Goal: Information Seeking & Learning: Understand process/instructions

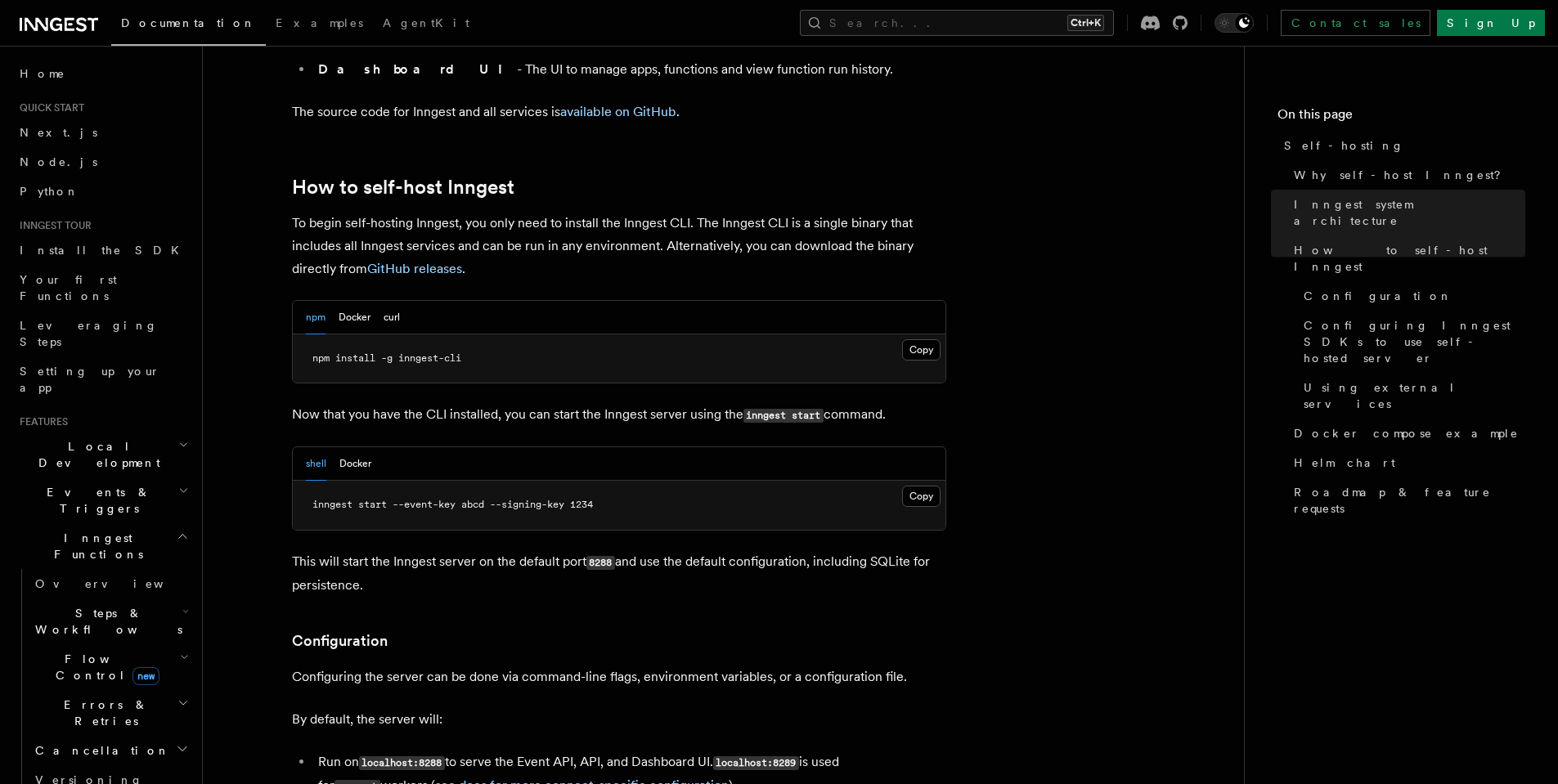
scroll to position [1569, 0]
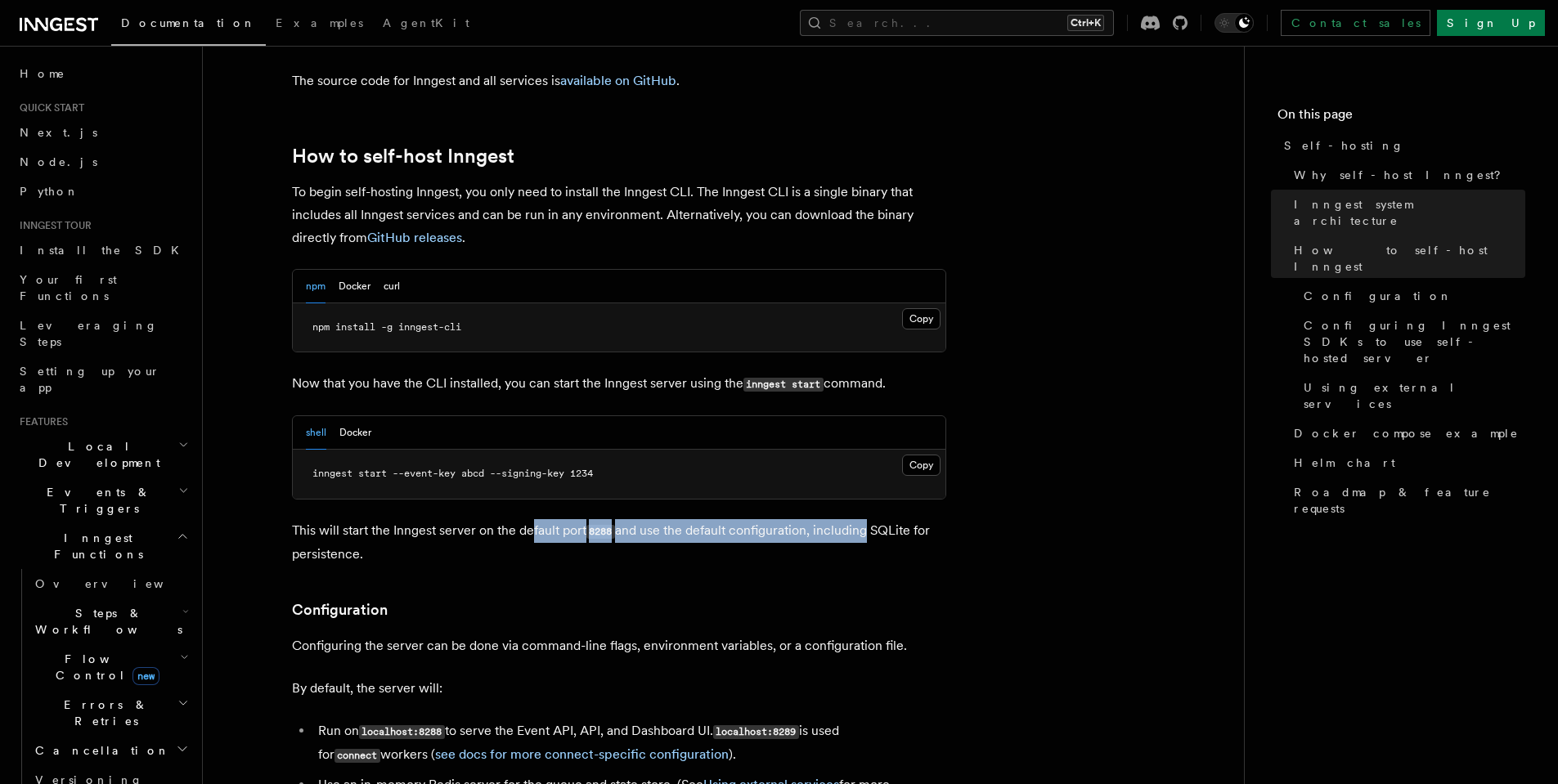
drag, startPoint x: 533, startPoint y: 491, endPoint x: 863, endPoint y: 486, distance: 330.0
click at [863, 519] on p "This will start the Inngest server on the default port 8288 and use the default…" at bounding box center [619, 542] width 654 height 47
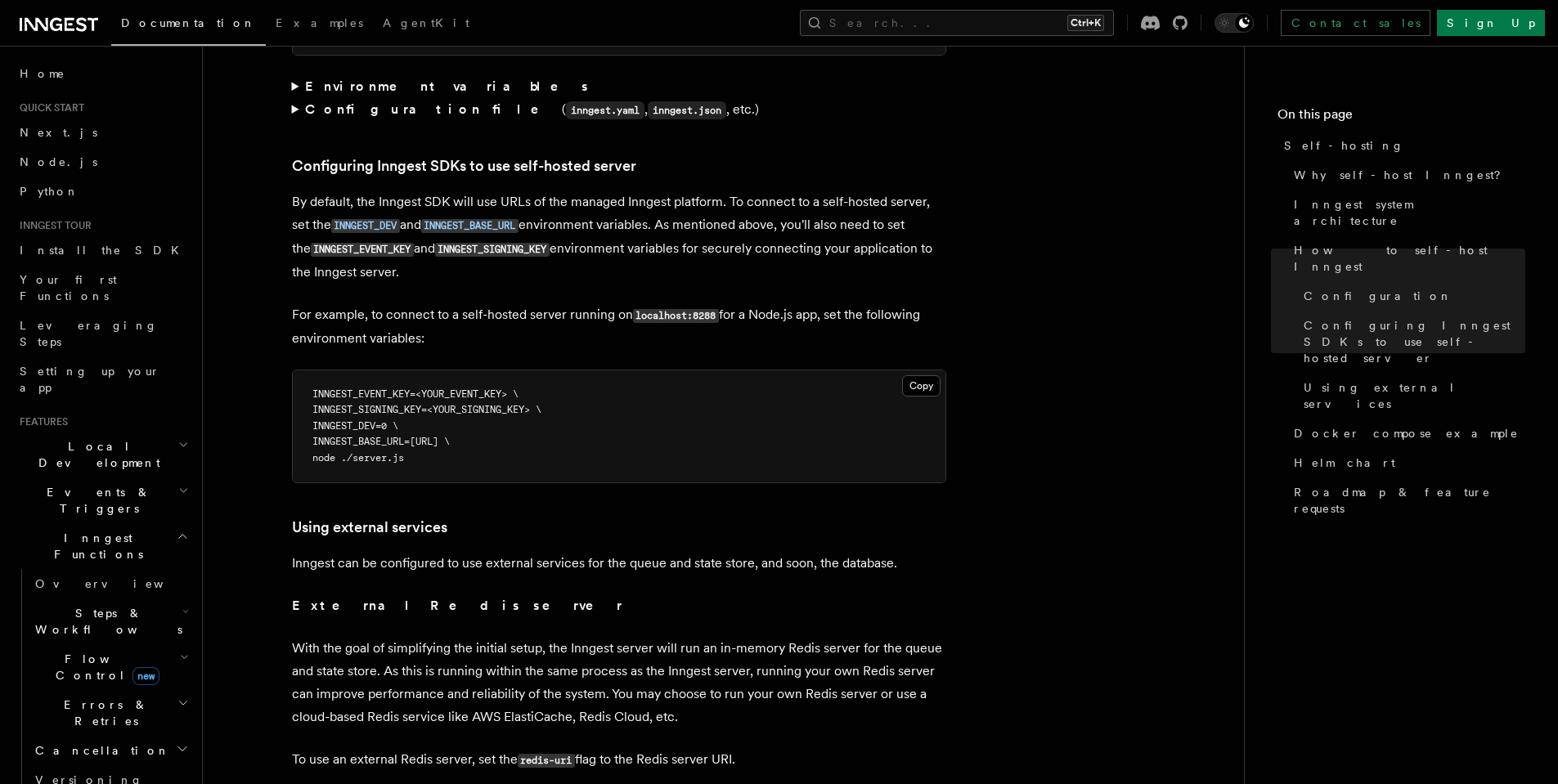
scroll to position [3482, 0]
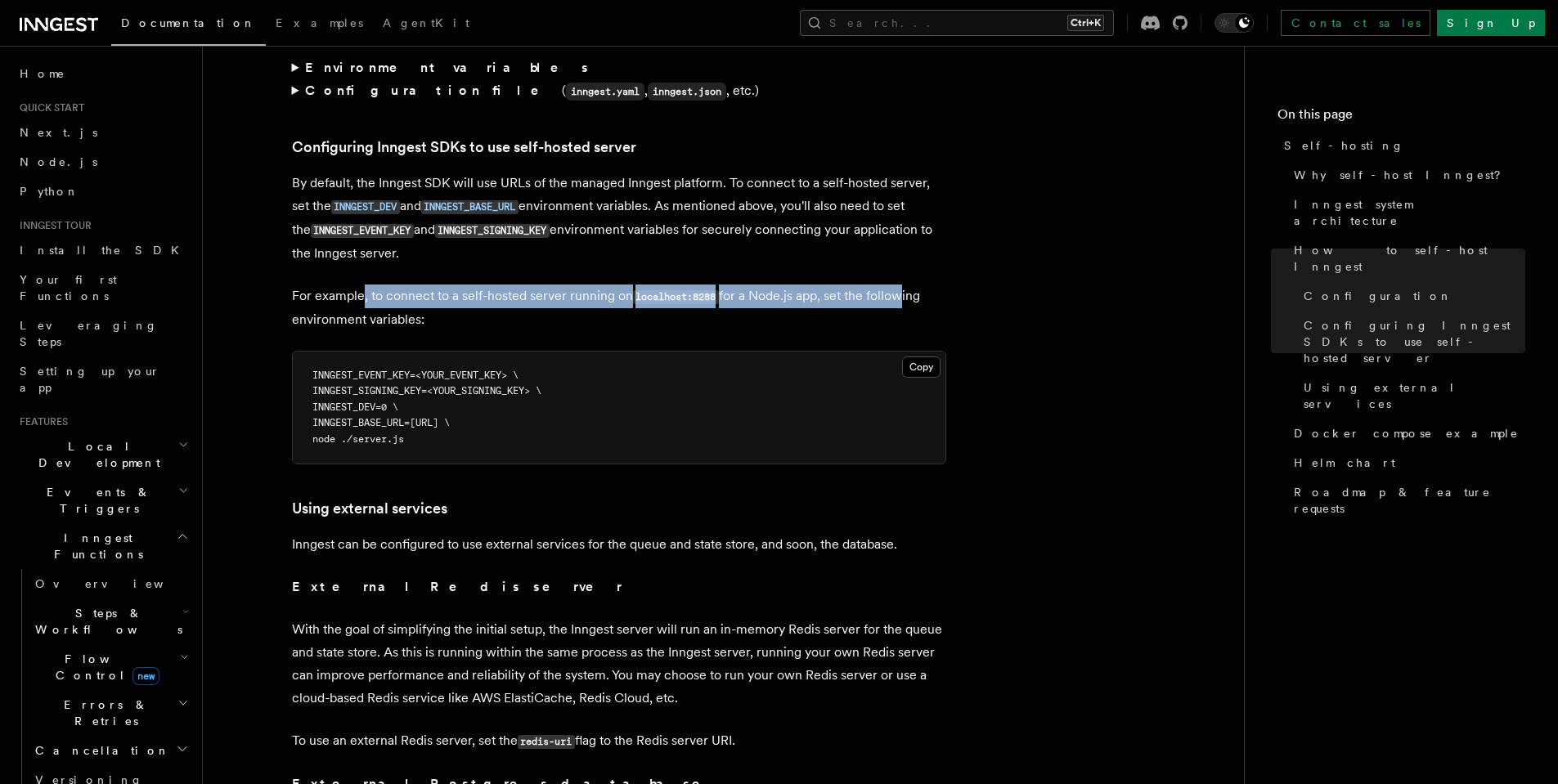
drag, startPoint x: 362, startPoint y: 262, endPoint x: 896, endPoint y: 265, distance: 534.0
click at [896, 284] on p "For example, to connect to a self-hosted server running on localhost:8288 for a…" at bounding box center [619, 308] width 654 height 47
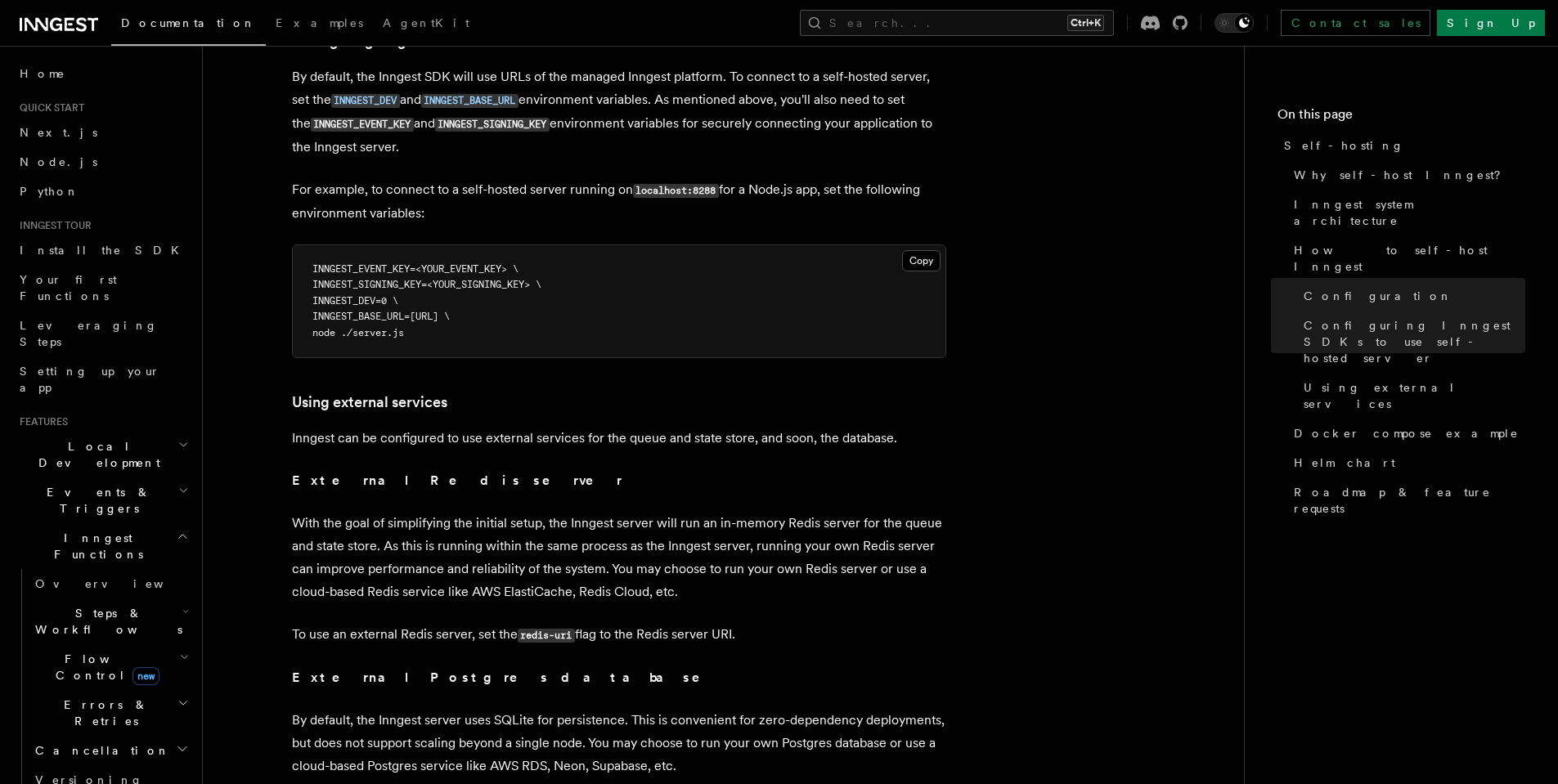
scroll to position [3592, 0]
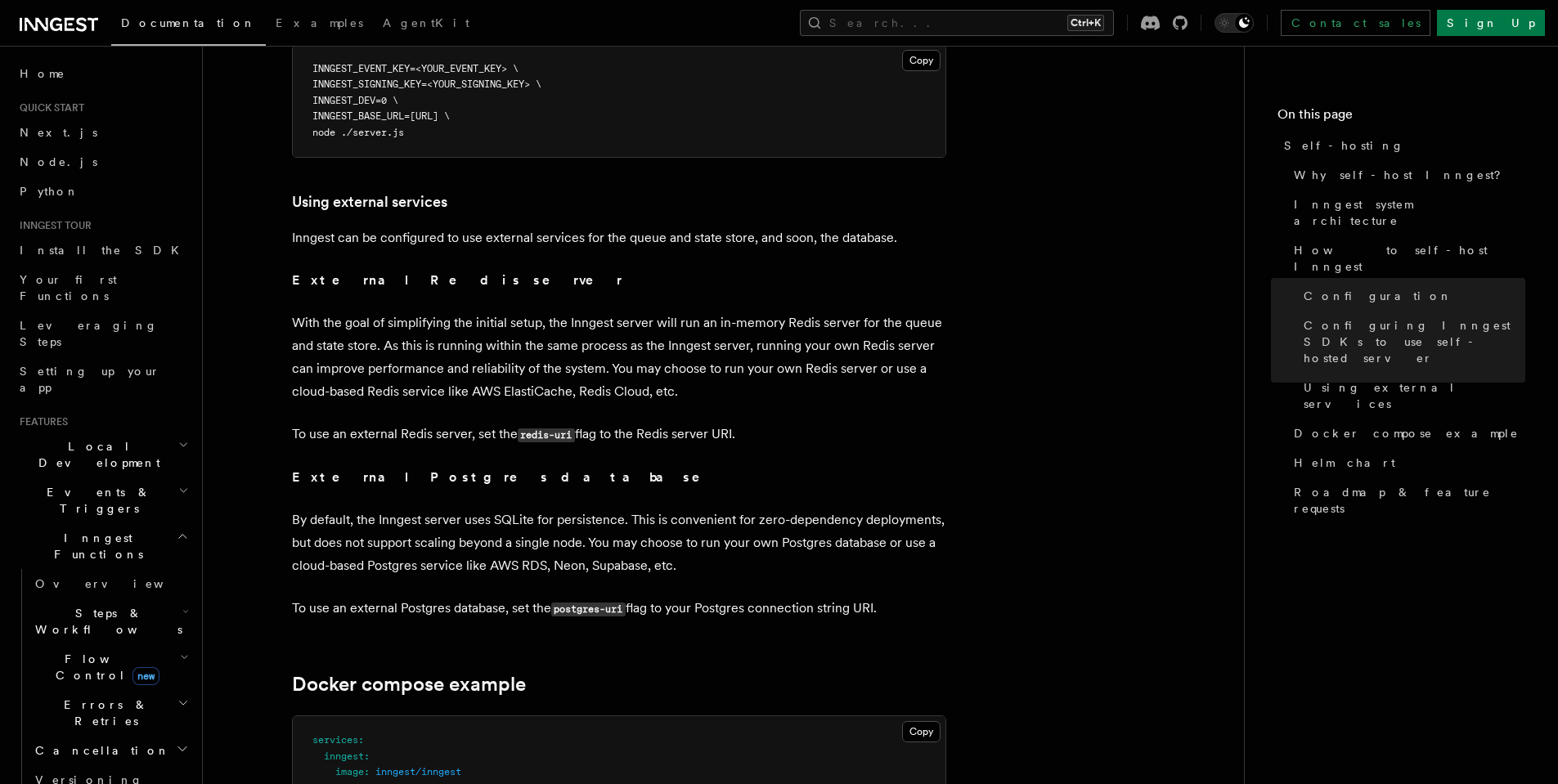
scroll to position [3800, 0]
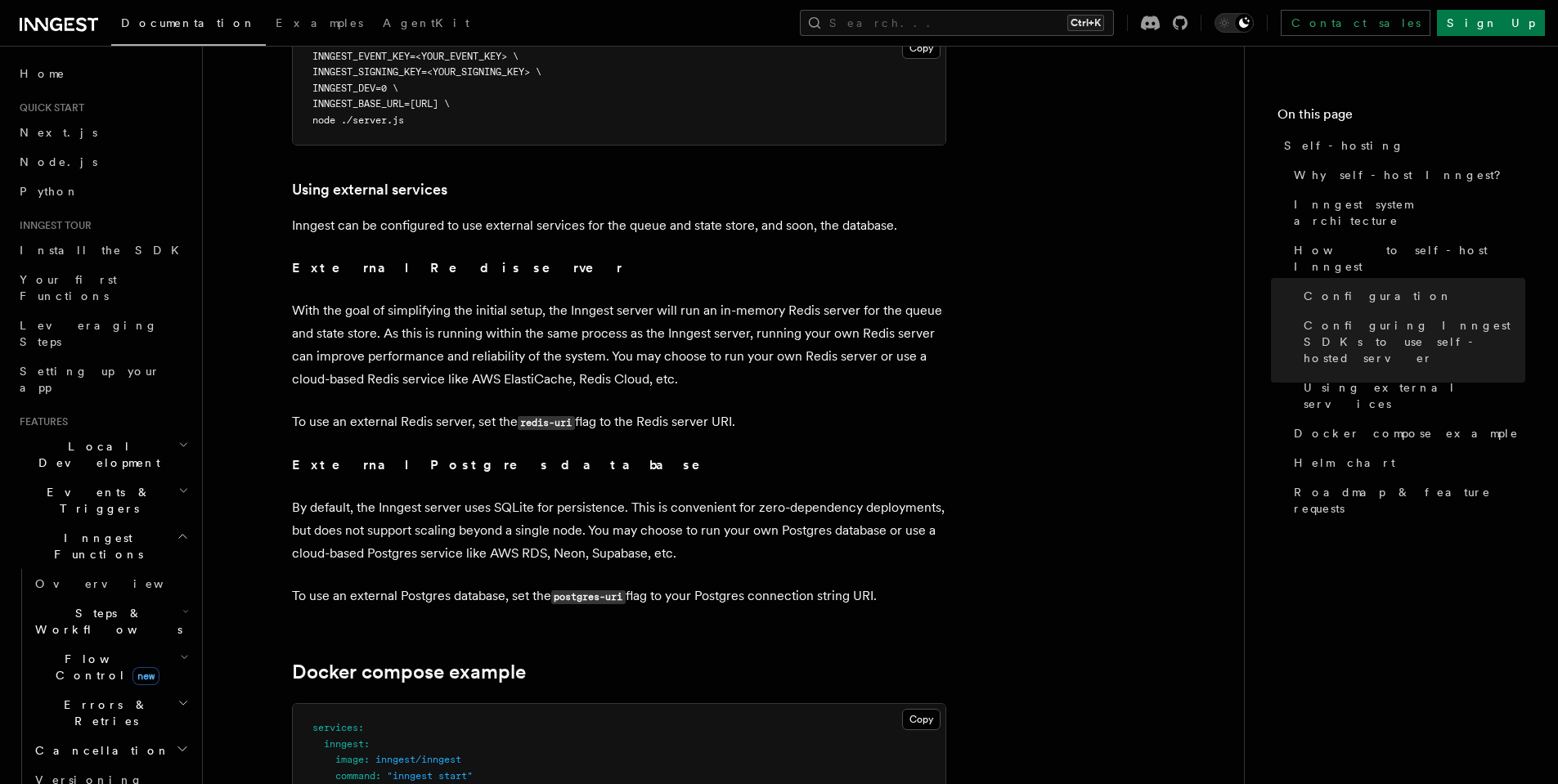
click at [362, 299] on p "With the goal of simplifying the initial setup, the Inngest server will run an …" at bounding box center [619, 345] width 654 height 91
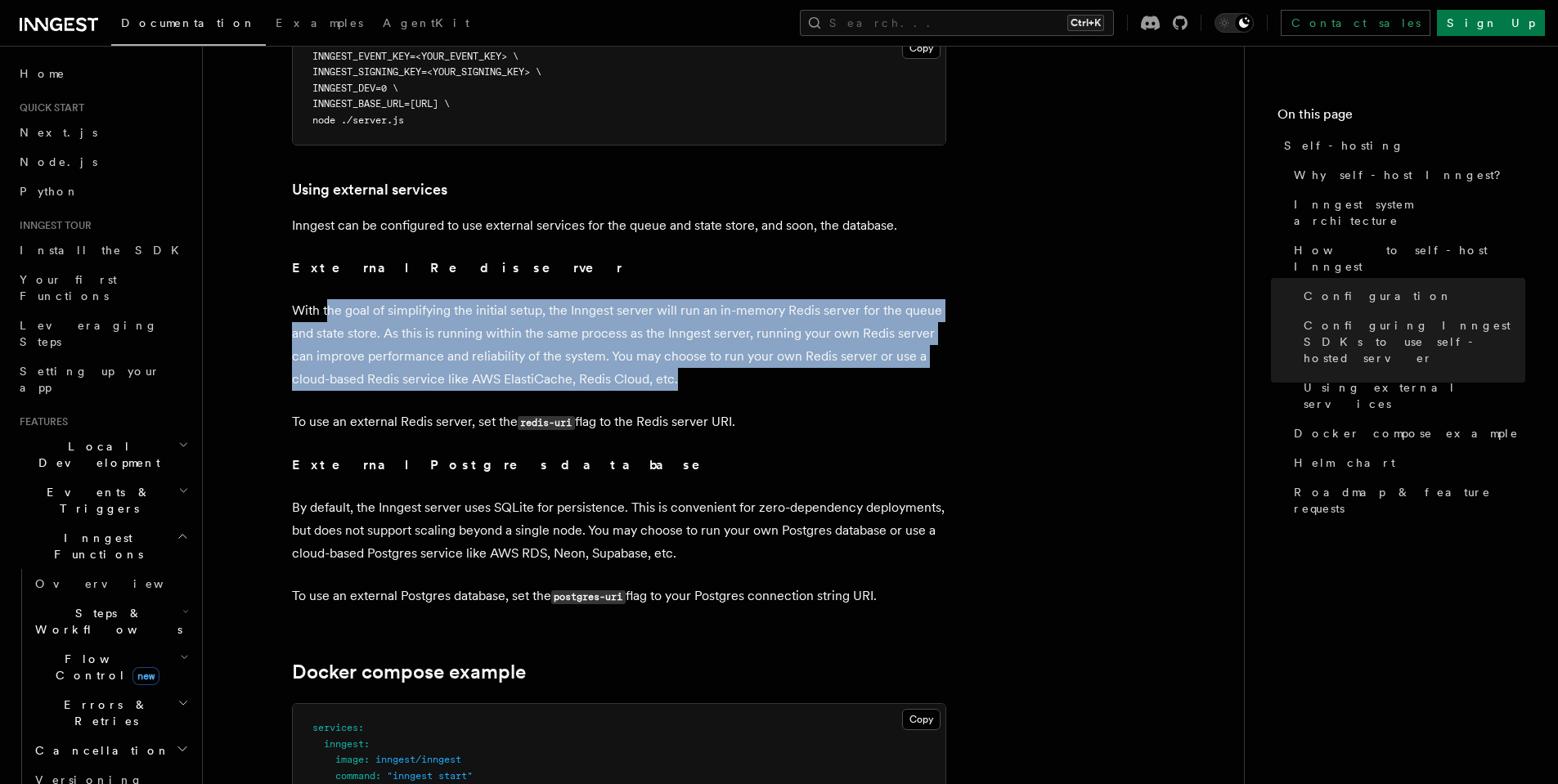
drag, startPoint x: 327, startPoint y: 276, endPoint x: 676, endPoint y: 350, distance: 356.8
click at [676, 350] on p "With the goal of simplifying the initial setup, the Inngest server will run an …" at bounding box center [619, 345] width 654 height 91
click at [707, 345] on p "With the goal of simplifying the initial setup, the Inngest server will run an …" at bounding box center [619, 345] width 654 height 91
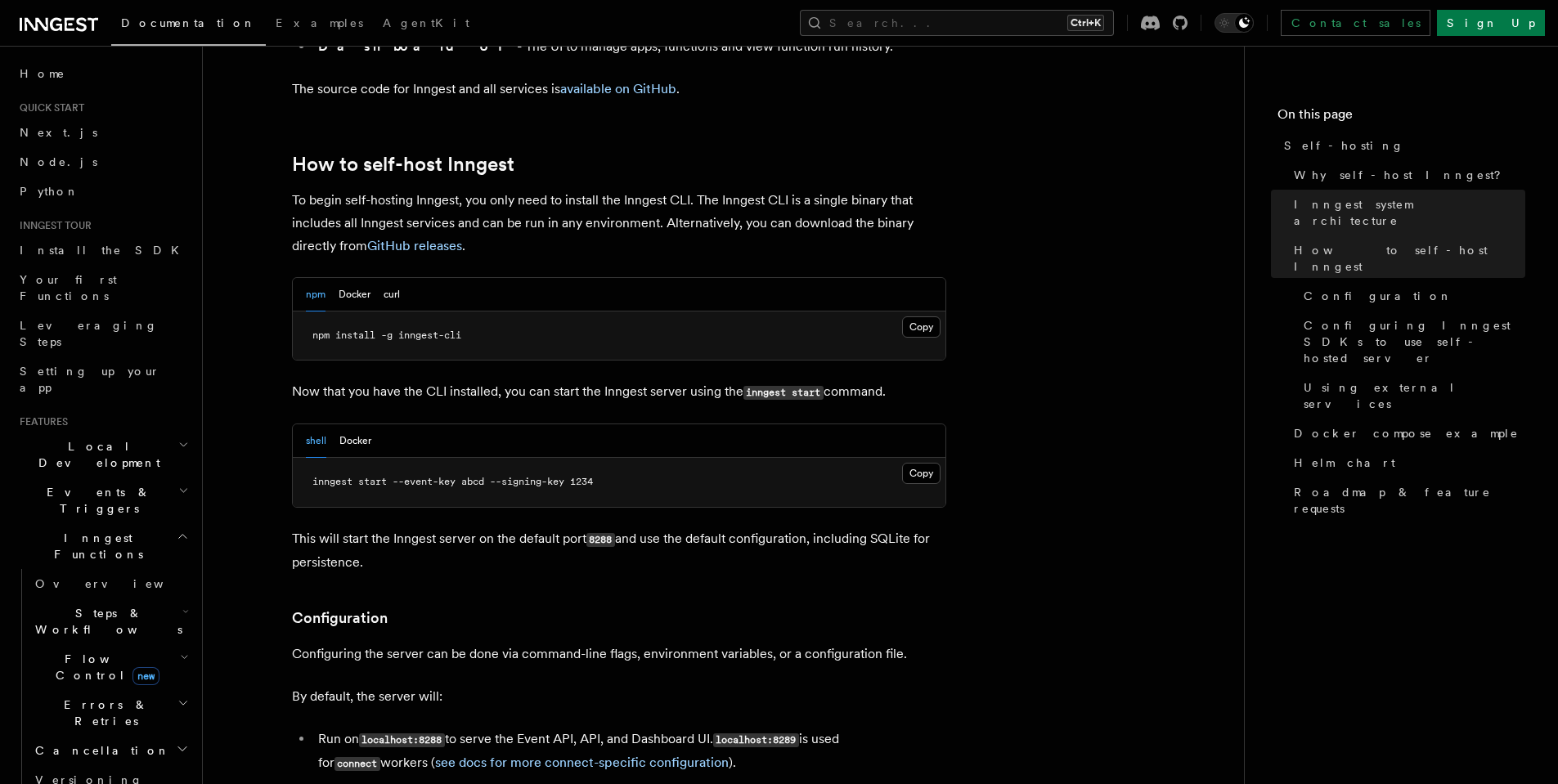
scroll to position [1569, 0]
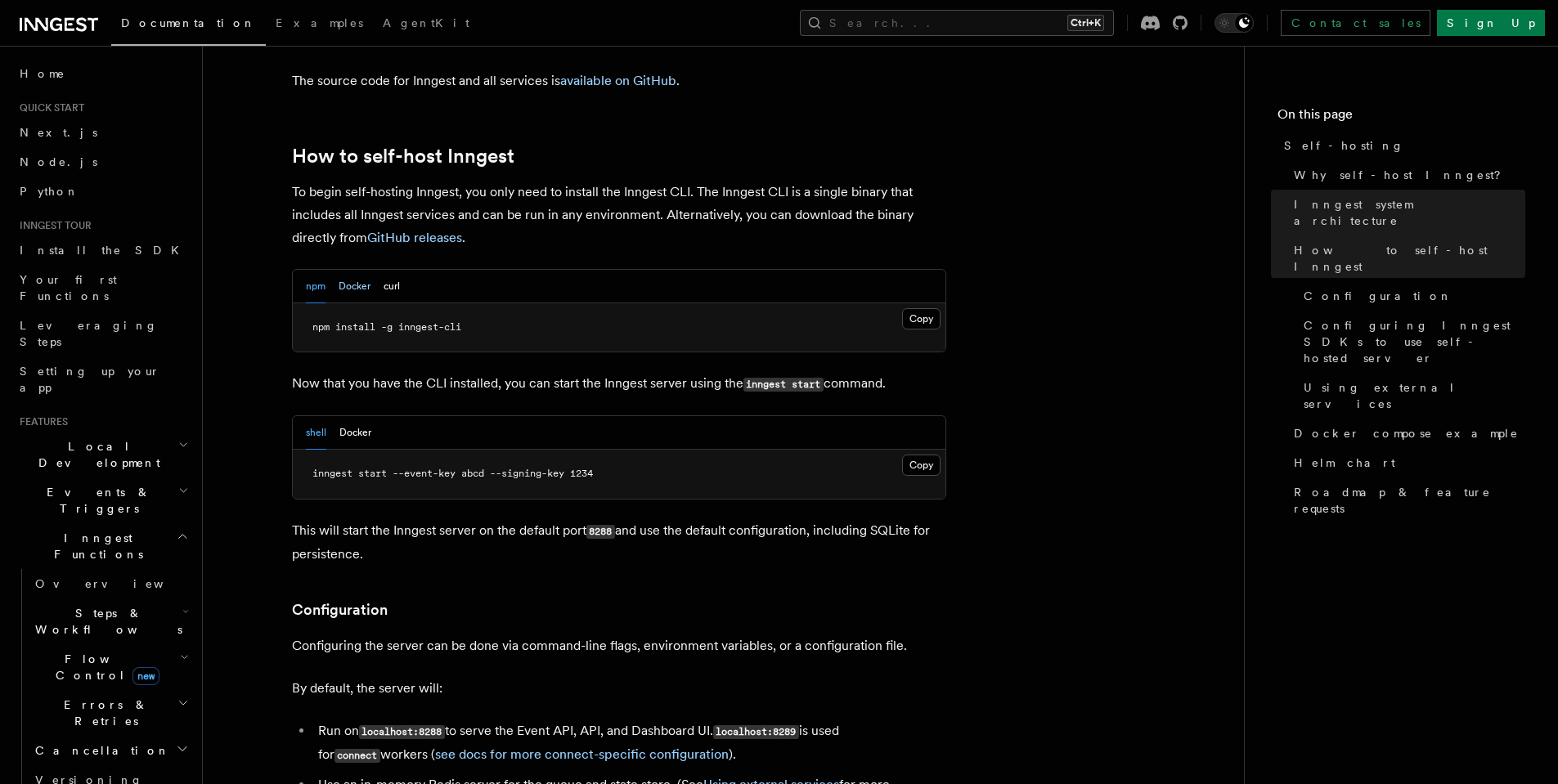
click at [339, 269] on button "Docker" at bounding box center [354, 286] width 32 height 33
click at [394, 269] on button "curl" at bounding box center [392, 286] width 17 height 33
click at [322, 269] on button "npm" at bounding box center [316, 286] width 20 height 33
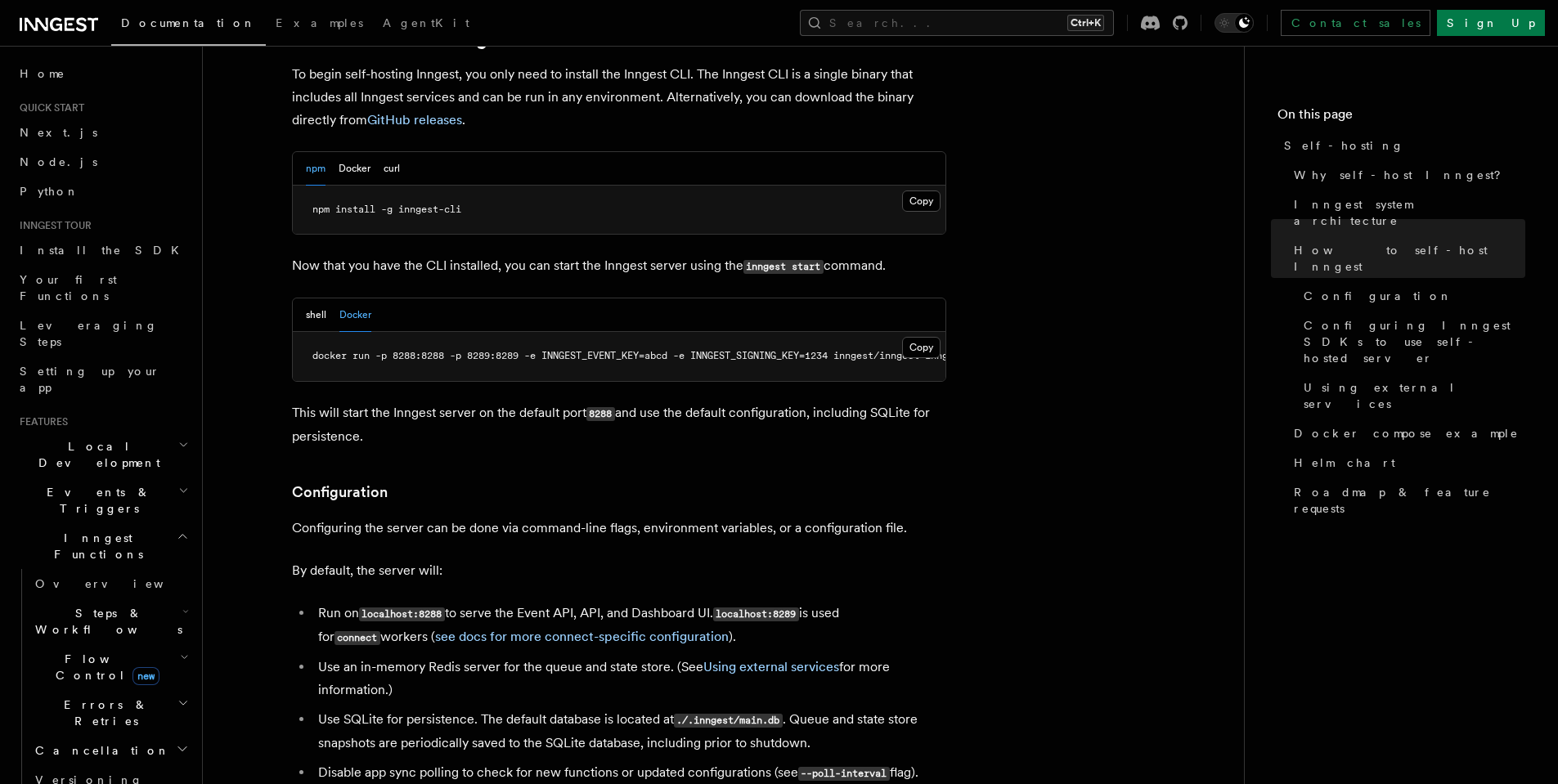
scroll to position [1692, 0]
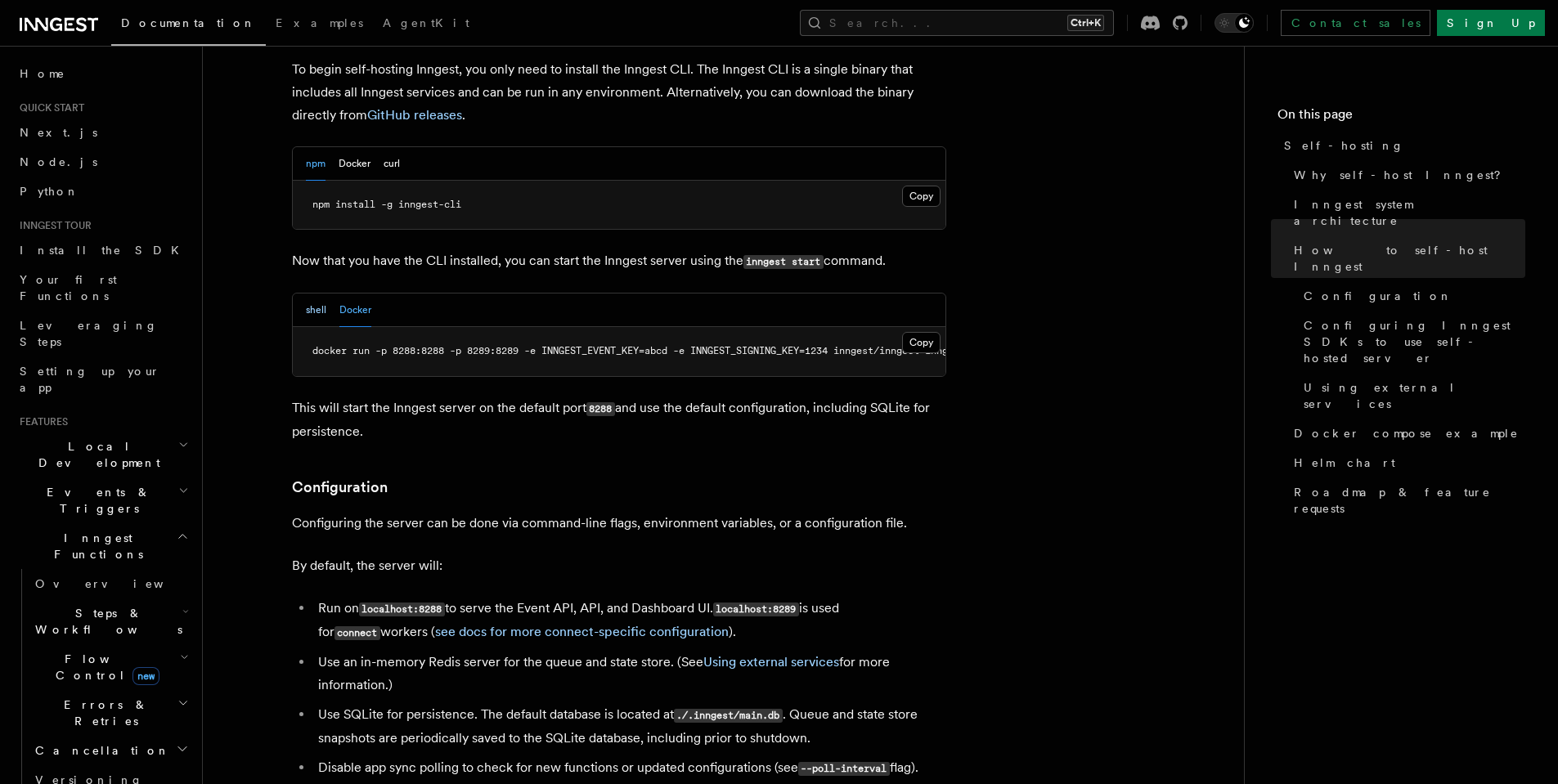
click at [317, 293] on button "shell" at bounding box center [316, 310] width 21 height 33
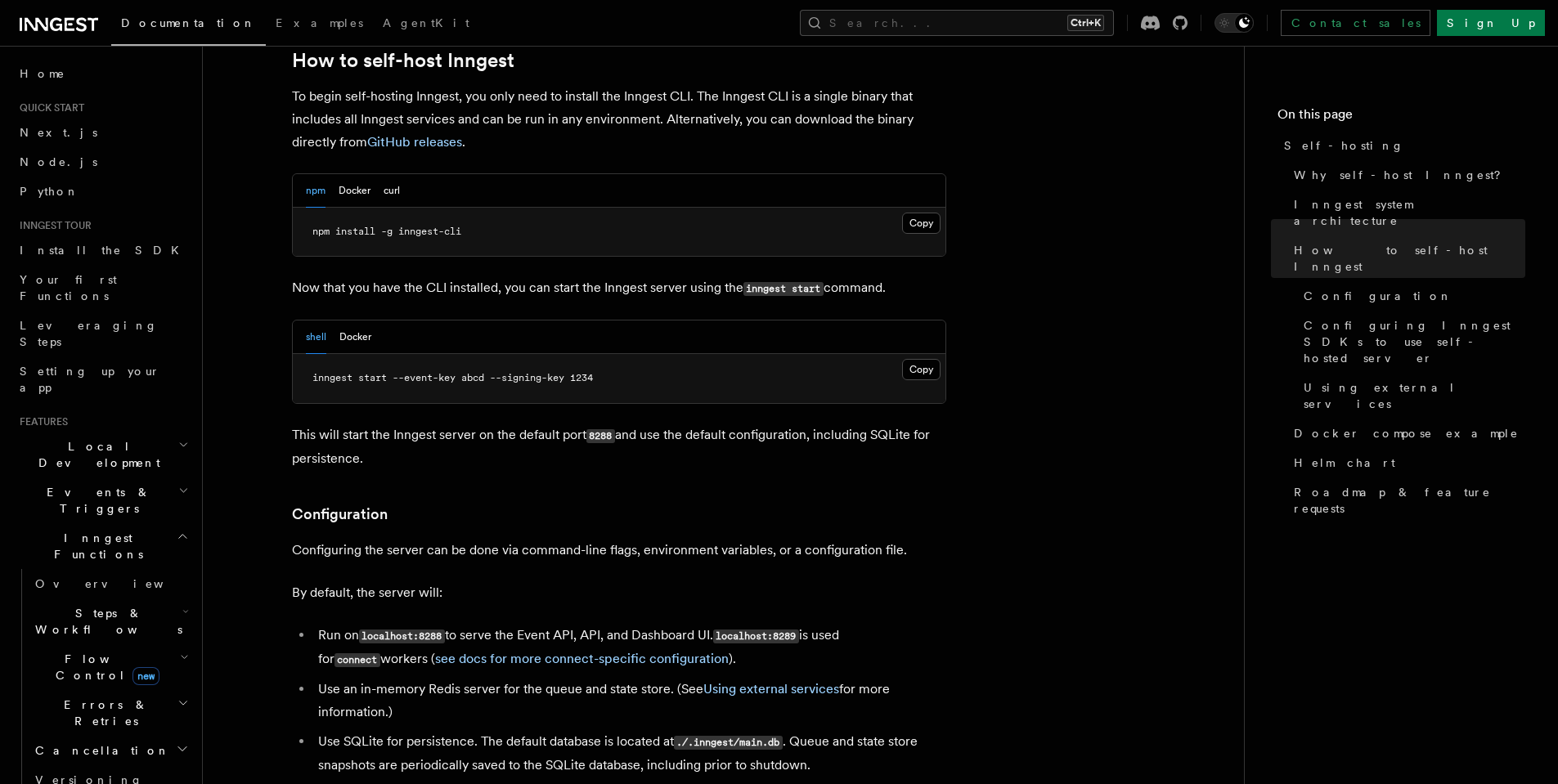
scroll to position [1581, 0]
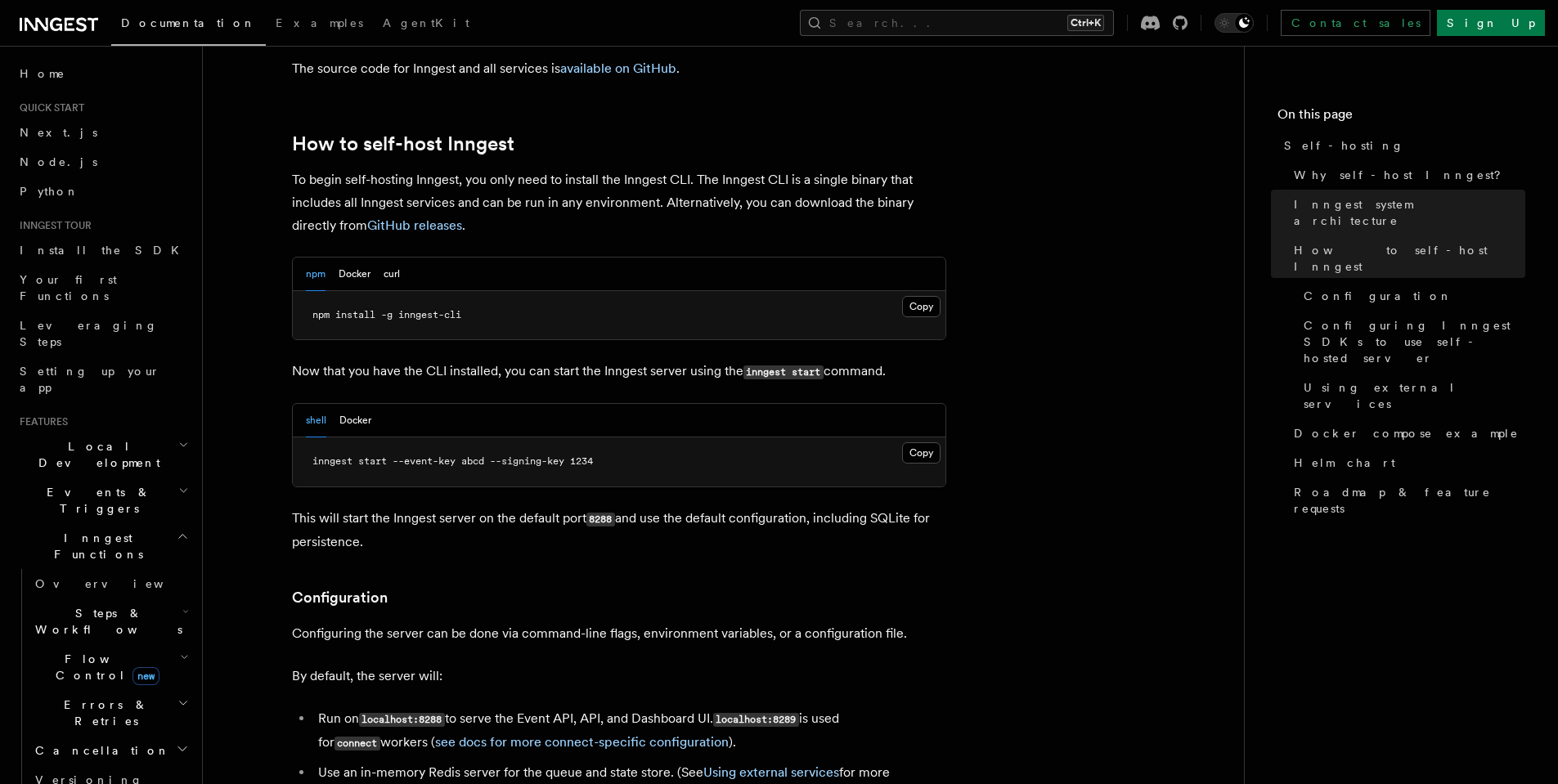
click at [922, 296] on button "Copy Copied" at bounding box center [921, 307] width 38 height 22
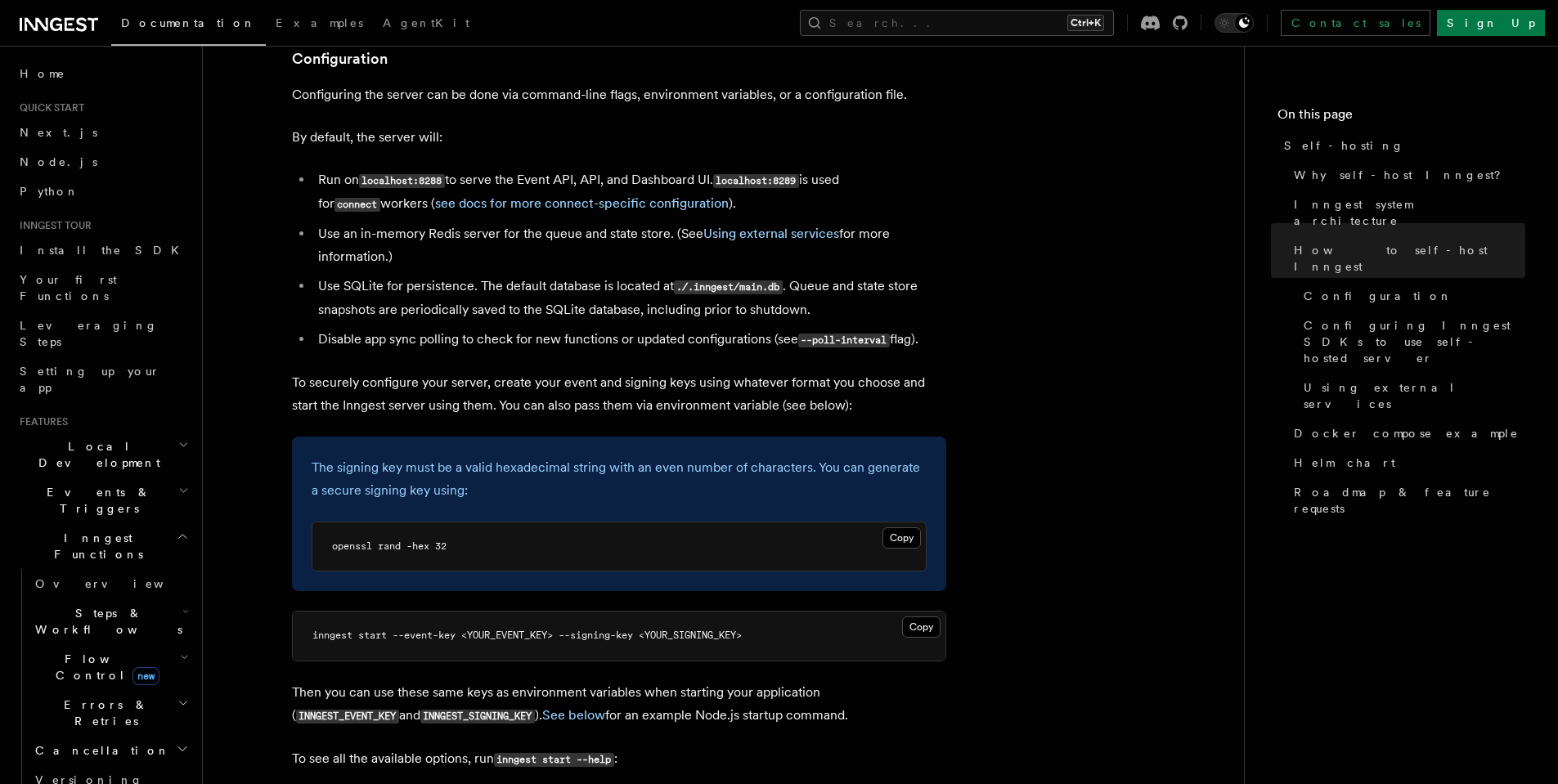
scroll to position [2121, 0]
click at [898, 526] on button "Copy Copied" at bounding box center [902, 537] width 38 height 22
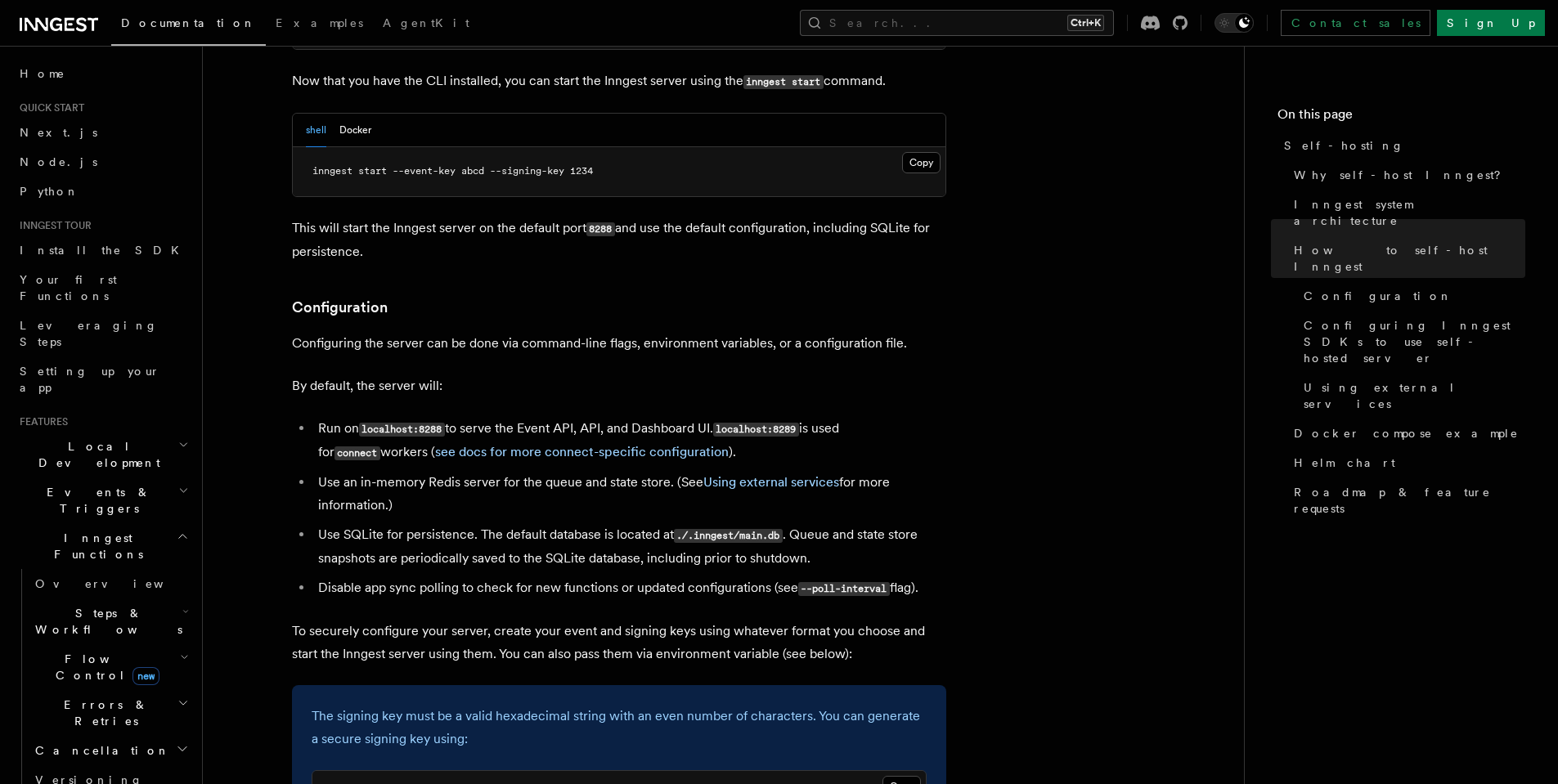
scroll to position [1912, 0]
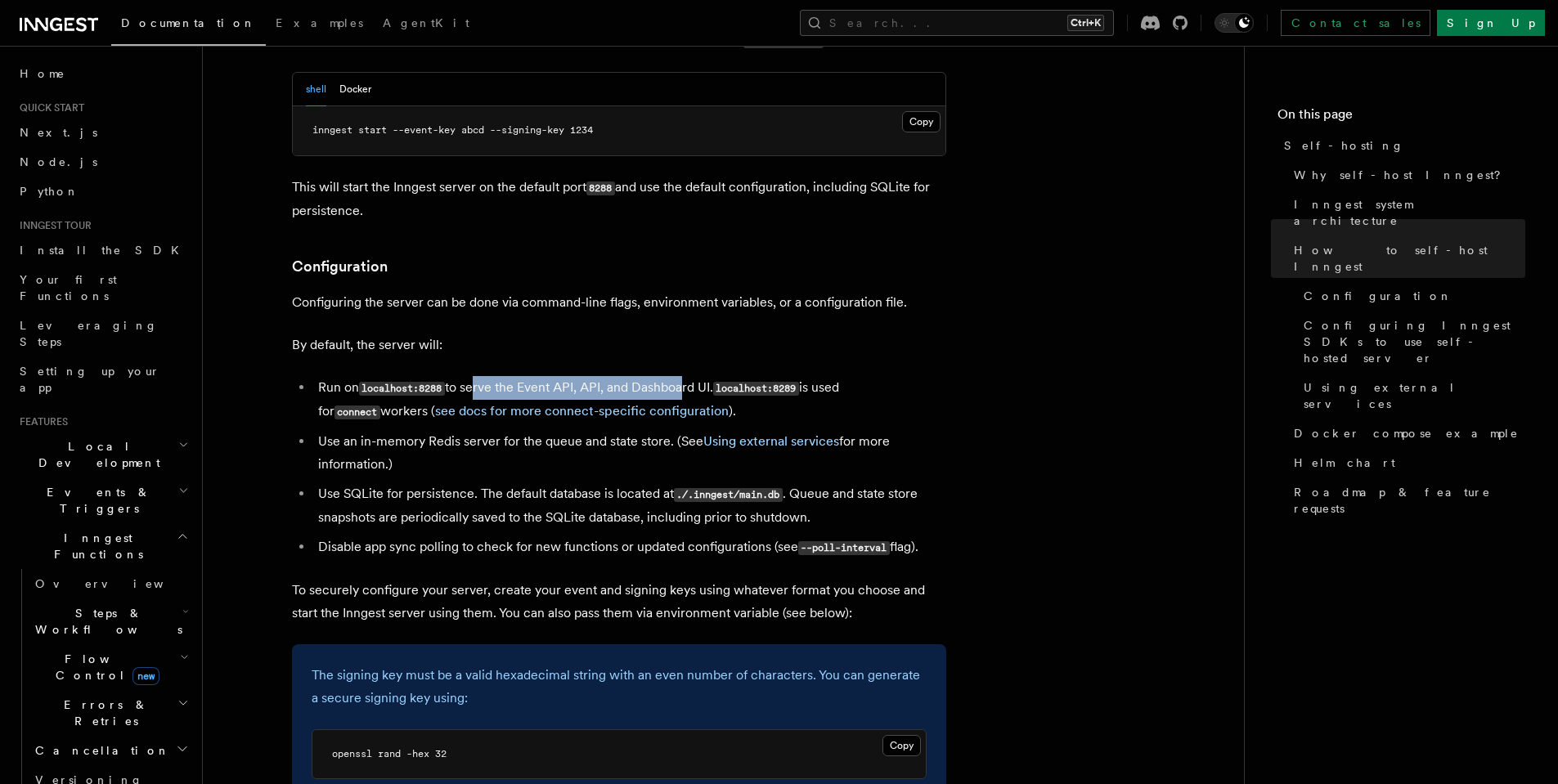
drag, startPoint x: 483, startPoint y: 343, endPoint x: 684, endPoint y: 339, distance: 201.0
click at [684, 376] on li "Run on localhost:8288 to serve the Event API, API, and Dashboard UI. localhost:…" at bounding box center [630, 399] width 633 height 47
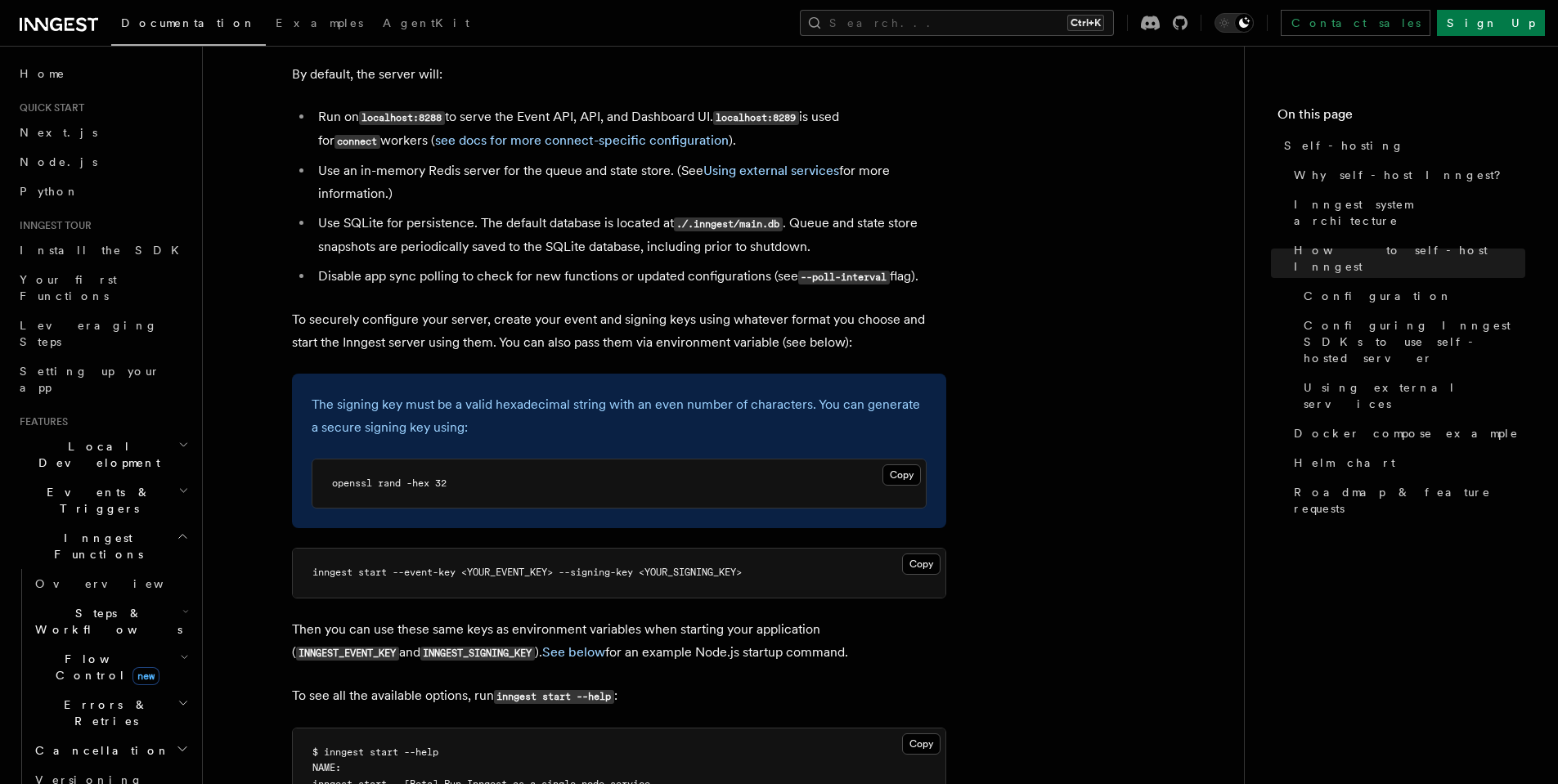
scroll to position [2207, 0]
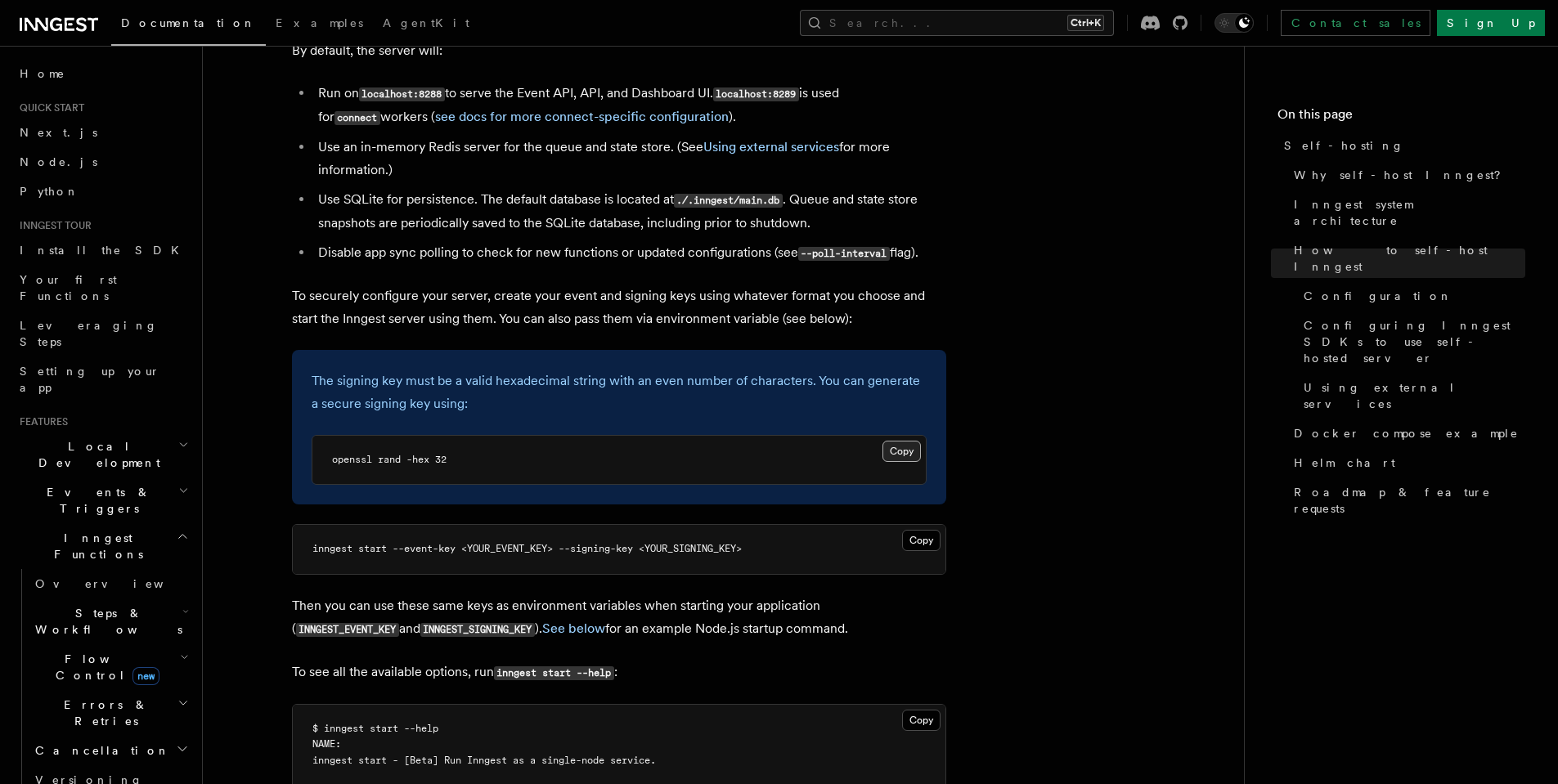
click at [905, 441] on button "Copy Copied" at bounding box center [902, 451] width 38 height 22
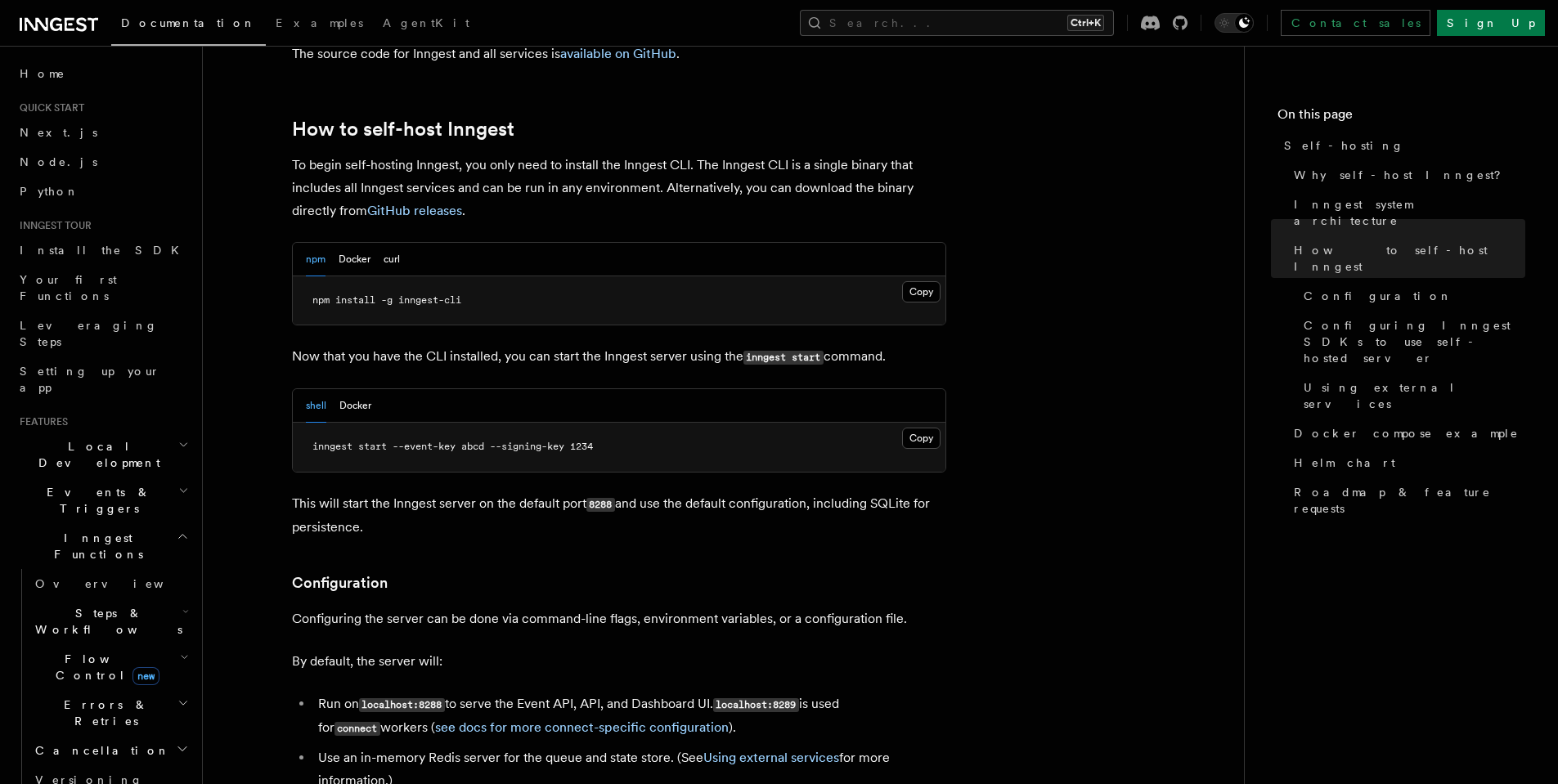
scroll to position [1557, 0]
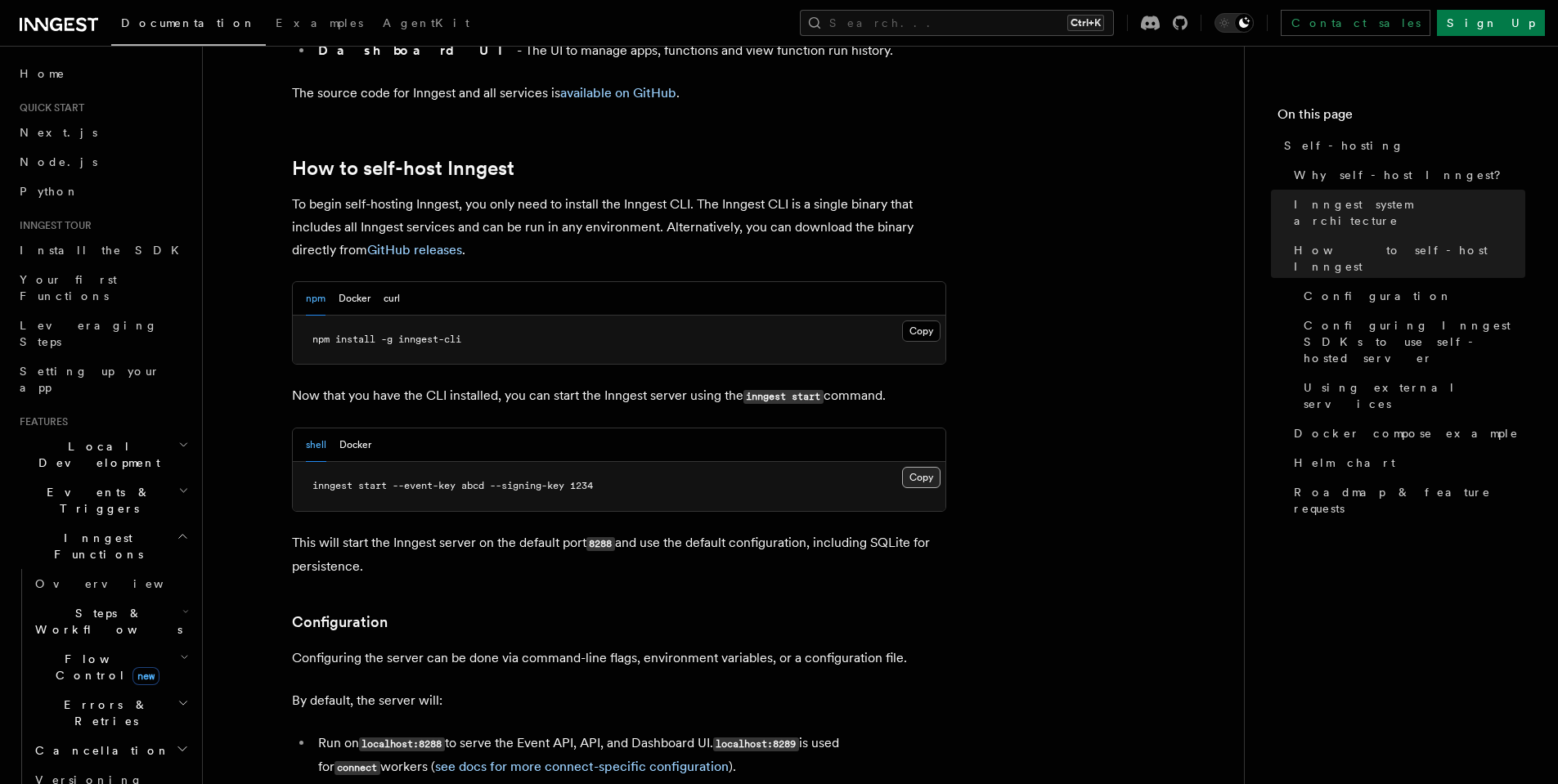
click at [920, 466] on button "Copy Copied" at bounding box center [921, 477] width 38 height 22
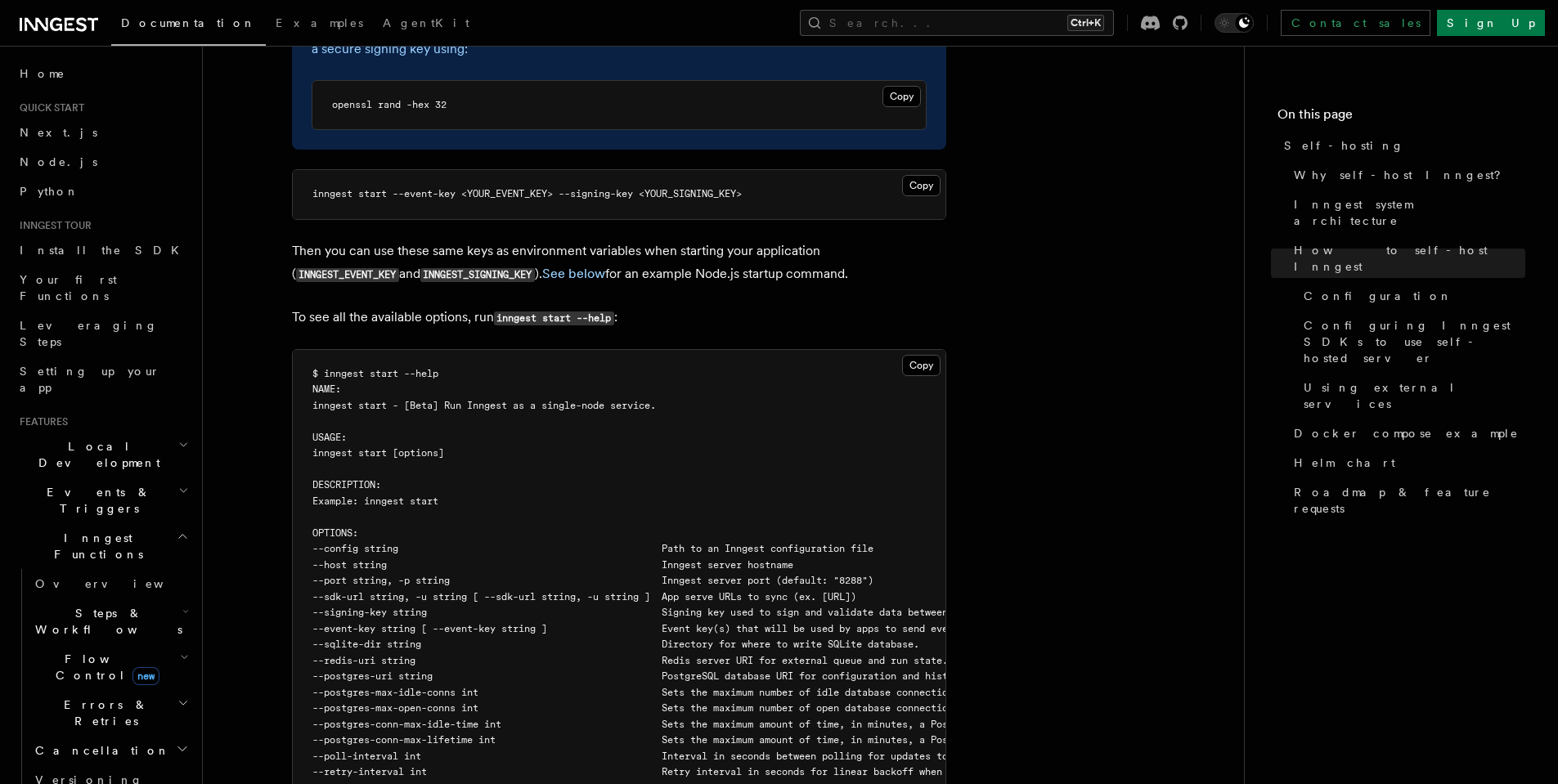
scroll to position [2575, 0]
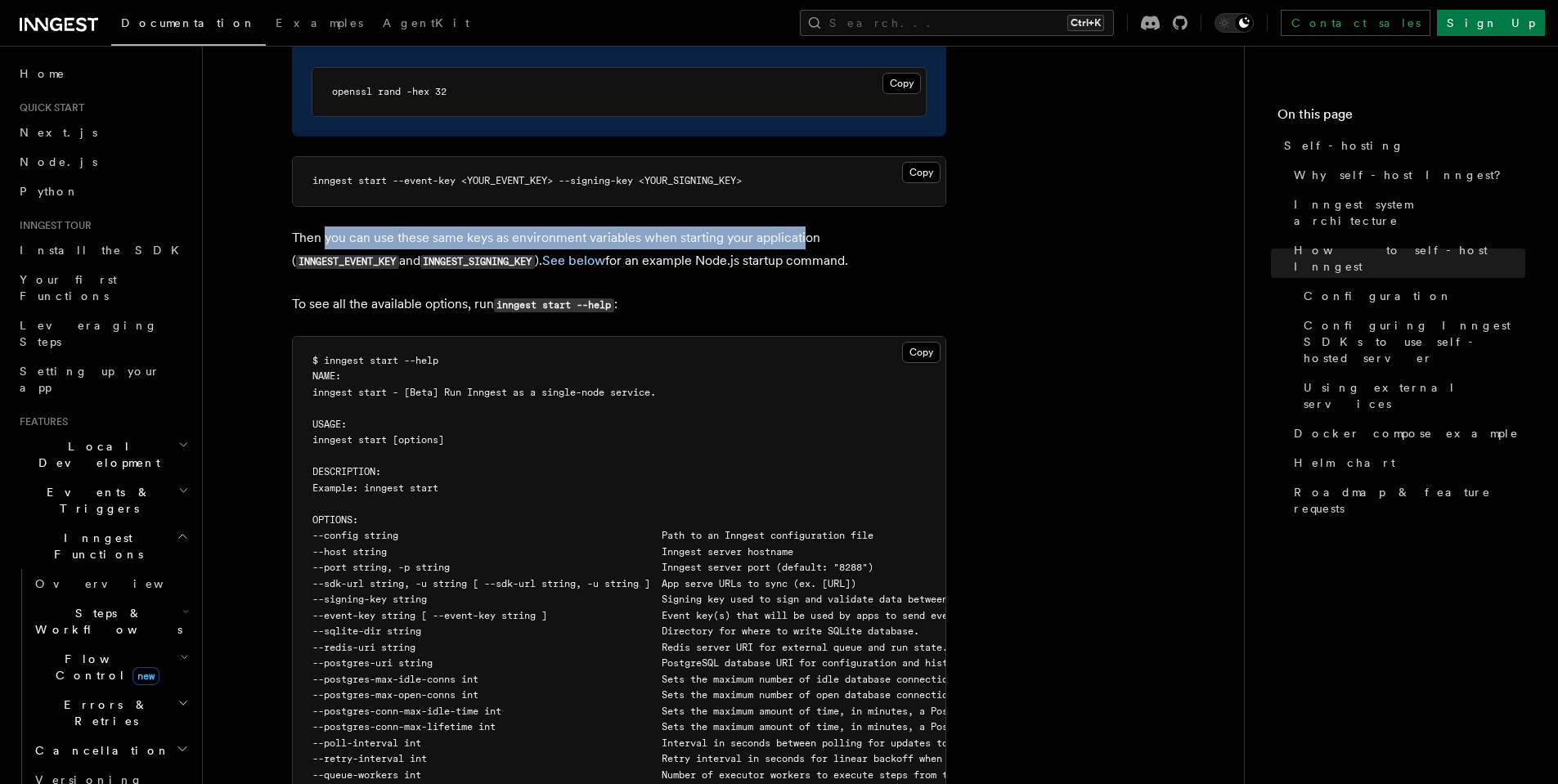
drag, startPoint x: 327, startPoint y: 193, endPoint x: 801, endPoint y: 186, distance: 474.1
click at [801, 226] on p "Then you can use these same keys as environment variables when starting your ap…" at bounding box center [619, 249] width 654 height 47
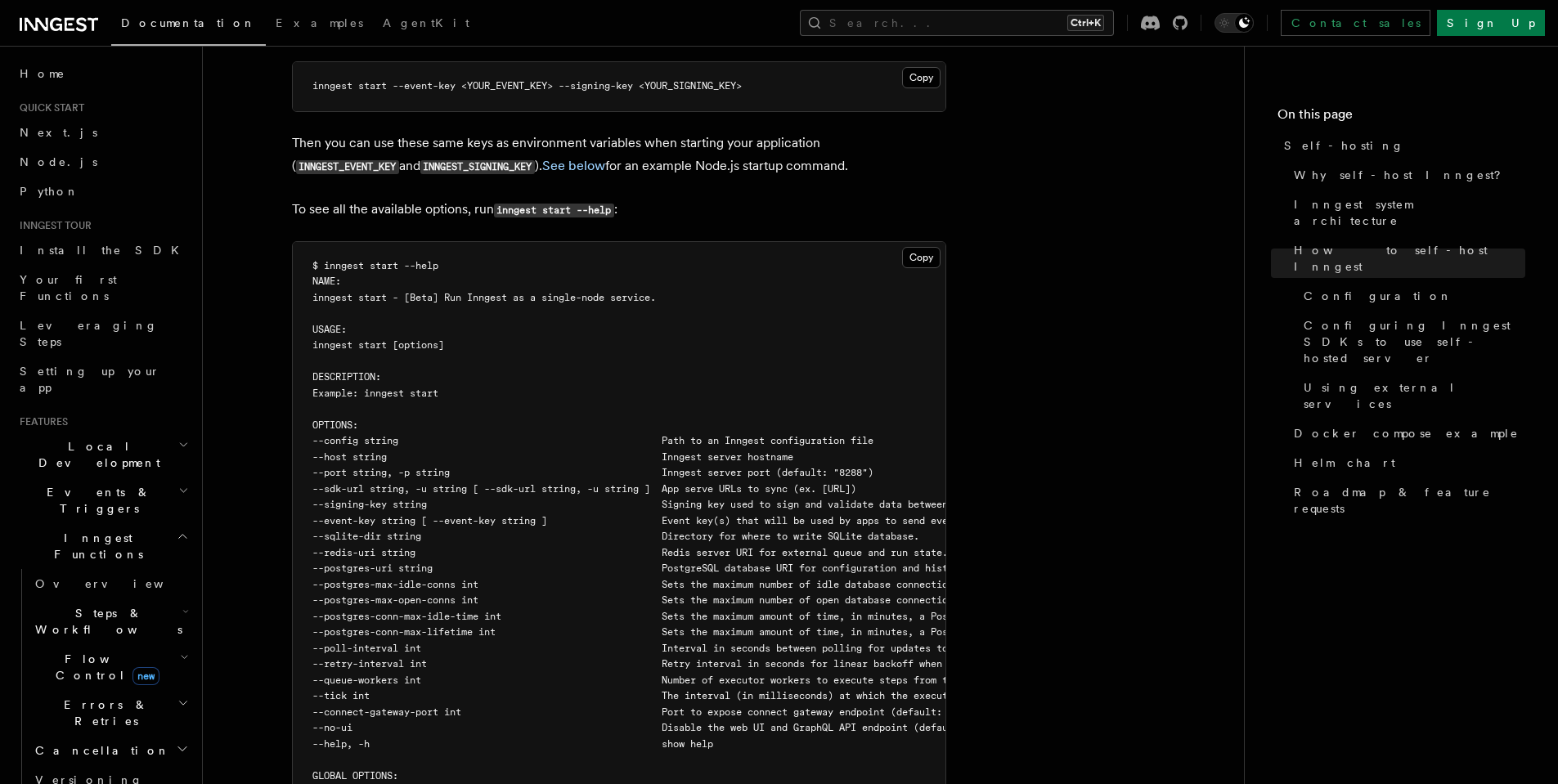
scroll to position [2685, 0]
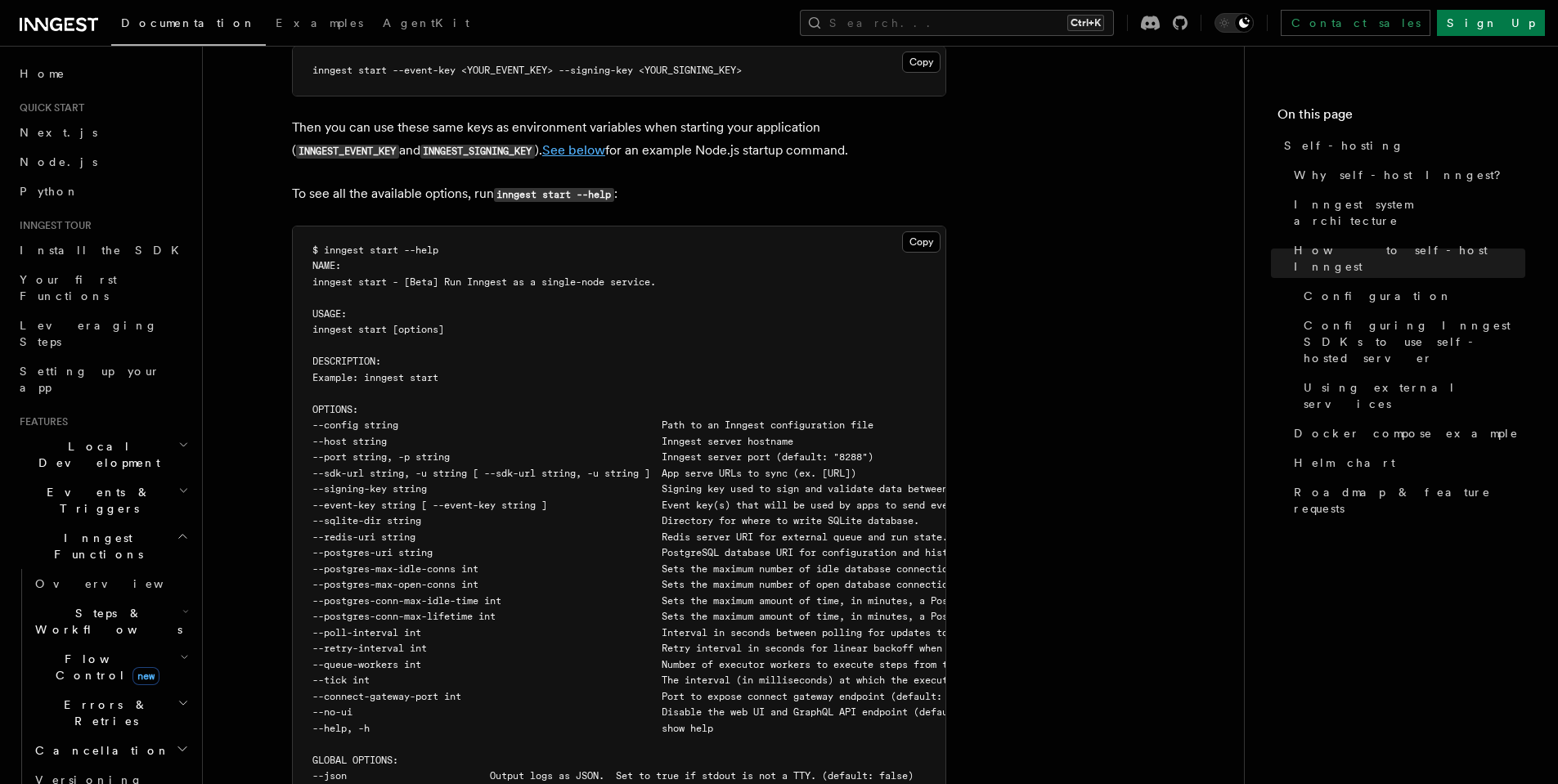
click at [542, 142] on link "See below" at bounding box center [574, 150] width 63 height 16
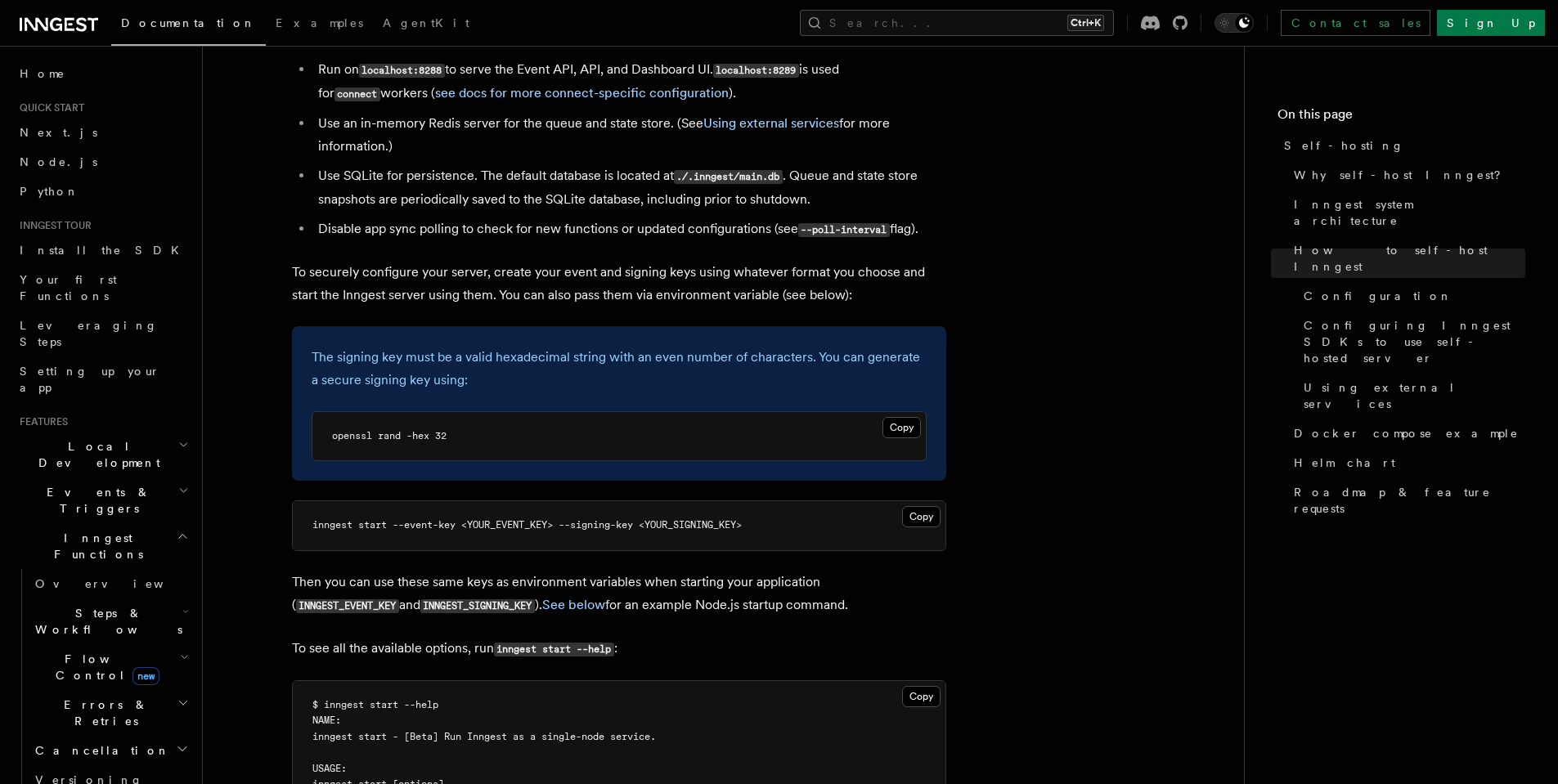
scroll to position [2243, 0]
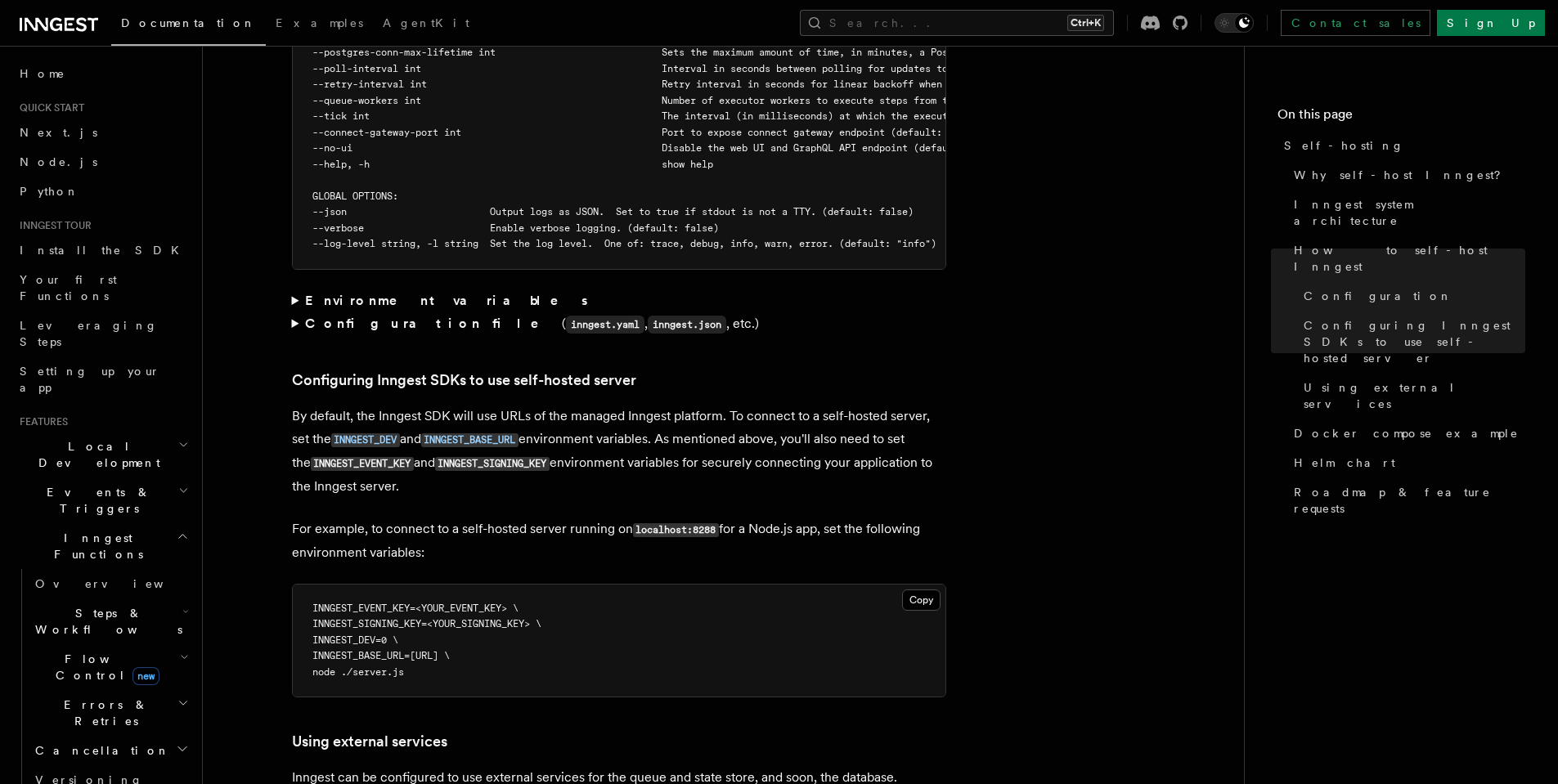
scroll to position [3260, 0]
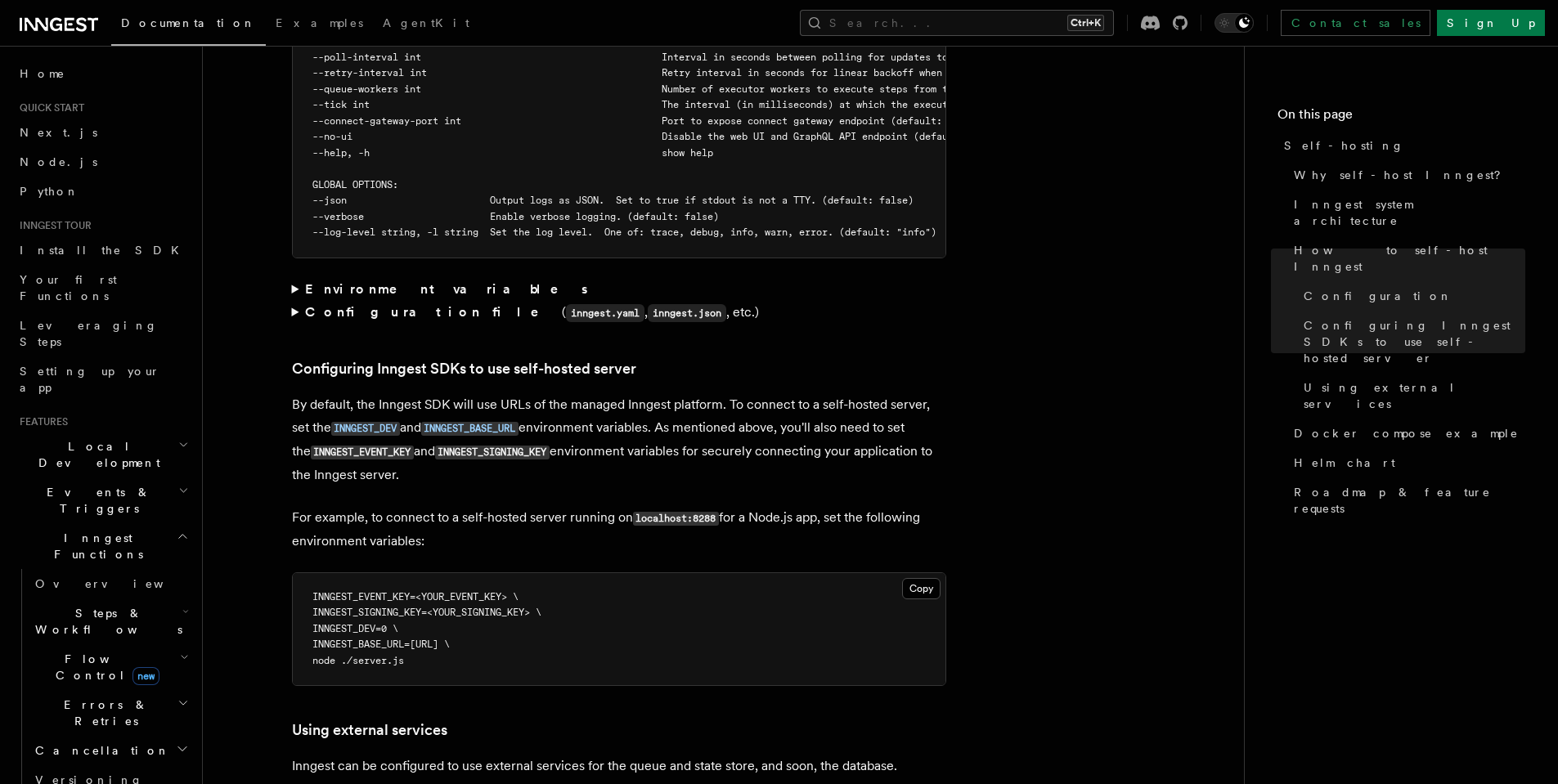
click at [319, 281] on strong "Environment variables" at bounding box center [448, 288] width 285 height 16
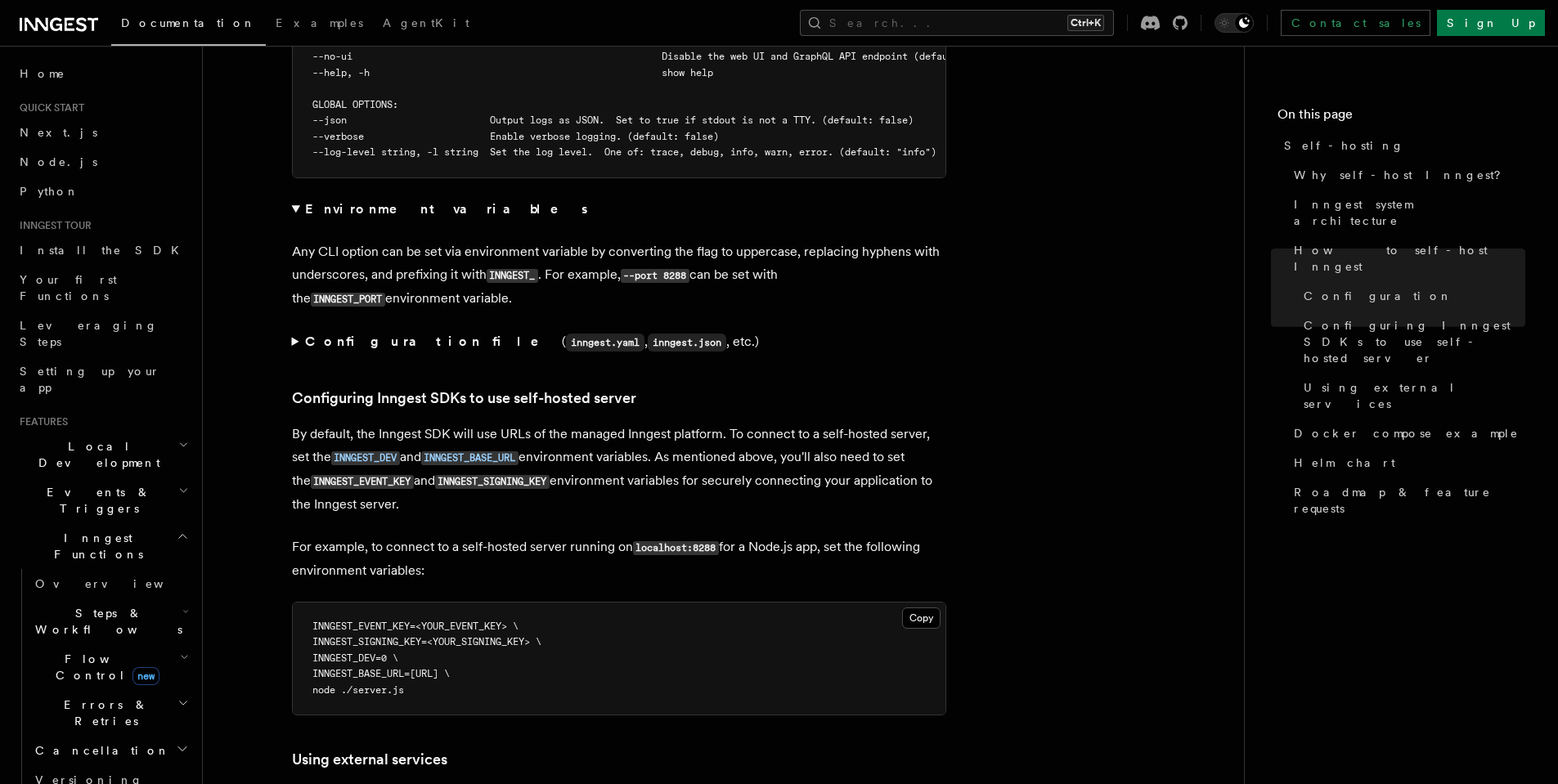
scroll to position [3395, 0]
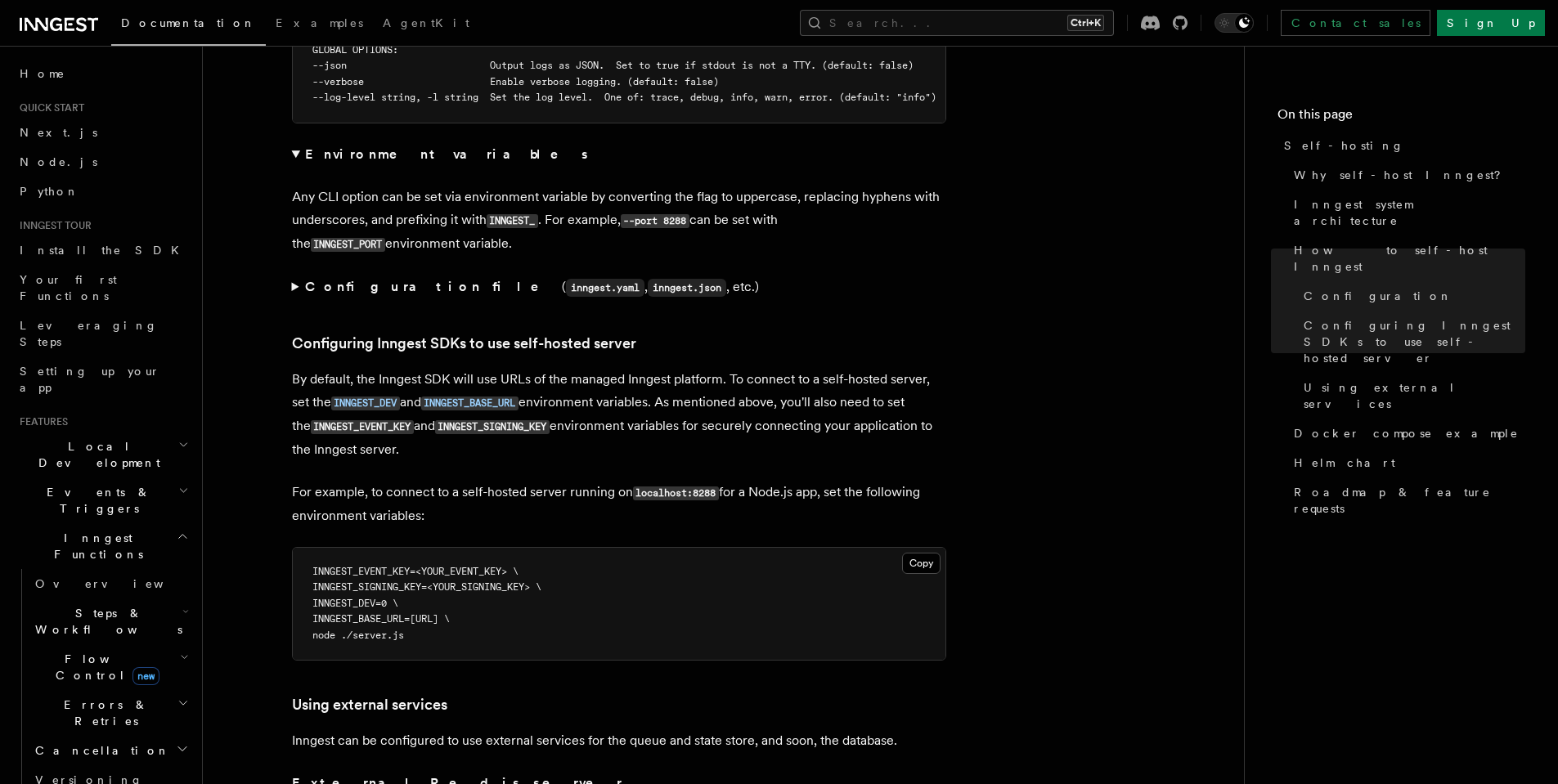
click at [294, 275] on summary "Configuration file ( inngest.yaml , inngest.json , etc.)" at bounding box center [619, 287] width 654 height 24
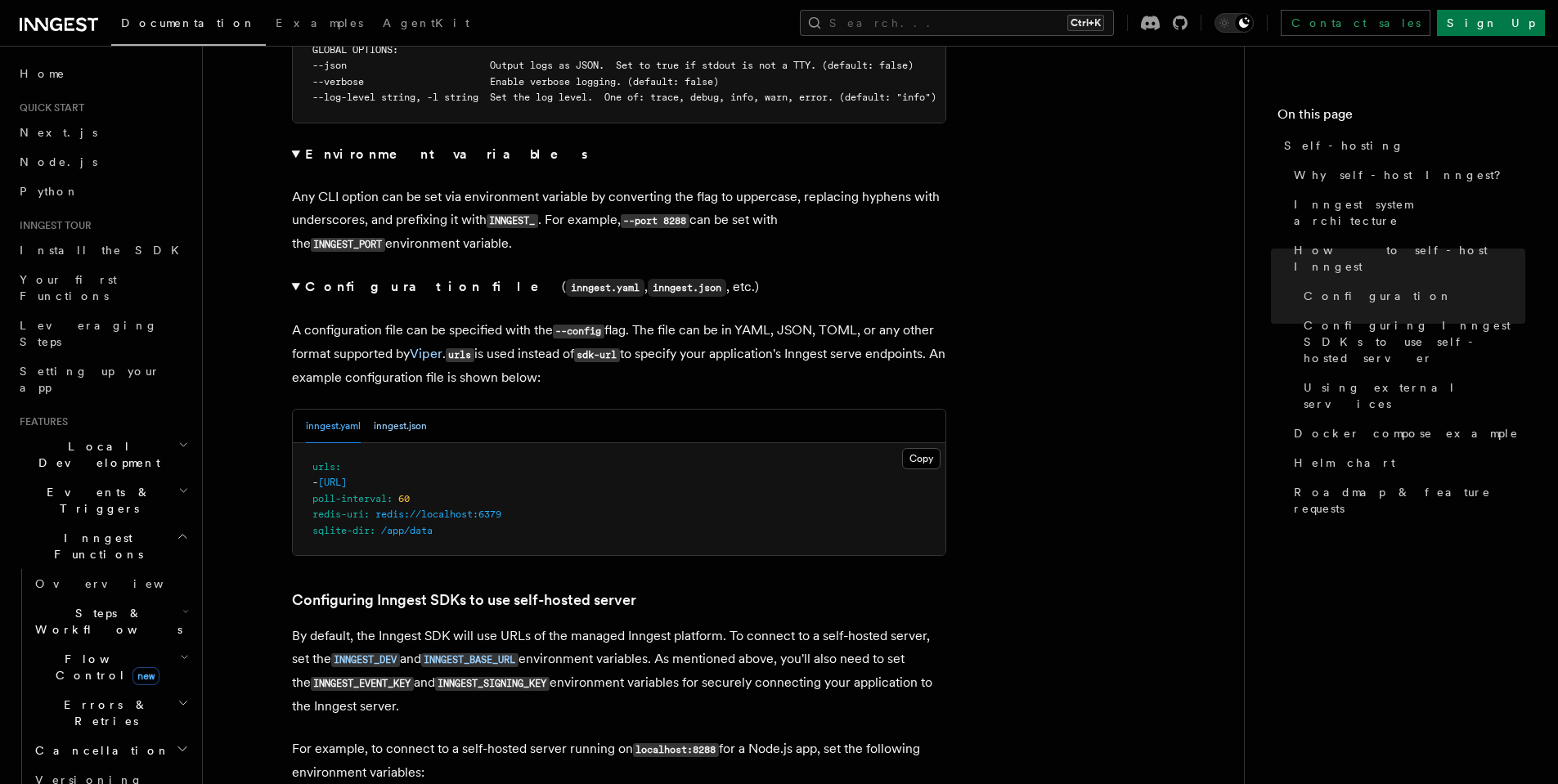
click at [390, 410] on button "inngest.json" at bounding box center [400, 427] width 53 height 33
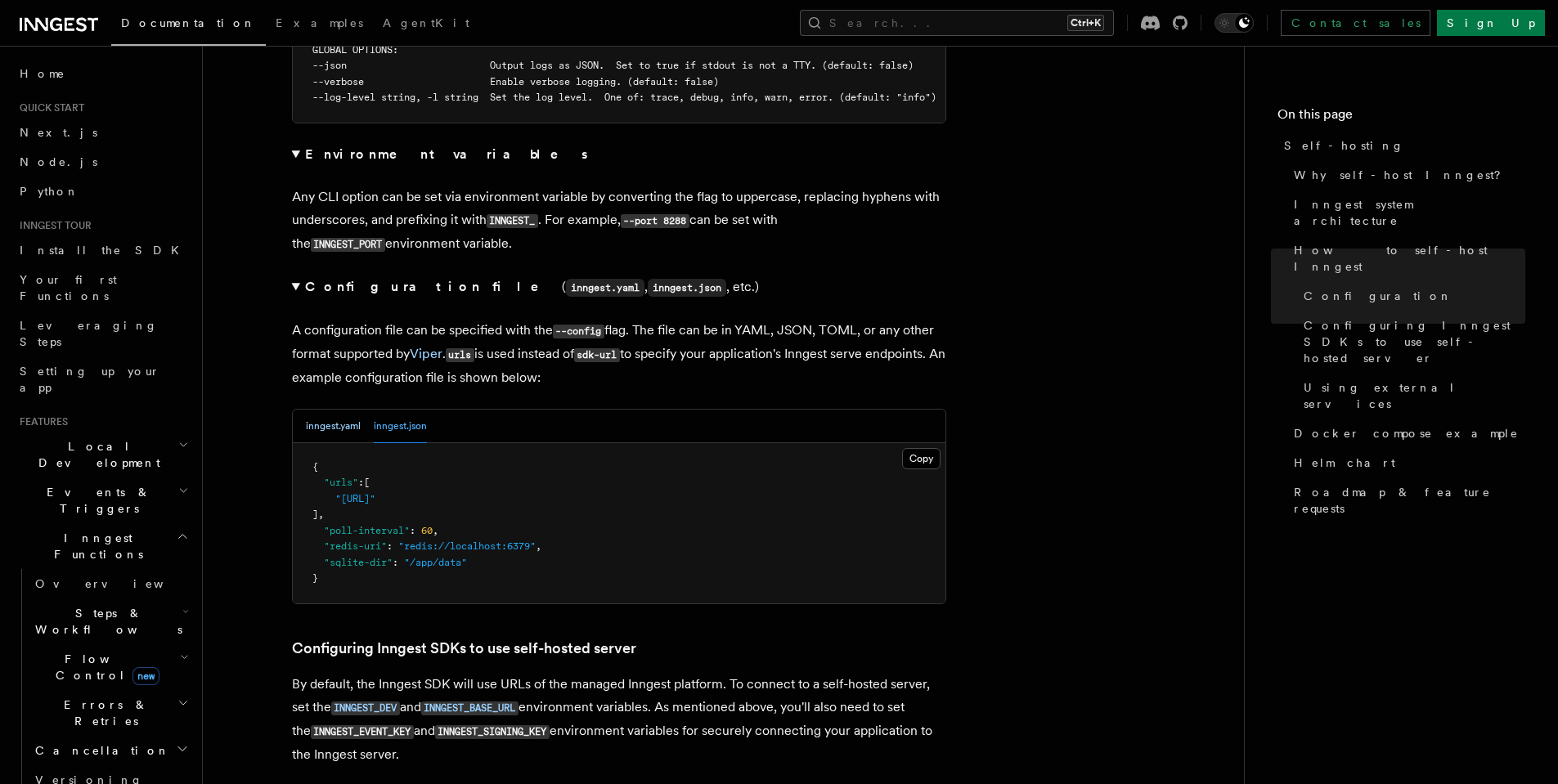
click at [328, 410] on button "inngest.yaml" at bounding box center [334, 427] width 55 height 33
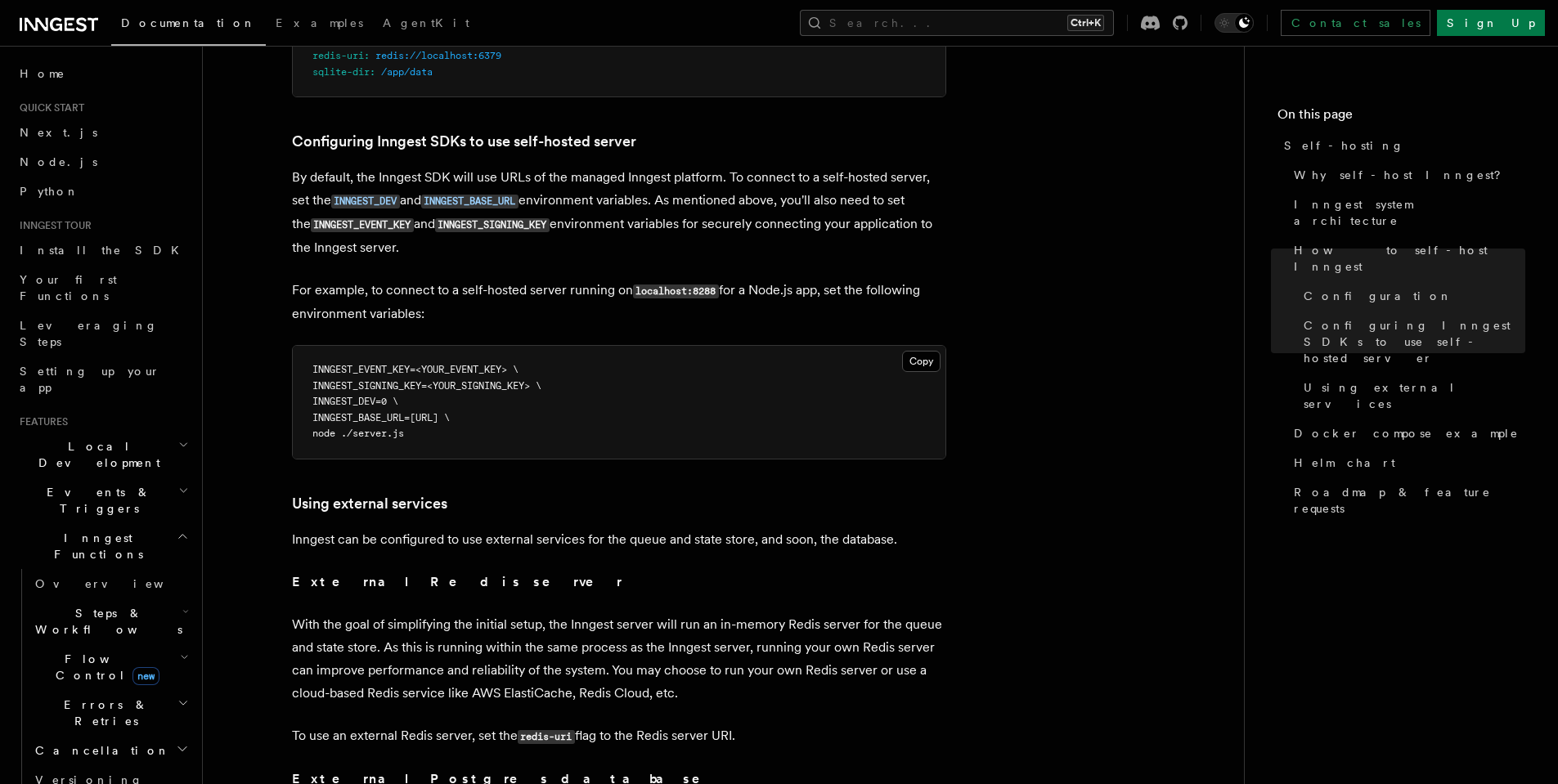
scroll to position [3861, 0]
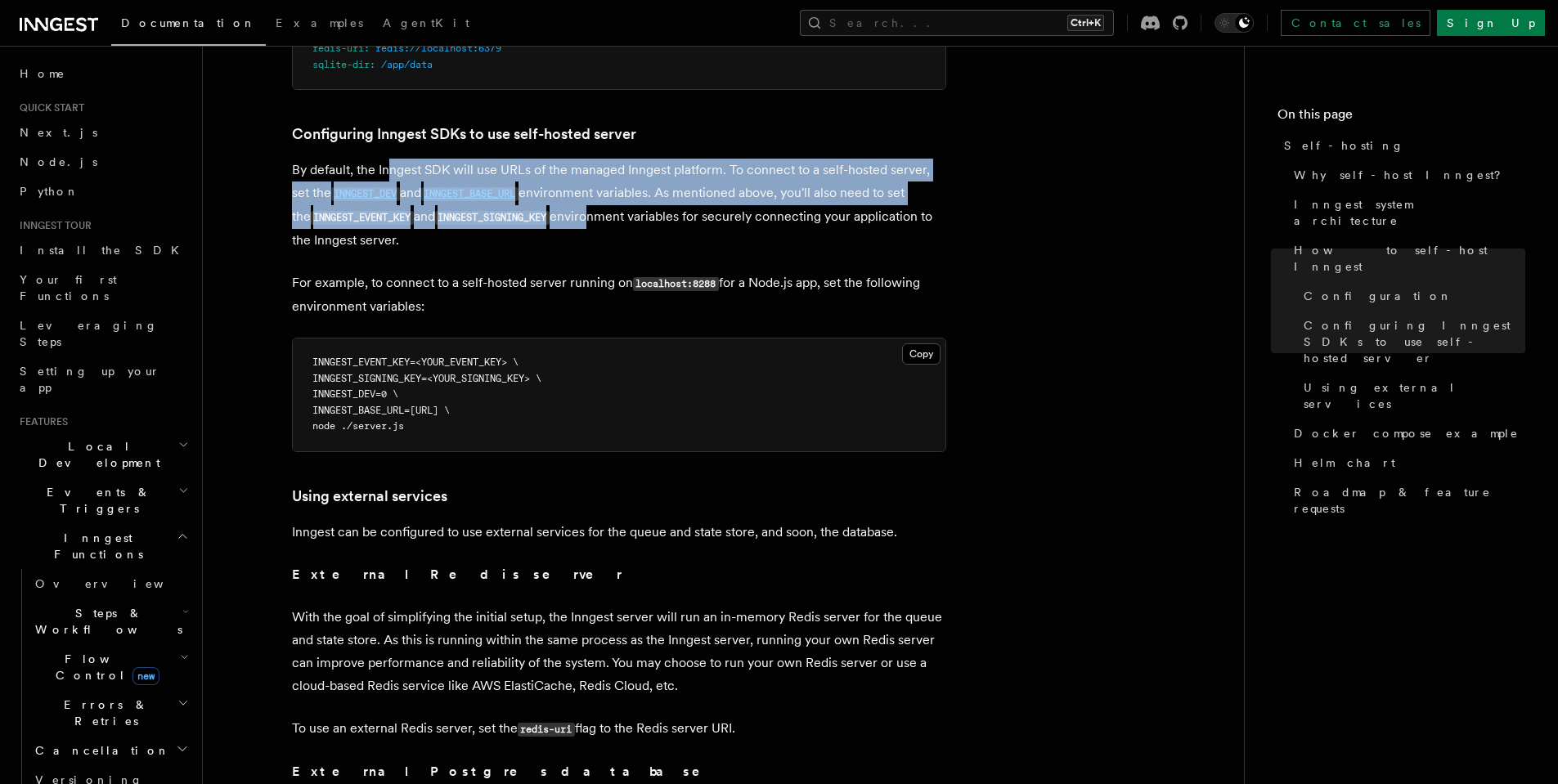
drag, startPoint x: 390, startPoint y: 141, endPoint x: 577, endPoint y: 179, distance: 190.8
click at [577, 179] on p "By default, the Inngest SDK will use URLs of the managed Inngest platform. To c…" at bounding box center [619, 205] width 654 height 93
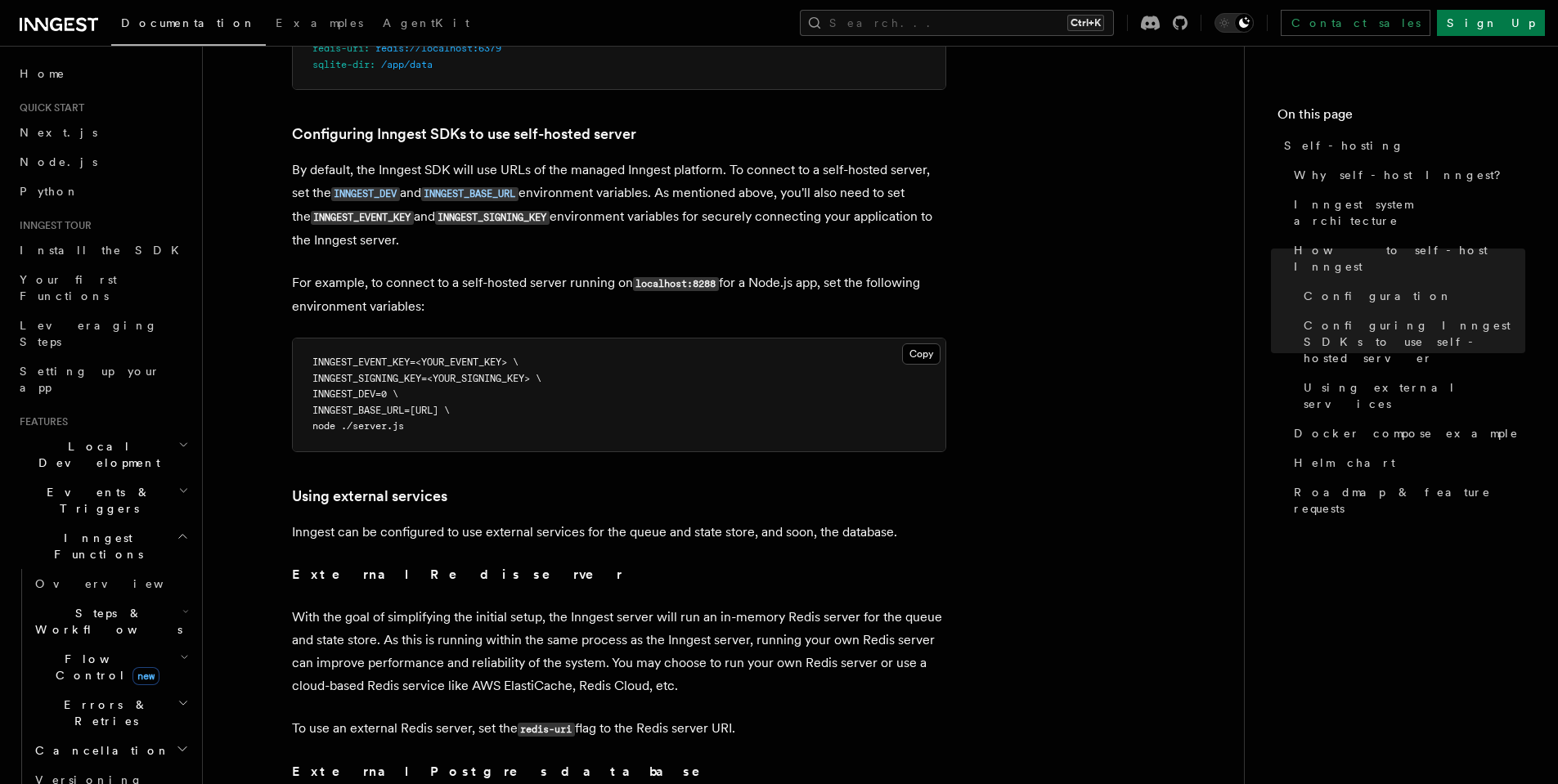
click at [593, 183] on p "By default, the Inngest SDK will use URLs of the managed Inngest platform. To c…" at bounding box center [619, 205] width 654 height 93
drag, startPoint x: 582, startPoint y: 183, endPoint x: 576, endPoint y: 198, distance: 16.2
click at [576, 198] on p "By default, the Inngest SDK will use URLs of the managed Inngest platform. To c…" at bounding box center [619, 205] width 654 height 93
click at [516, 211] on p "By default, the Inngest SDK will use URLs of the managed Inngest platform. To c…" at bounding box center [619, 205] width 654 height 93
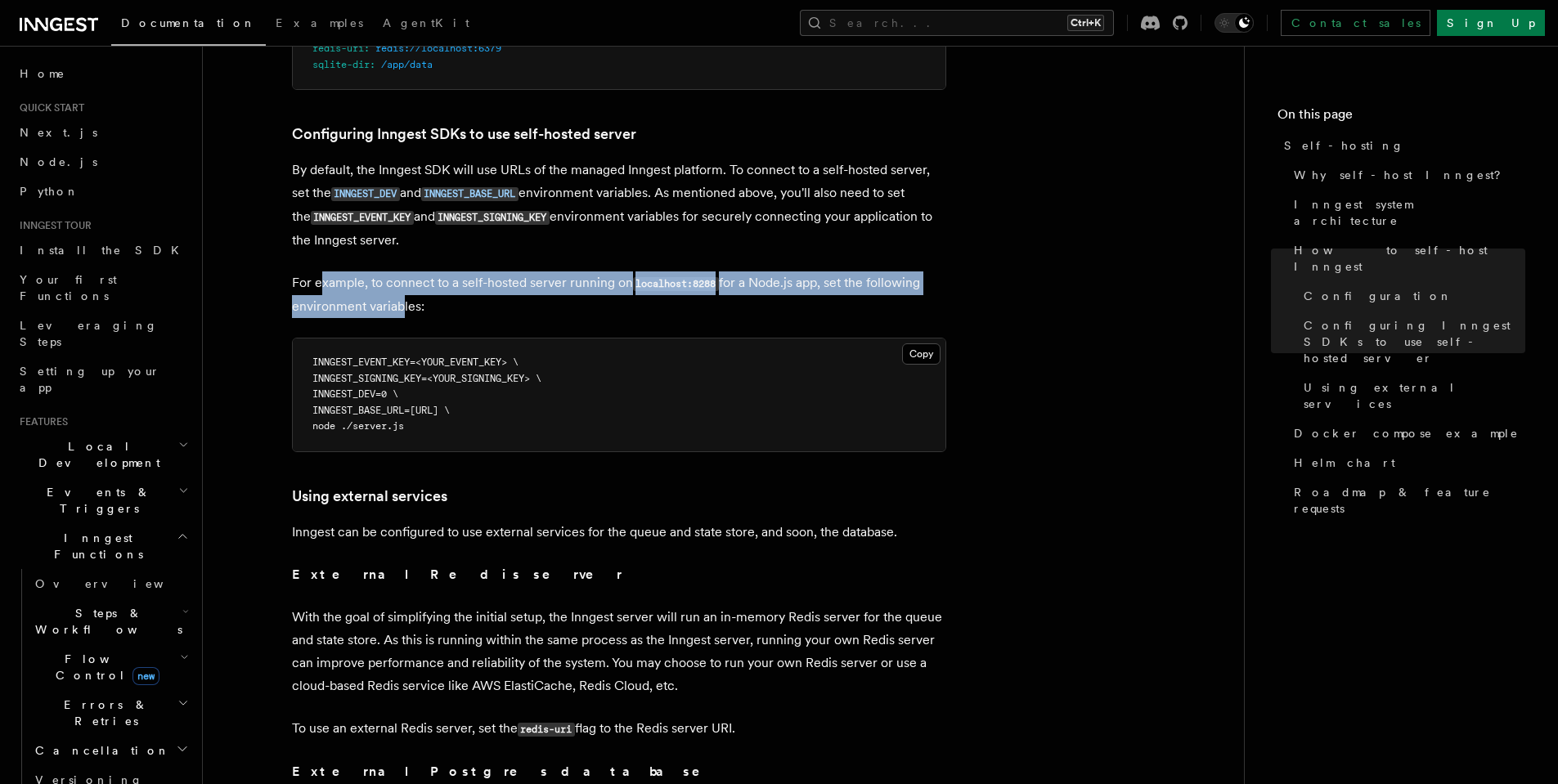
drag, startPoint x: 318, startPoint y: 250, endPoint x: 393, endPoint y: 269, distance: 77.4
click at [393, 271] on p "For example, to connect to a self-hosted server running on localhost:8288 for a…" at bounding box center [619, 294] width 654 height 47
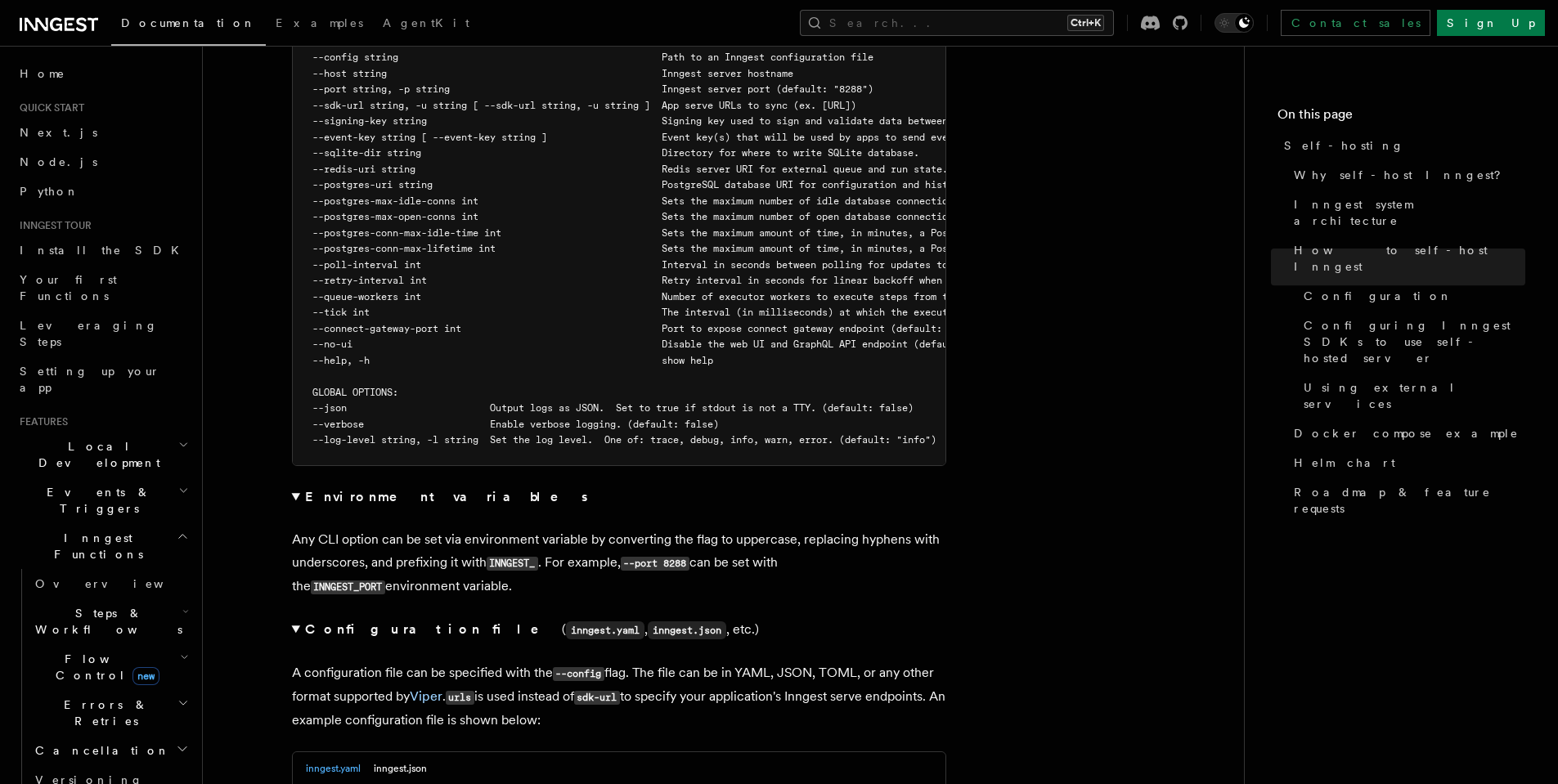
scroll to position [3052, 0]
drag, startPoint x: 326, startPoint y: 507, endPoint x: 779, endPoint y: 511, distance: 453.0
click at [779, 529] on p "Any CLI option can be set via environment variable by converting the flag to up…" at bounding box center [619, 564] width 654 height 71
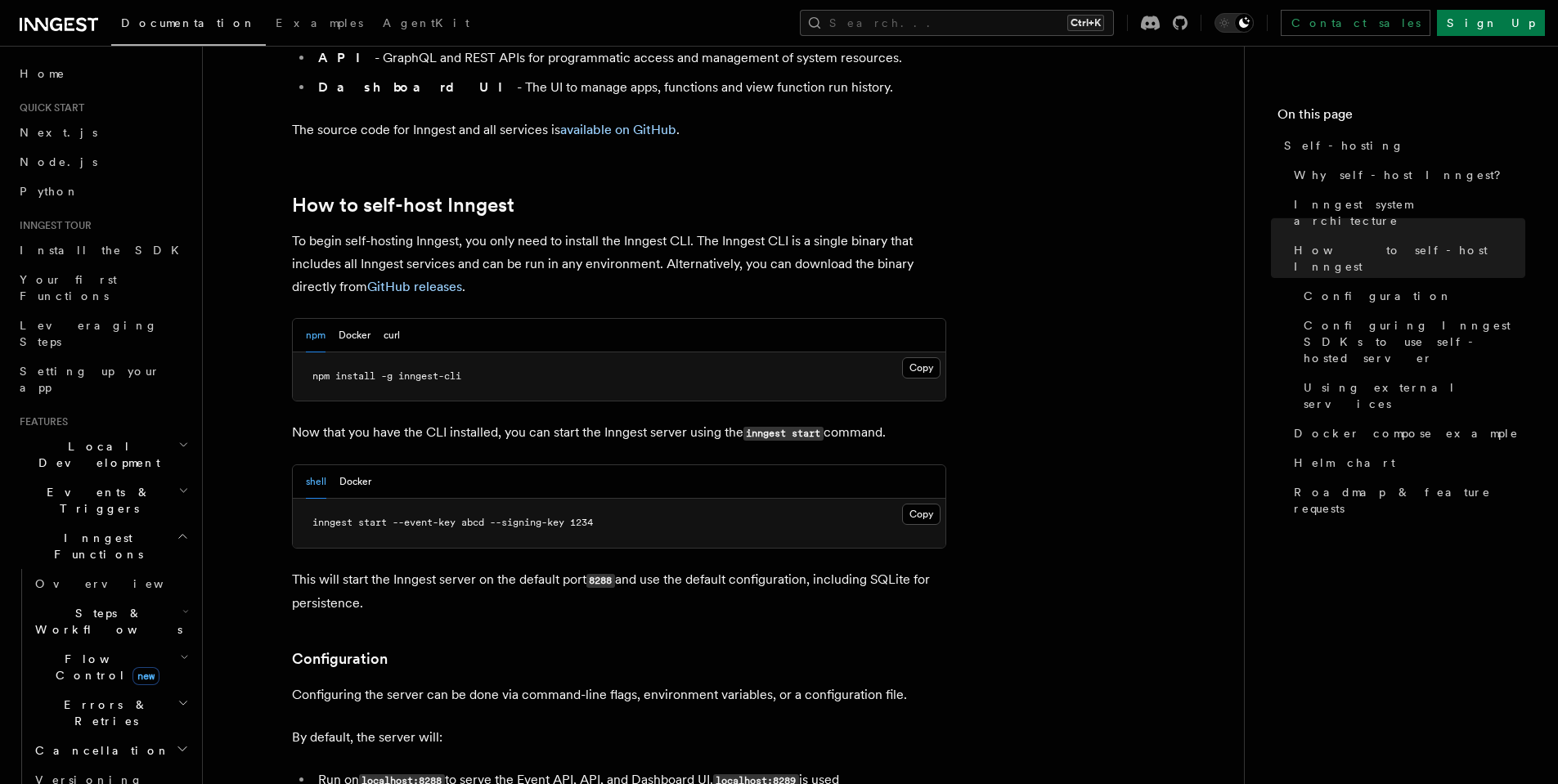
scroll to position [1495, 0]
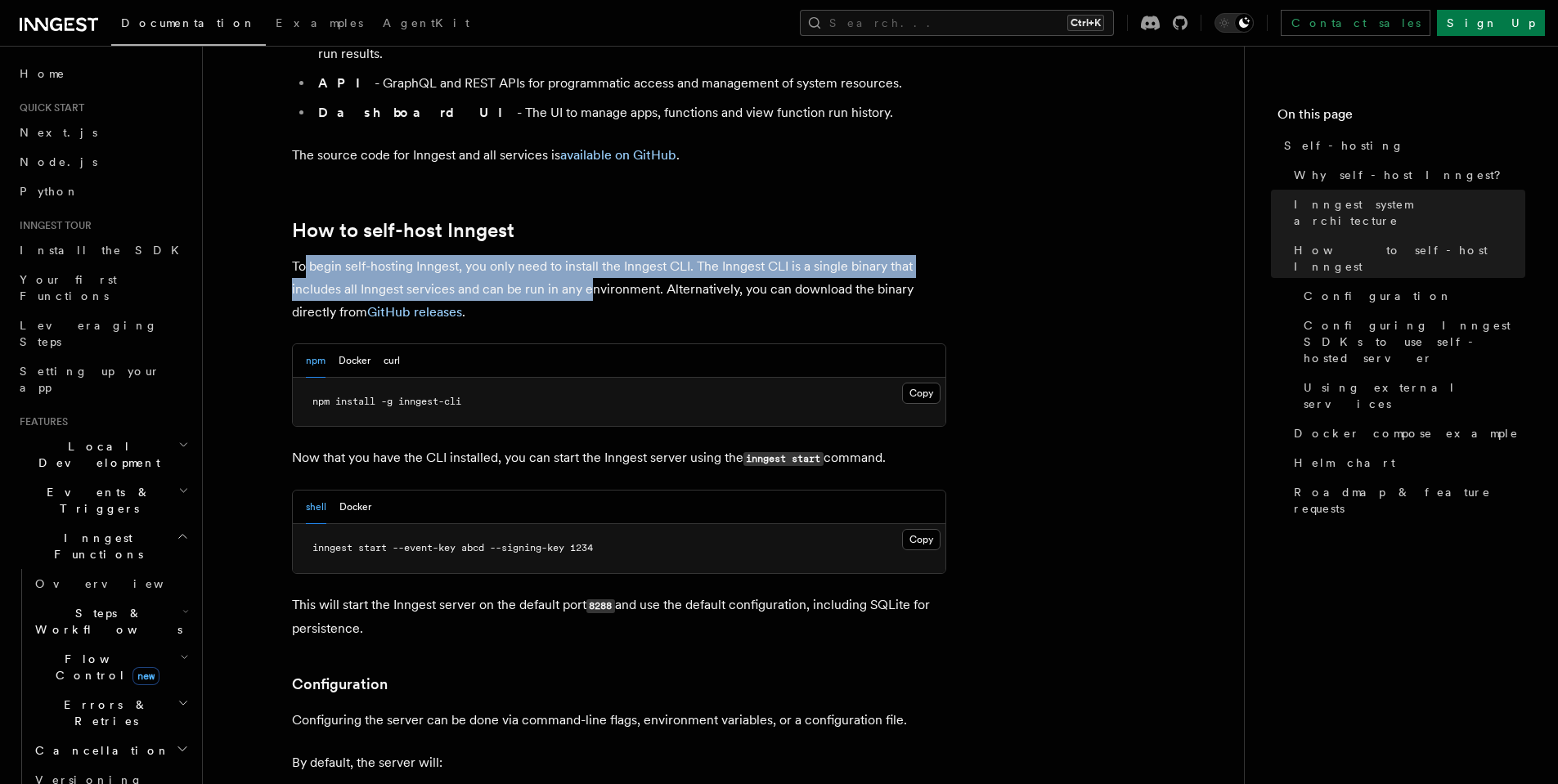
drag, startPoint x: 307, startPoint y: 219, endPoint x: 591, endPoint y: 239, distance: 284.7
click at [591, 255] on p "To begin self-hosting Inngest, you only need to install the Inngest CLI. The In…" at bounding box center [619, 289] width 654 height 69
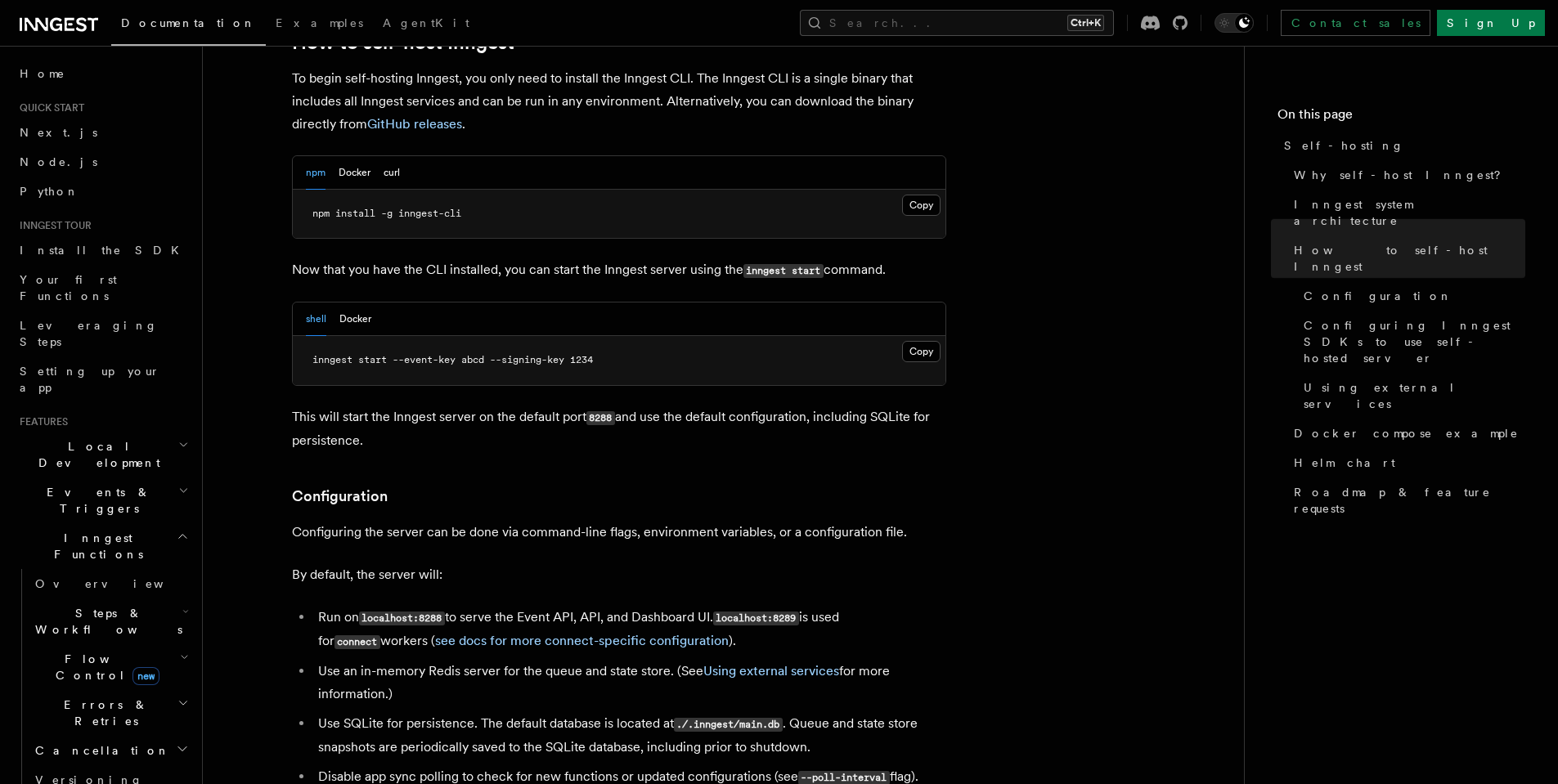
scroll to position [1753, 0]
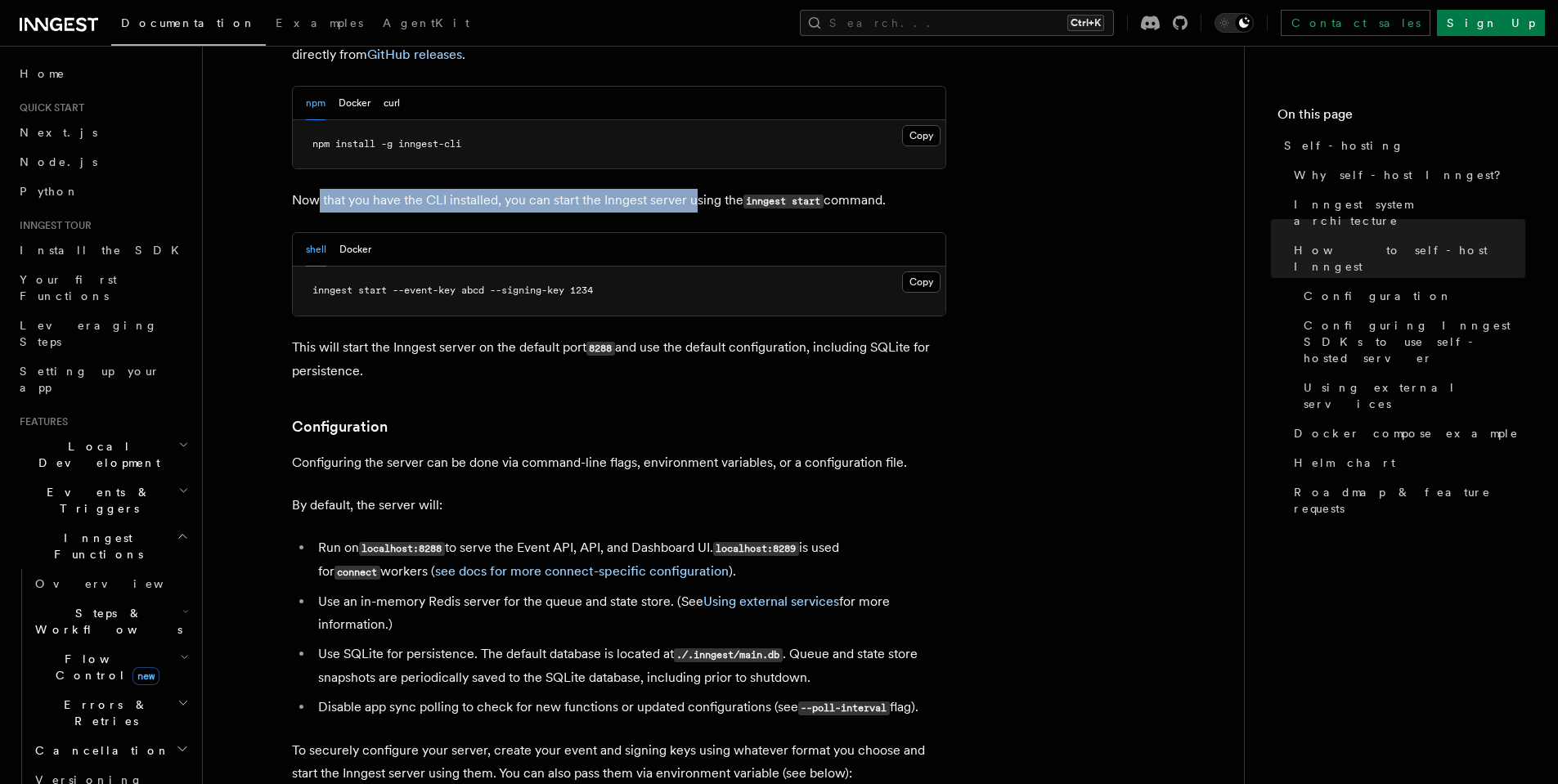
drag, startPoint x: 316, startPoint y: 155, endPoint x: 693, endPoint y: 156, distance: 377.0
click at [693, 189] on p "Now that you have the CLI installed, you can start the Inngest server using the…" at bounding box center [619, 200] width 654 height 24
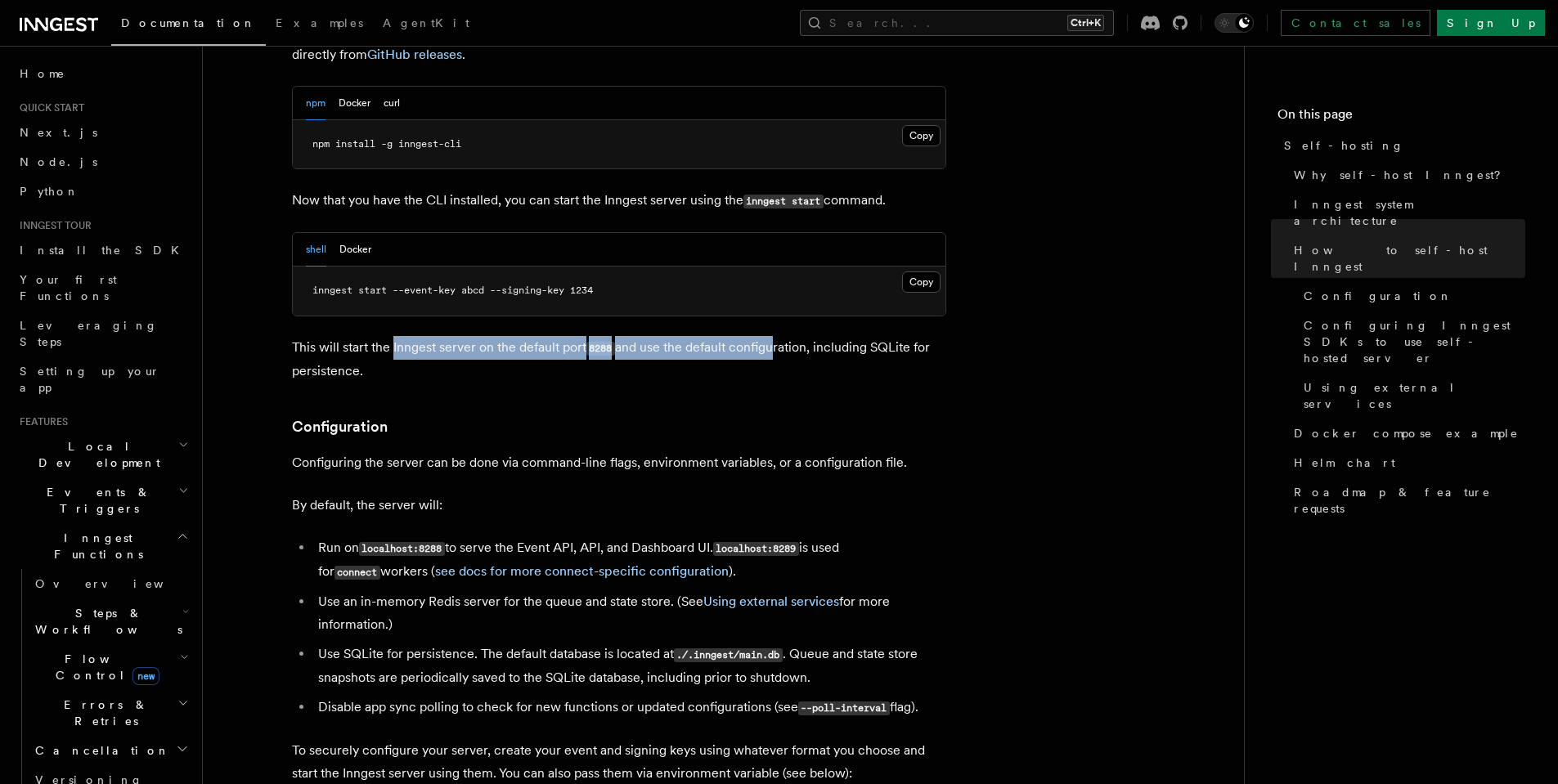
drag, startPoint x: 392, startPoint y: 300, endPoint x: 769, endPoint y: 303, distance: 377.0
click at [769, 336] on p "This will start the Inngest server on the default port 8288 and use the default…" at bounding box center [619, 359] width 654 height 47
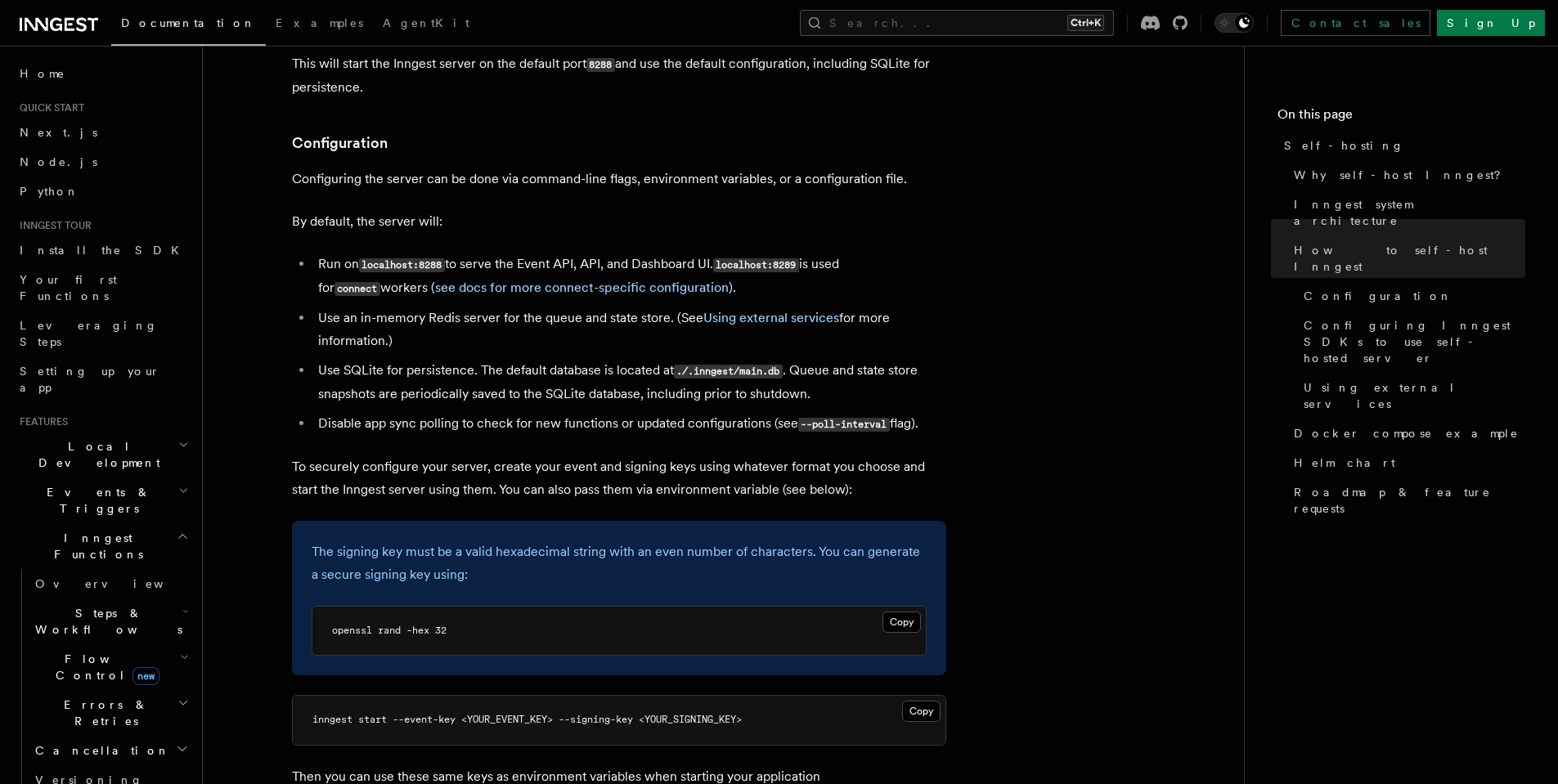
scroll to position [2047, 0]
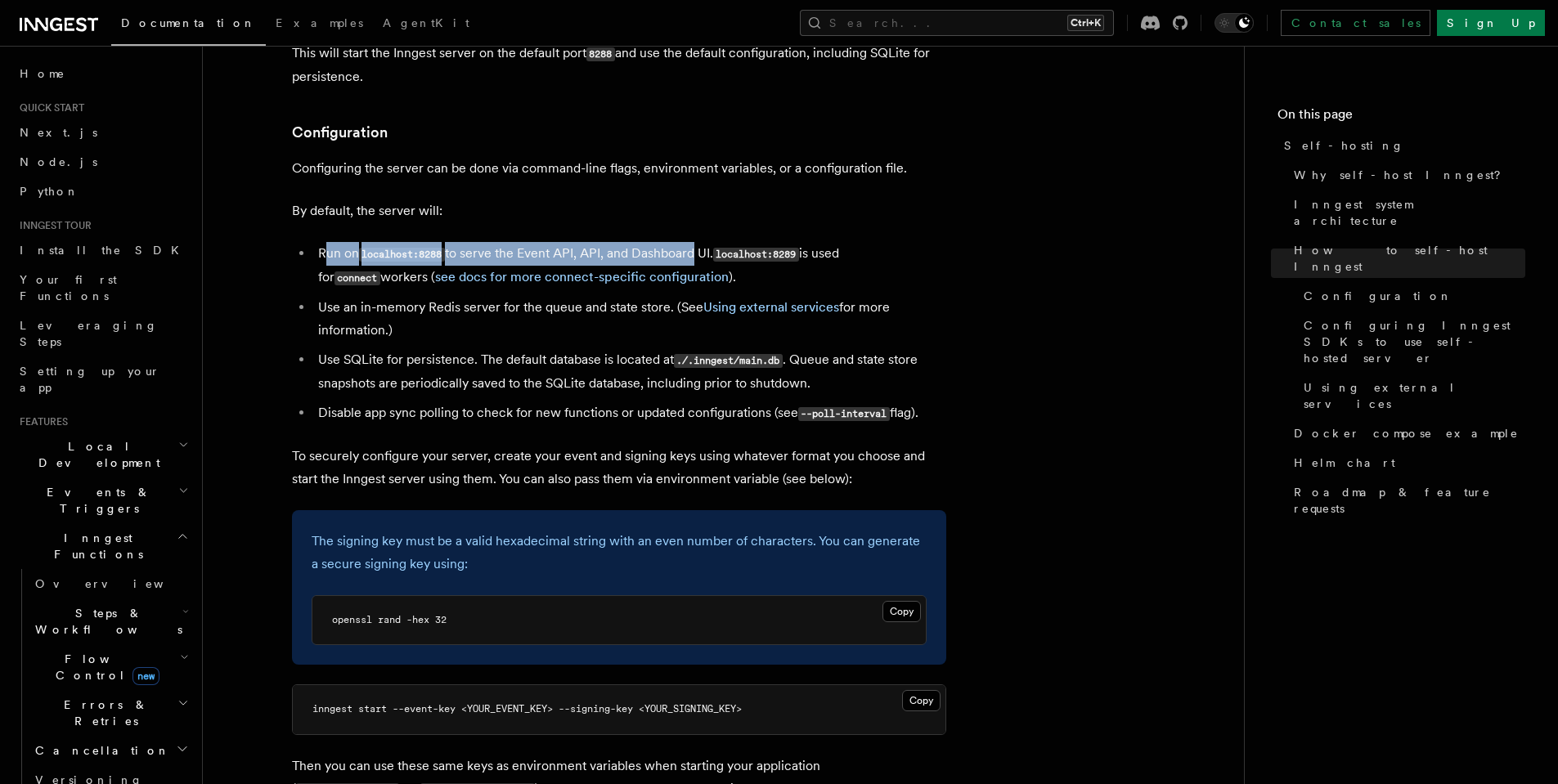
drag, startPoint x: 328, startPoint y: 211, endPoint x: 698, endPoint y: 209, distance: 370.0
click at [698, 242] on li "Run on localhost:8288 to serve the Event API, API, and Dashboard UI. localhost:…" at bounding box center [630, 265] width 633 height 47
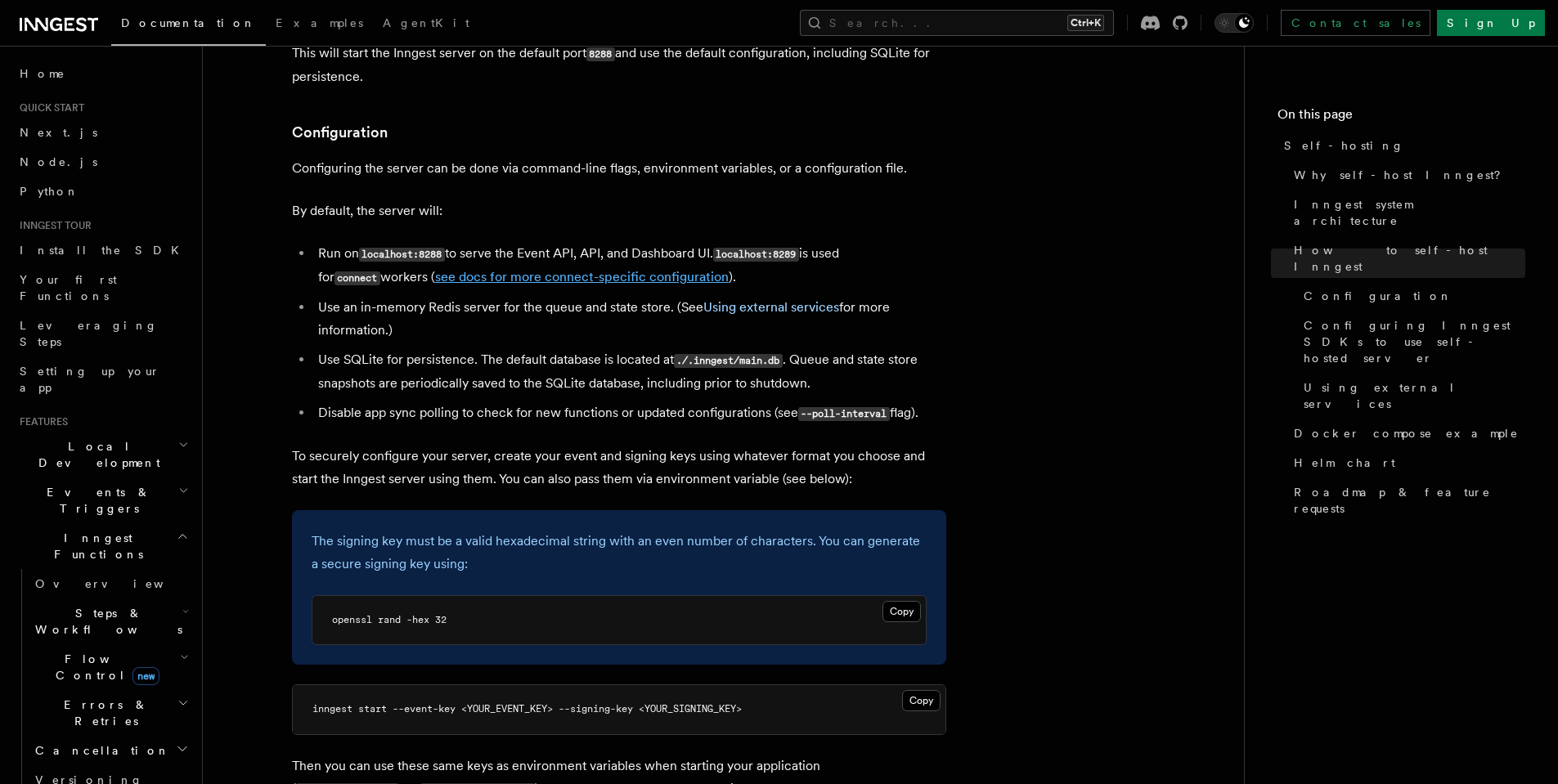
click at [553, 269] on link "see docs for more connect-specific configuration" at bounding box center [581, 276] width 294 height 16
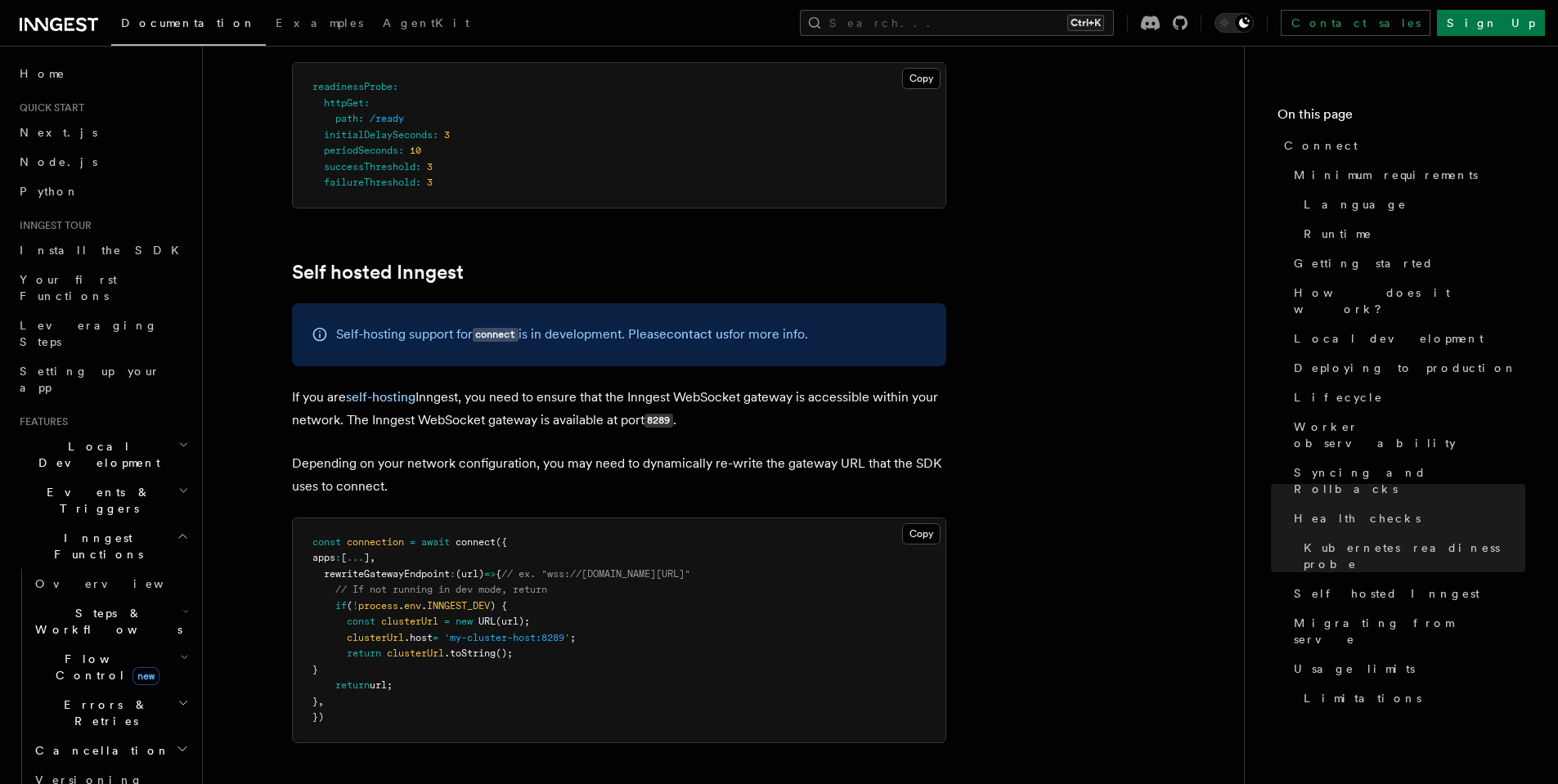
scroll to position [7729, 0]
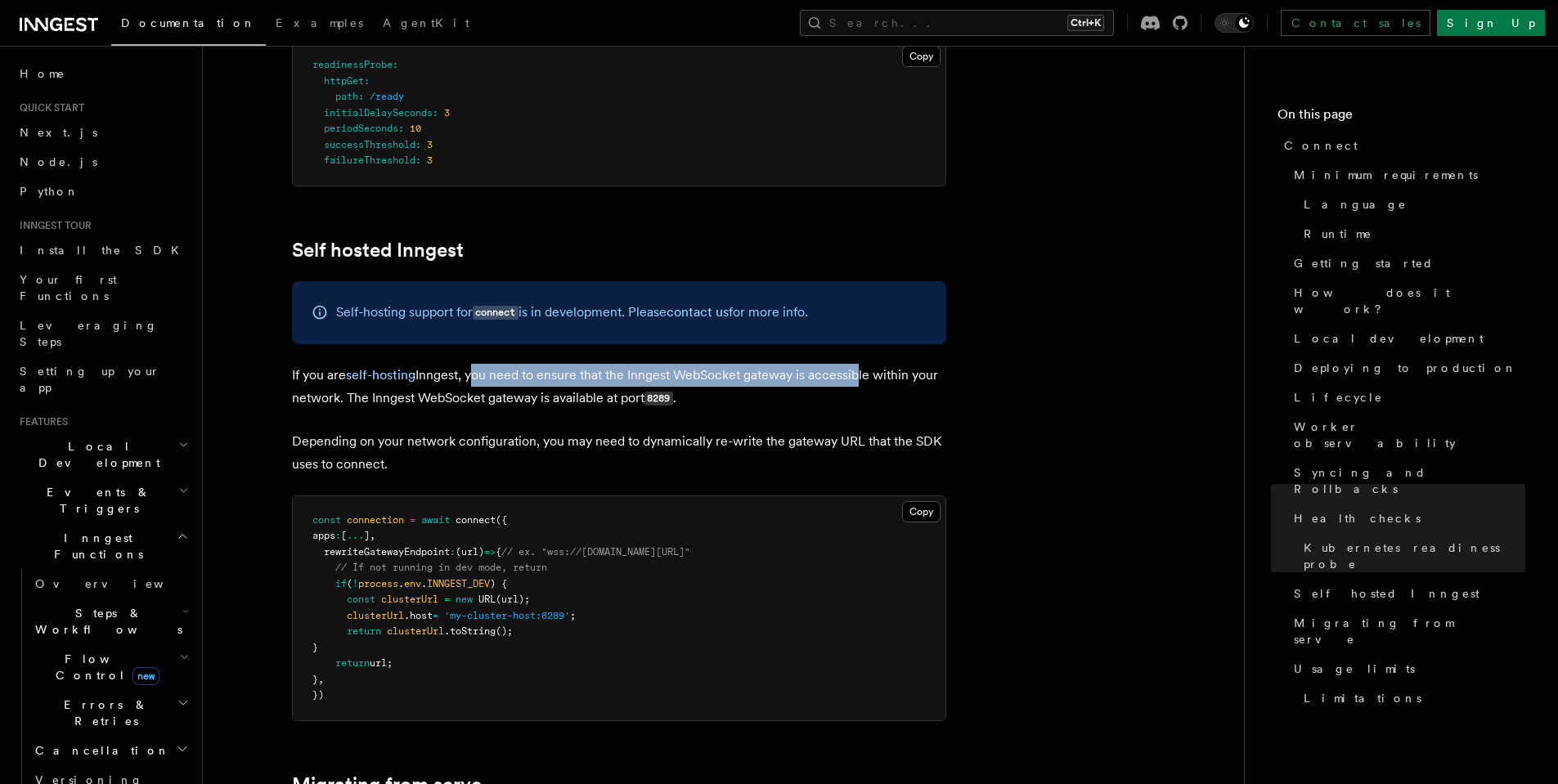
drag, startPoint x: 471, startPoint y: 264, endPoint x: 856, endPoint y: 263, distance: 385.0
click at [856, 363] on p "If you are self-hosting Inngest, you need to ensure that the Inngest WebSocket …" at bounding box center [619, 387] width 654 height 47
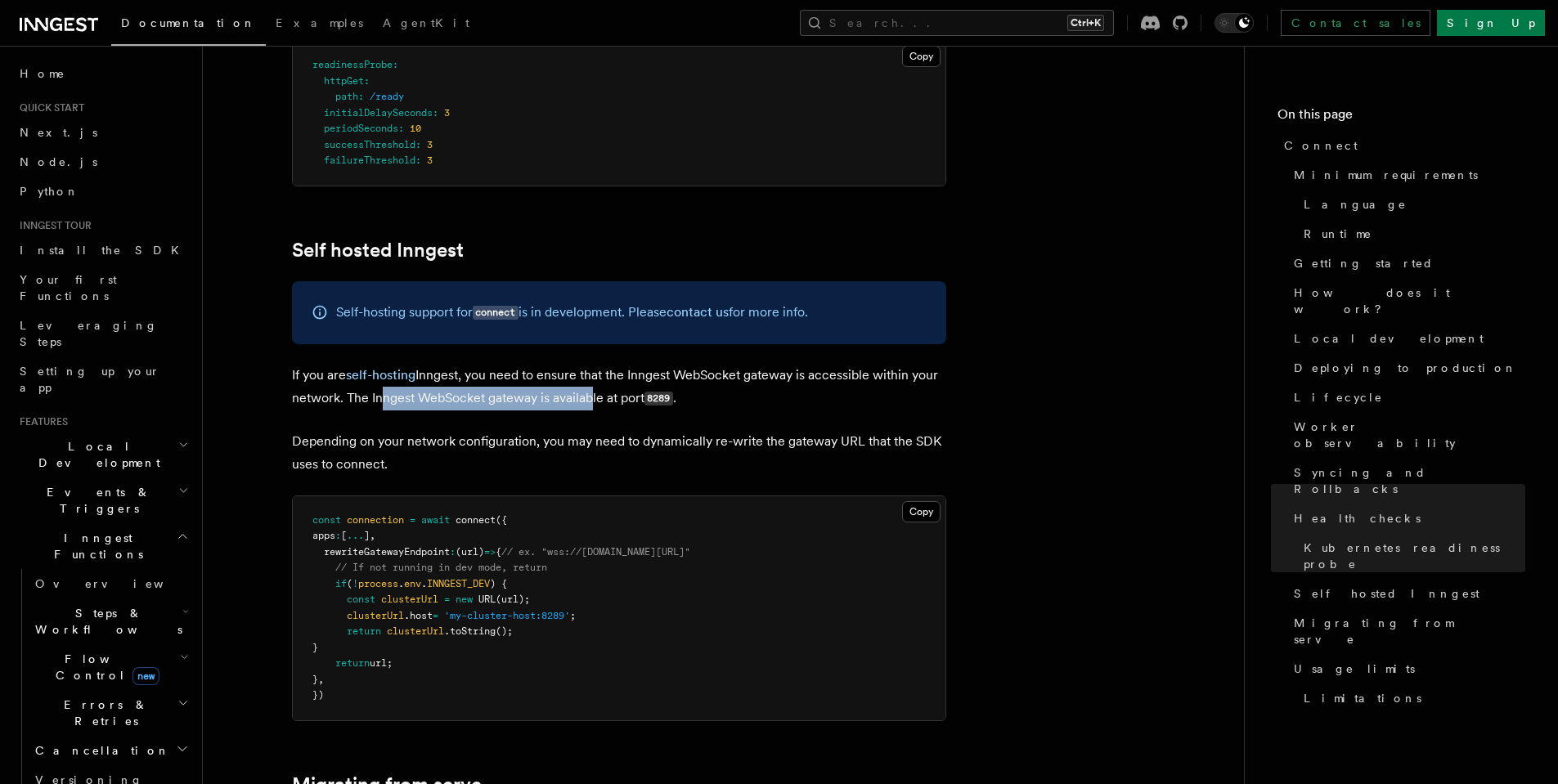
drag, startPoint x: 374, startPoint y: 287, endPoint x: 586, endPoint y: 287, distance: 212.0
click at [586, 363] on p "If you are self-hosting Inngest, you need to ensure that the Inngest WebSocket …" at bounding box center [619, 387] width 654 height 47
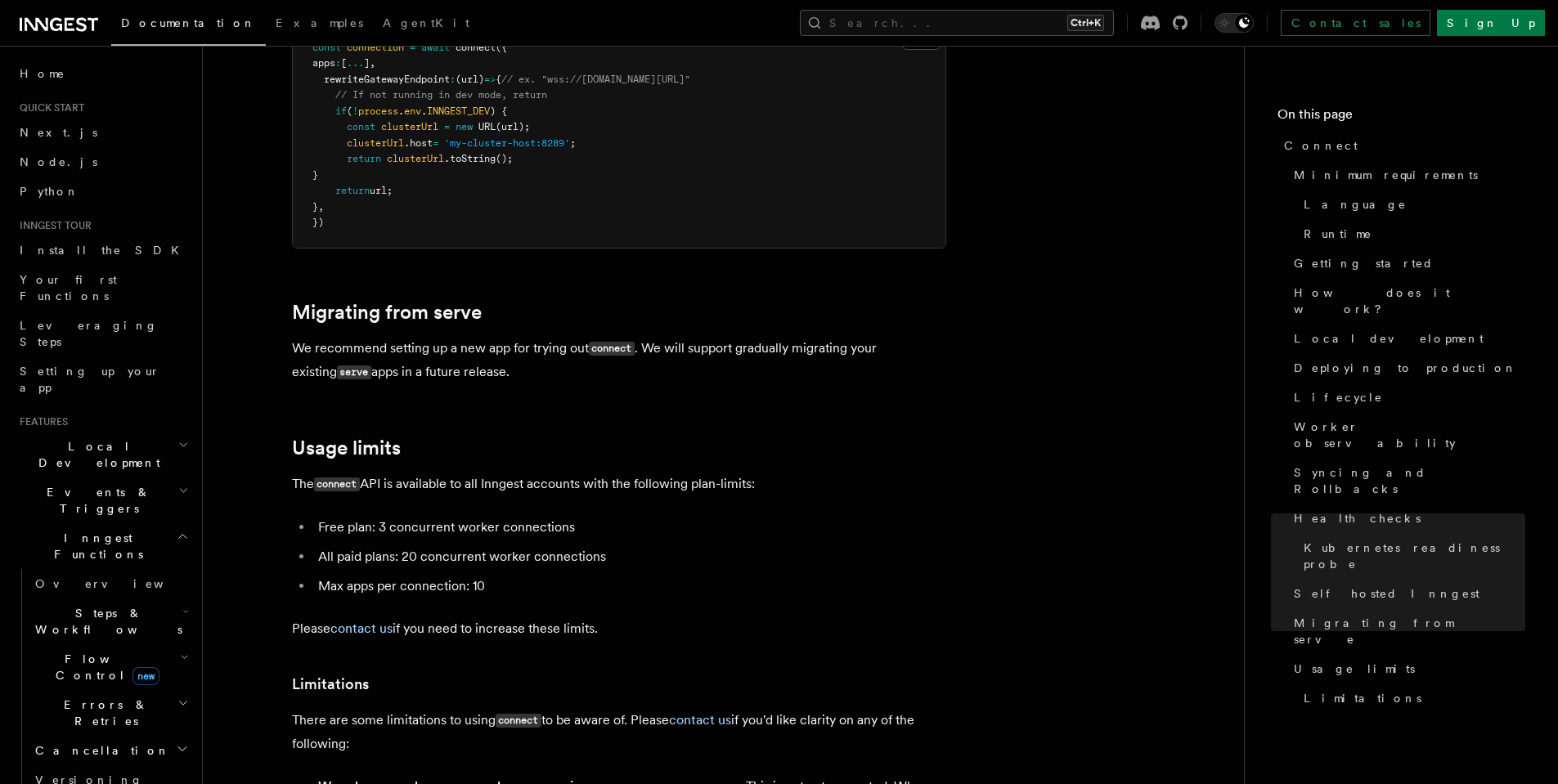
scroll to position [8232, 0]
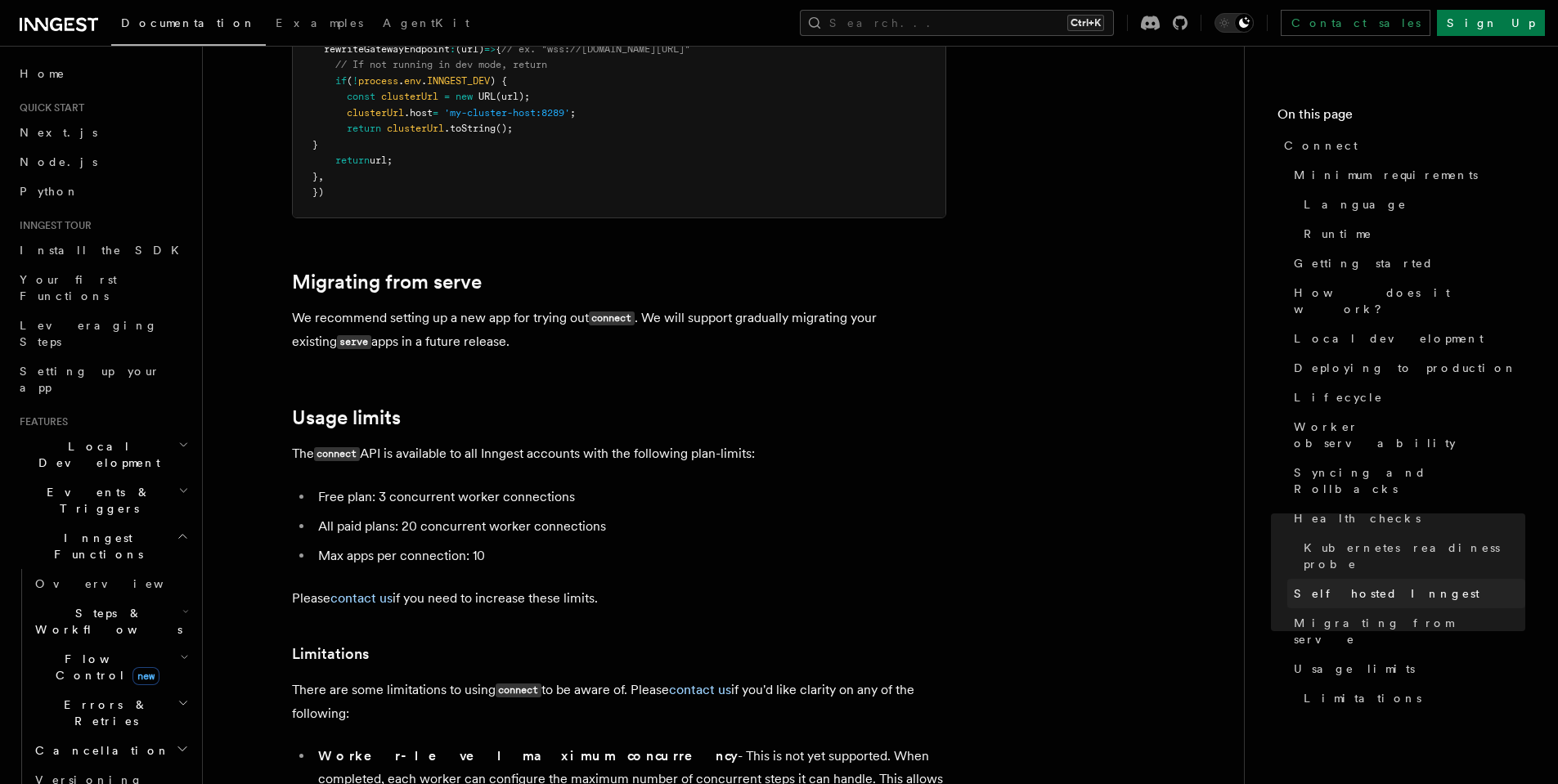
click at [1311, 585] on span "Self hosted Inngest" at bounding box center [1386, 594] width 185 height 17
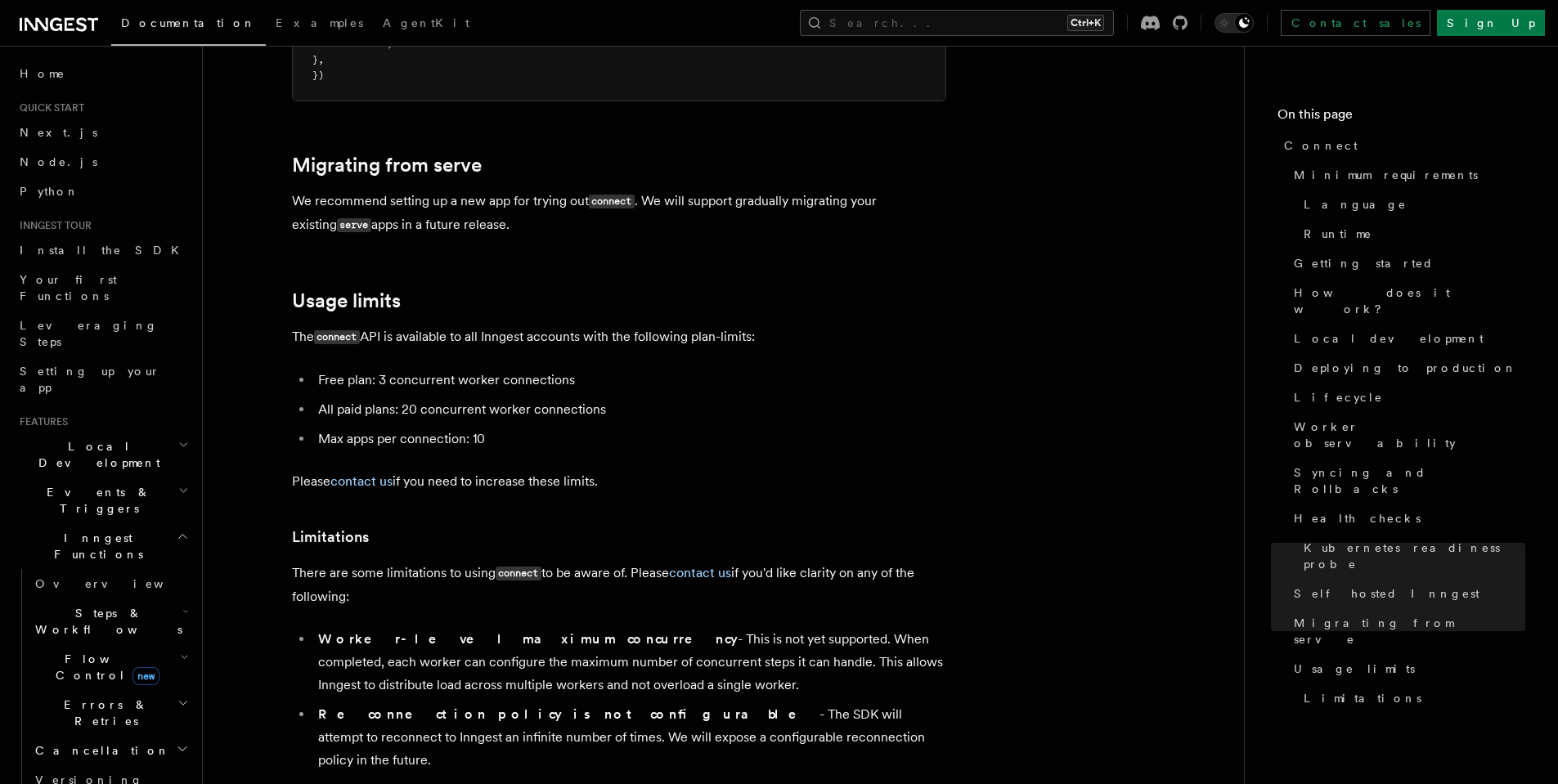
scroll to position [8352, 0]
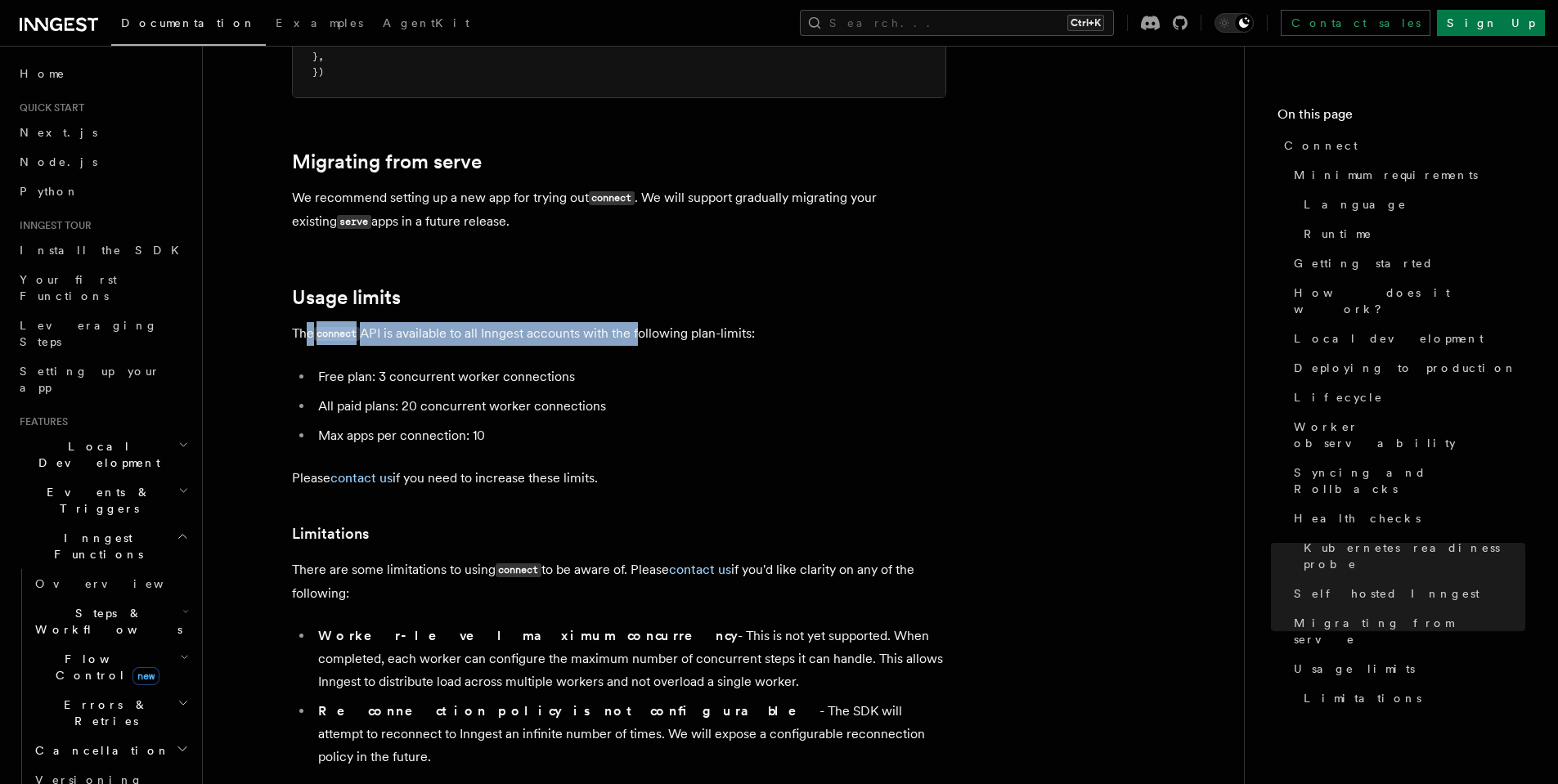
drag, startPoint x: 304, startPoint y: 225, endPoint x: 642, endPoint y: 222, distance: 338.0
click at [642, 322] on p "The connect API is available to all Inngest accounts with the following plan-li…" at bounding box center [619, 333] width 654 height 24
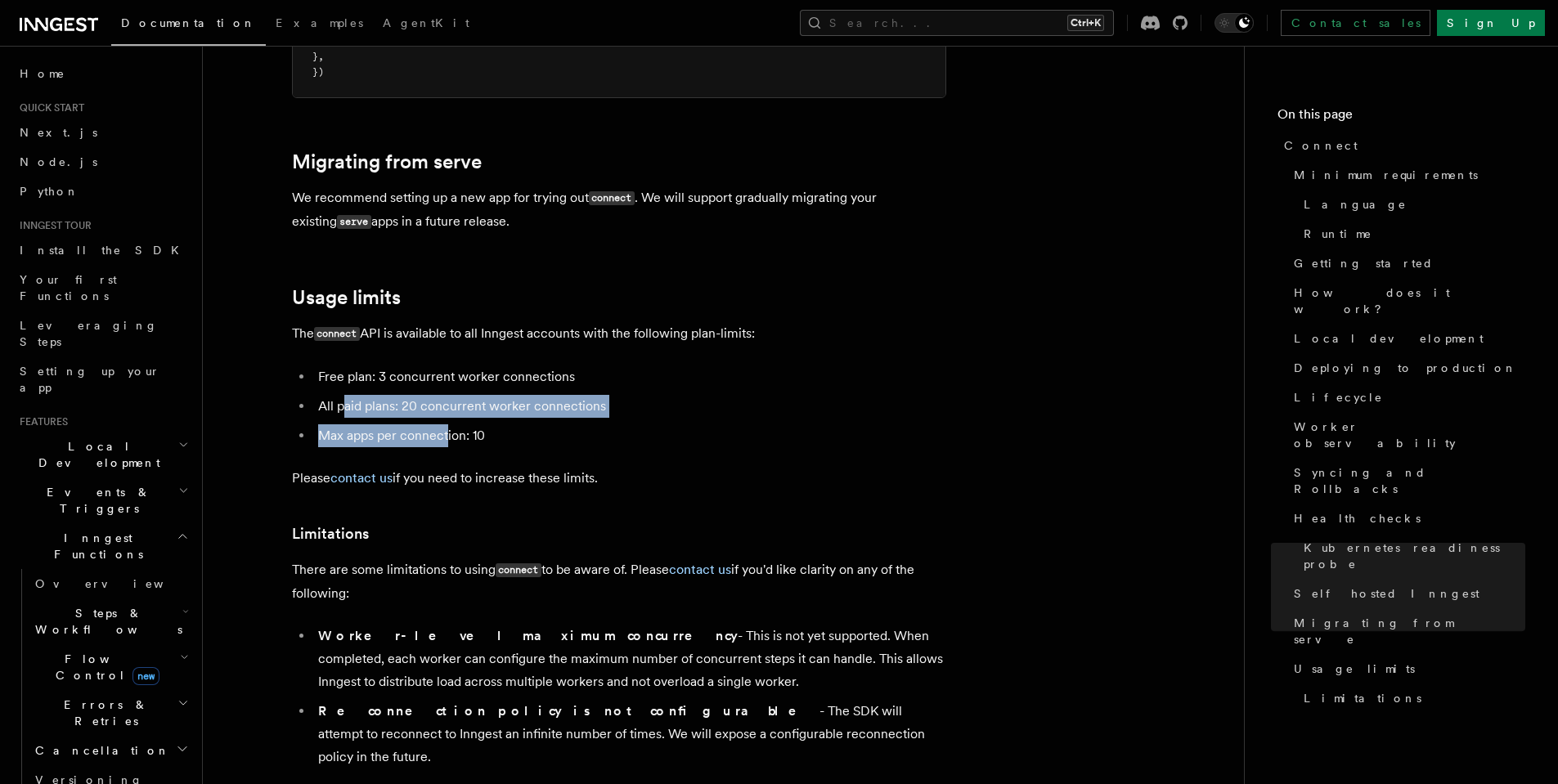
drag, startPoint x: 365, startPoint y: 297, endPoint x: 447, endPoint y: 322, distance: 85.7
click at [447, 365] on ul "Free plan: 3 concurrent worker connections All paid plans: 20 concurrent worker…" at bounding box center [619, 406] width 654 height 81
click at [447, 424] on li "Max apps per connection: 10" at bounding box center [630, 436] width 633 height 23
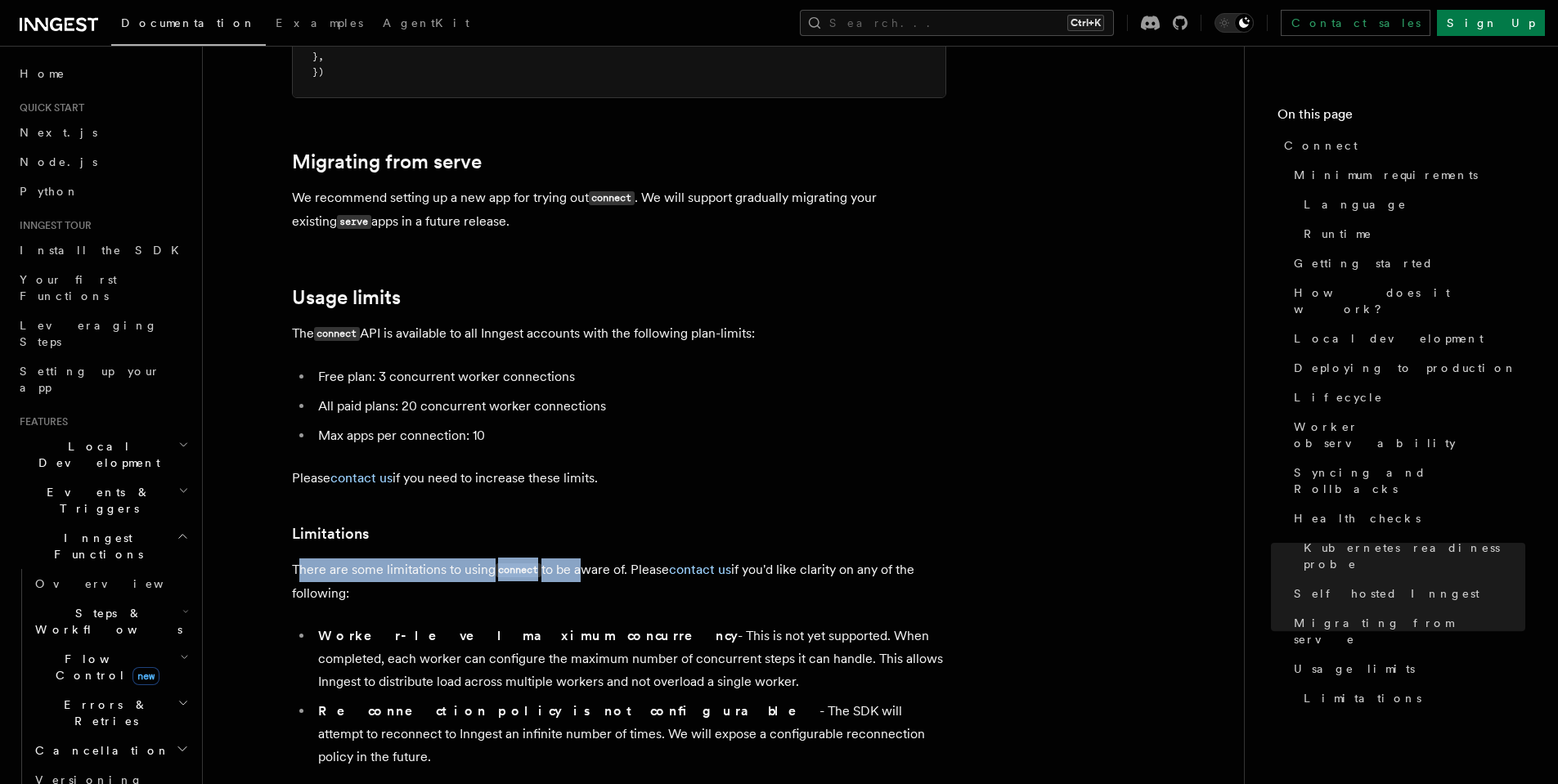
drag, startPoint x: 299, startPoint y: 456, endPoint x: 581, endPoint y: 458, distance: 282.0
click at [581, 558] on p "There are some limitations to using connect to be aware of. Please contact us i…" at bounding box center [619, 581] width 654 height 47
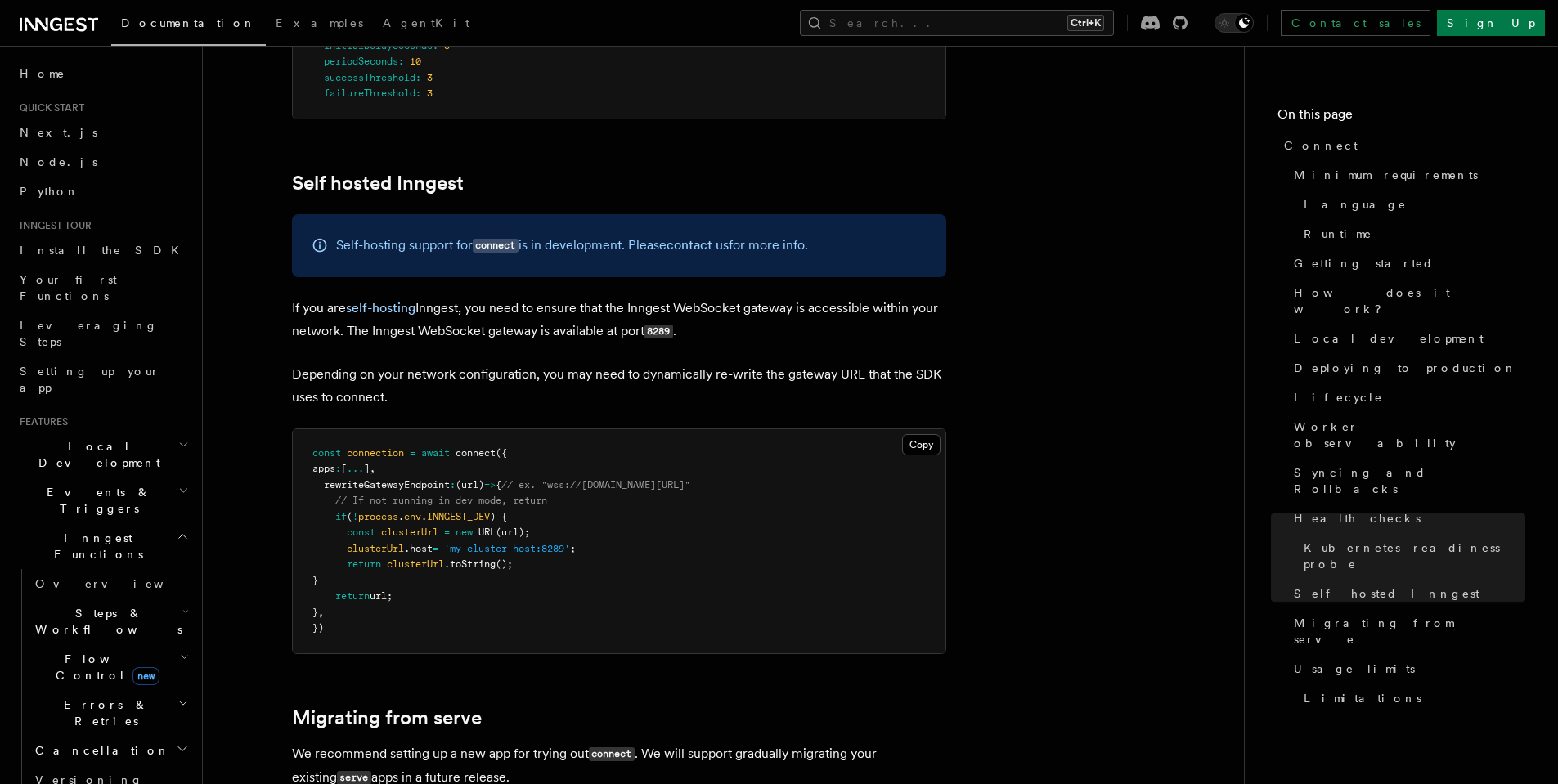
scroll to position [7788, 0]
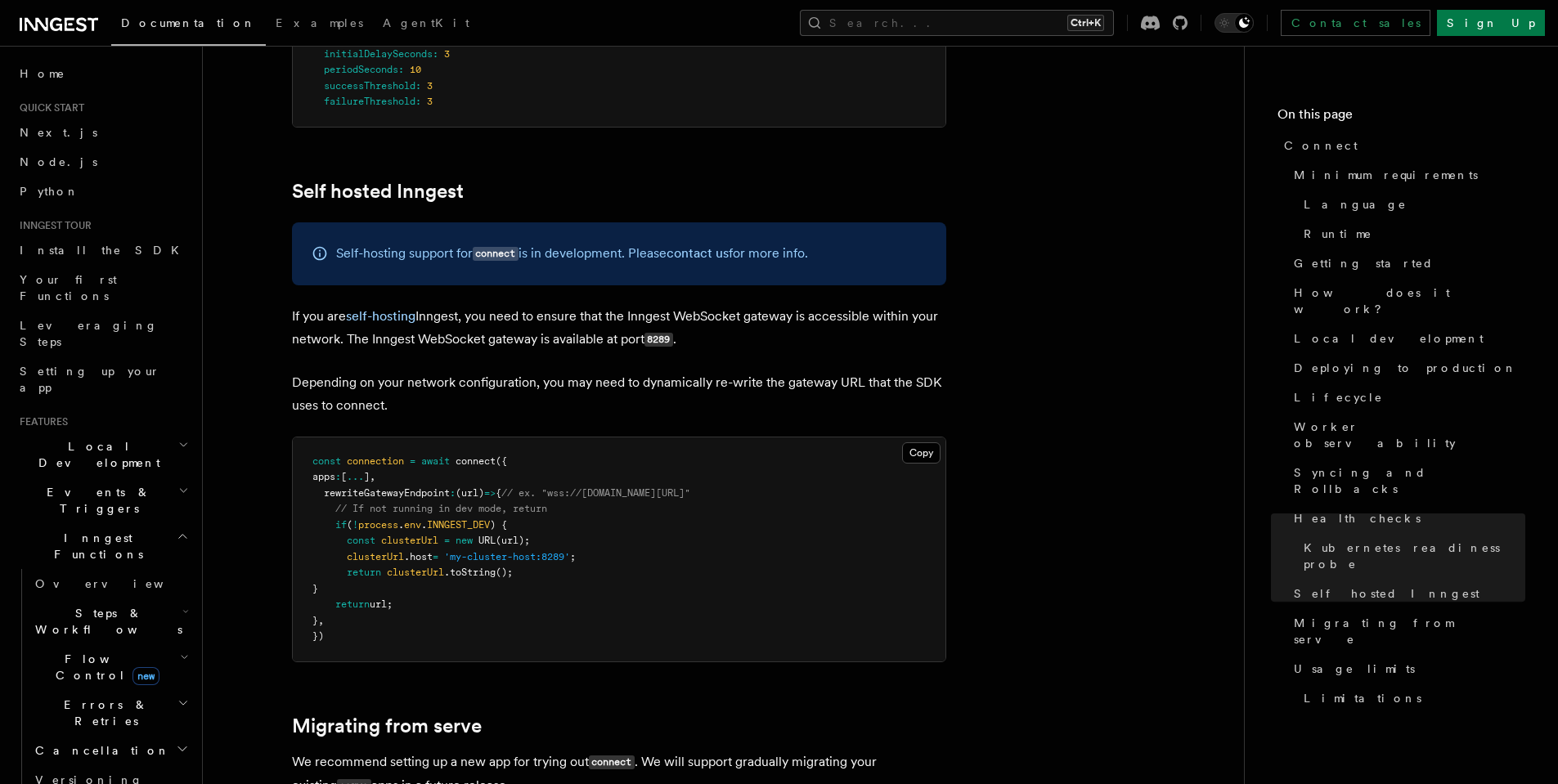
click at [390, 308] on link "self-hosting" at bounding box center [381, 316] width 70 height 16
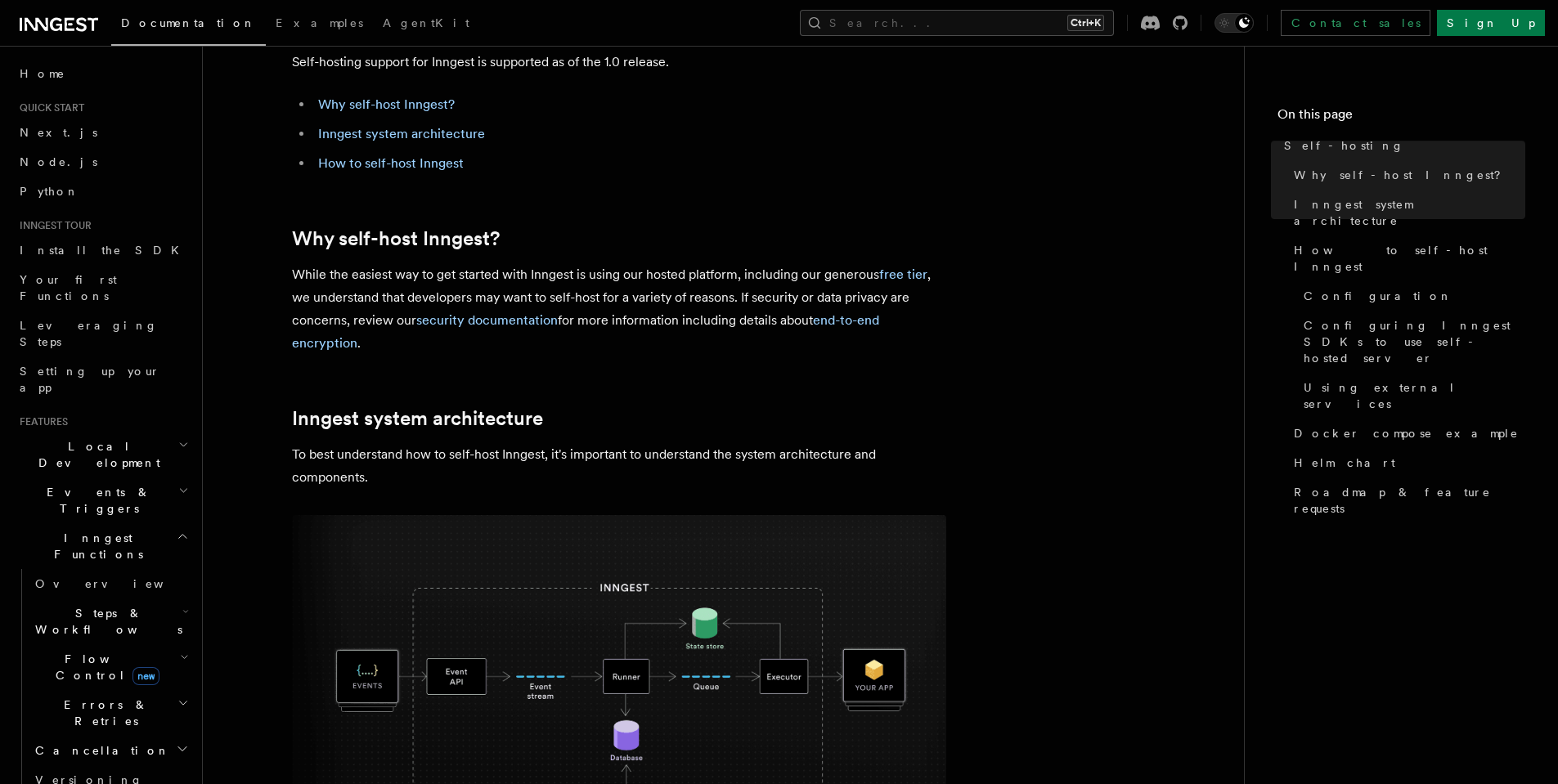
scroll to position [98, 0]
click at [382, 167] on link "How to self-host Inngest" at bounding box center [390, 165] width 146 height 16
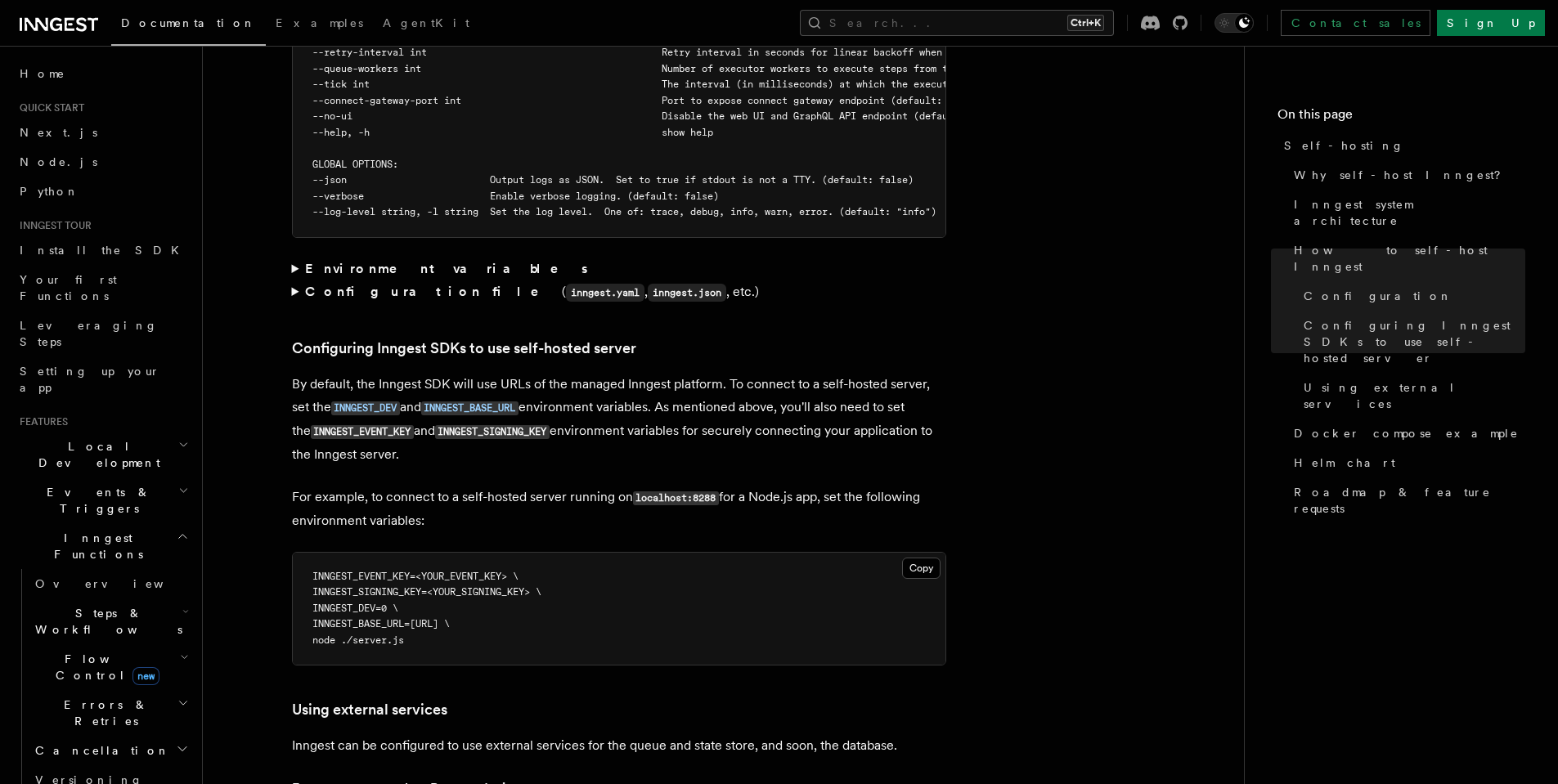
scroll to position [3294, 0]
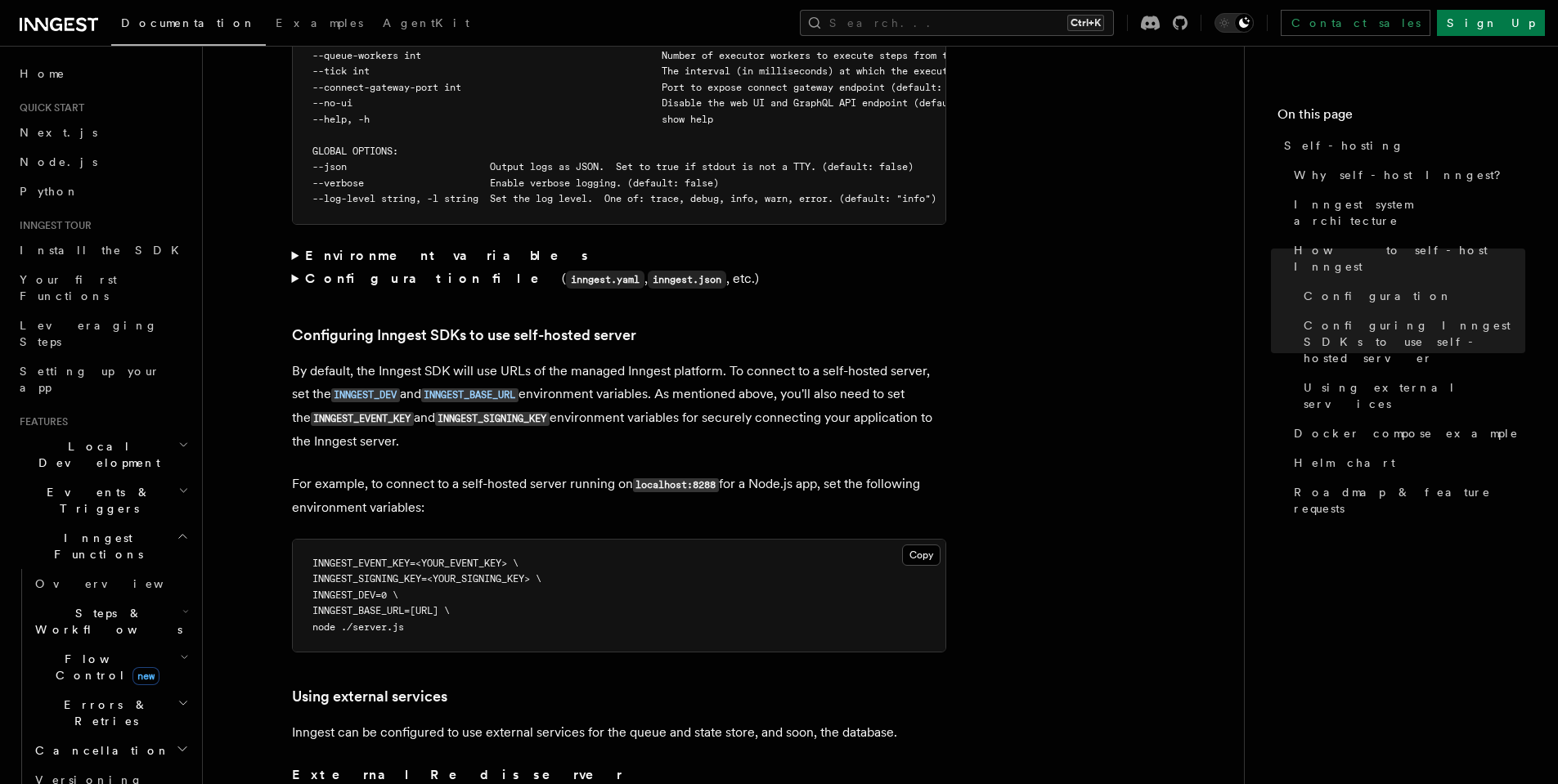
click at [343, 270] on strong "Configuration file" at bounding box center [433, 278] width 257 height 16
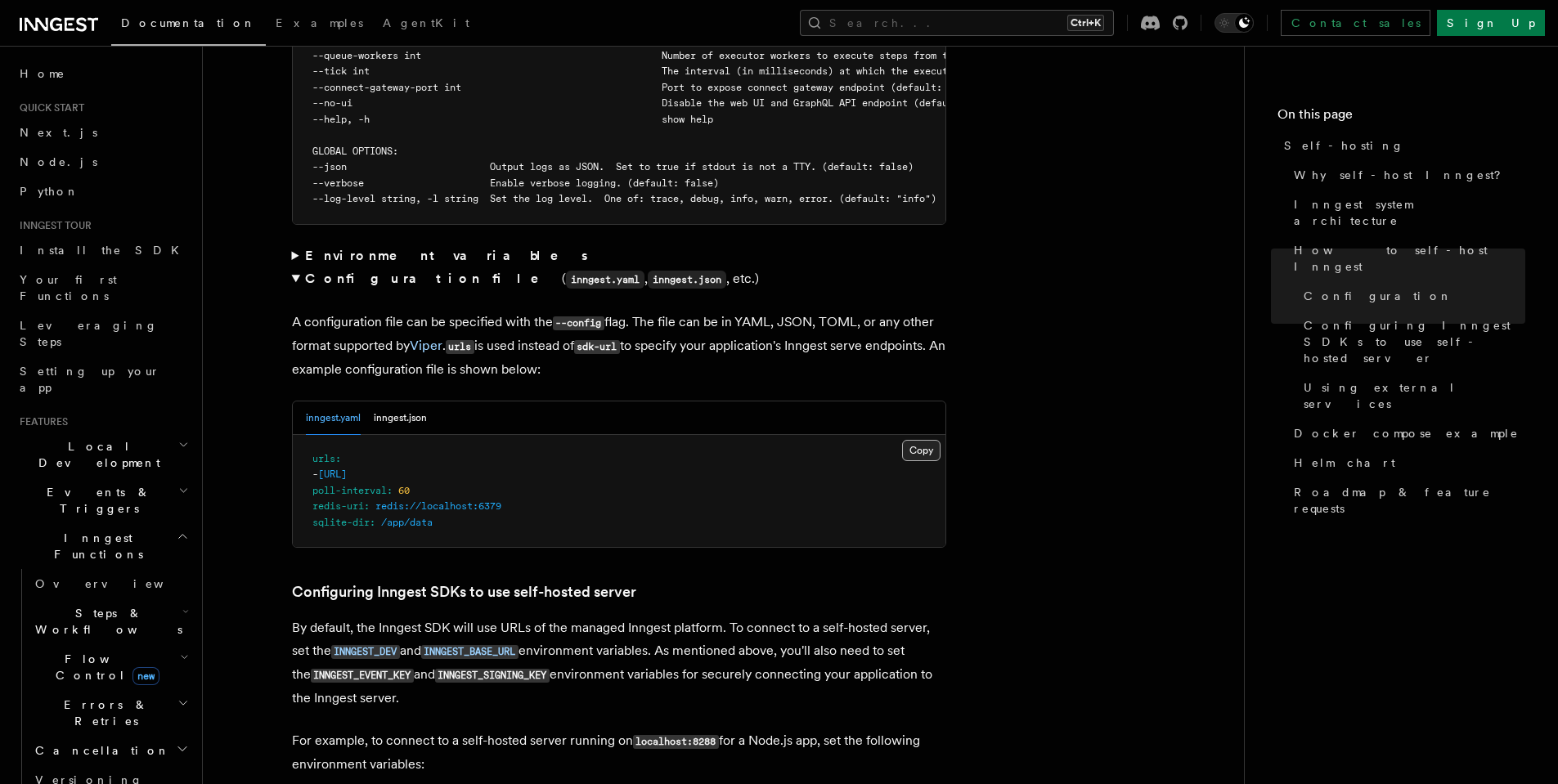
click at [923, 440] on button "Copy Copied" at bounding box center [921, 451] width 38 height 22
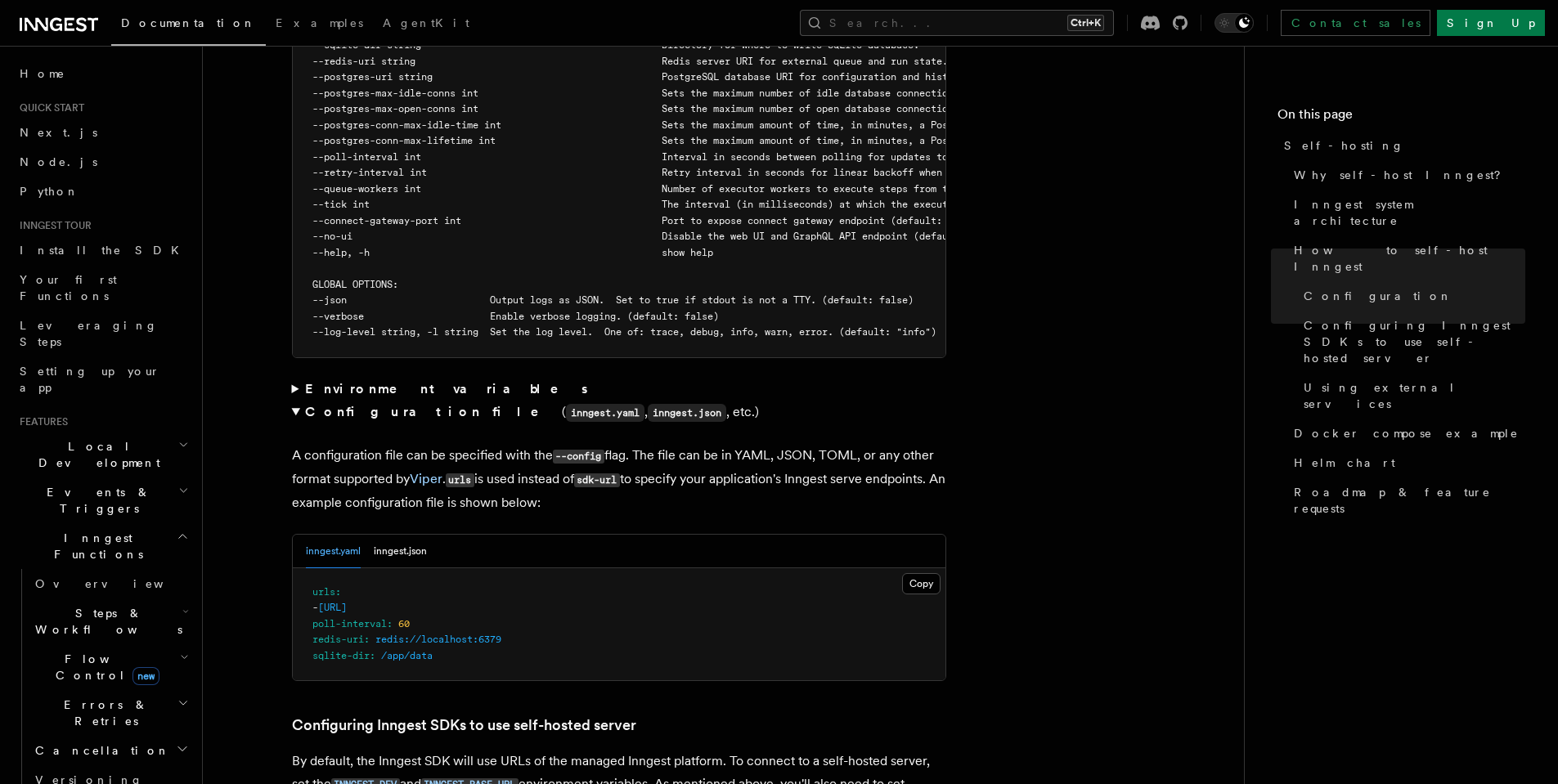
scroll to position [3159, 0]
drag, startPoint x: 477, startPoint y: 424, endPoint x: 713, endPoint y: 426, distance: 236.0
click at [713, 446] on p "A configuration file can be specified with the --config flag. The file can be i…" at bounding box center [619, 481] width 654 height 71
drag, startPoint x: 506, startPoint y: 452, endPoint x: 844, endPoint y: 451, distance: 338.0
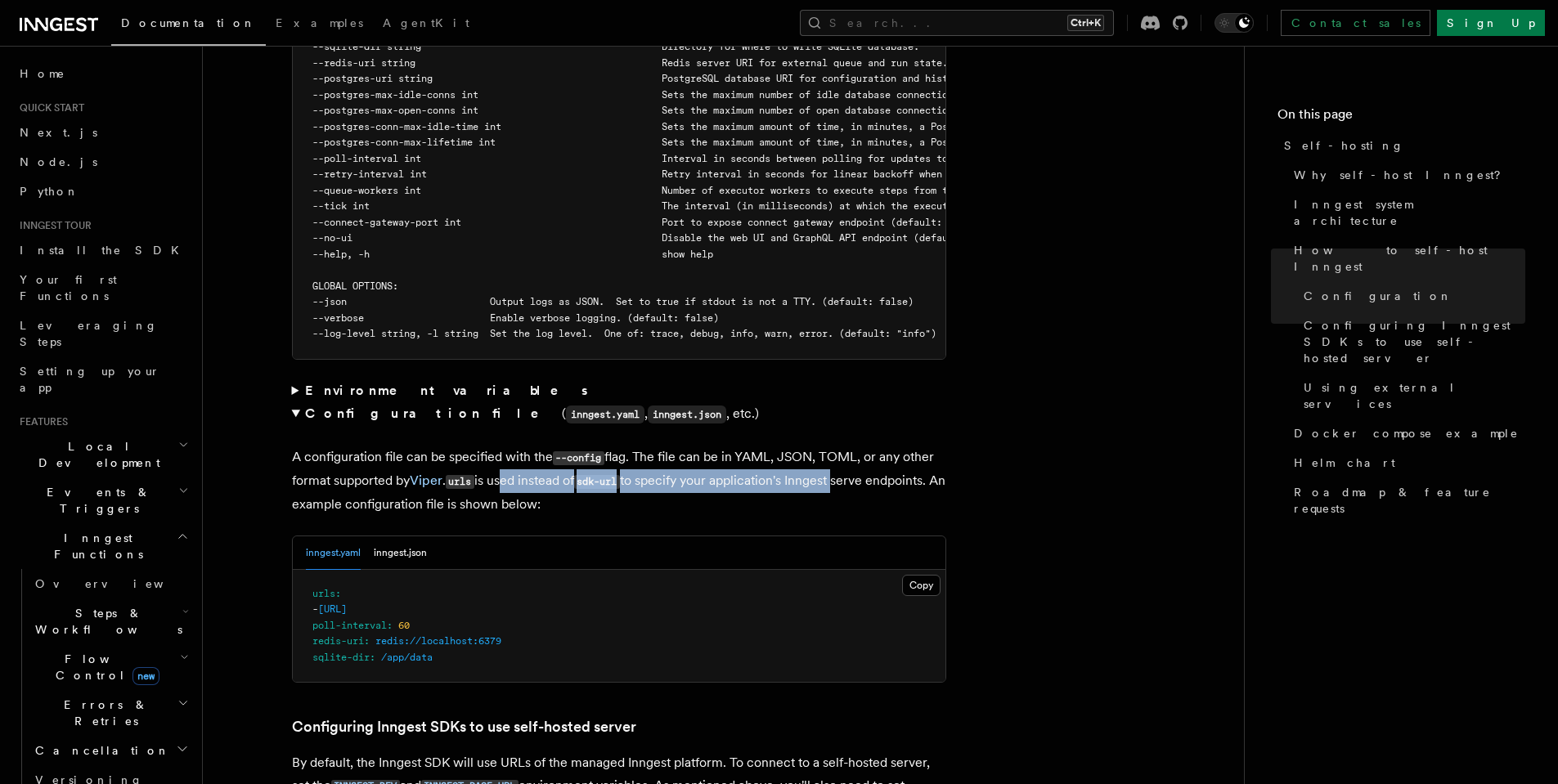
click at [844, 451] on p "A configuration file can be specified with the --config flag. The file can be i…" at bounding box center [619, 481] width 654 height 71
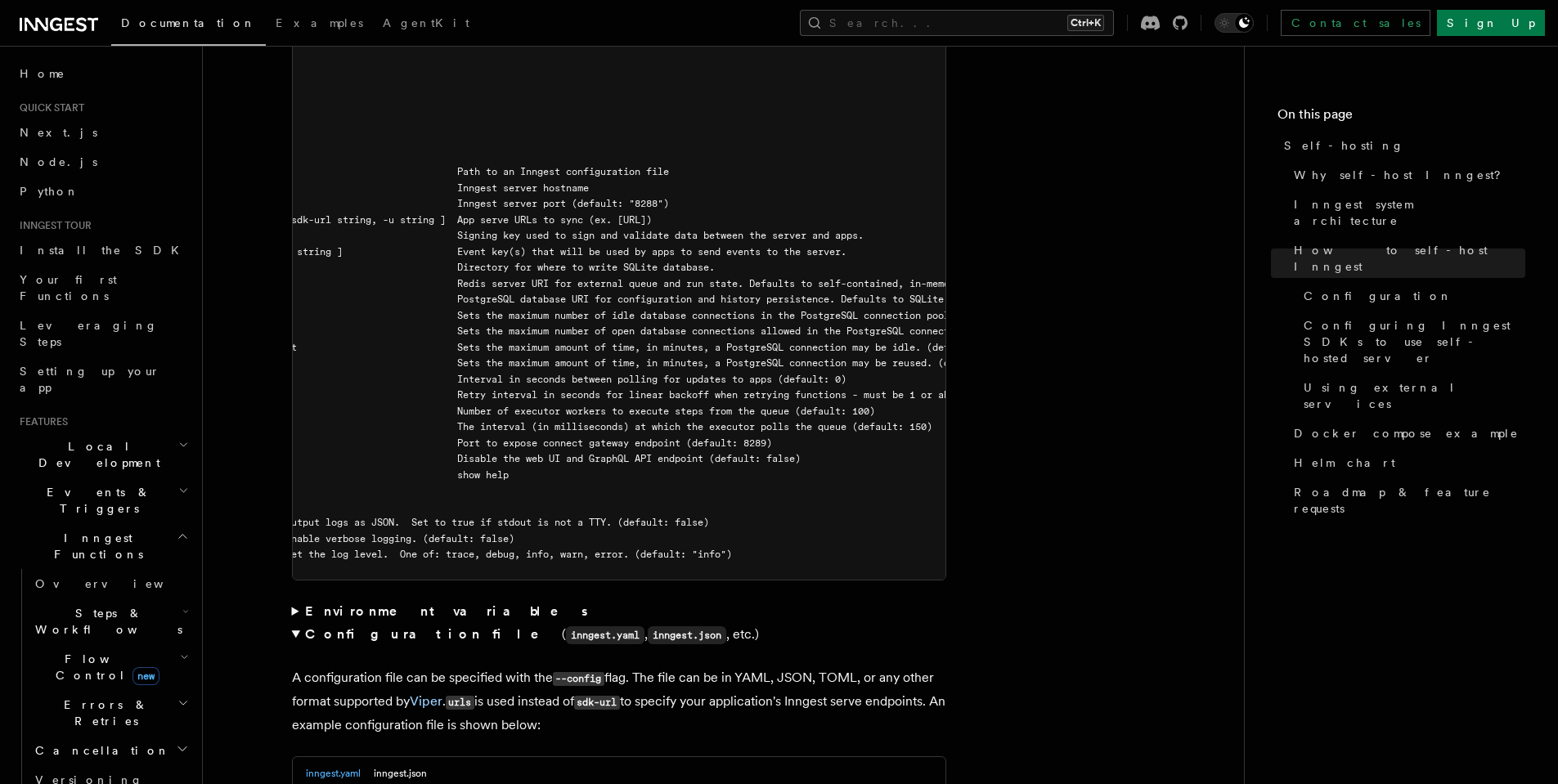
scroll to position [0, 0]
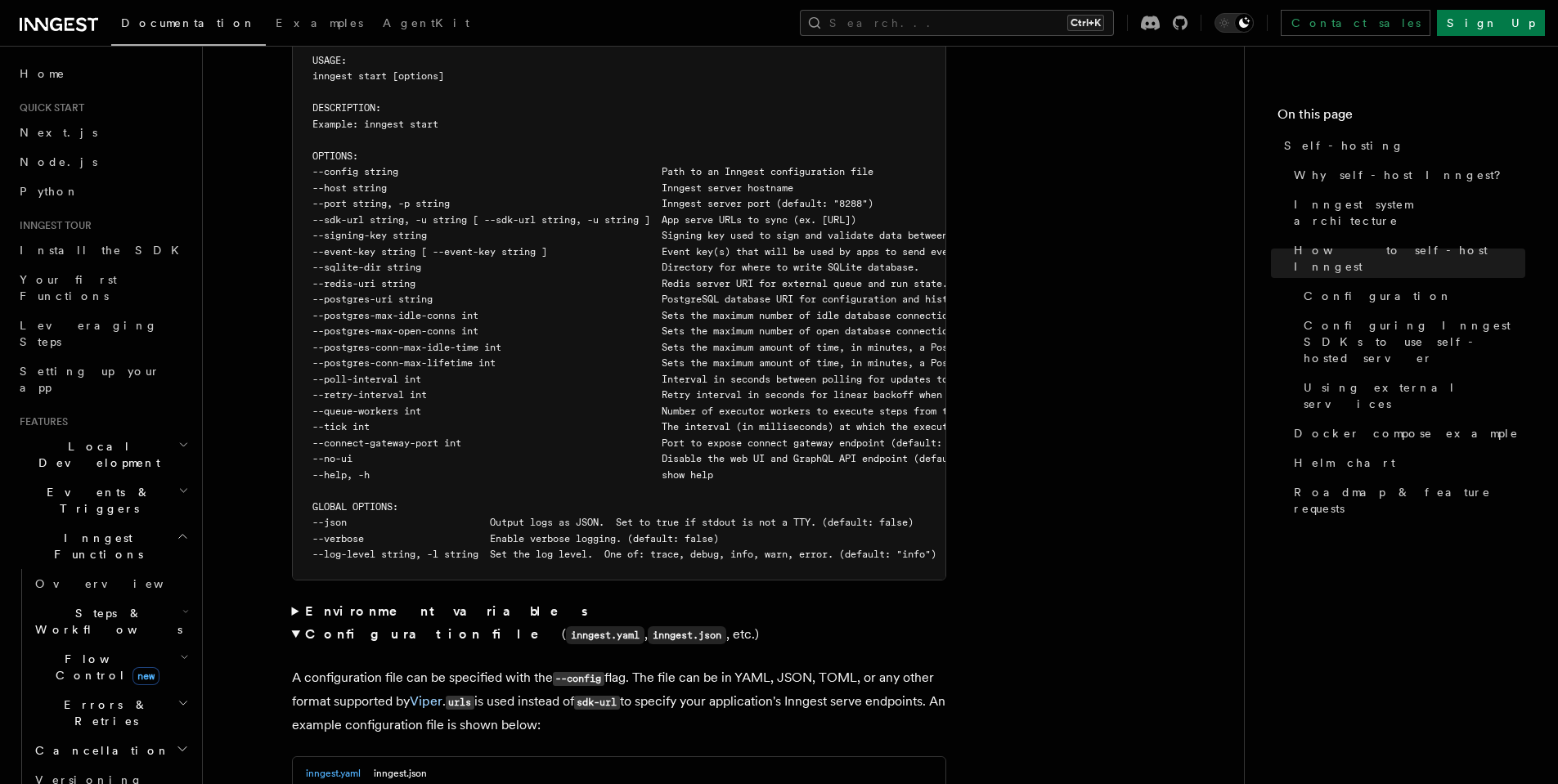
click at [665, 666] on p "A configuration file can be specified with the --config flag. The file can be i…" at bounding box center [619, 701] width 654 height 71
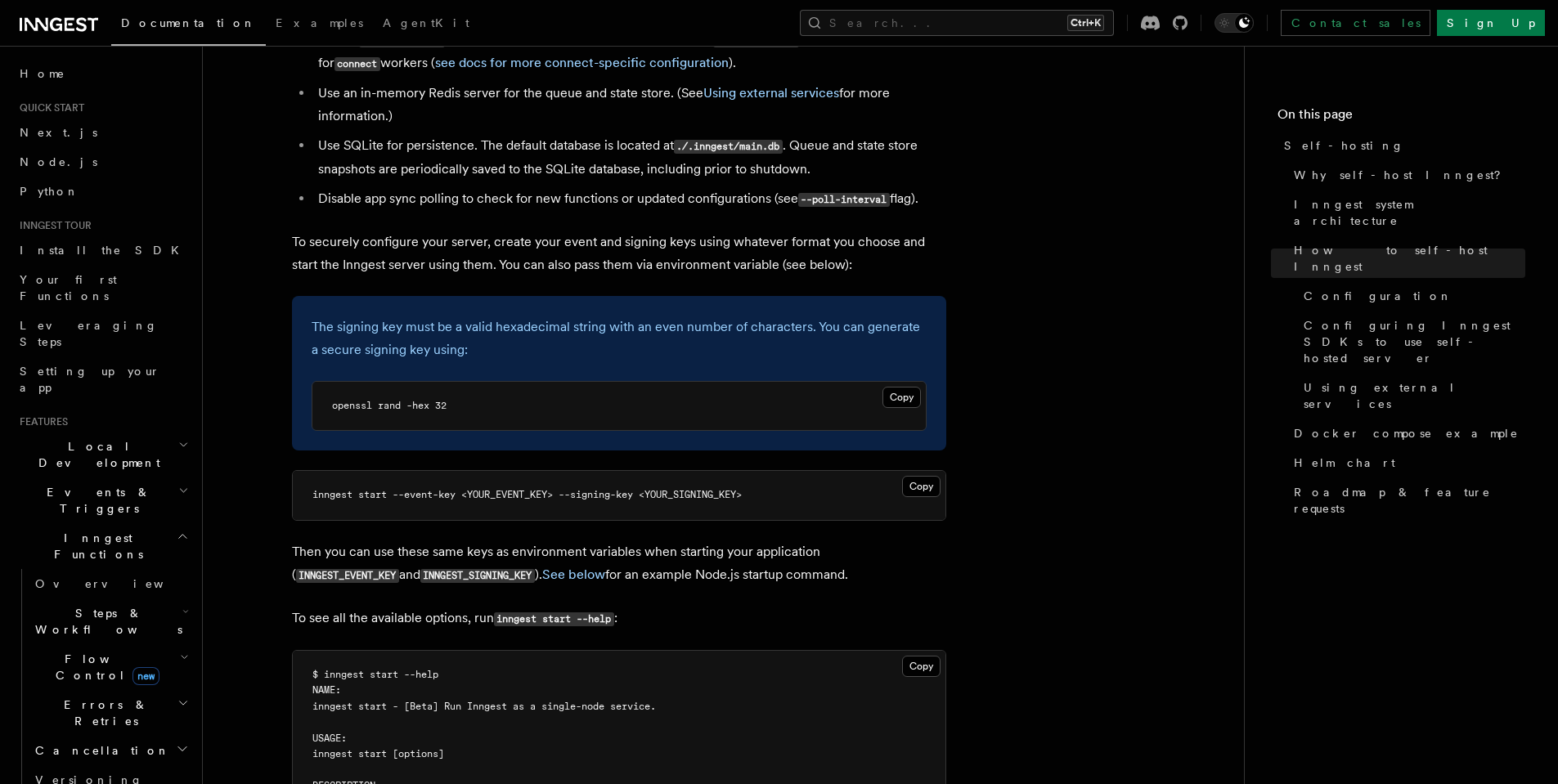
scroll to position [2251, 0]
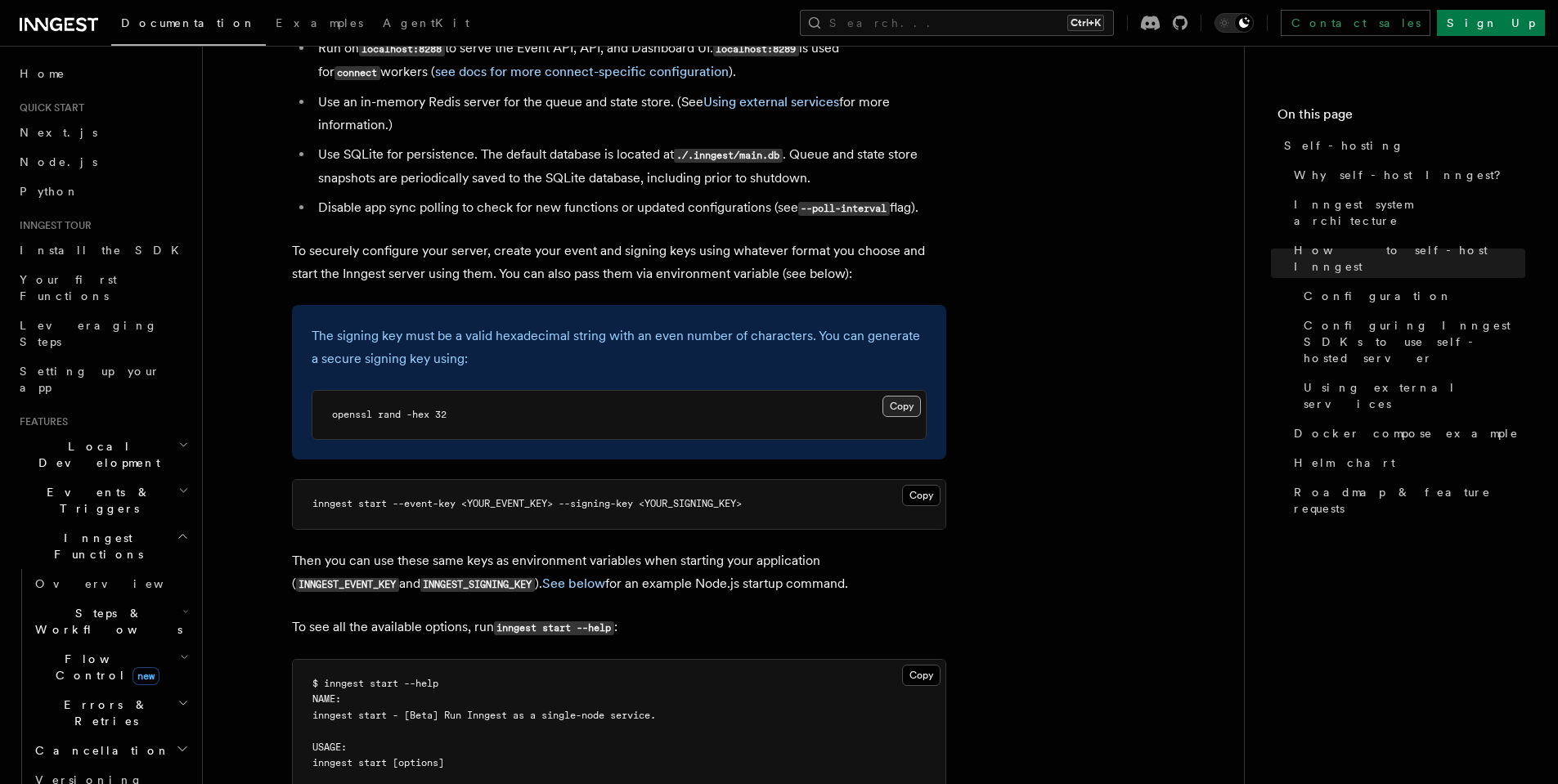
click at [898, 396] on button "Copy Copied" at bounding box center [902, 407] width 38 height 22
click at [914, 396] on button "Copy Copied" at bounding box center [902, 407] width 38 height 22
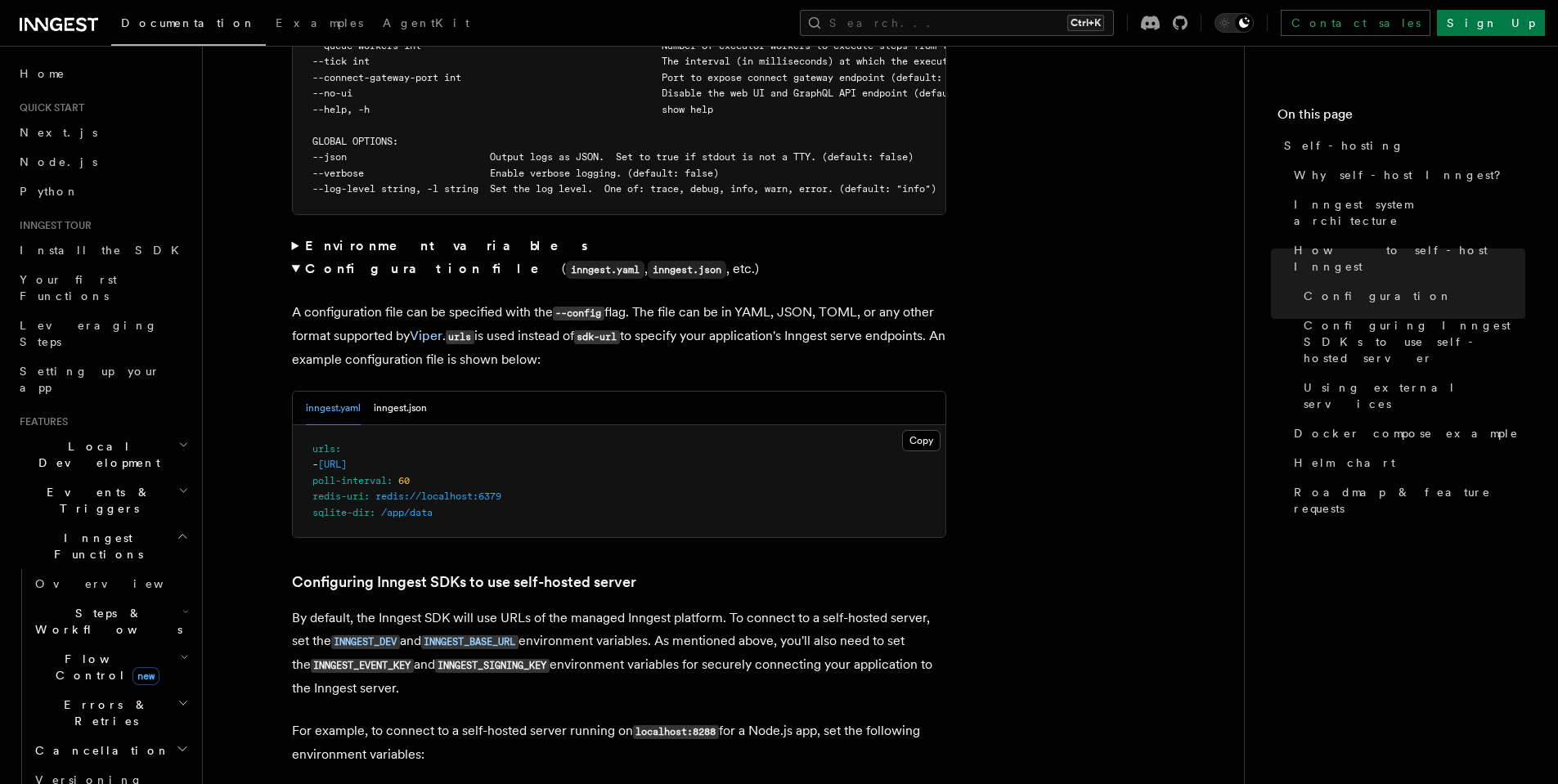
scroll to position [3318, 0]
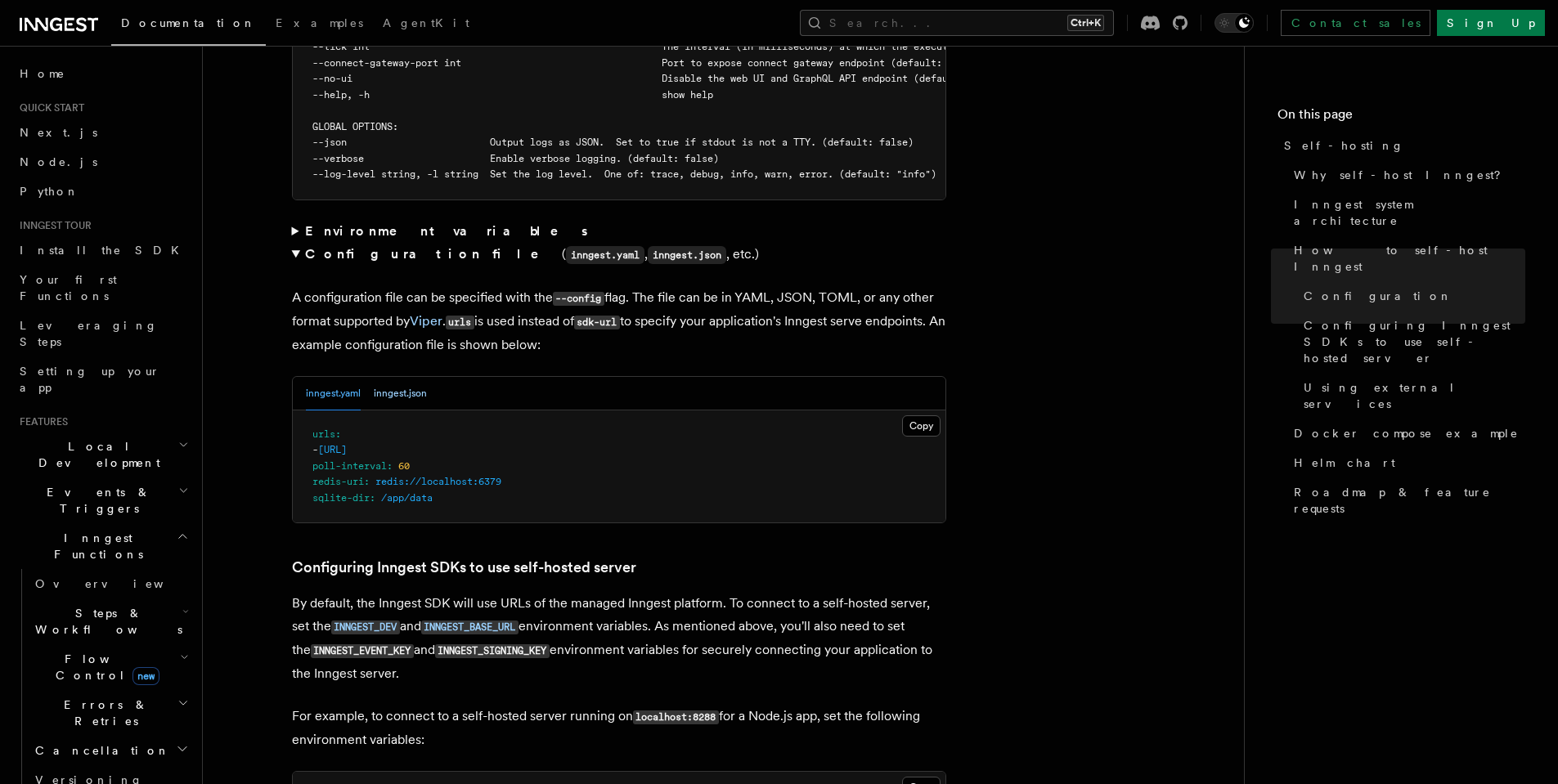
click at [398, 377] on button "inngest.json" at bounding box center [400, 393] width 53 height 33
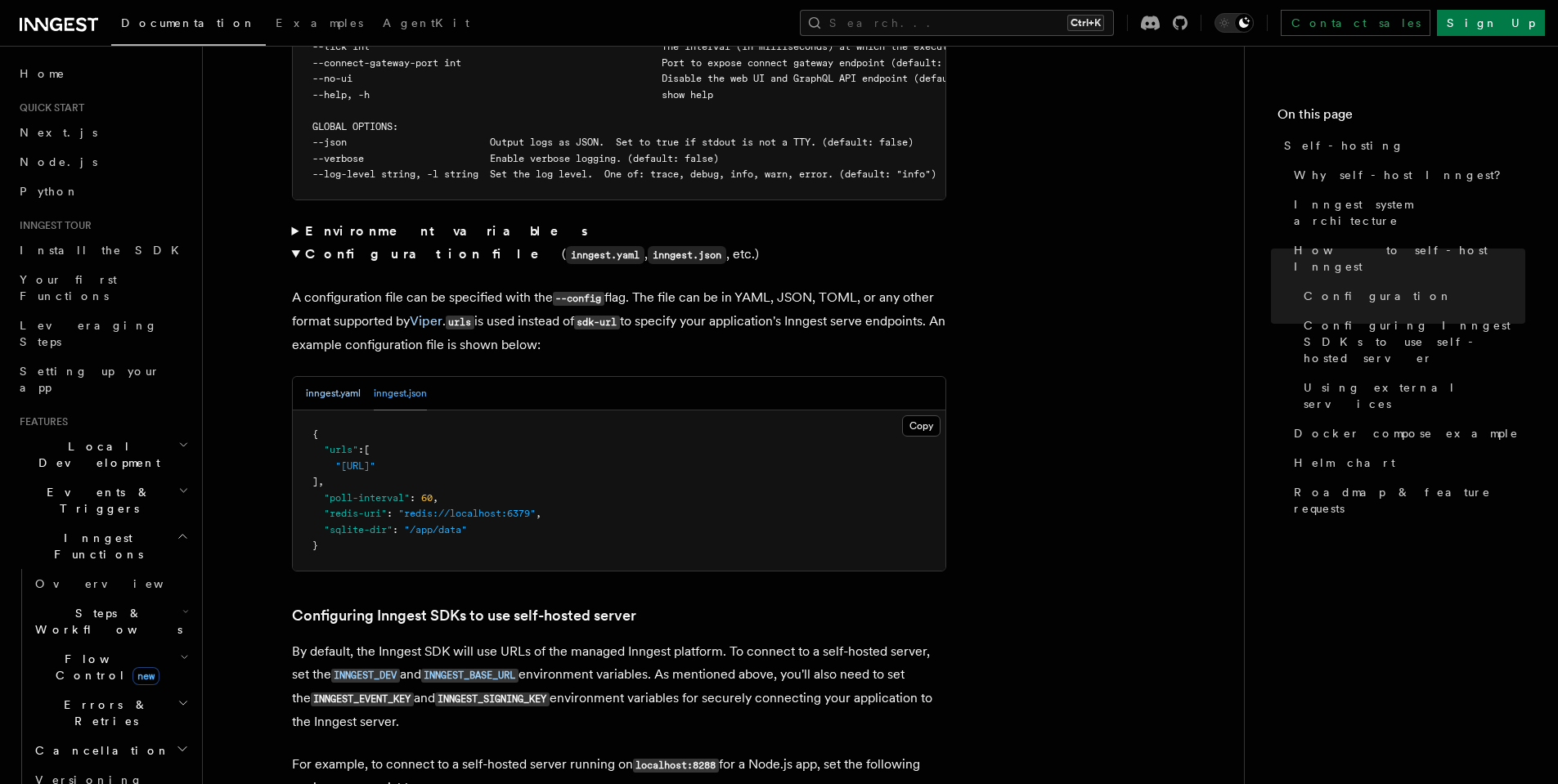
click at [327, 377] on button "inngest.yaml" at bounding box center [334, 393] width 55 height 33
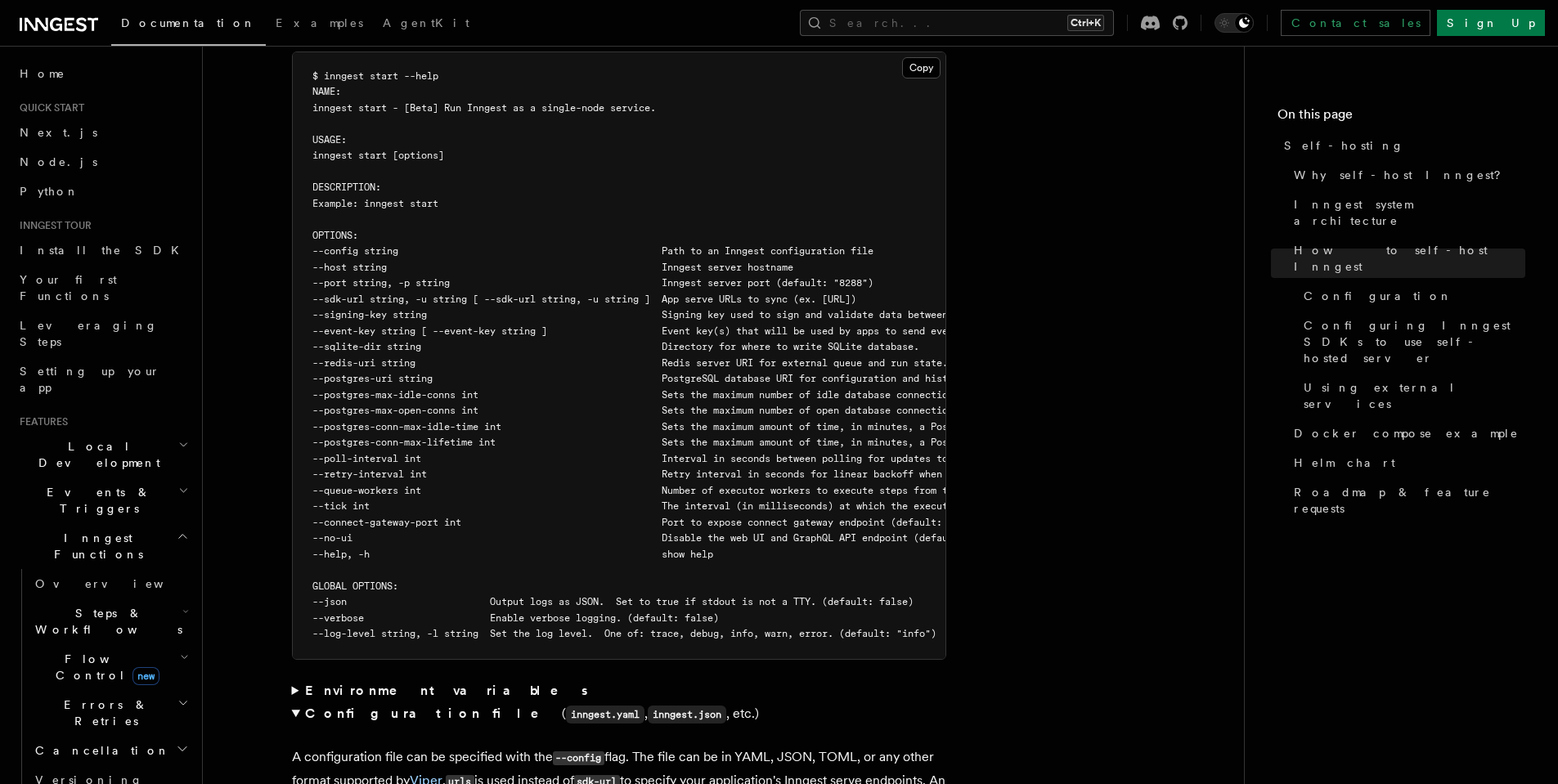
scroll to position [2840, 0]
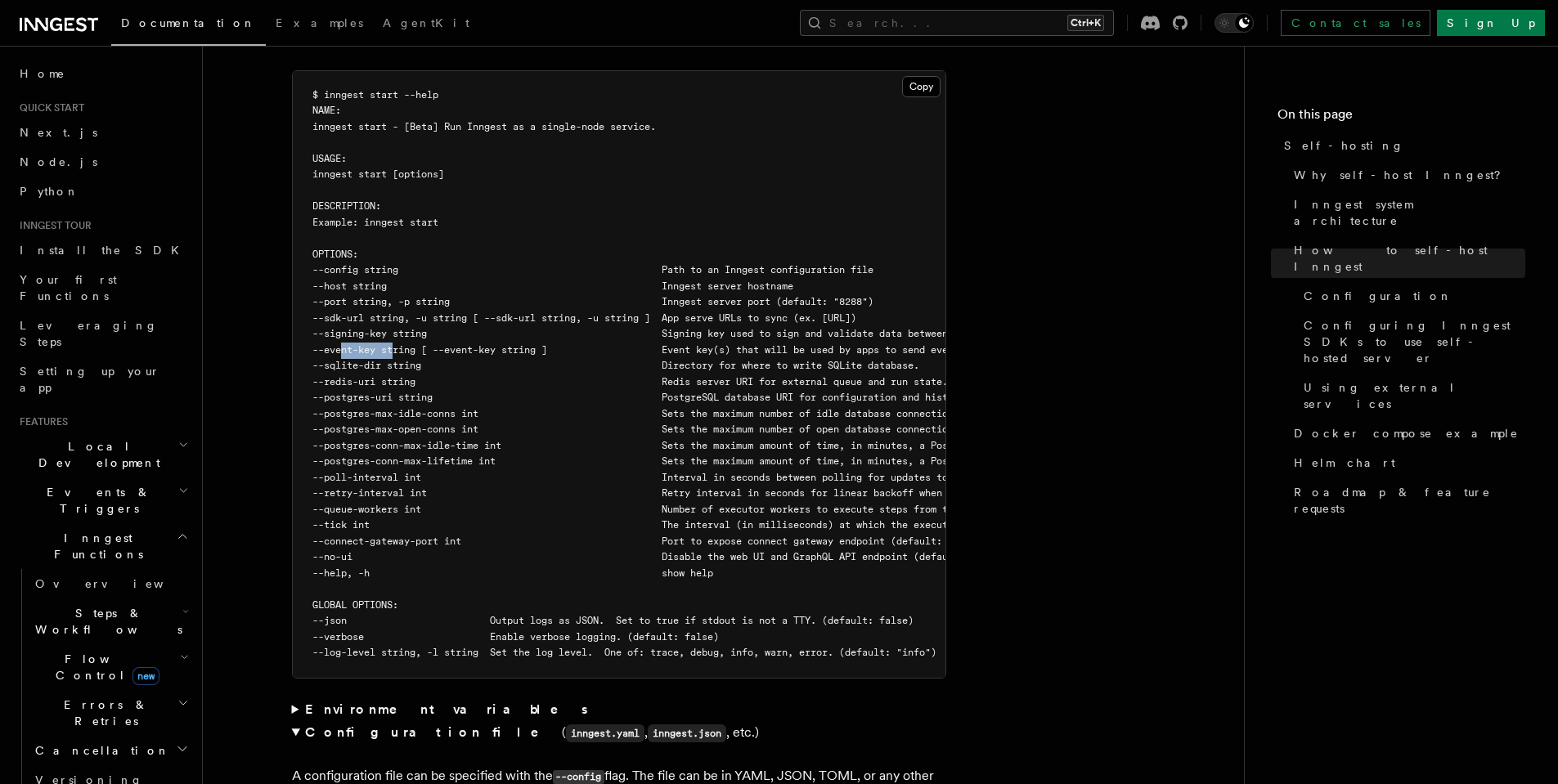
drag, startPoint x: 392, startPoint y: 305, endPoint x: 340, endPoint y: 303, distance: 52.0
click at [340, 344] on span "--event-key string [ --event-key string ] Event key(s) that will be used by app…" at bounding box center [682, 350] width 739 height 12
copy span "event-key"
drag, startPoint x: 406, startPoint y: 288, endPoint x: 344, endPoint y: 287, distance: 62.0
click at [344, 328] on span "--signing-key string Signing key used to sign and validate data between the ser…" at bounding box center [690, 333] width 755 height 12
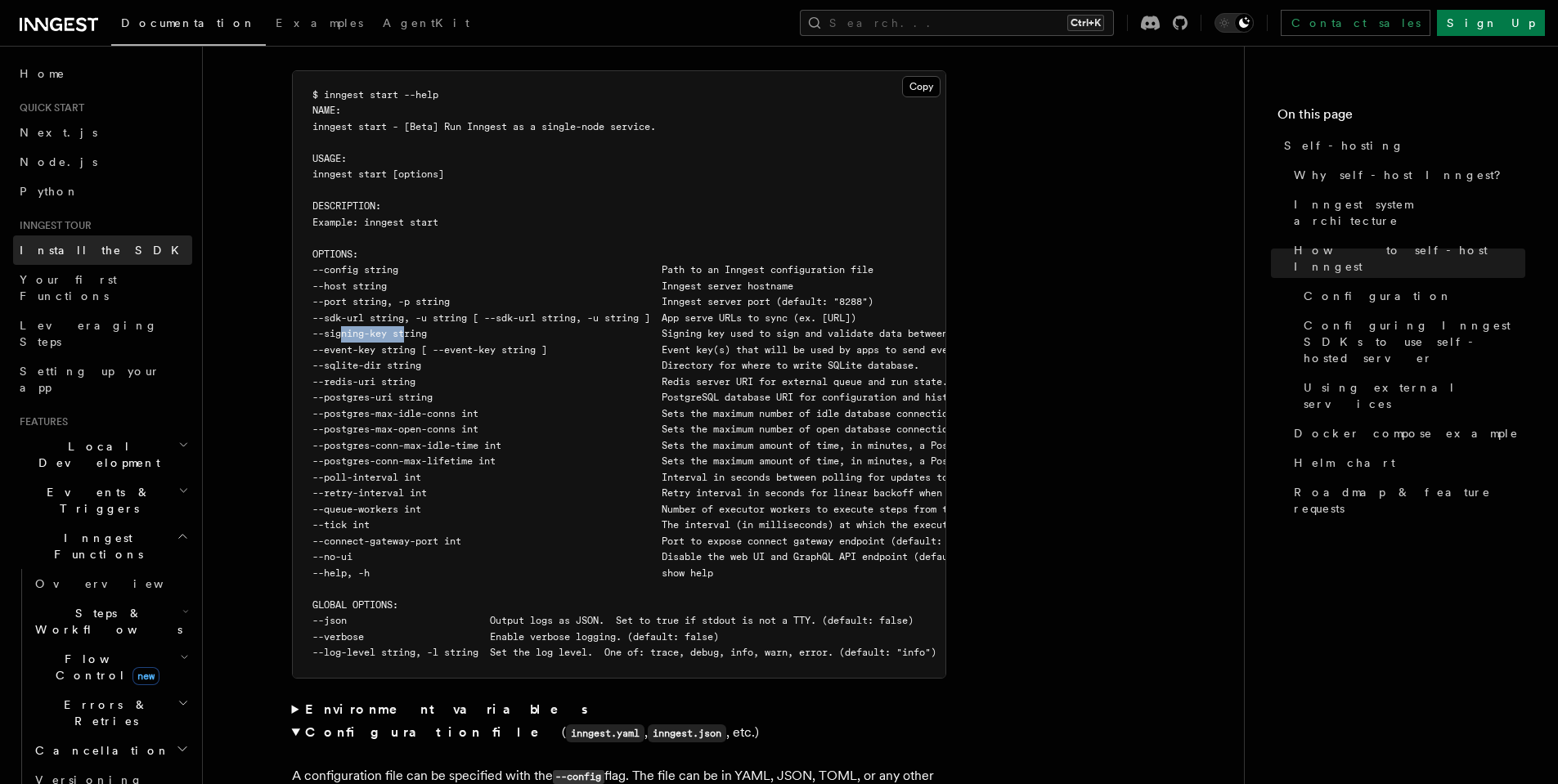
copy span "signing-key"
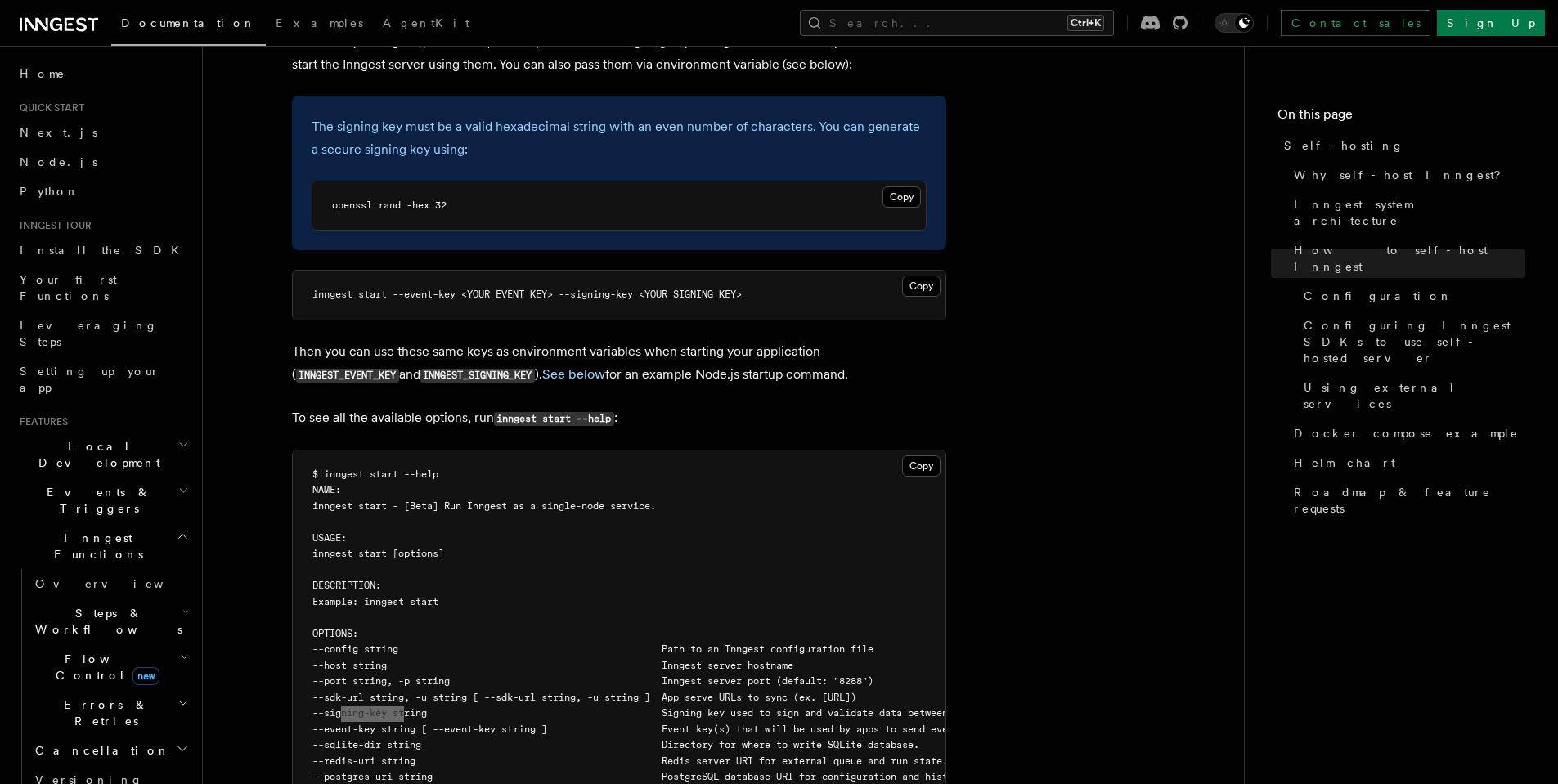
scroll to position [2448, 0]
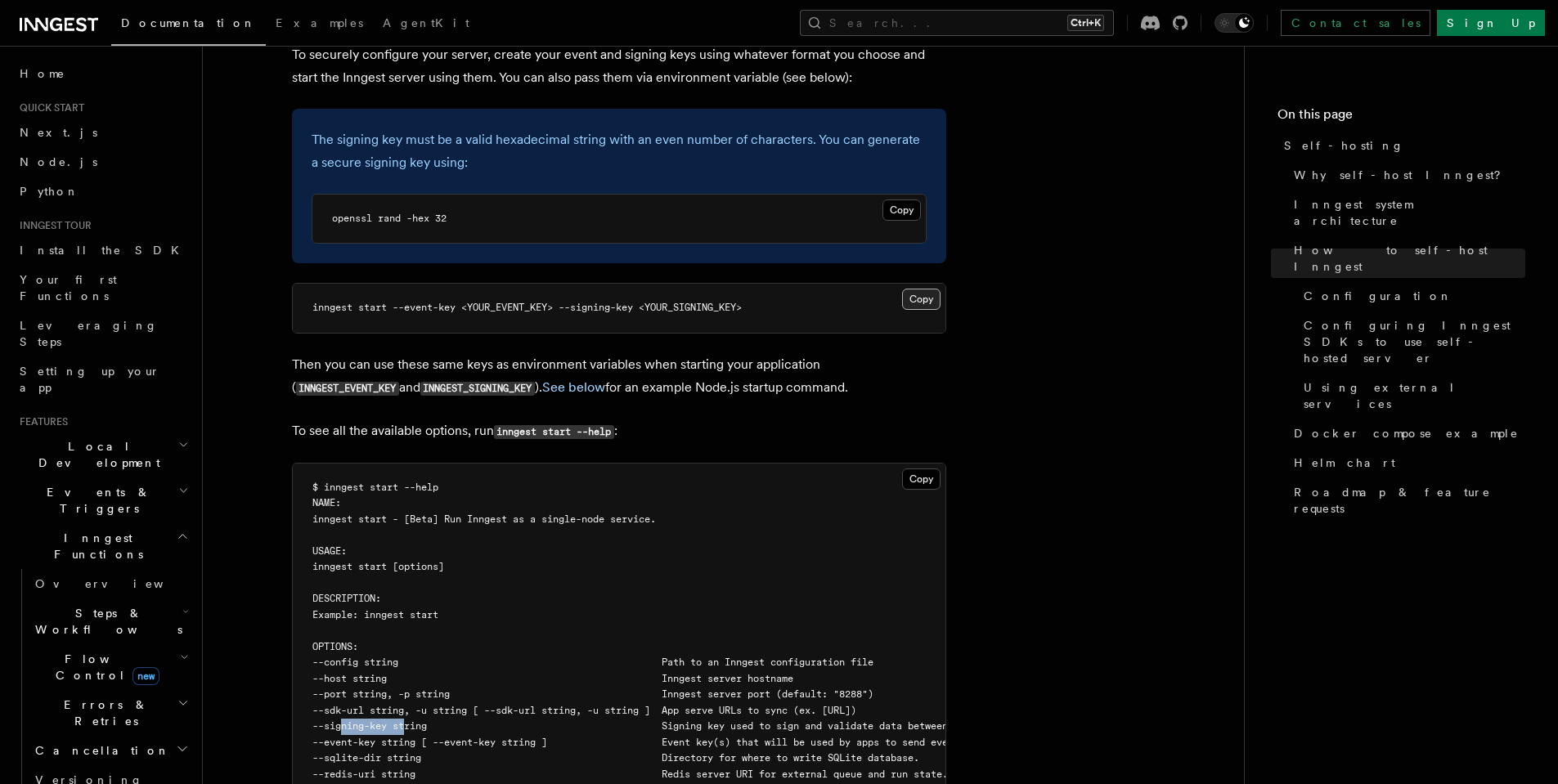
click at [919, 288] on button "Copy Copied" at bounding box center [921, 299] width 38 height 22
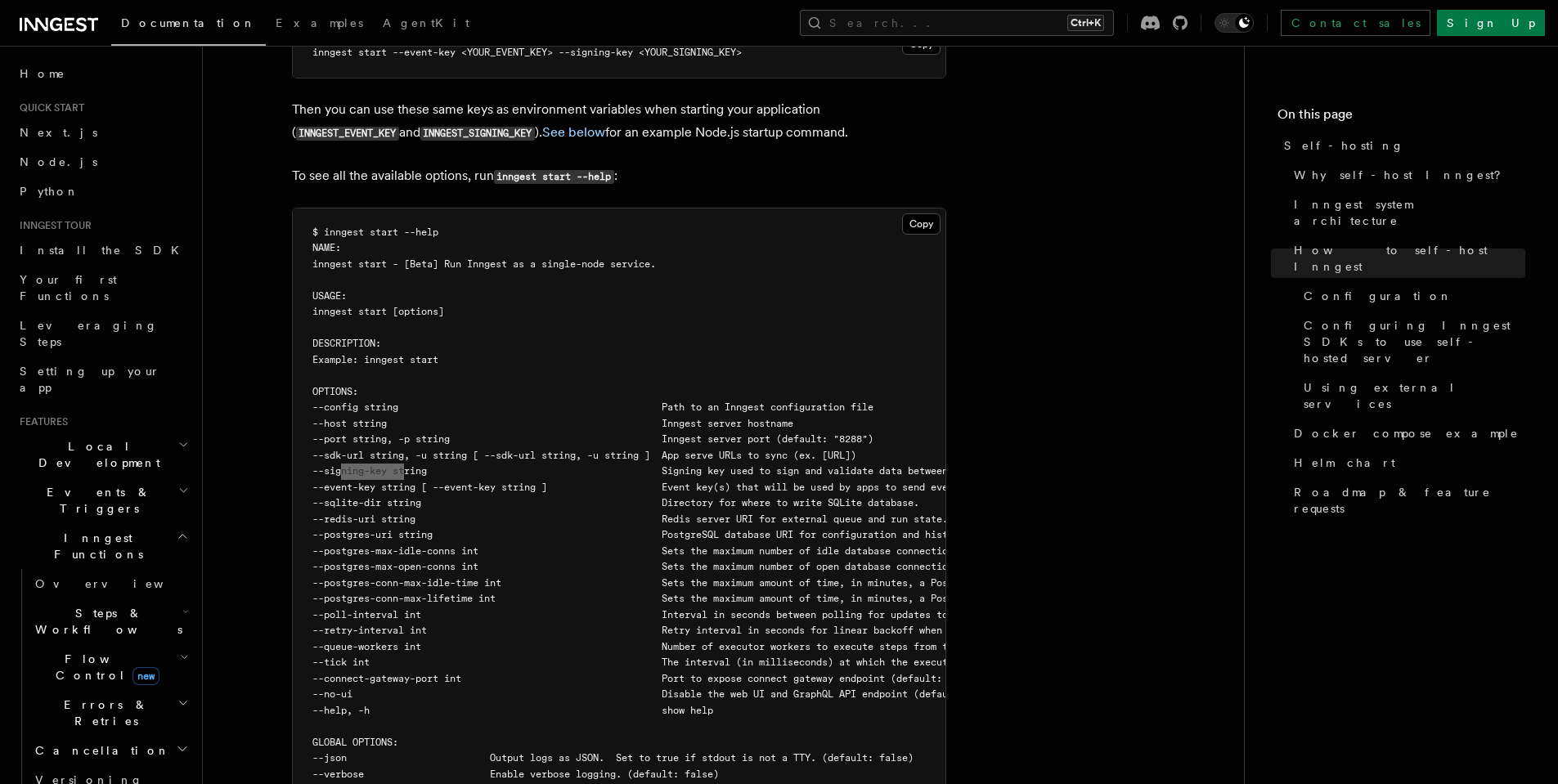
scroll to position [2705, 0]
click at [551, 495] on span "--sqlite-dir string Directory for where to write SQLite database." at bounding box center [616, 500] width 606 height 12
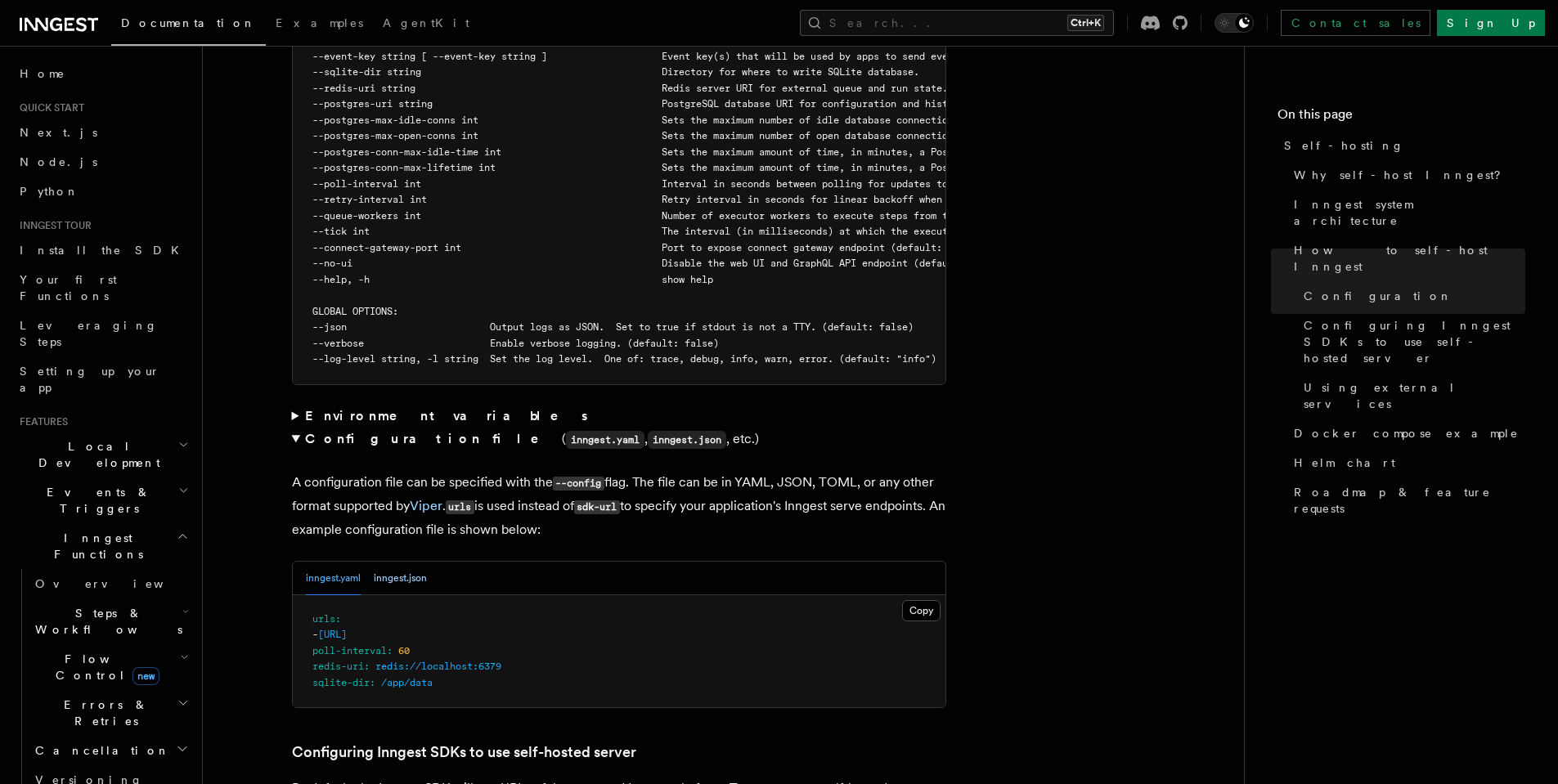
scroll to position [3134, 0]
click at [335, 476] on p "A configuration file can be specified with the --config flag. The file can be i…" at bounding box center [619, 505] width 654 height 71
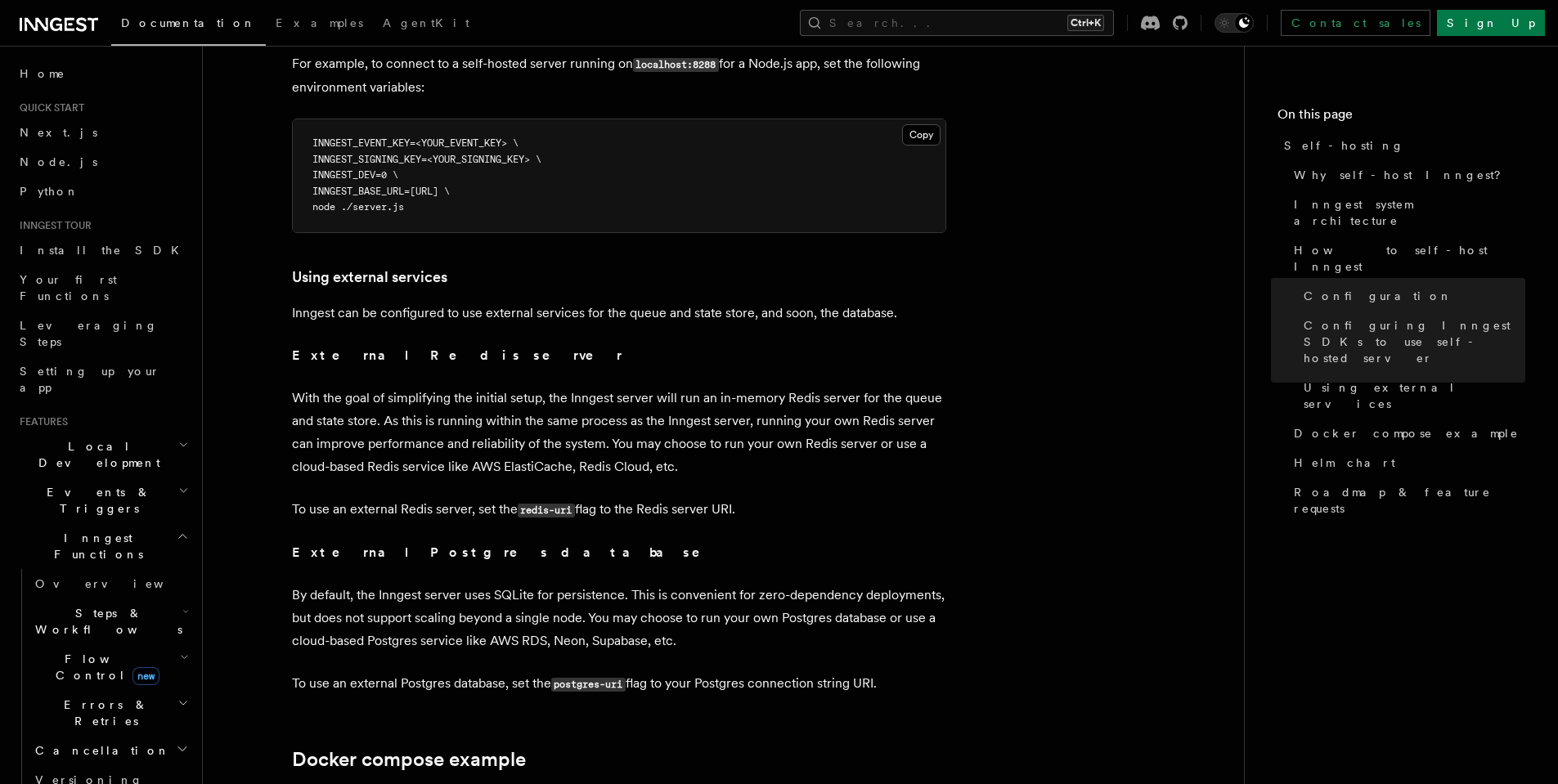
scroll to position [3992, 0]
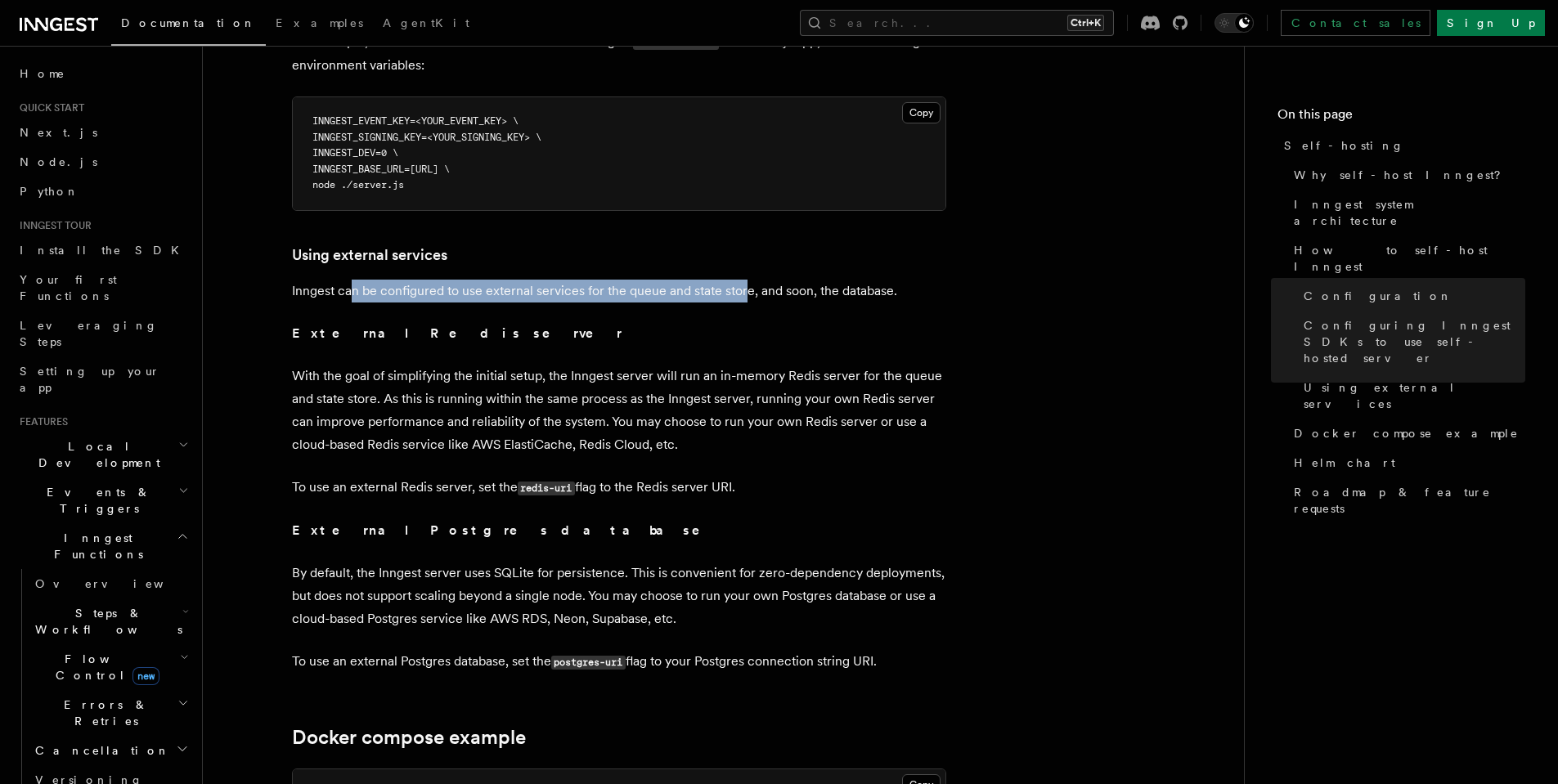
drag, startPoint x: 350, startPoint y: 259, endPoint x: 744, endPoint y: 259, distance: 394.0
click at [744, 279] on p "Inngest can be configured to use external services for the queue and state stor…" at bounding box center [619, 291] width 654 height 23
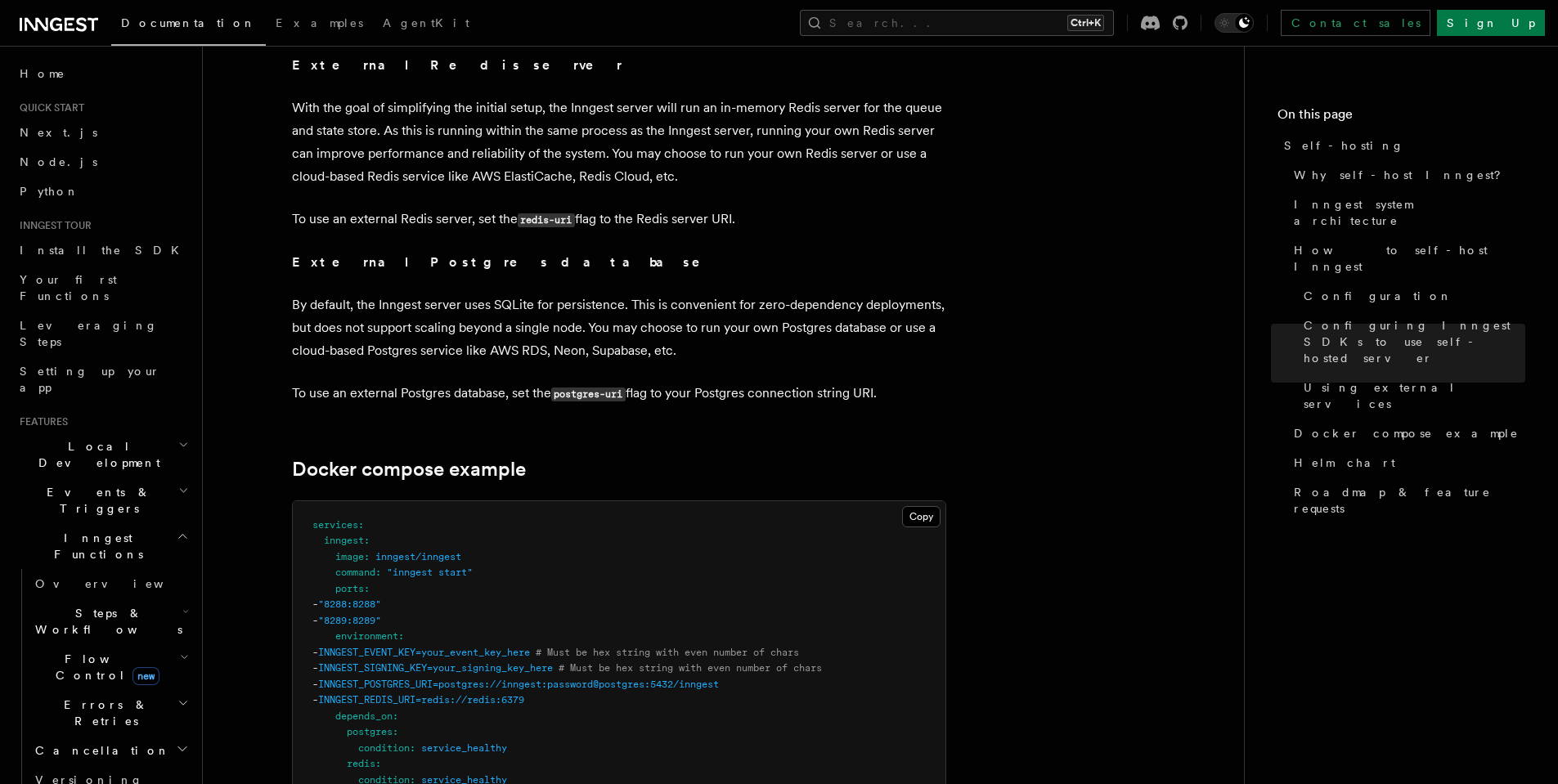
scroll to position [4263, 0]
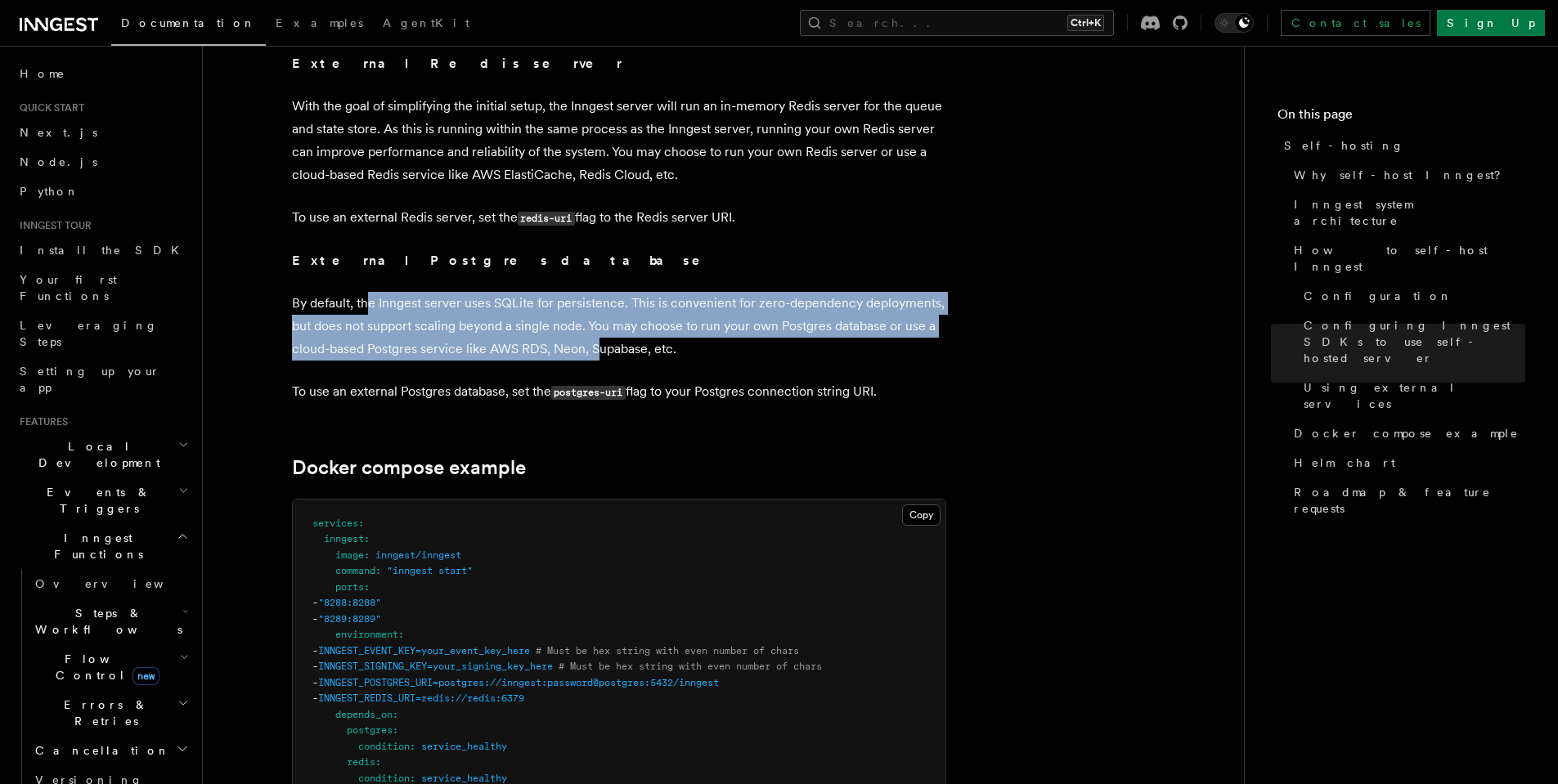
drag, startPoint x: 371, startPoint y: 265, endPoint x: 602, endPoint y: 316, distance: 236.6
click at [602, 316] on p "By default, the Inngest server uses SQLite for persistence. This is convenient …" at bounding box center [619, 326] width 654 height 69
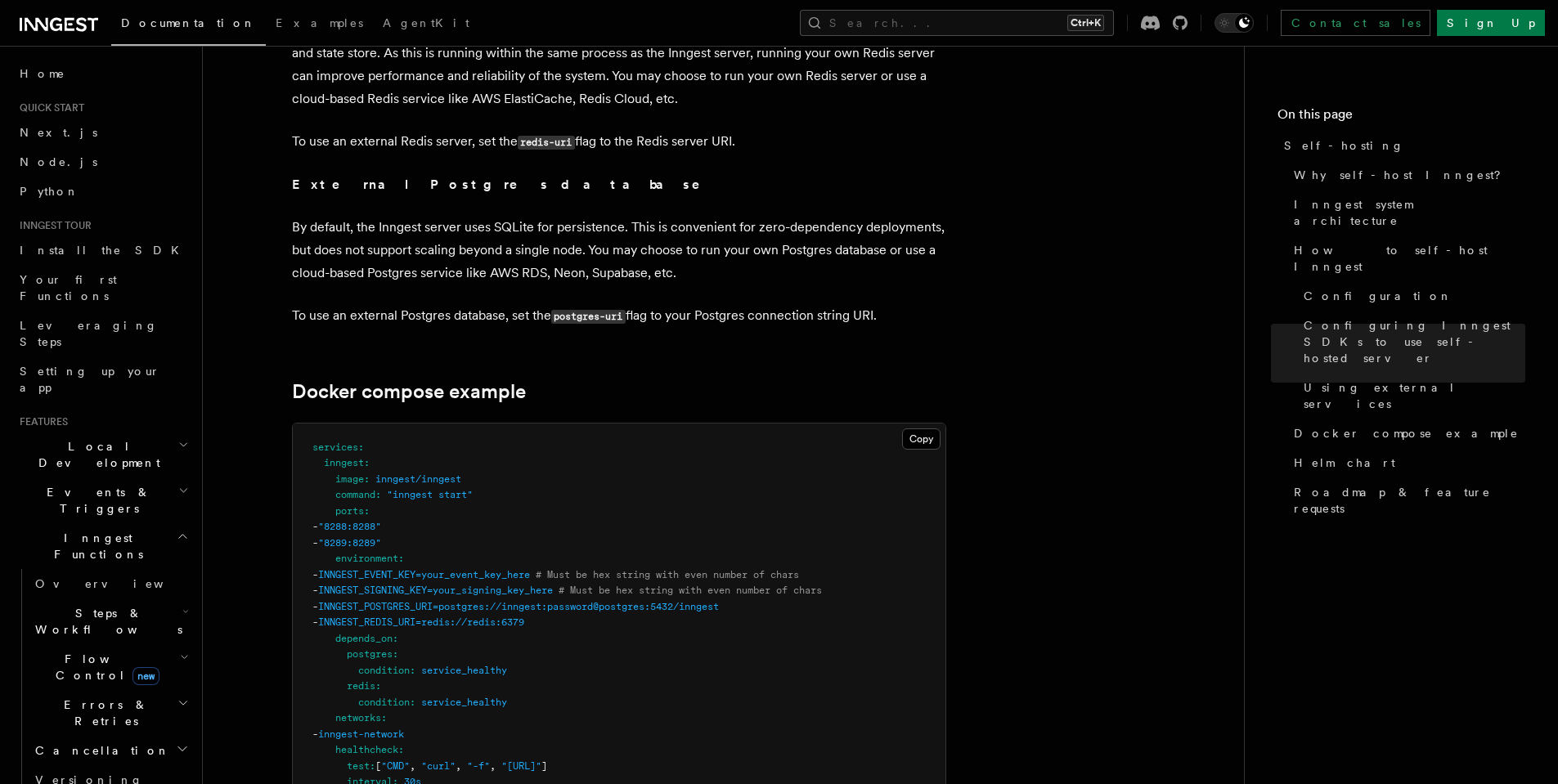
scroll to position [4361, 0]
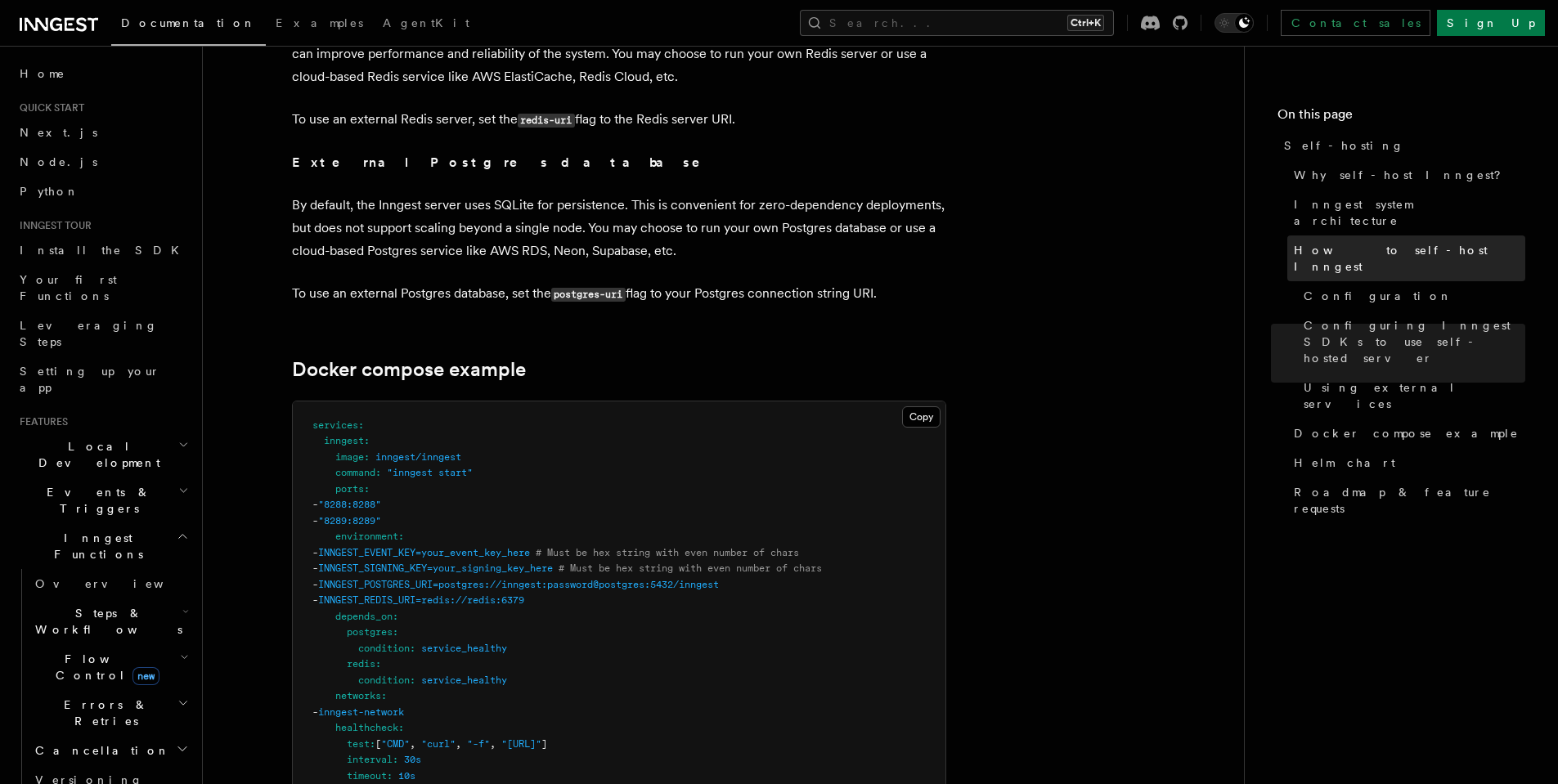
click at [1333, 242] on span "How to self-host Inngest" at bounding box center [1409, 258] width 231 height 32
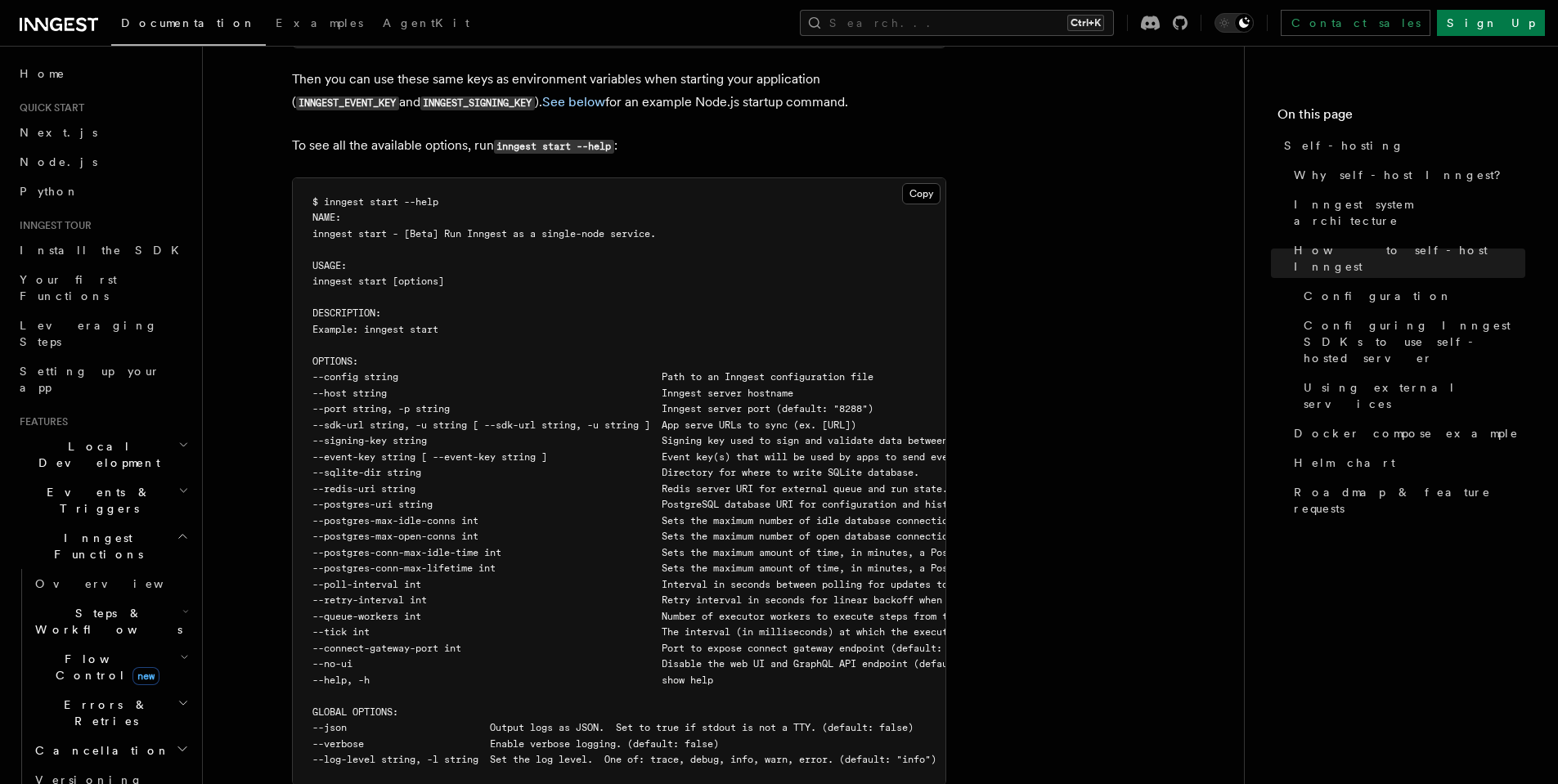
scroll to position [2779, 0]
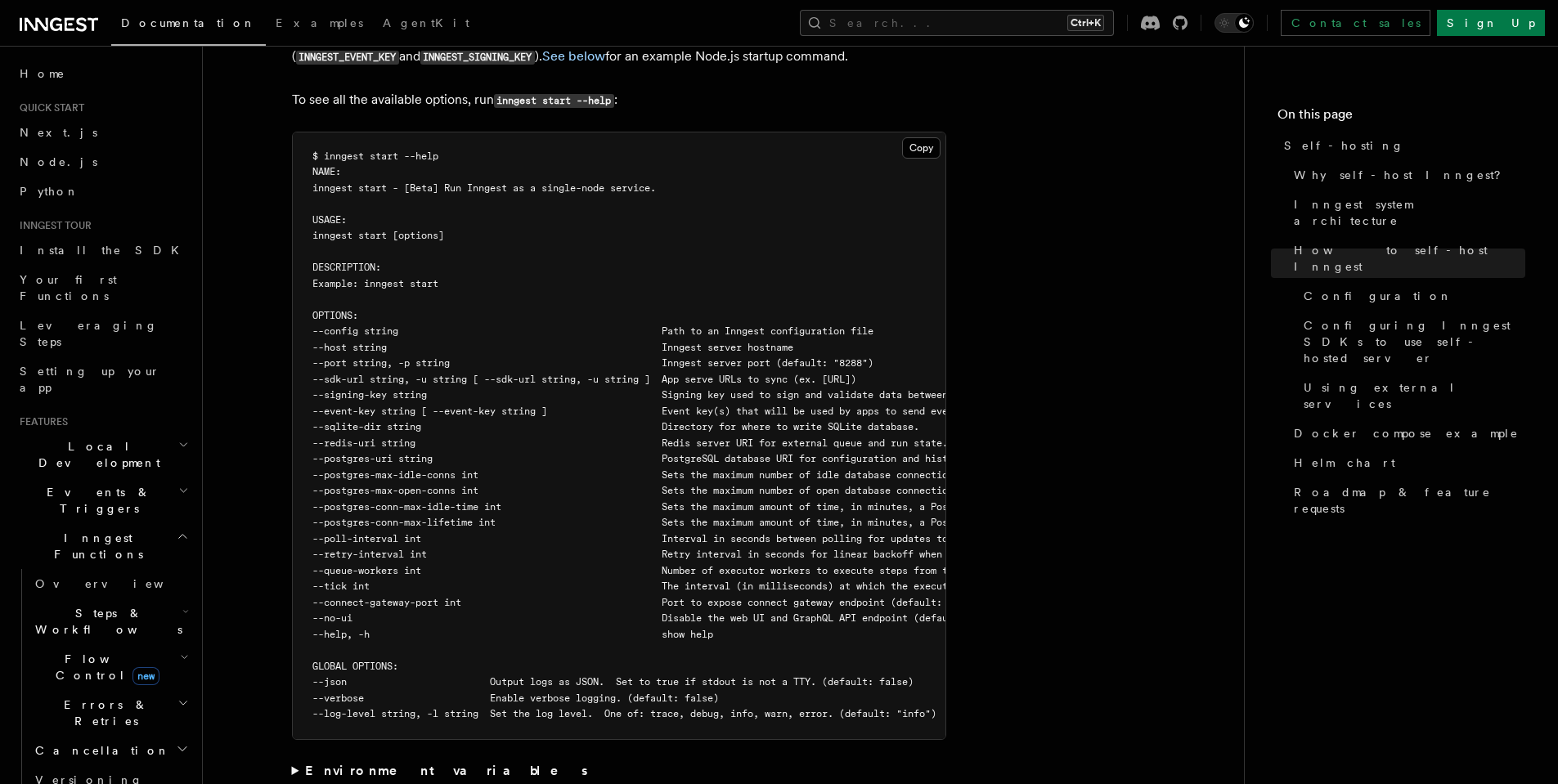
click at [557, 437] on span "--redis-uri string Redis server URI for external queue and run state. Defaults …" at bounding box center [868, 443] width 1110 height 12
click at [998, 24] on button "Search... Ctrl+K" at bounding box center [956, 22] width 314 height 26
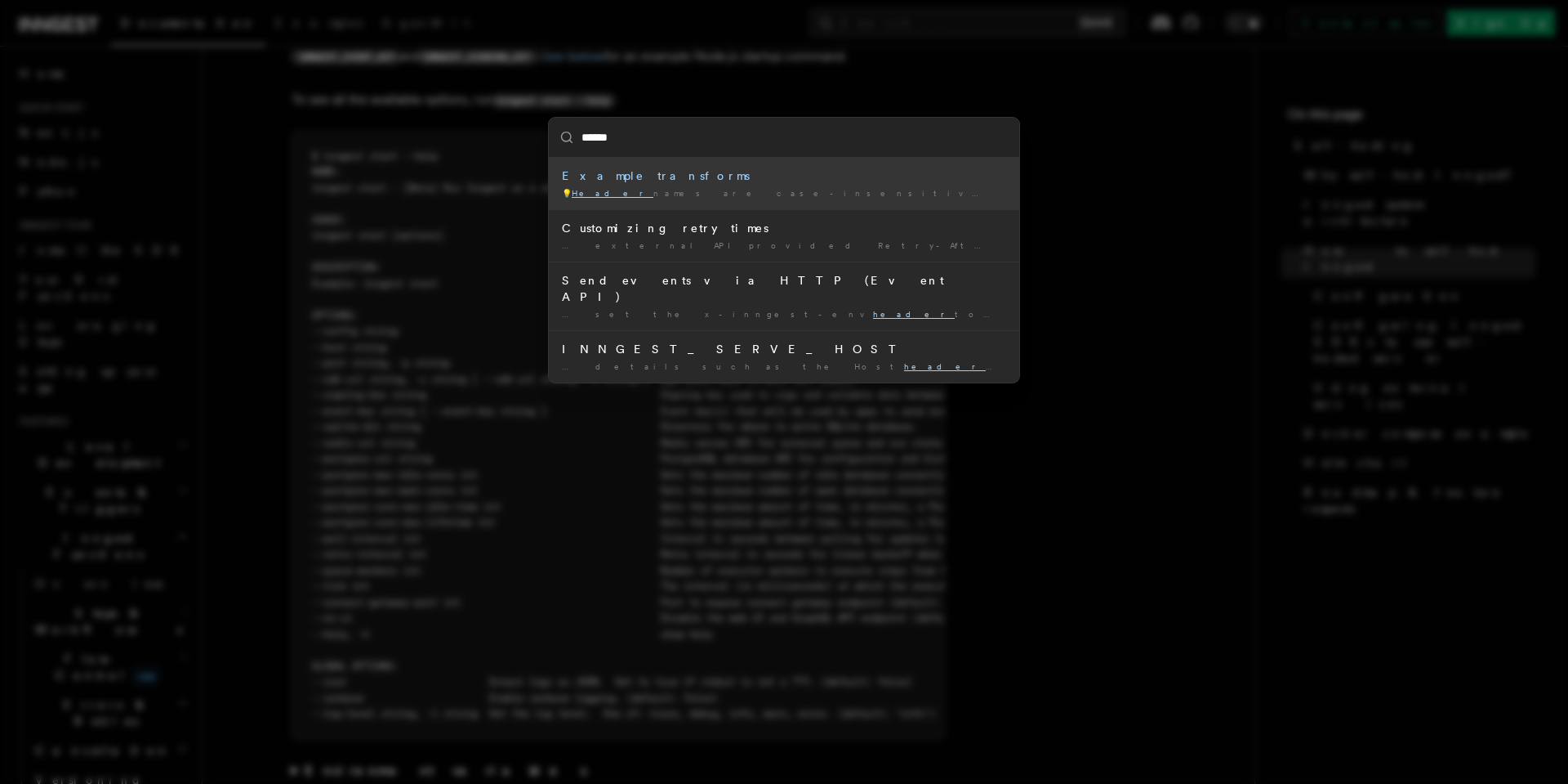
type input "*******"
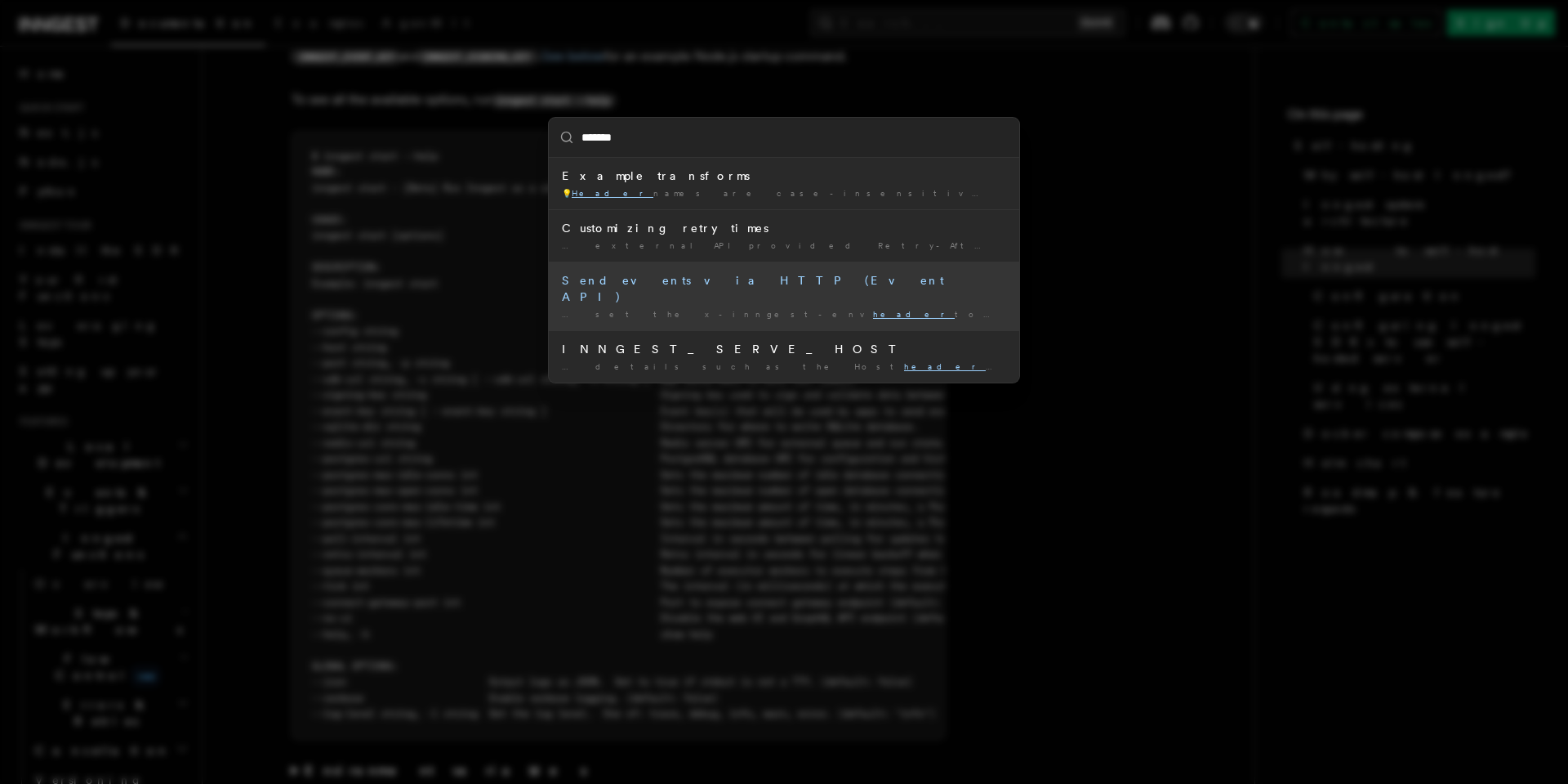
click at [621, 281] on div "Send events via HTTP (Event API)" at bounding box center [784, 288] width 445 height 32
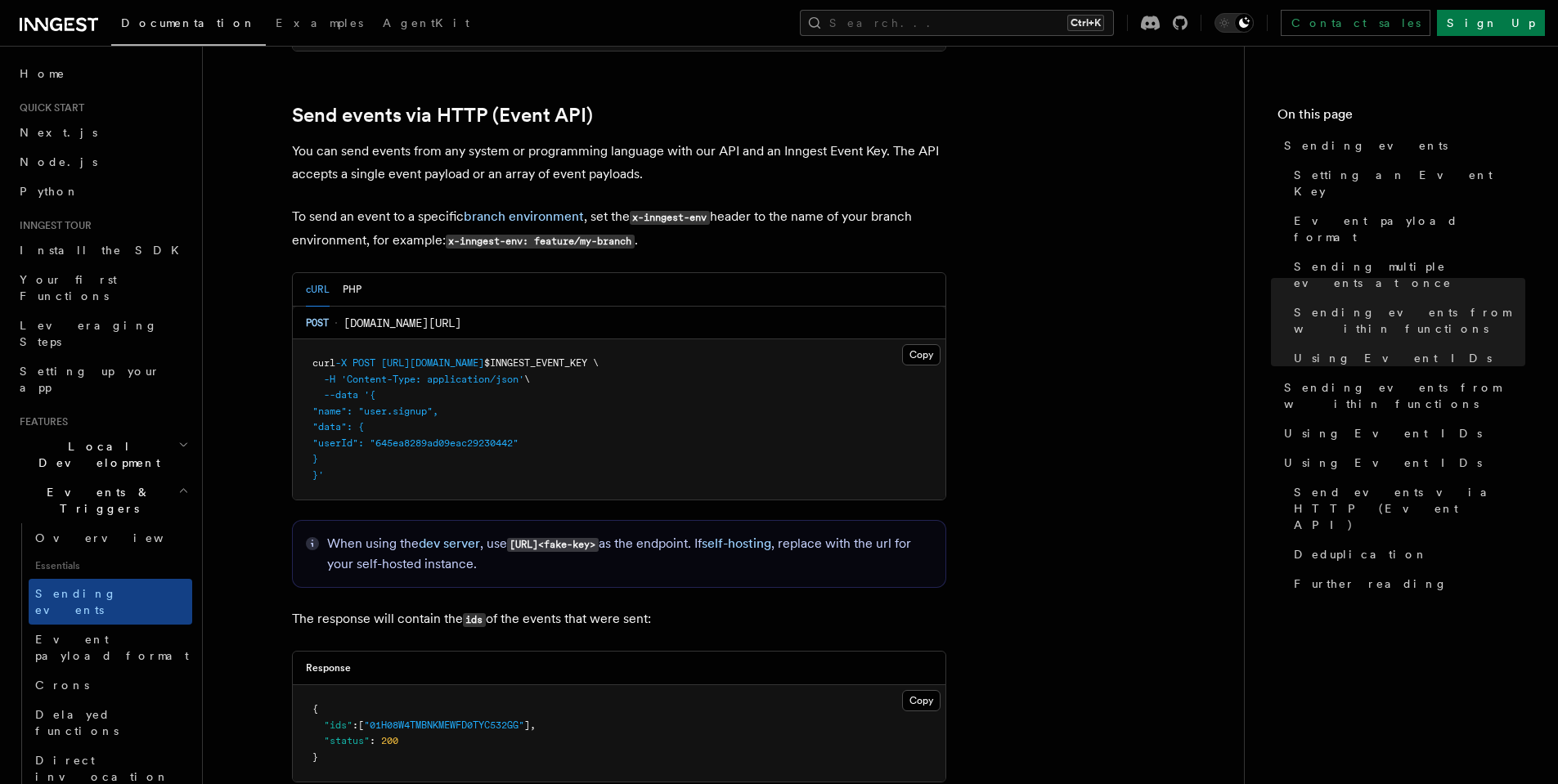
scroll to position [3380, 0]
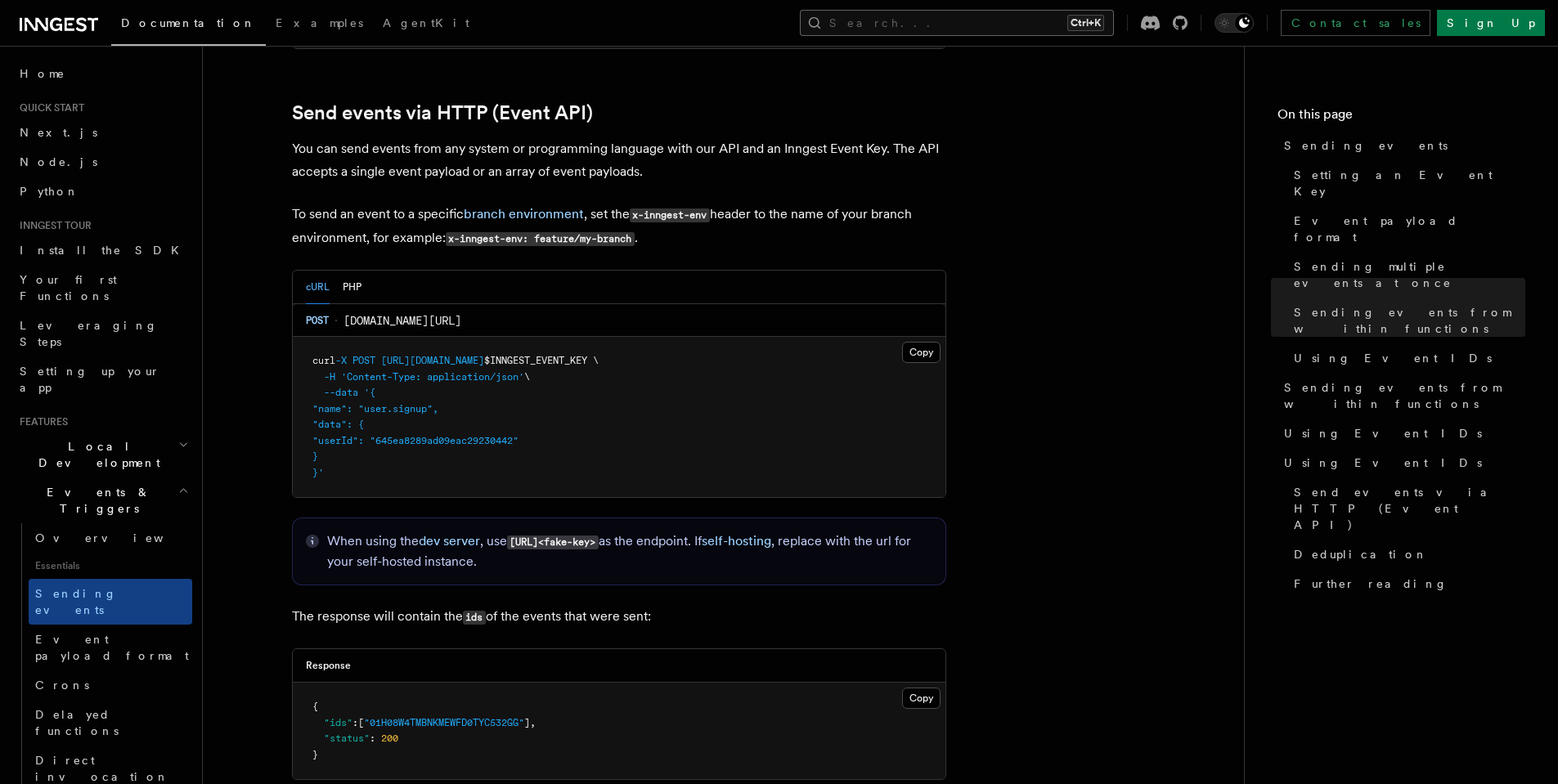
click at [976, 27] on button "Search... Ctrl+K" at bounding box center [956, 22] width 314 height 26
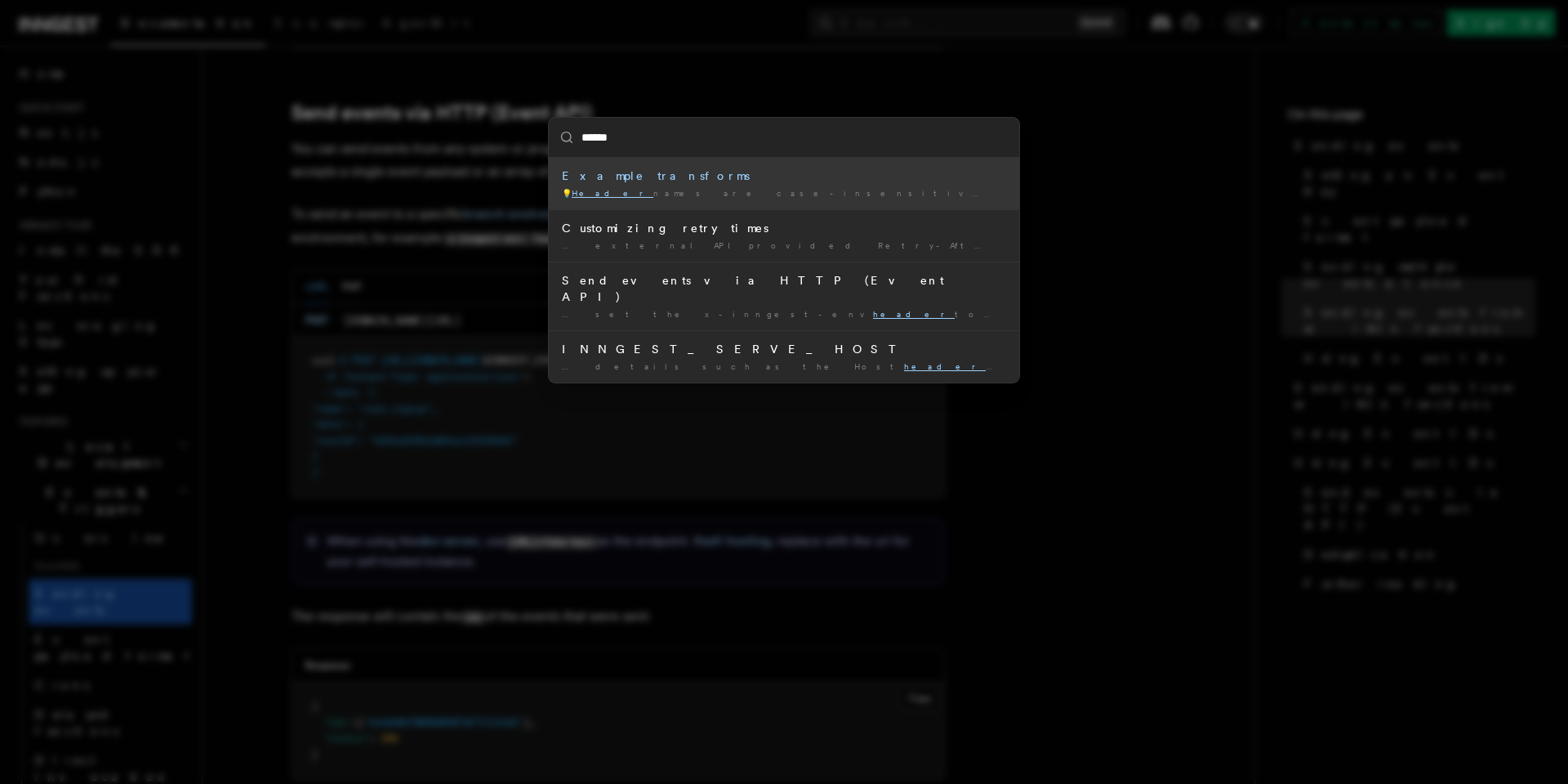
type input "******"
click at [403, 228] on div "****** Example transforms 💡 Header names are case-insensitive and are canonical…" at bounding box center [784, 392] width 1568 height 784
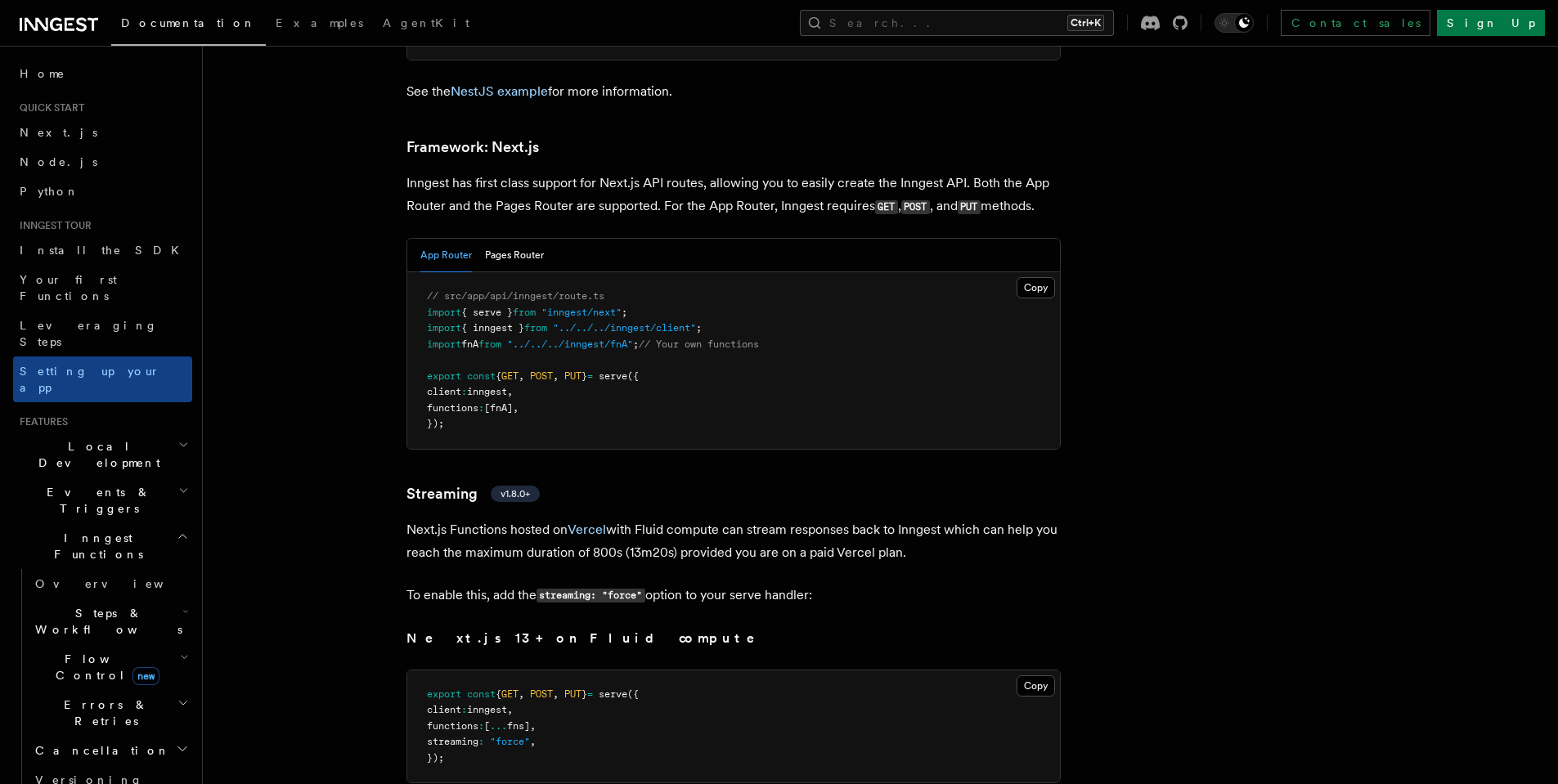
scroll to position [10002, 0]
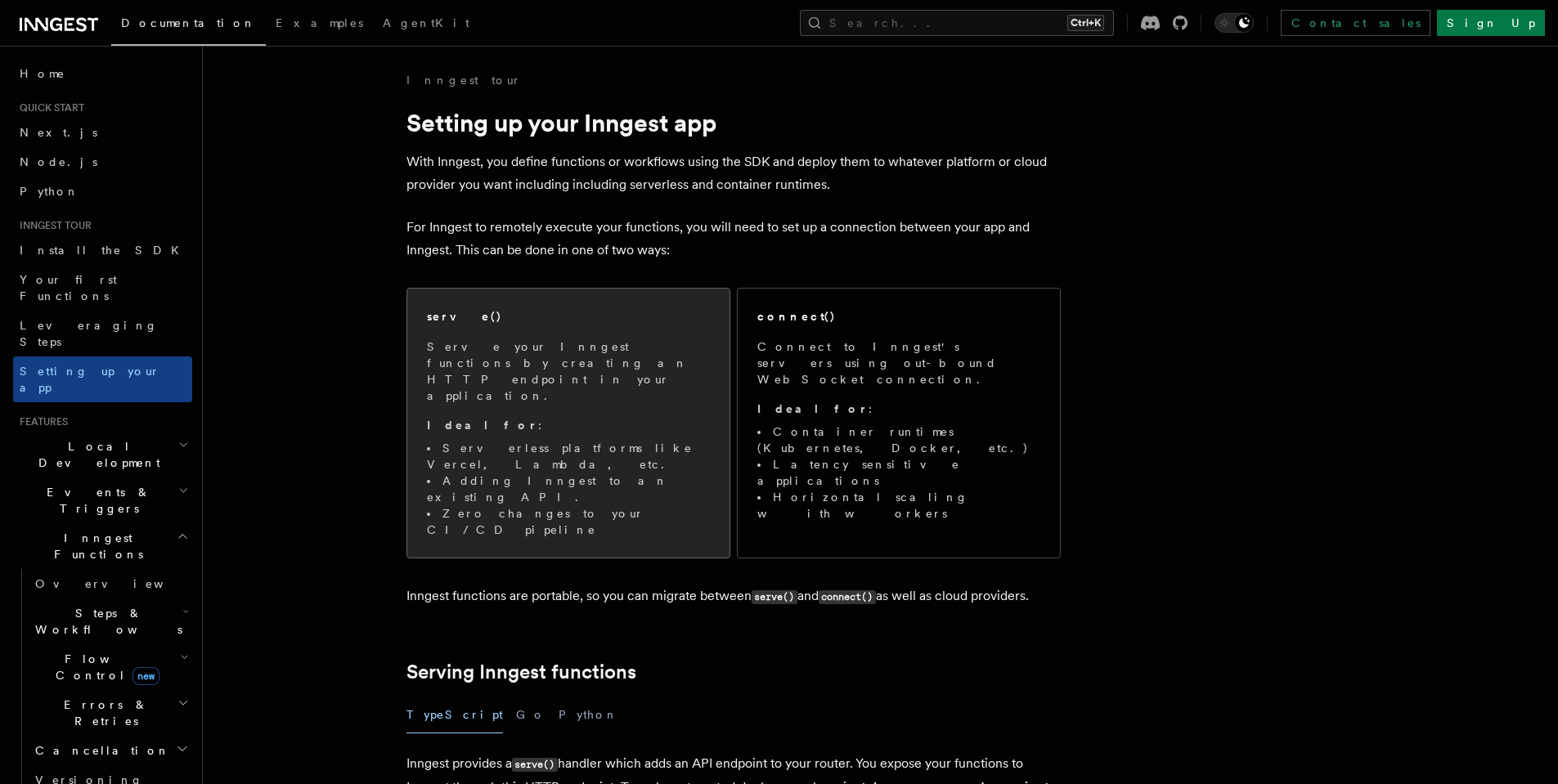
click at [507, 382] on span "Serve your Inngest functions by creating an HTTP endpoint in your application. …" at bounding box center [568, 438] width 283 height 200
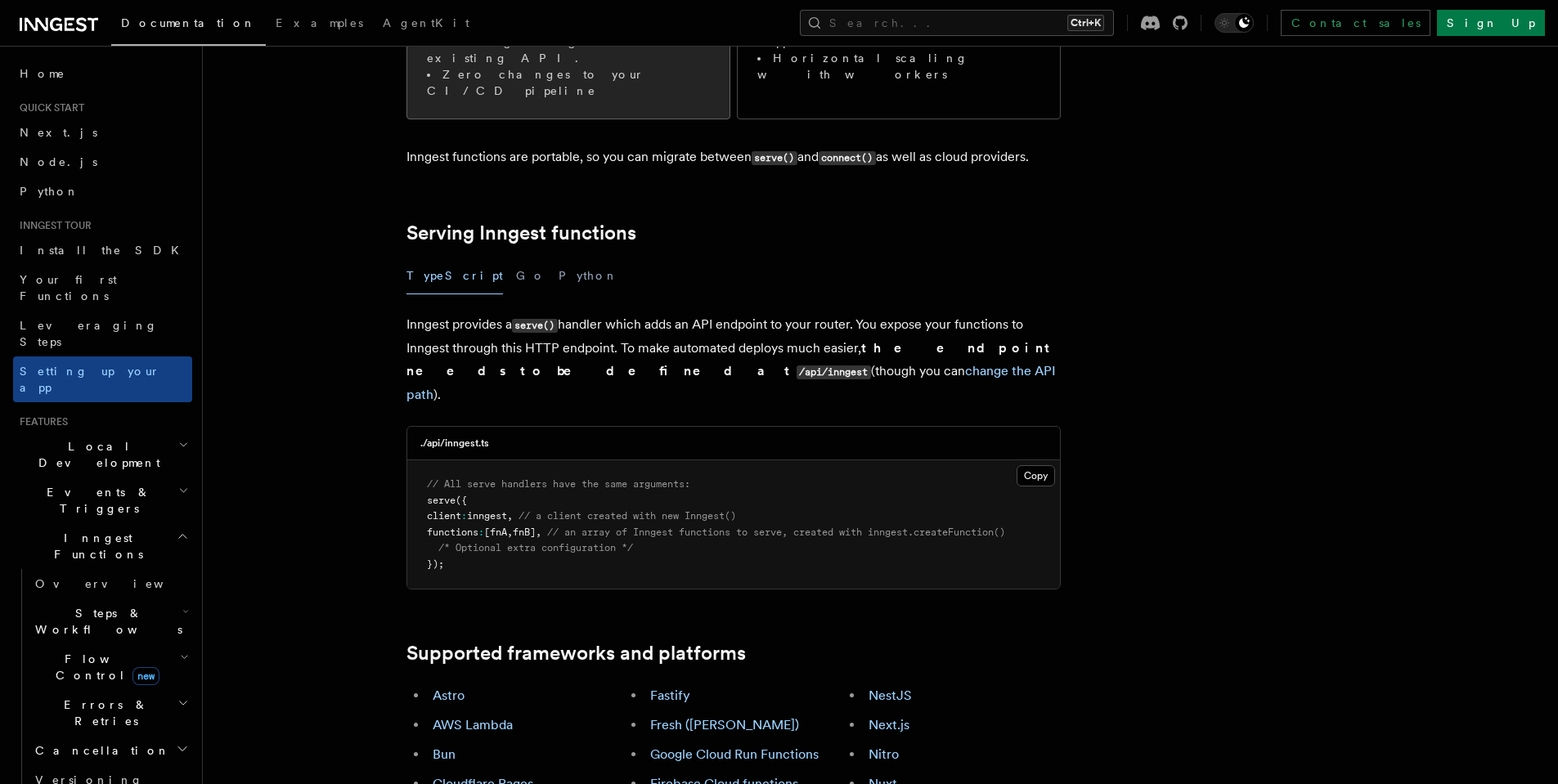
scroll to position [500, 0]
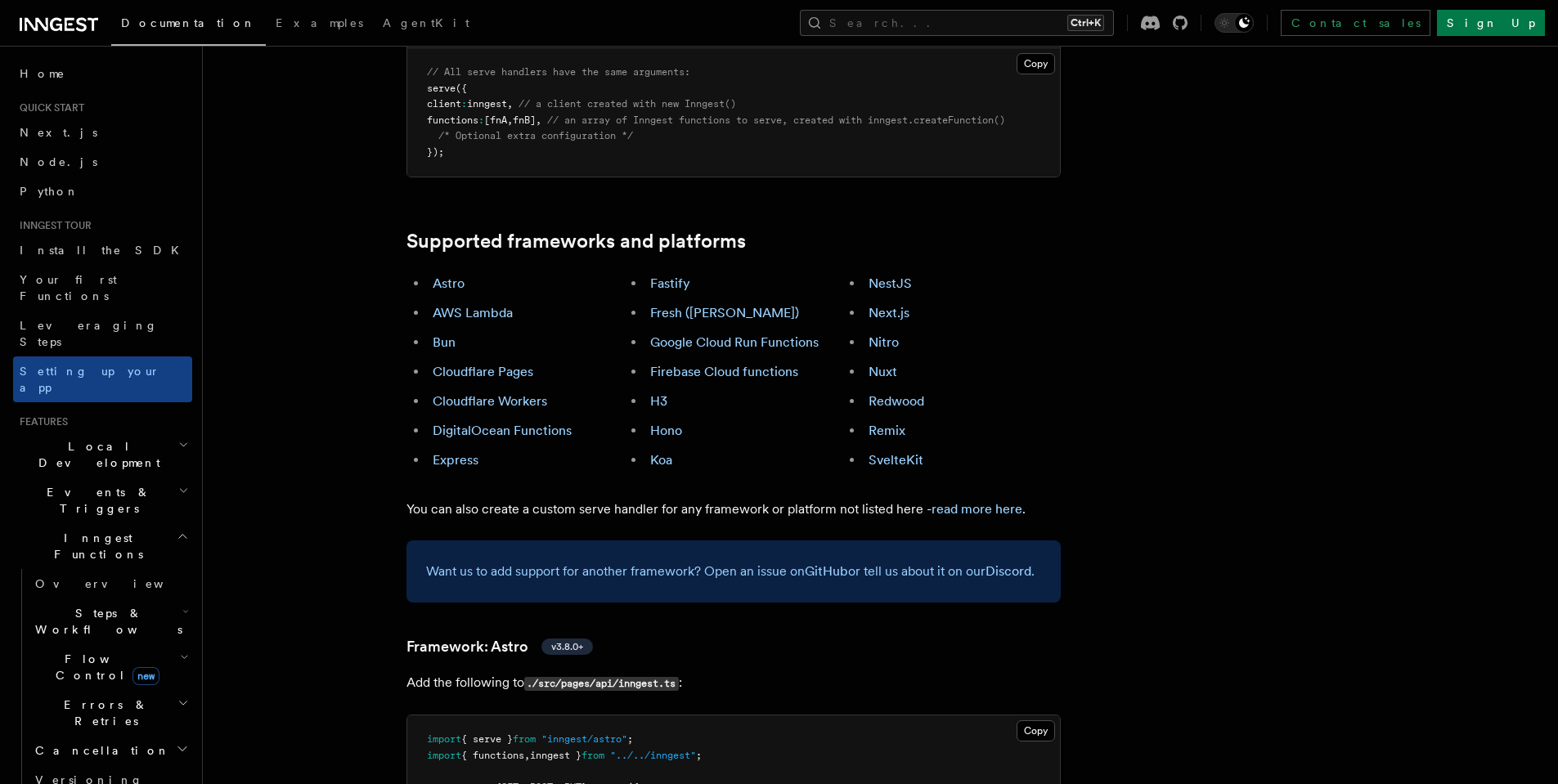
scroll to position [684, 0]
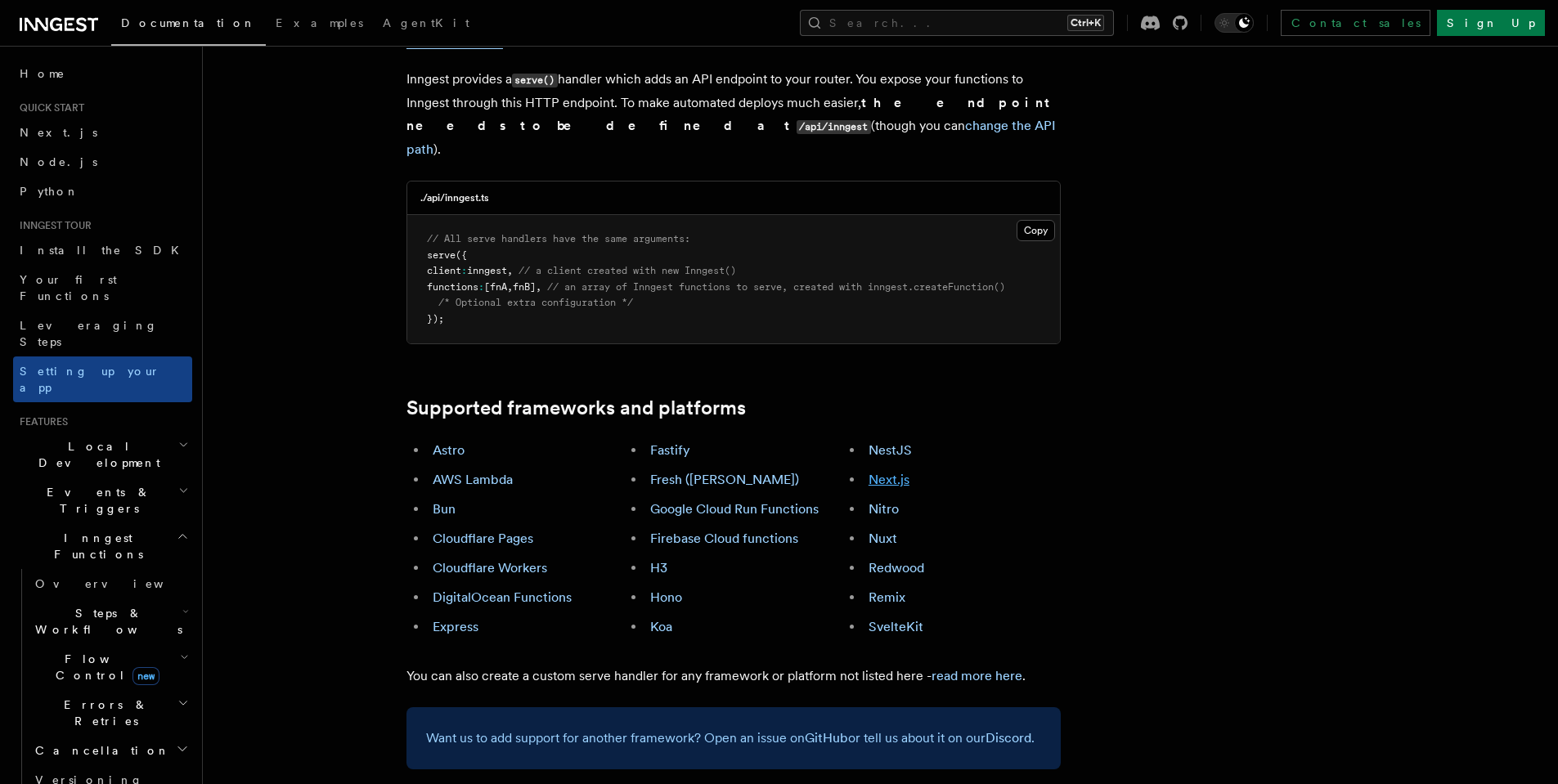
click at [889, 471] on link "Next.js" at bounding box center [888, 479] width 41 height 16
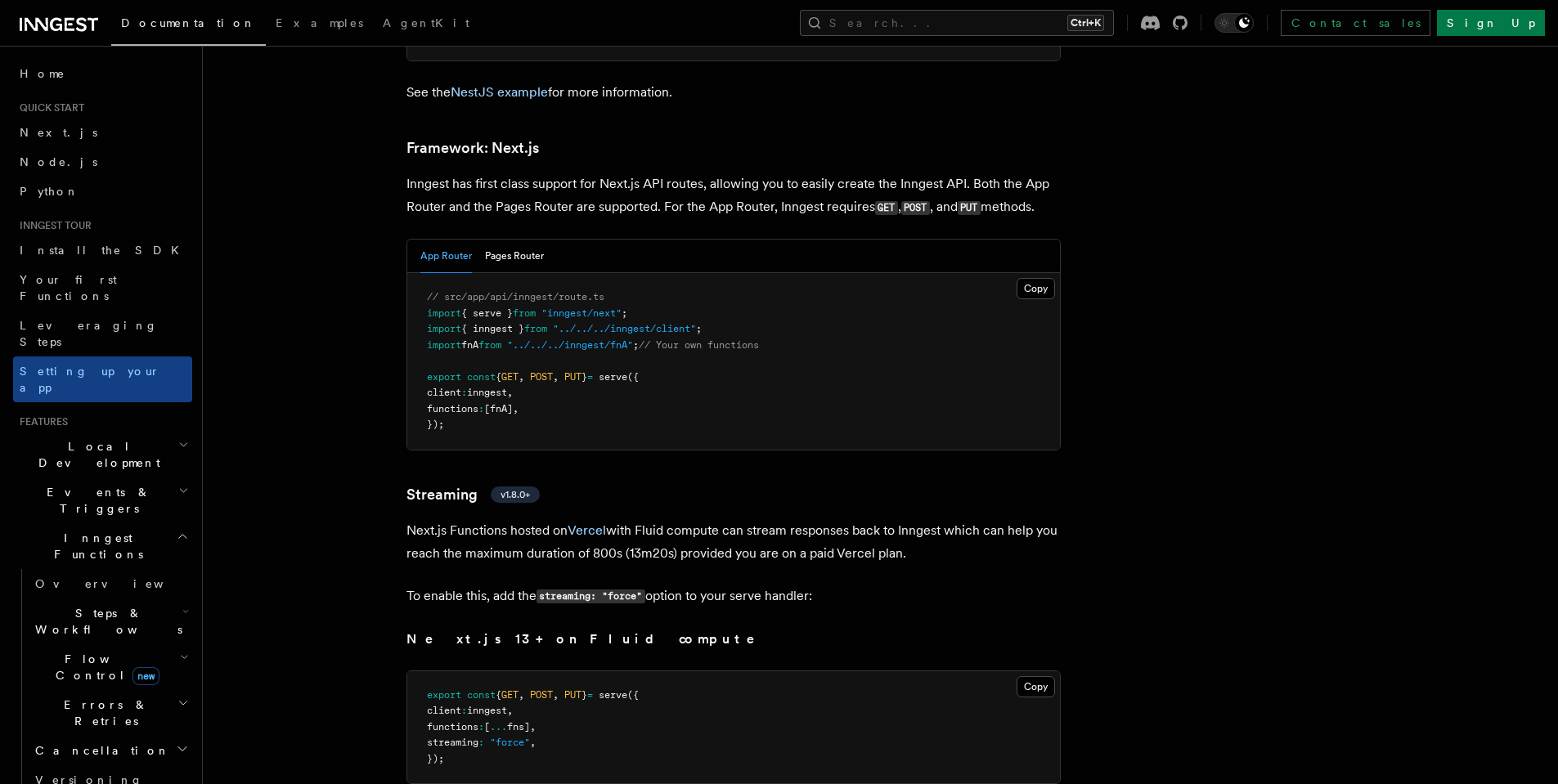
scroll to position [10002, 0]
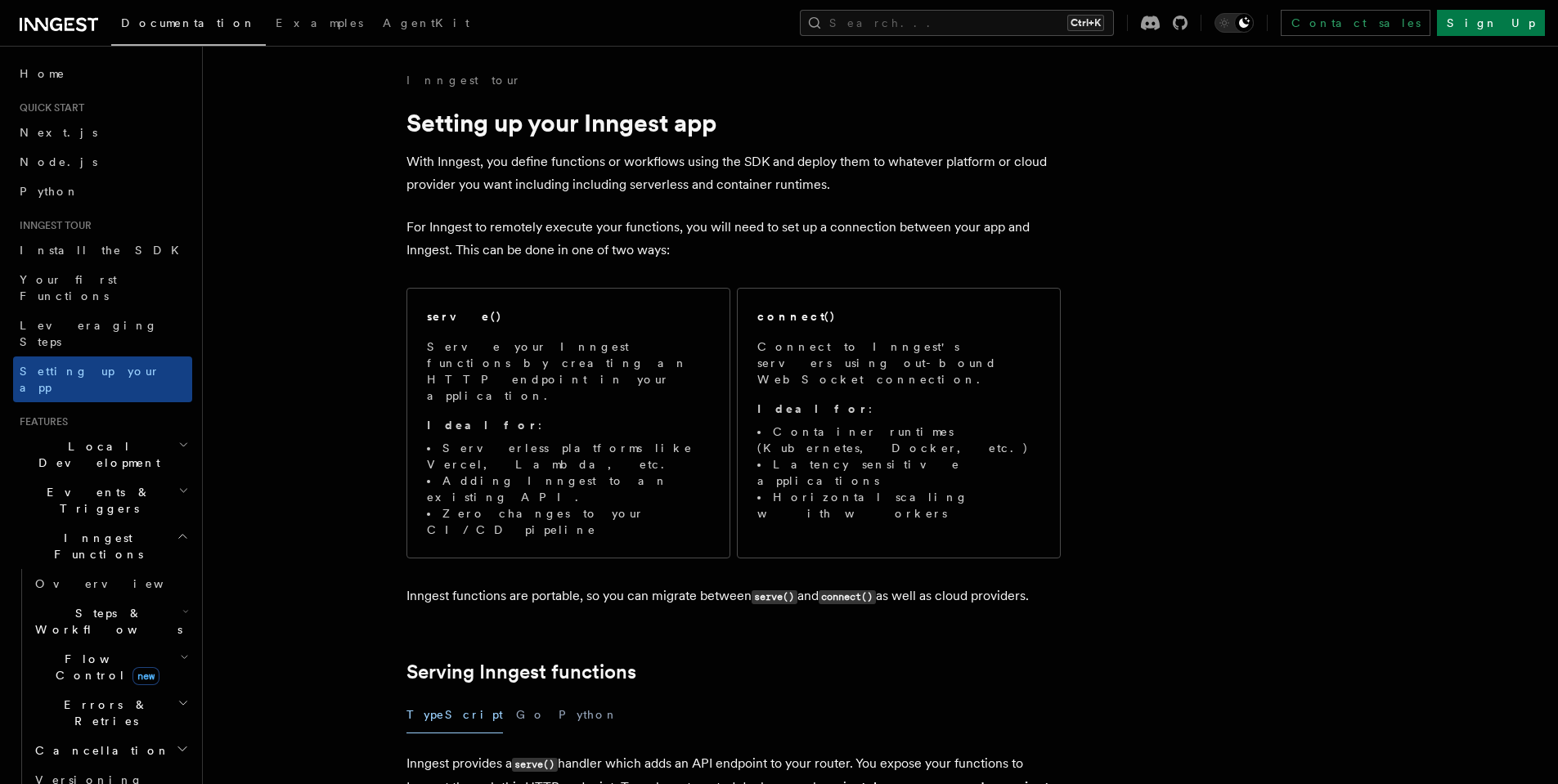
click at [604, 440] on li "Serverless platforms like Vercel, Lambda, etc." at bounding box center [568, 456] width 283 height 32
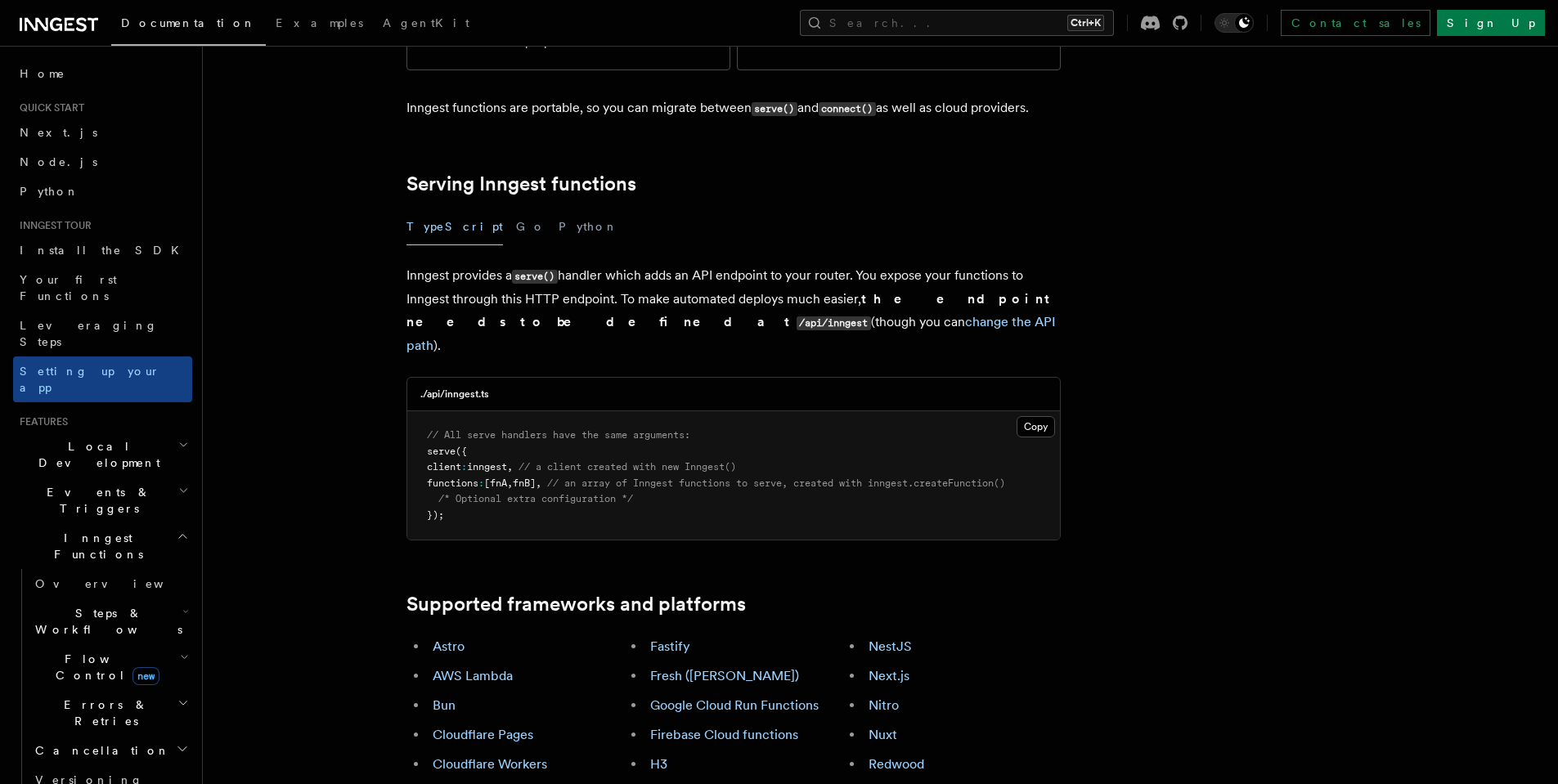
scroll to position [500, 0]
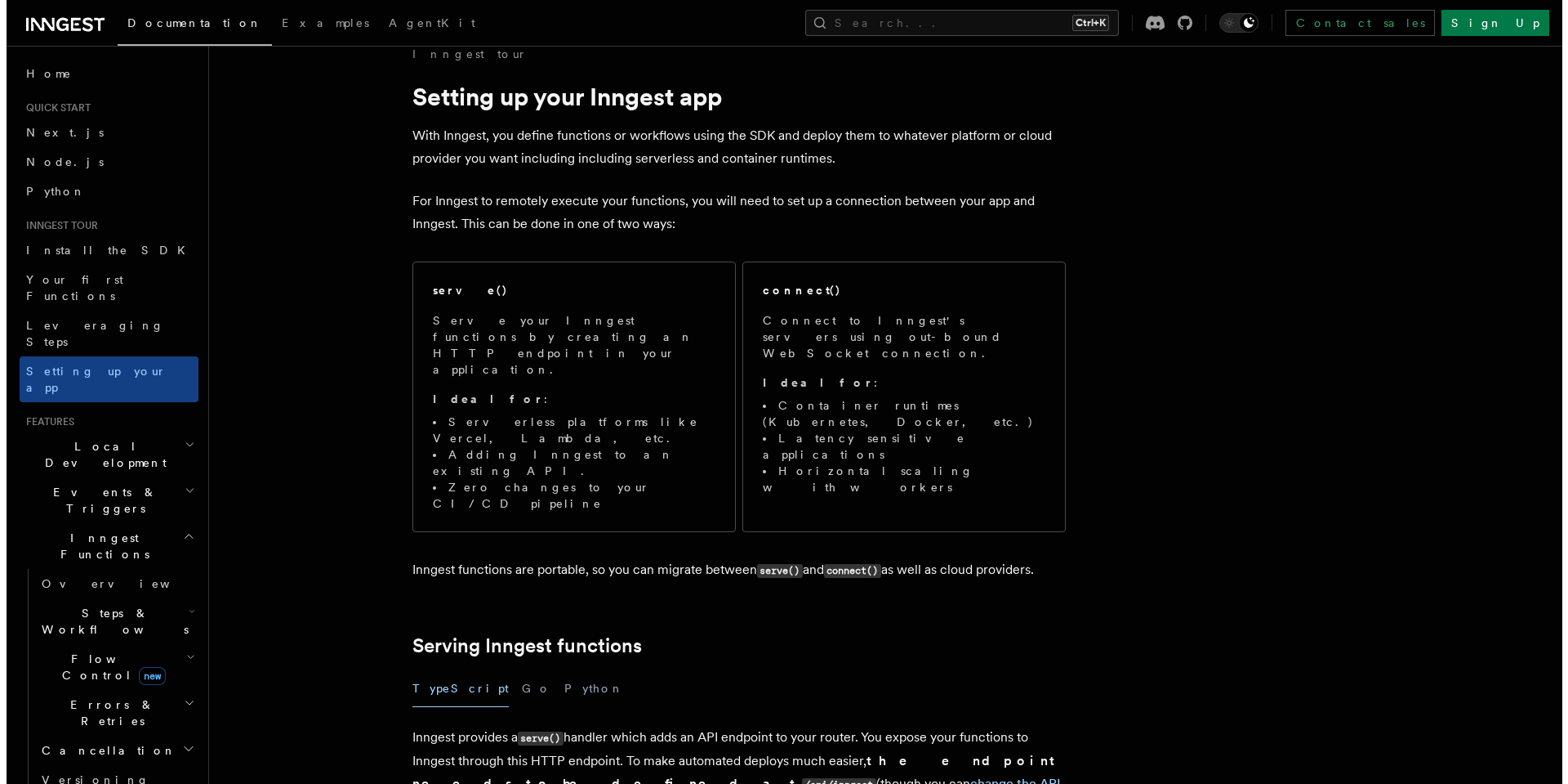
scroll to position [0, 0]
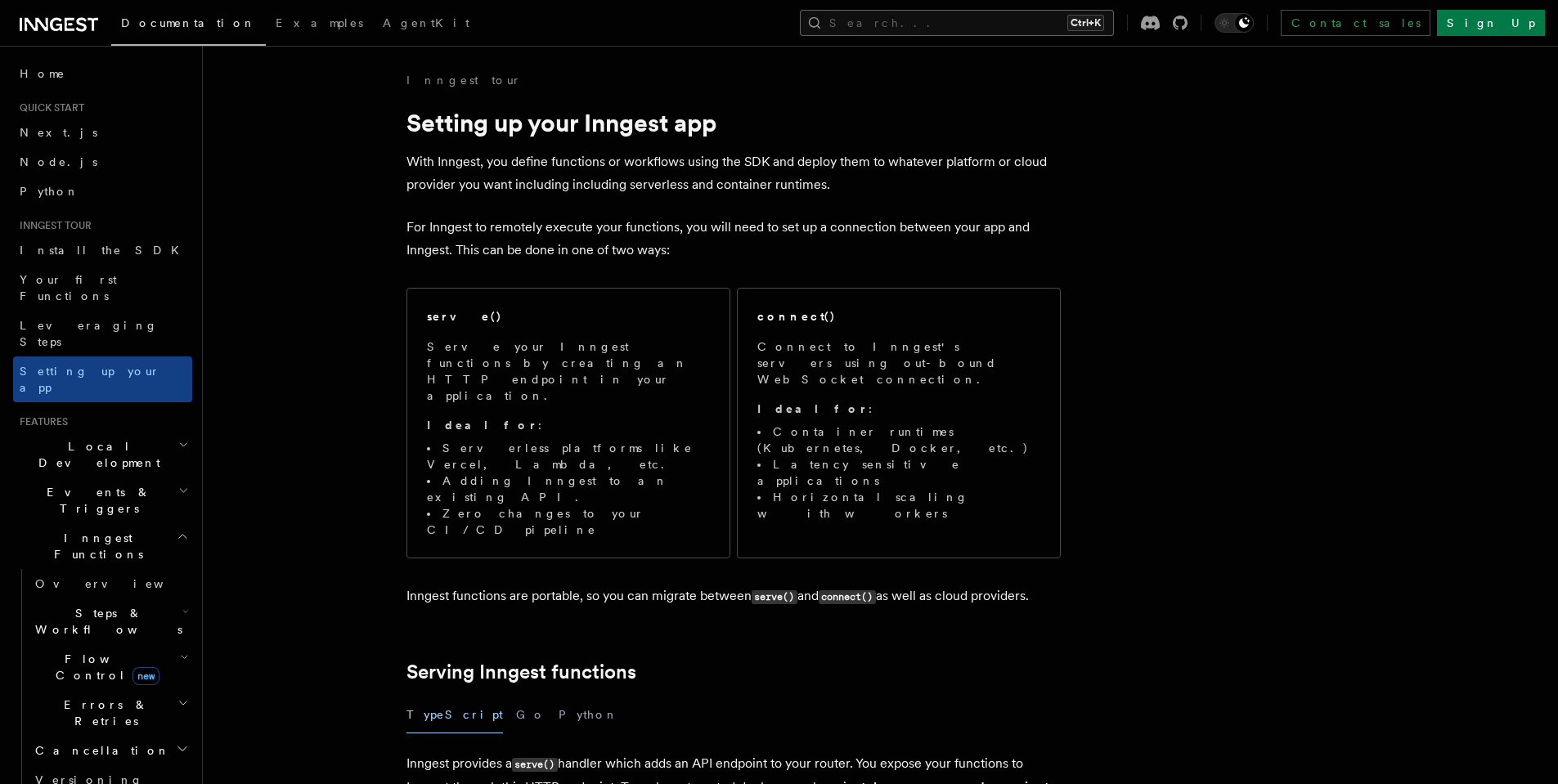
click at [1024, 22] on button "Search... Ctrl+K" at bounding box center [956, 22] width 314 height 26
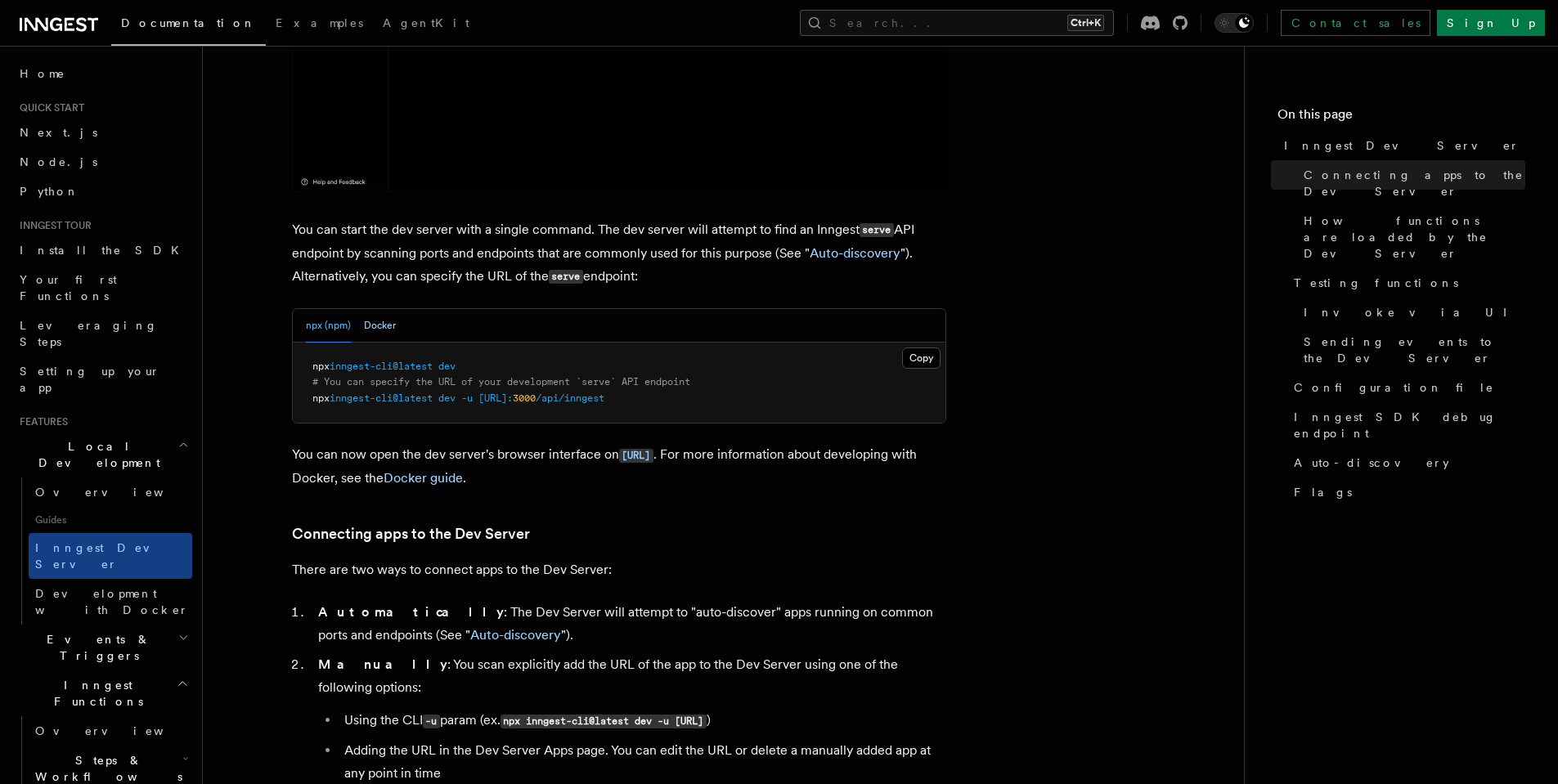
click at [378, 323] on button "Docker" at bounding box center [379, 326] width 32 height 33
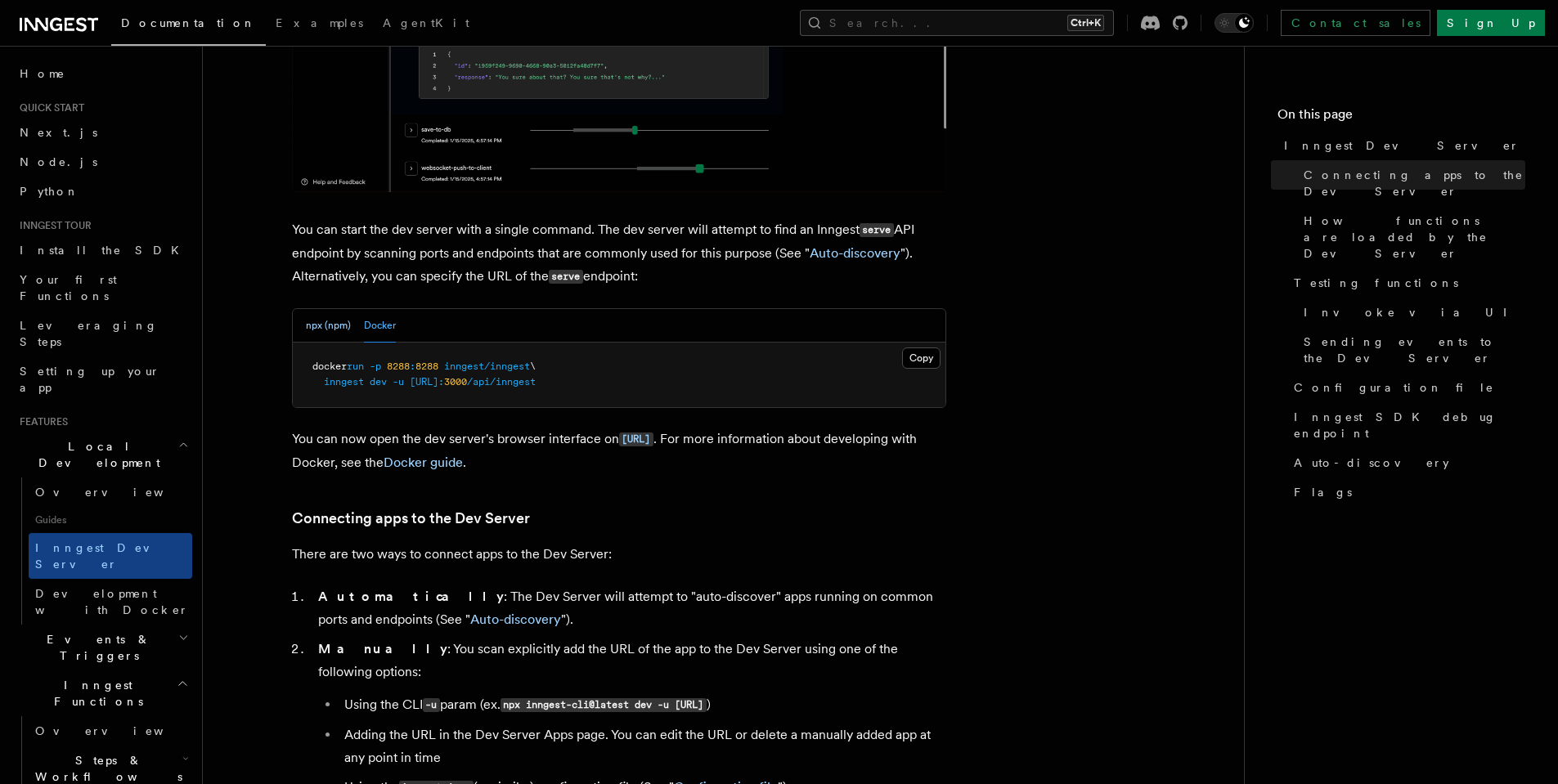
click at [314, 324] on button "npx (npm)" at bounding box center [329, 326] width 45 height 33
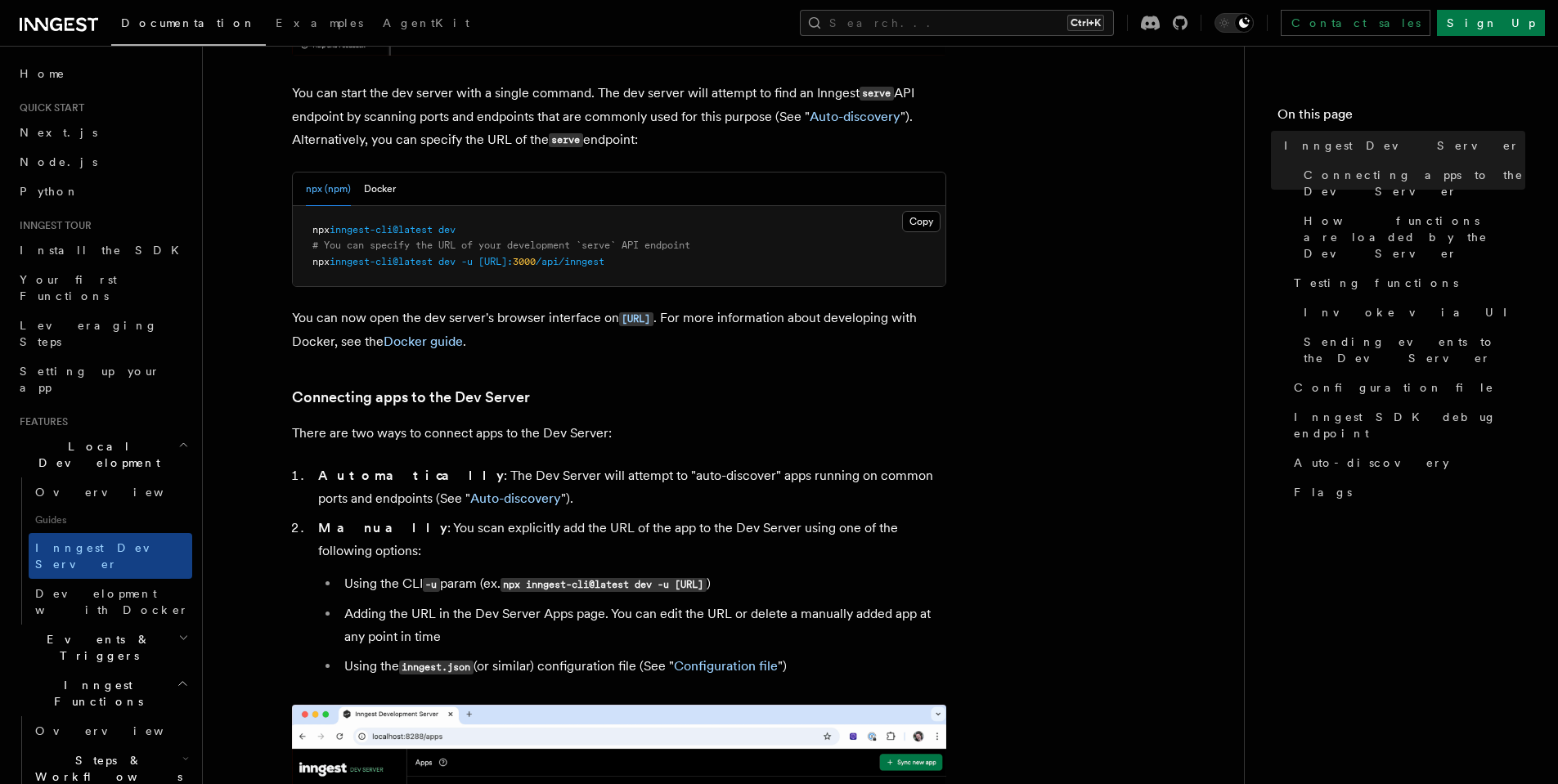
scroll to position [671, 0]
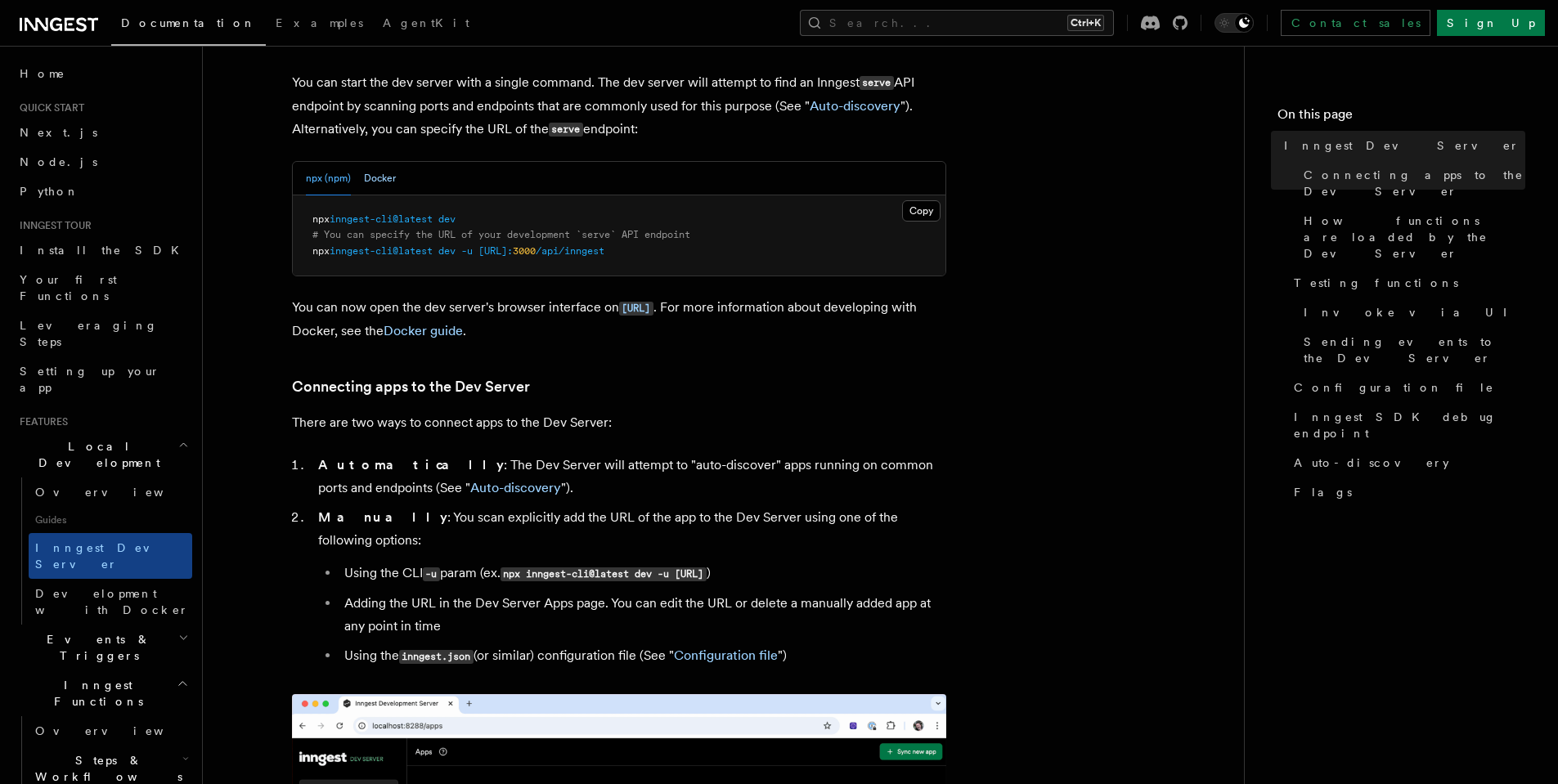
click at [377, 180] on button "Docker" at bounding box center [379, 179] width 32 height 33
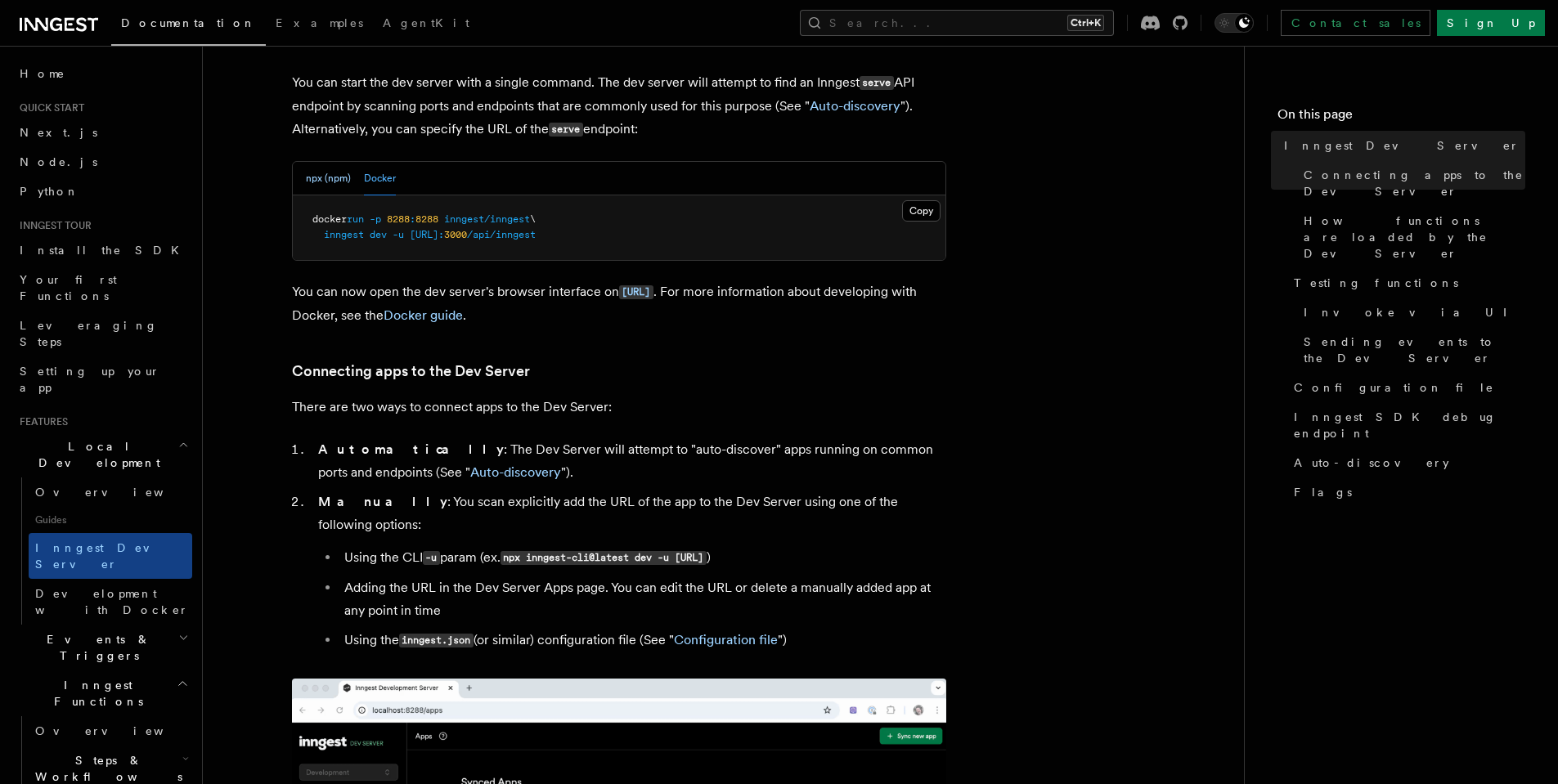
click at [327, 180] on button "npx (npm)" at bounding box center [329, 179] width 45 height 33
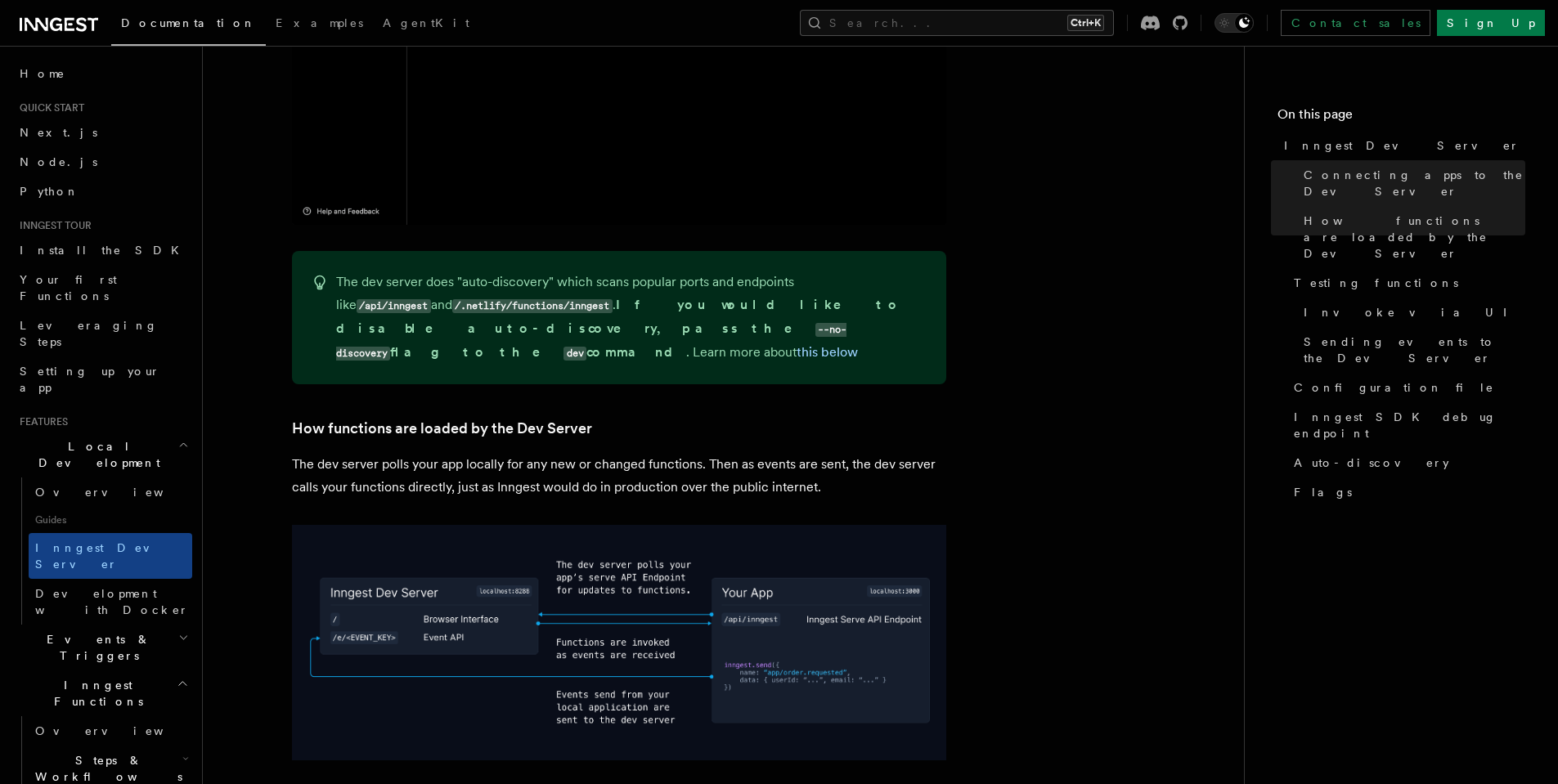
scroll to position [1578, 0]
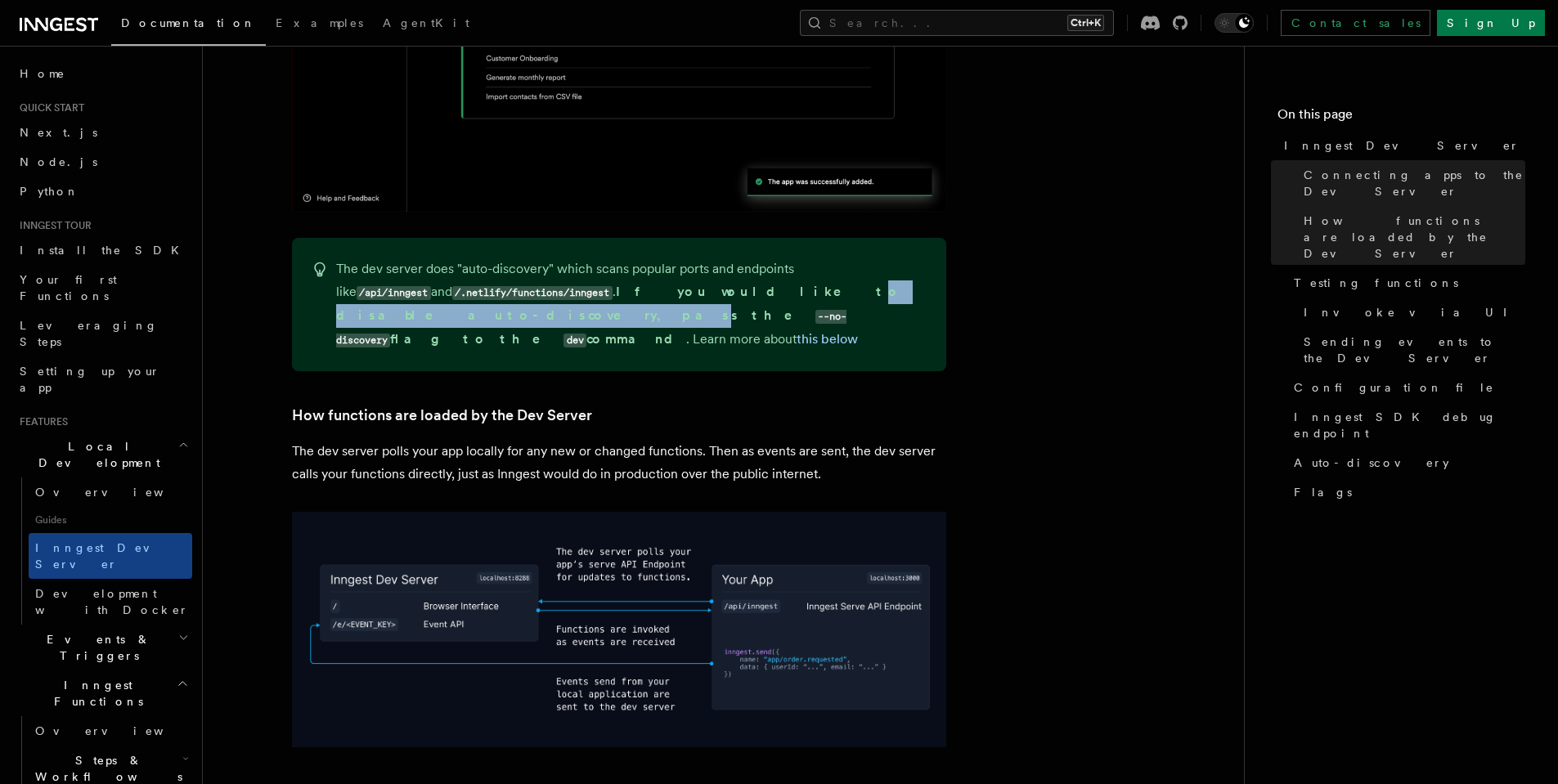
drag, startPoint x: 614, startPoint y: 267, endPoint x: 784, endPoint y: 270, distance: 170.0
click at [784, 284] on strong "If you would like to disable auto-discovery, pass the --no-discovery flag to th…" at bounding box center [618, 315] width 565 height 63
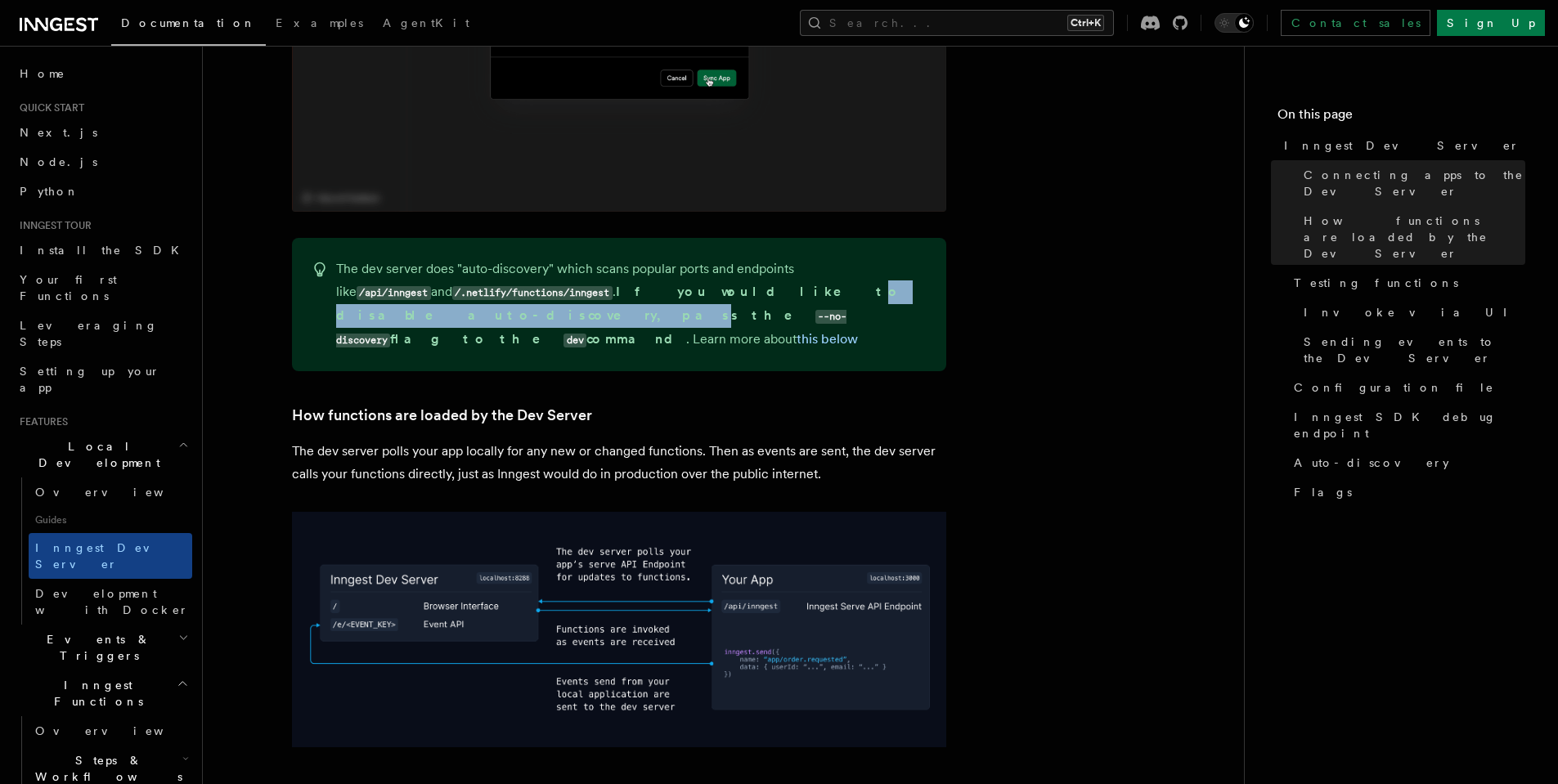
click at [784, 284] on strong "If you would like to disable auto-discovery, pass the --no-discovery flag to th…" at bounding box center [618, 315] width 565 height 63
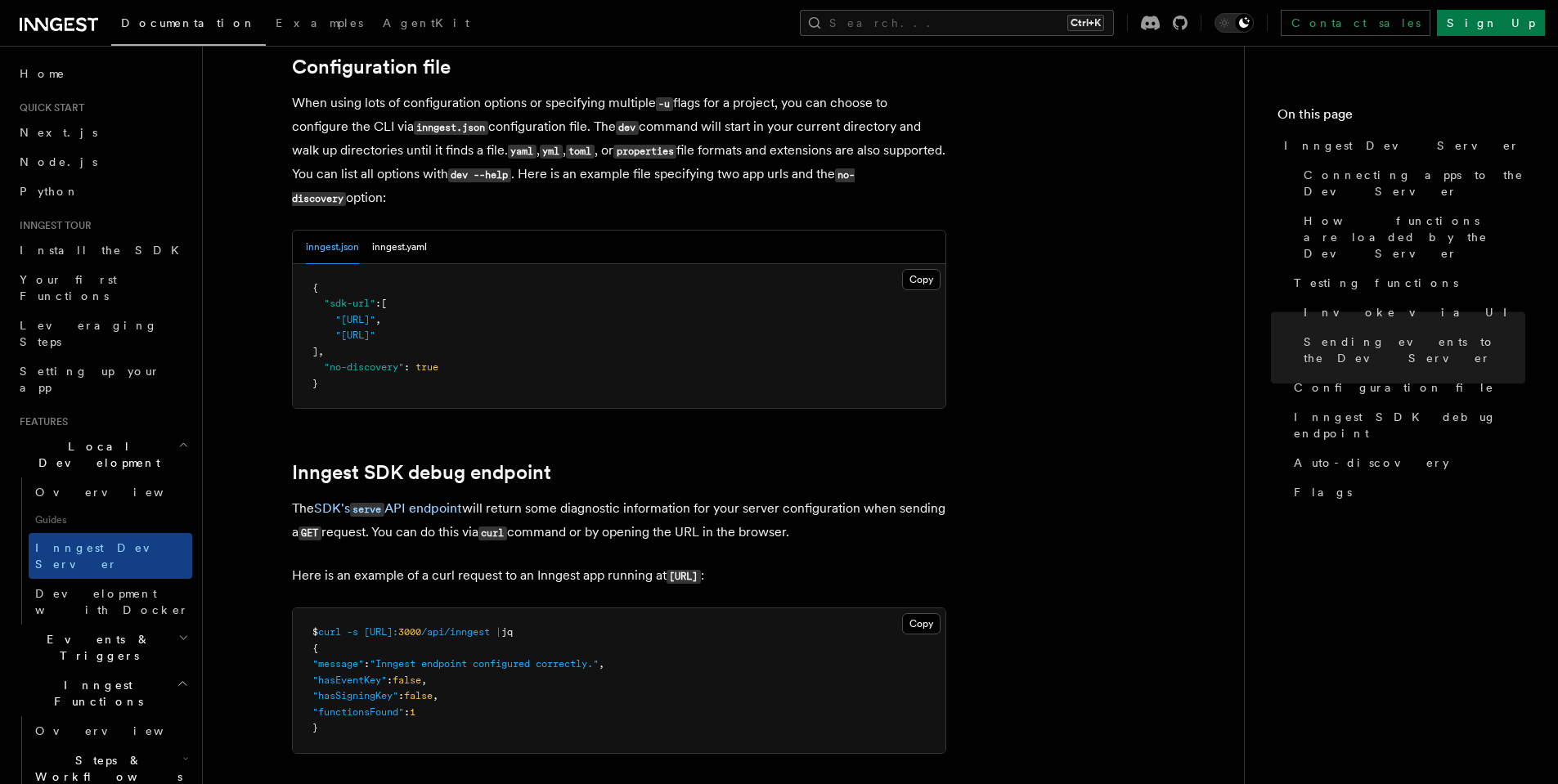
scroll to position [4324, 0]
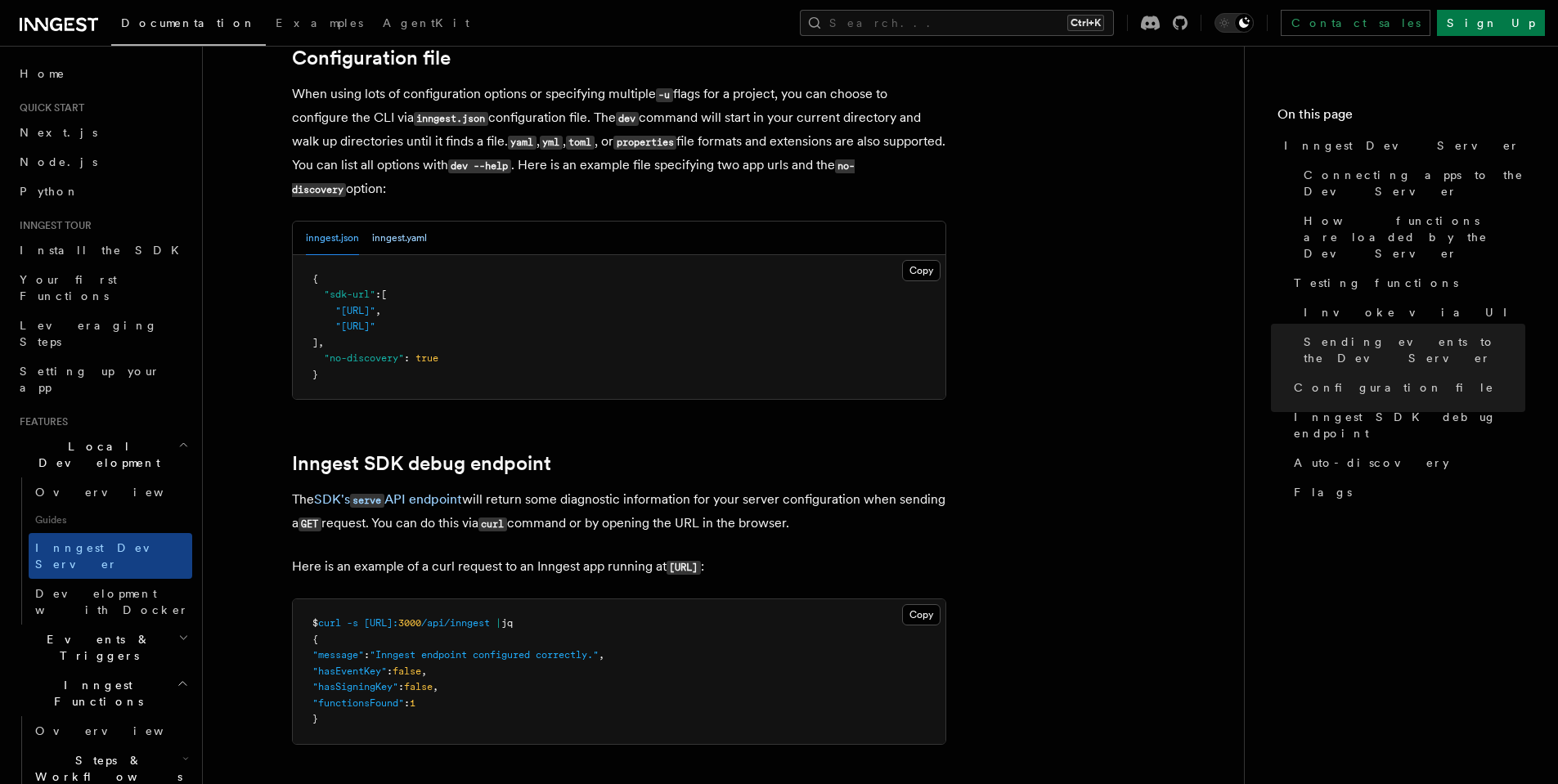
click at [400, 221] on button "inngest.yaml" at bounding box center [399, 238] width 55 height 33
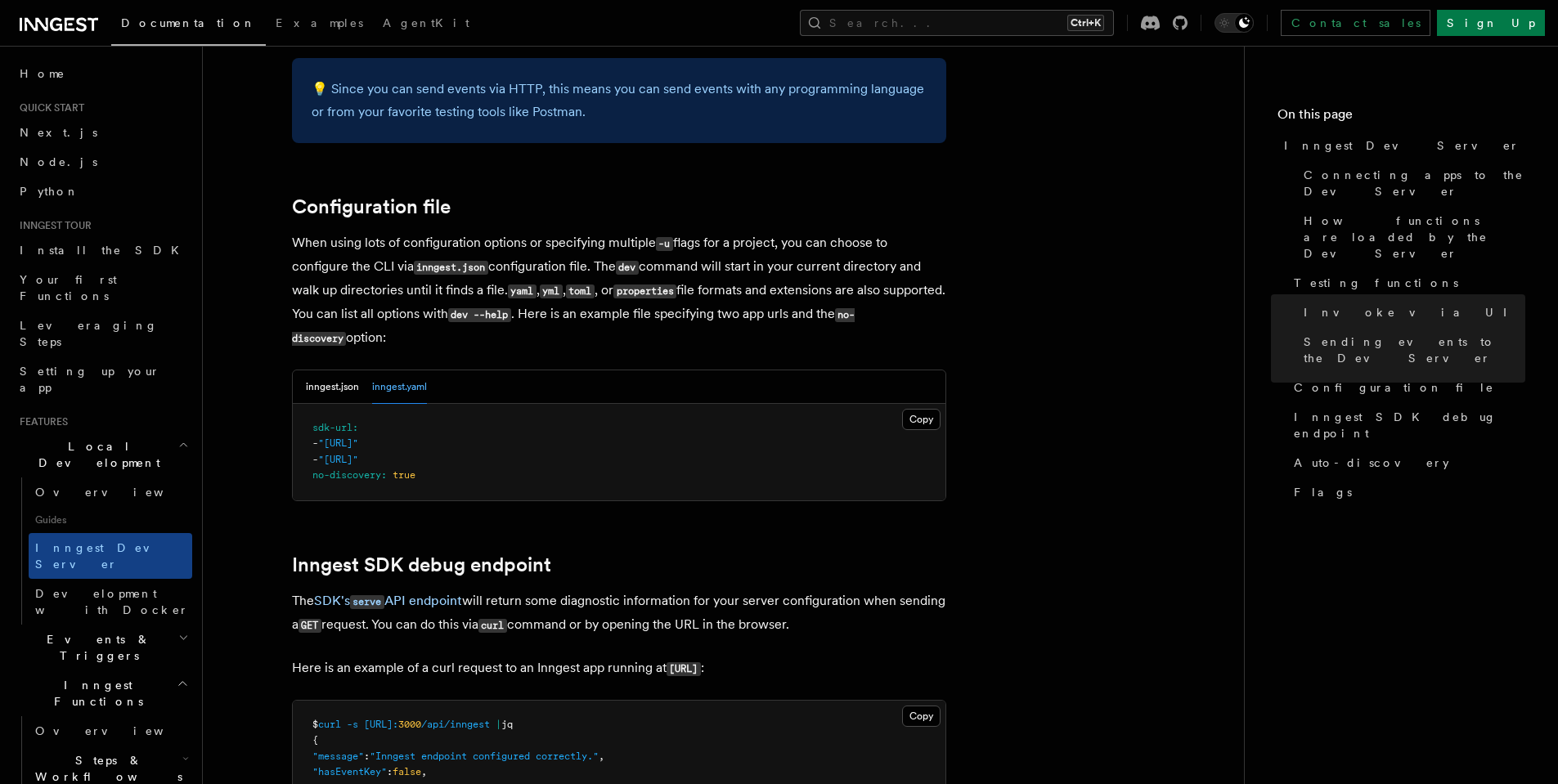
scroll to position [4042, 0]
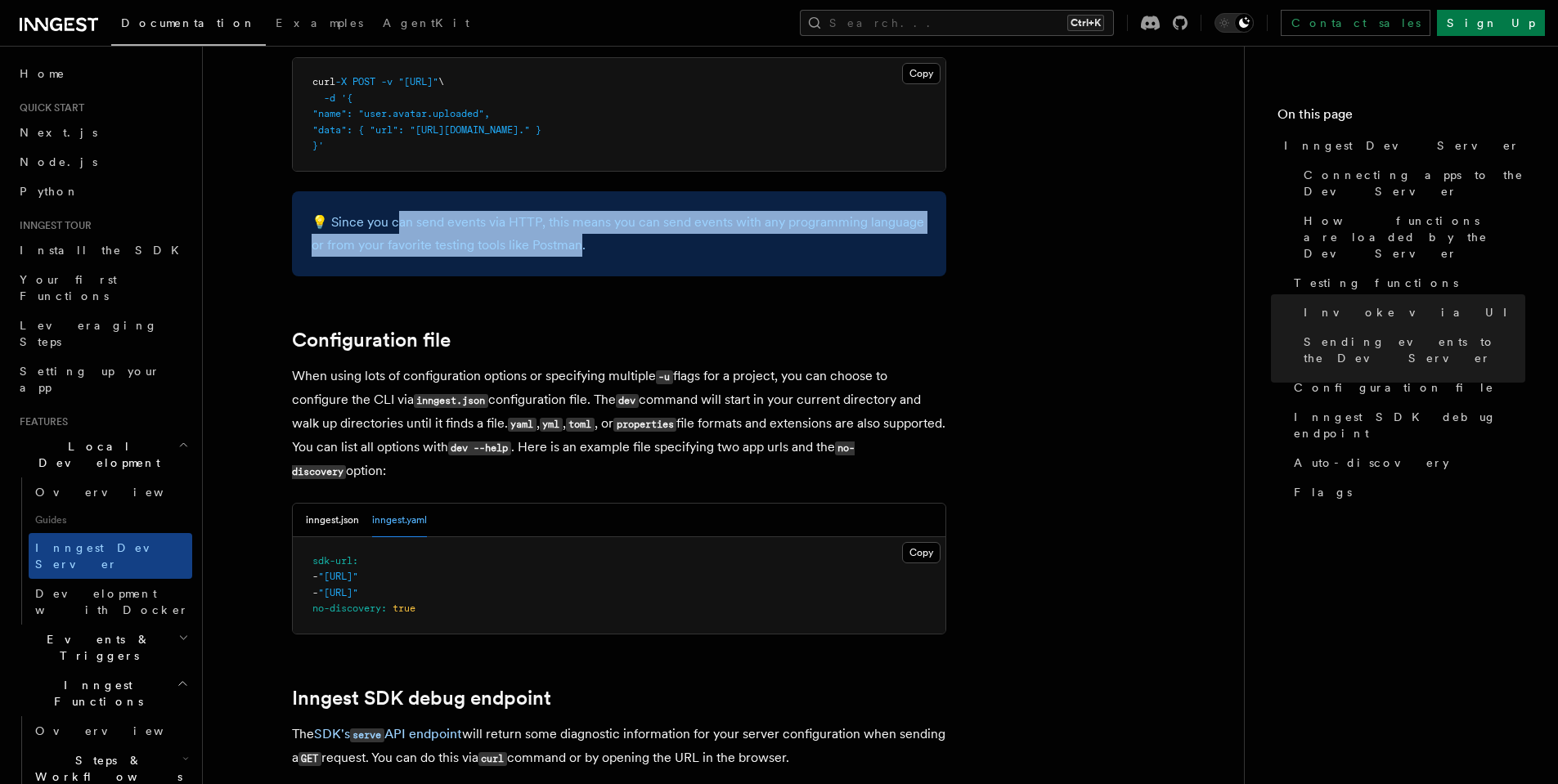
drag, startPoint x: 398, startPoint y: 200, endPoint x: 584, endPoint y: 226, distance: 187.8
click at [580, 226] on p "💡 Since you can send events via HTTP, this means you can send events with any p…" at bounding box center [619, 234] width 615 height 46
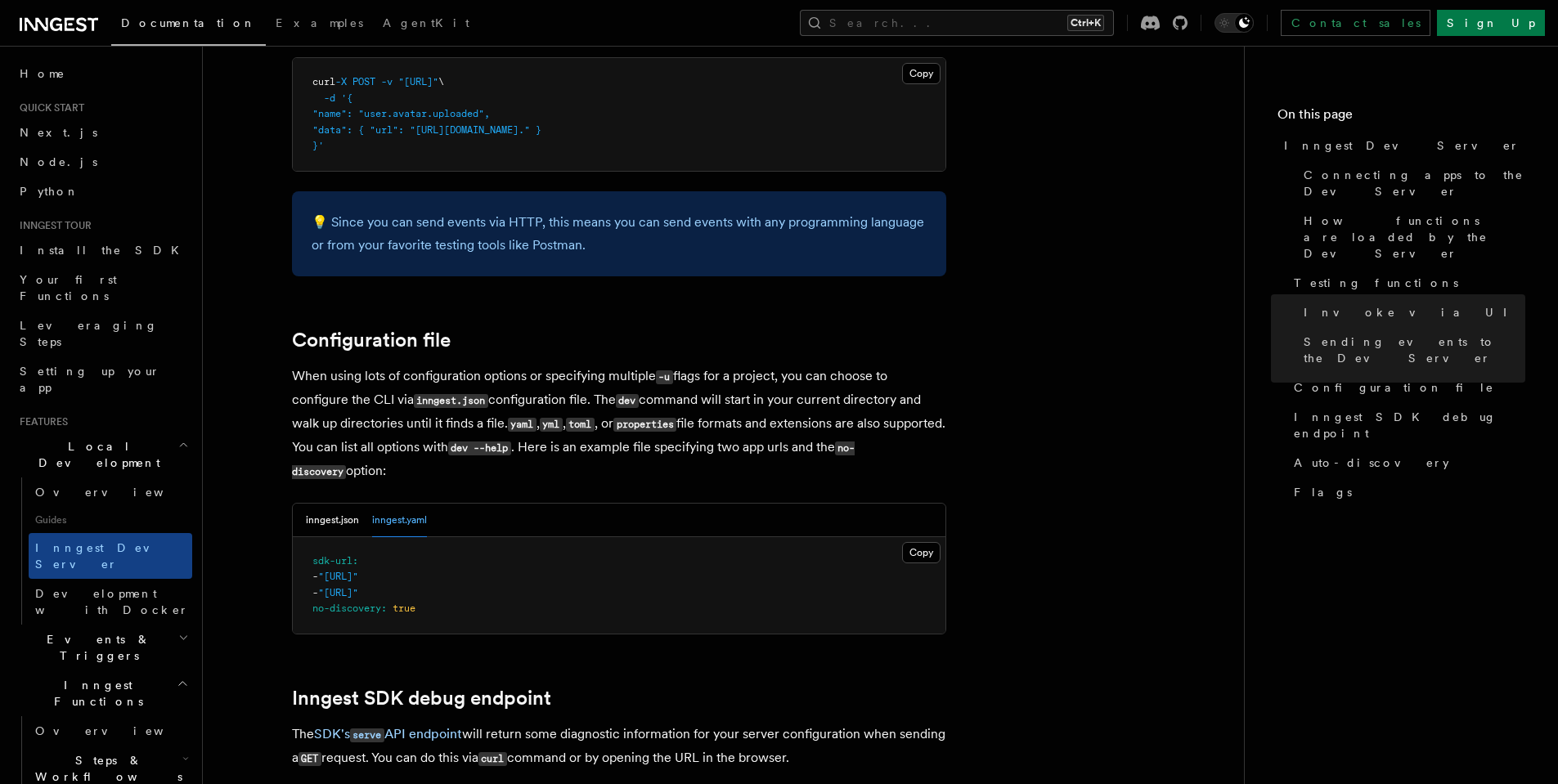
click at [589, 227] on p "💡 Since you can send events via HTTP, this means you can send events with any p…" at bounding box center [619, 234] width 615 height 46
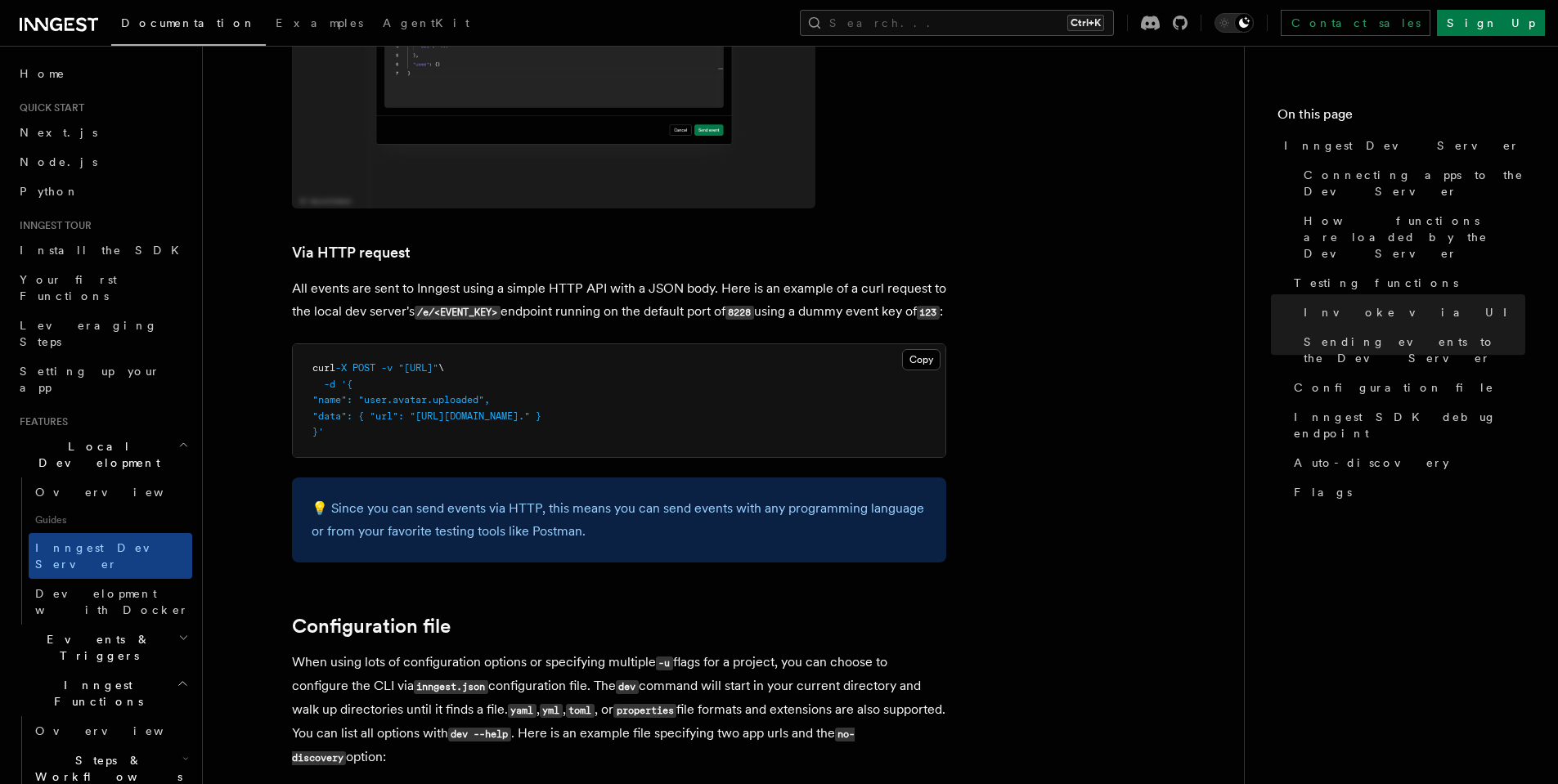
scroll to position [3736, 0]
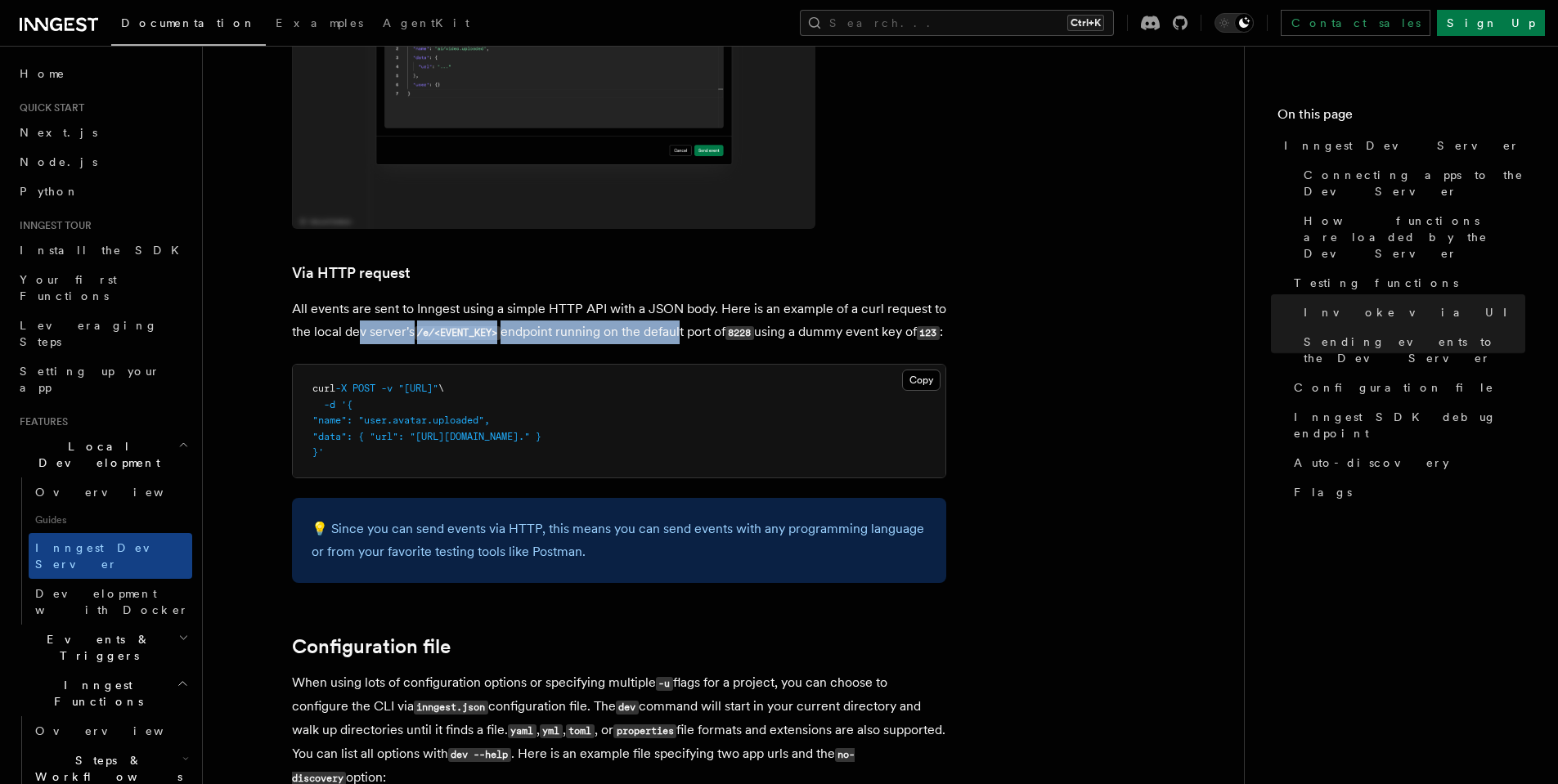
drag, startPoint x: 360, startPoint y: 284, endPoint x: 682, endPoint y: 283, distance: 322.0
click at [682, 298] on p "All events are sent to Inngest using a simple HTTP API with a JSON body. Here i…" at bounding box center [619, 321] width 654 height 47
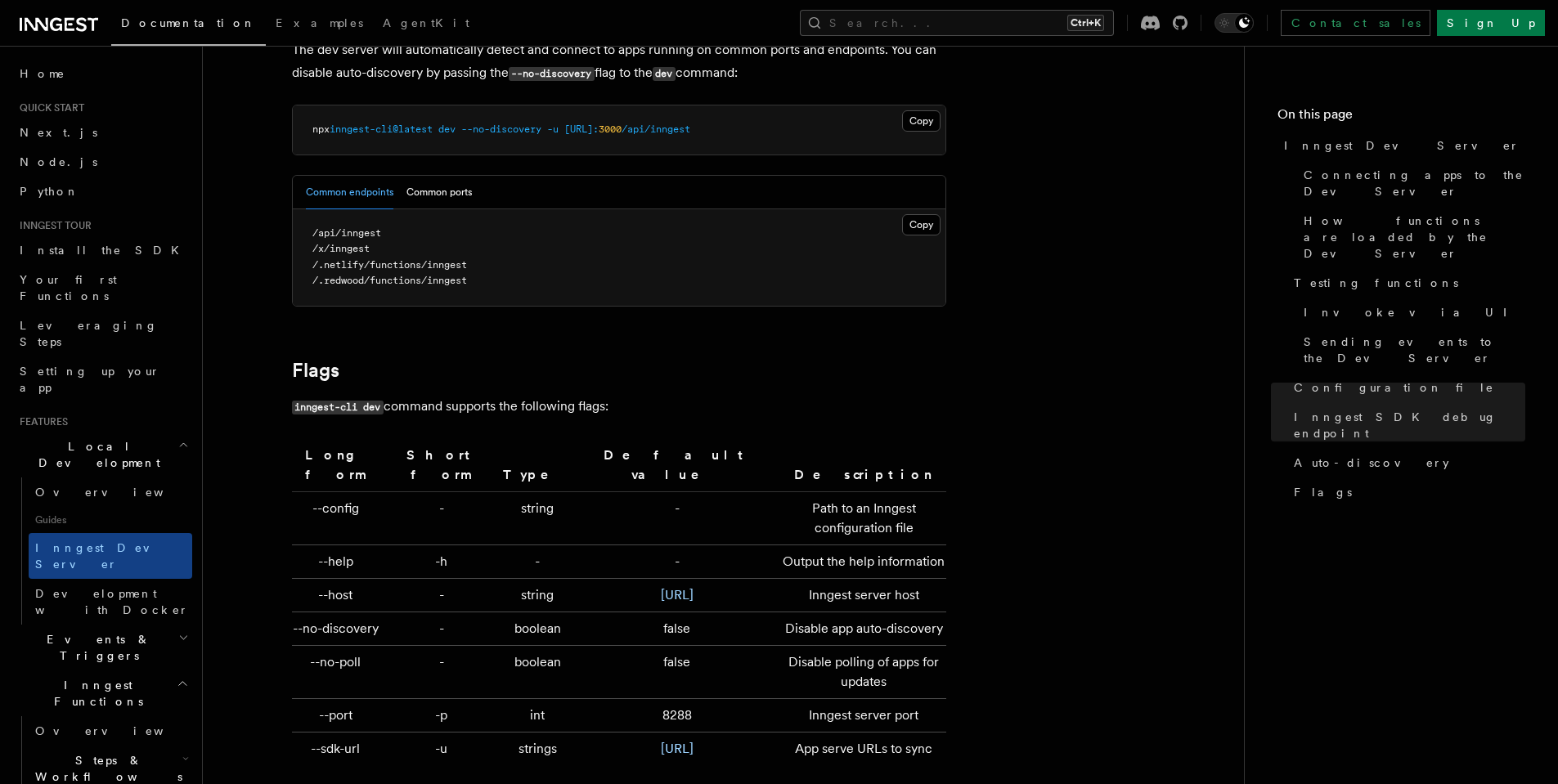
scroll to position [5066, 0]
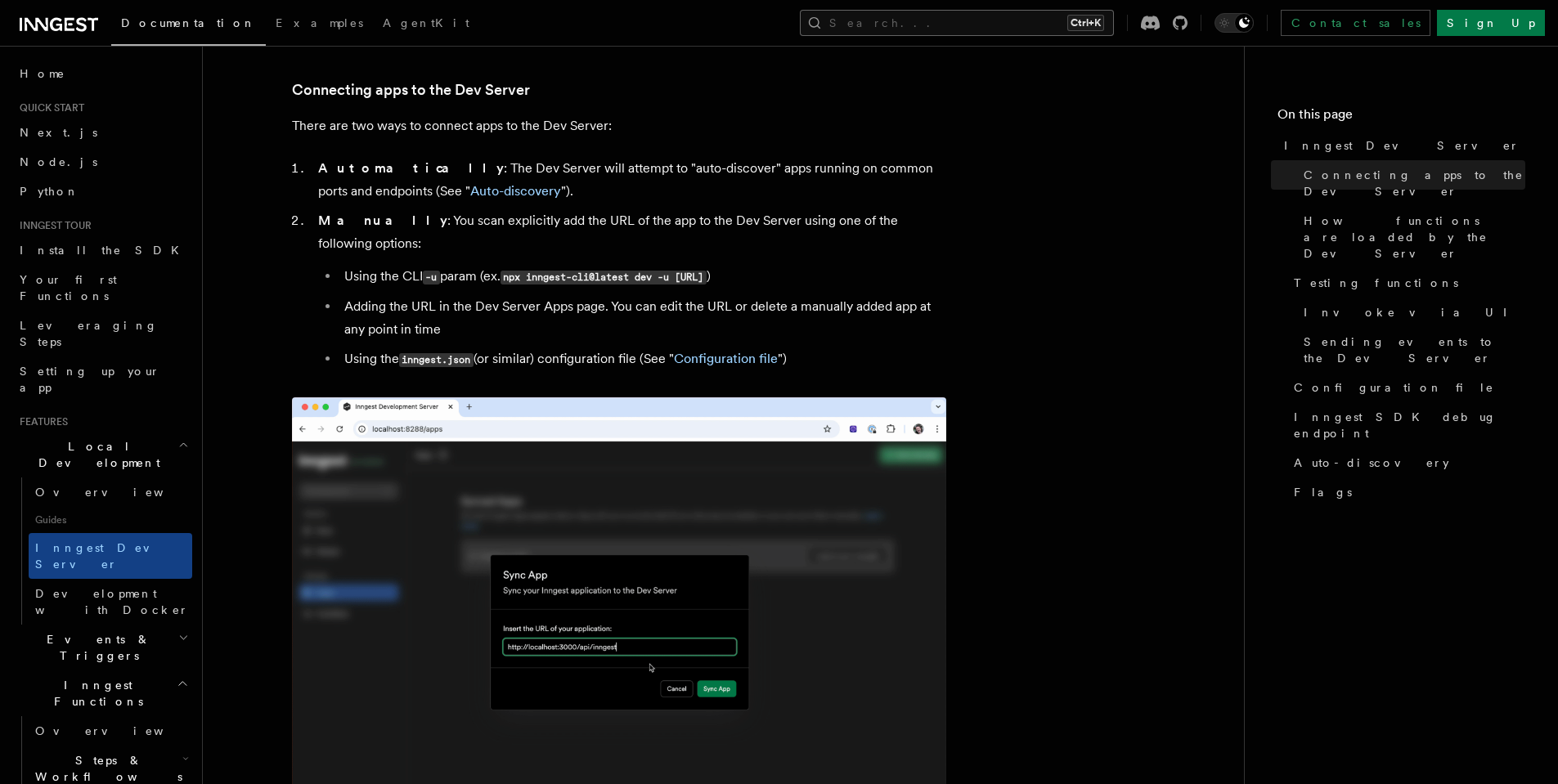
click at [1056, 20] on button "Search... Ctrl+K" at bounding box center [956, 22] width 314 height 26
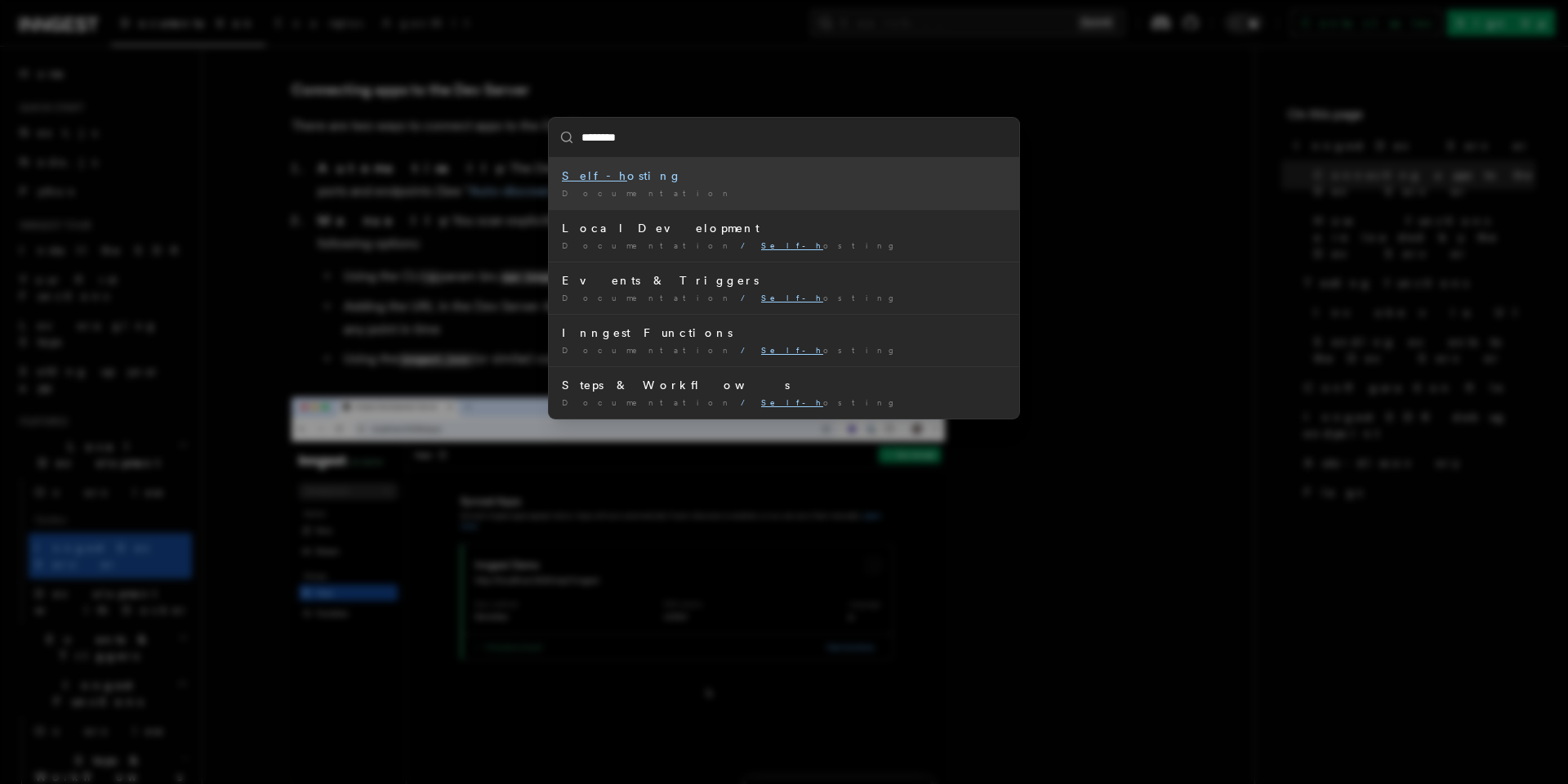
type input "*********"
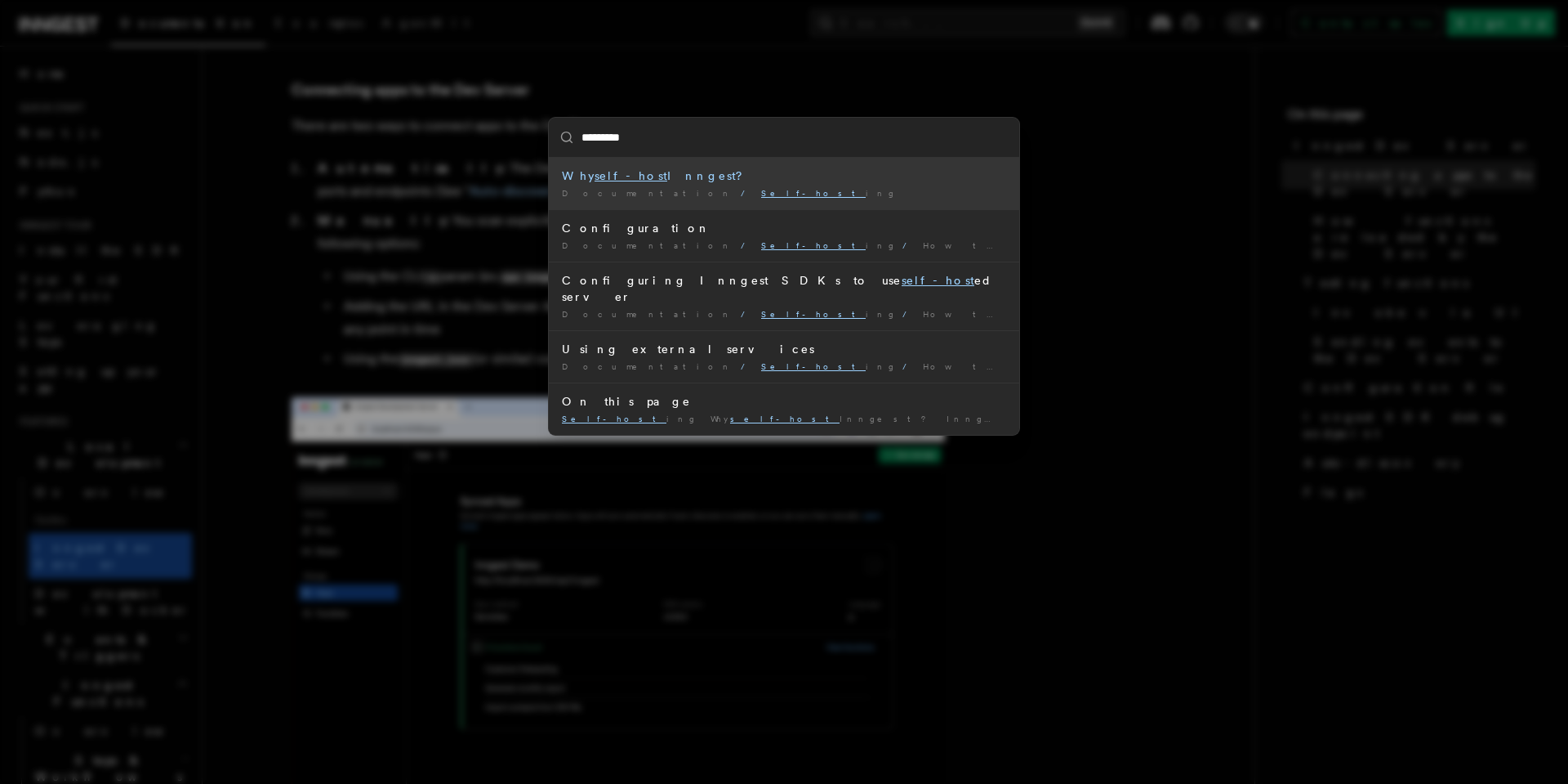
click at [622, 172] on mark "self-host" at bounding box center [631, 175] width 72 height 13
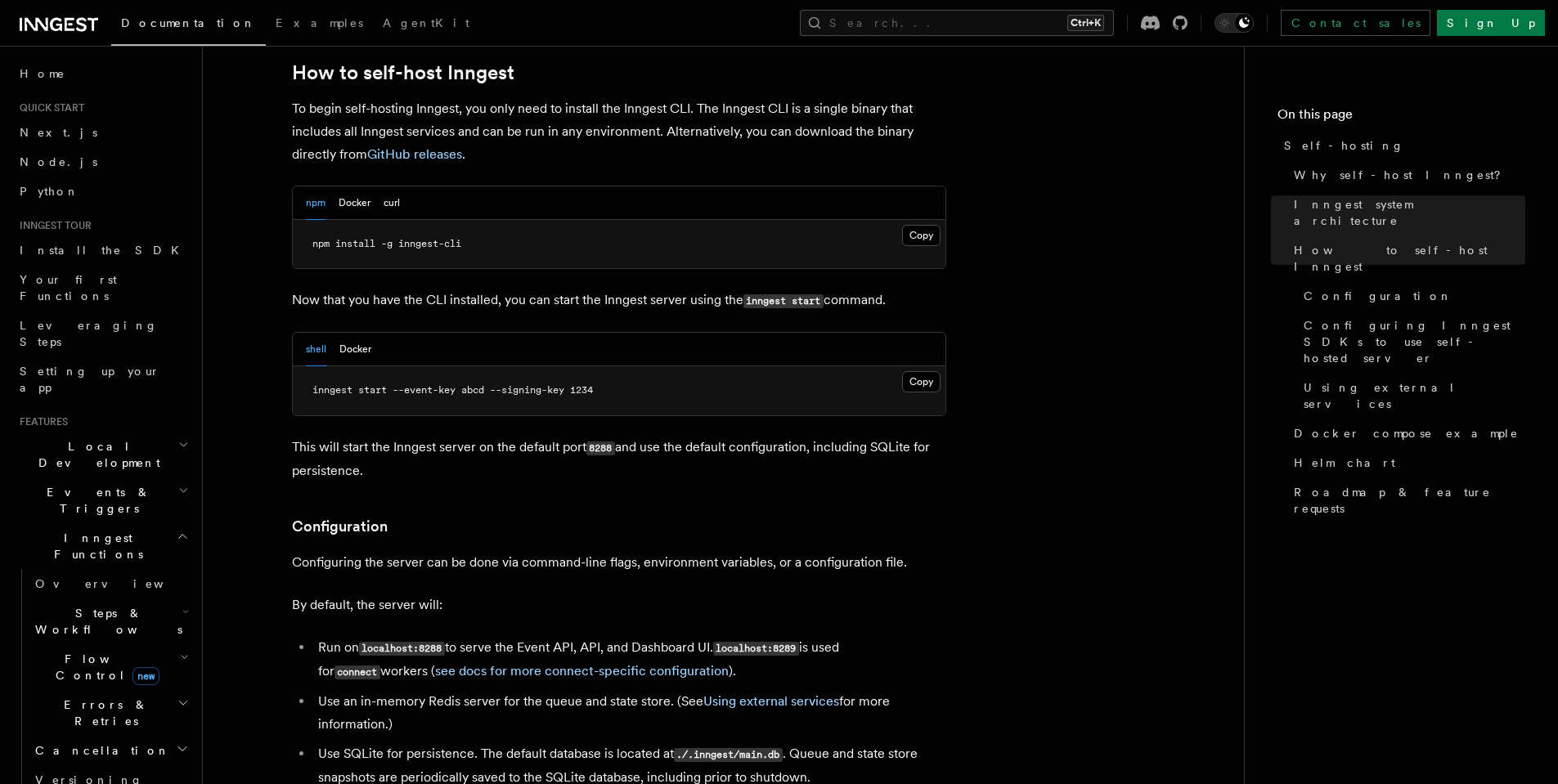
scroll to position [1659, 0]
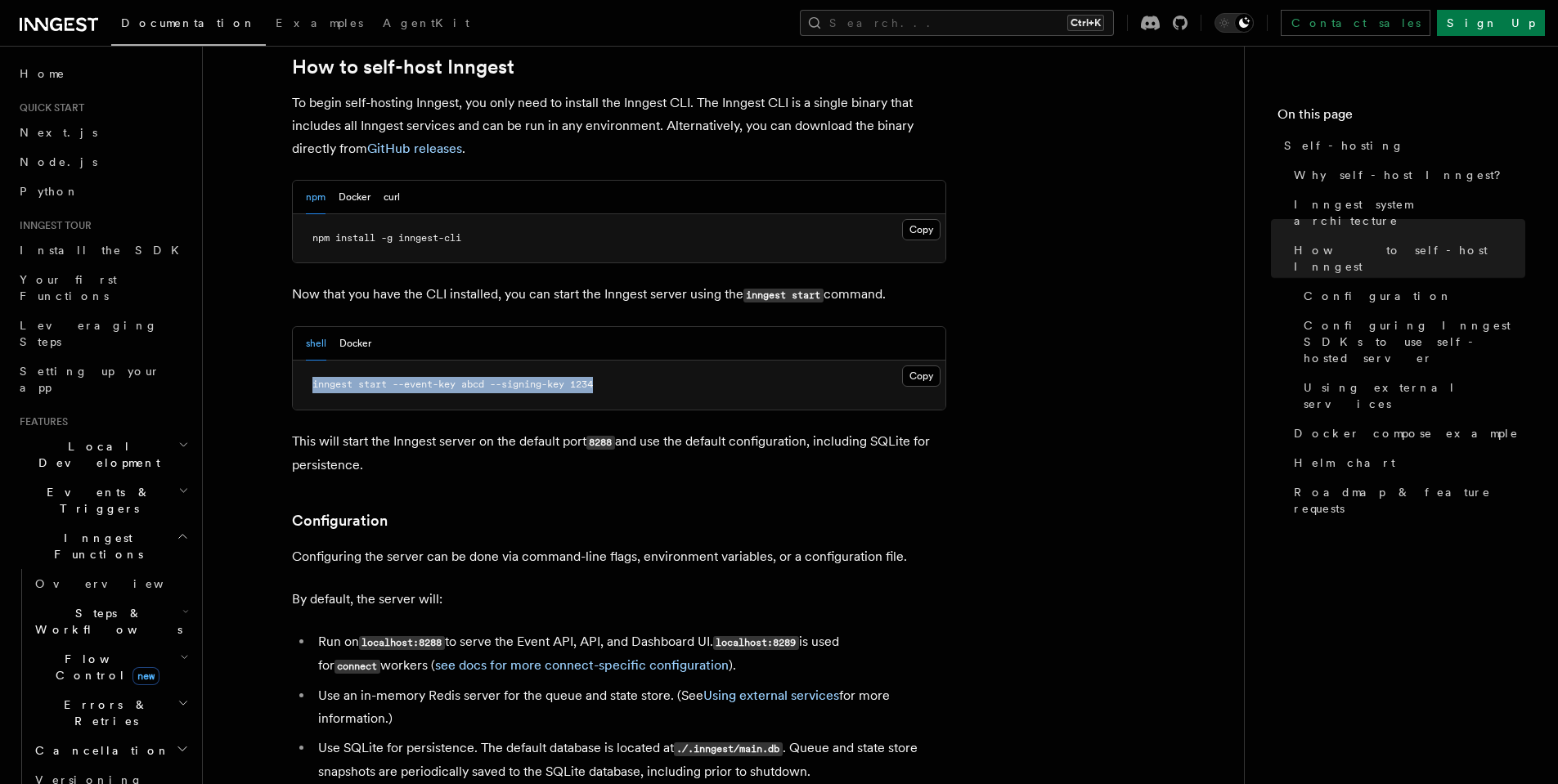
drag, startPoint x: 622, startPoint y: 342, endPoint x: 314, endPoint y: 344, distance: 308.0
click at [314, 361] on pre "inngest start --event-key abcd --signing-key 1234" at bounding box center [619, 385] width 652 height 49
click at [492, 361] on pre "inngest start --event-key abcd --signing-key 1234" at bounding box center [619, 385] width 652 height 49
drag, startPoint x: 646, startPoint y: 343, endPoint x: 311, endPoint y: 338, distance: 335.0
click at [311, 361] on pre "inngest start --event-key abcd --signing-key 1234" at bounding box center [619, 385] width 652 height 49
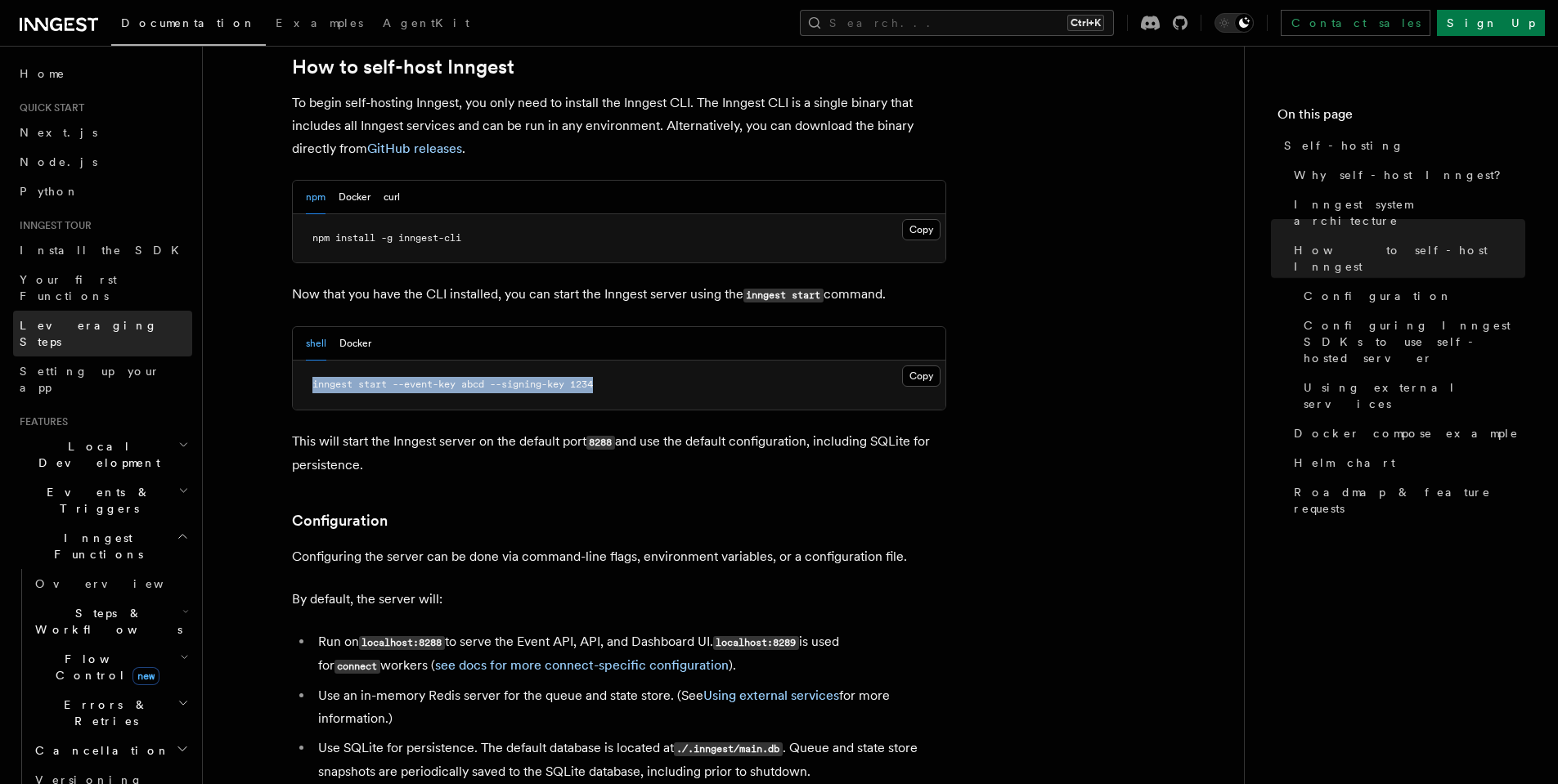
copy span "inngest start --event-key abcd --signing-key 1234"
click at [924, 365] on button "Copy Copied" at bounding box center [921, 376] width 38 height 22
click at [361, 327] on button "Docker" at bounding box center [355, 343] width 32 height 33
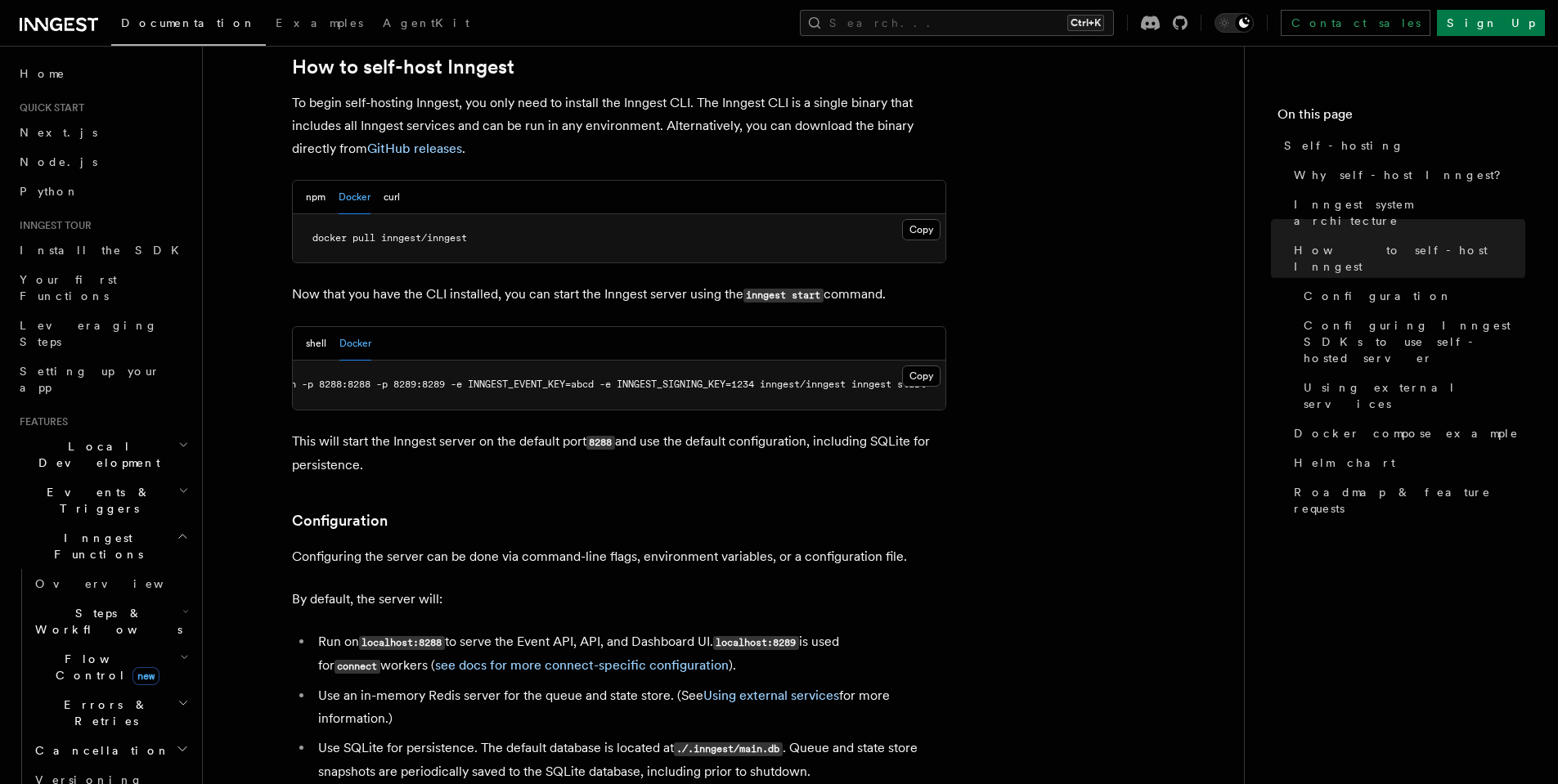
scroll to position [0, 0]
click at [311, 327] on button "shell" at bounding box center [316, 343] width 21 height 33
click at [922, 365] on button "Copy Copied" at bounding box center [921, 376] width 38 height 22
click at [990, 26] on button "Search... Ctrl+K" at bounding box center [956, 22] width 314 height 26
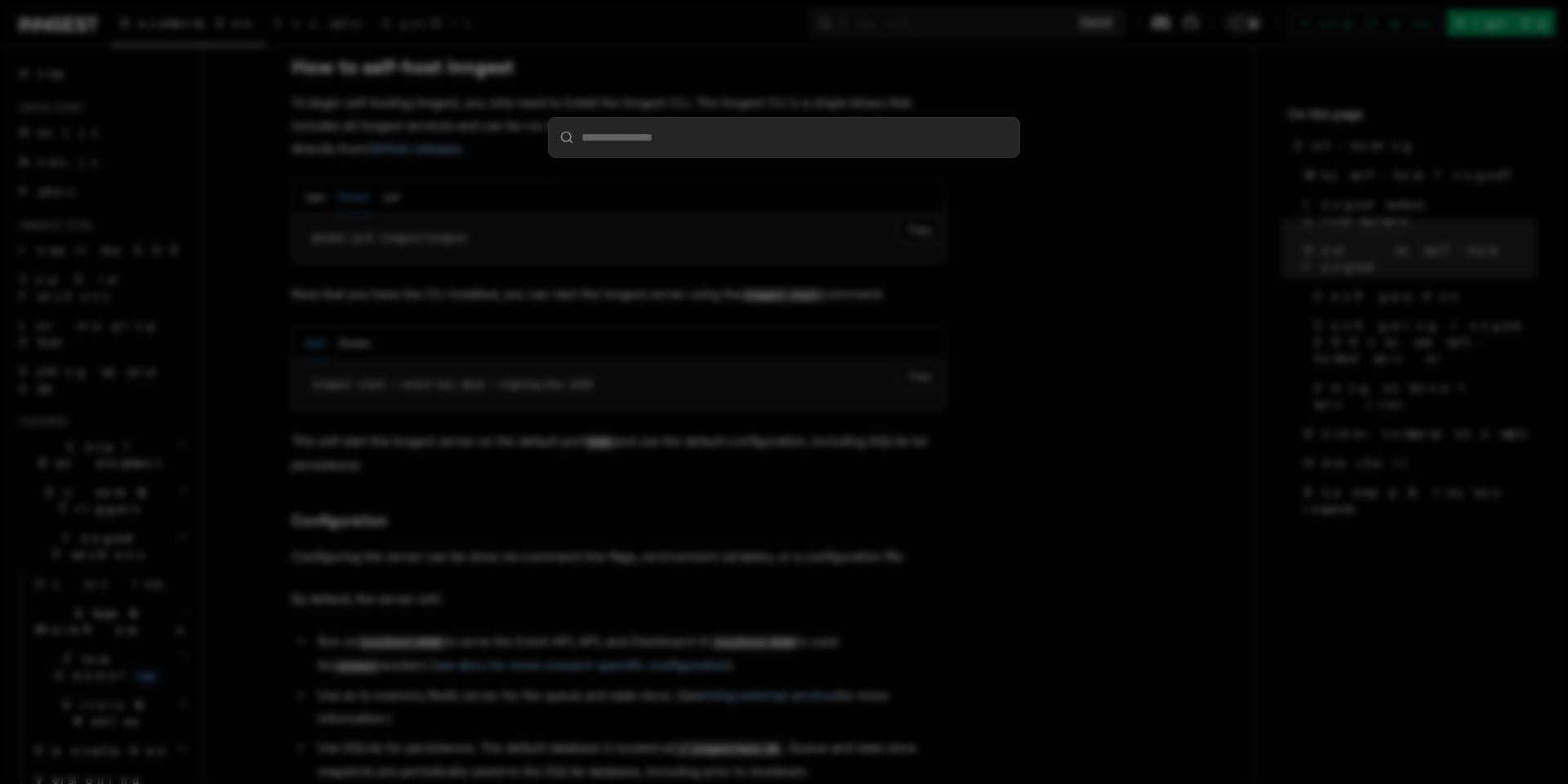
click at [1058, 199] on div at bounding box center [784, 392] width 1568 height 784
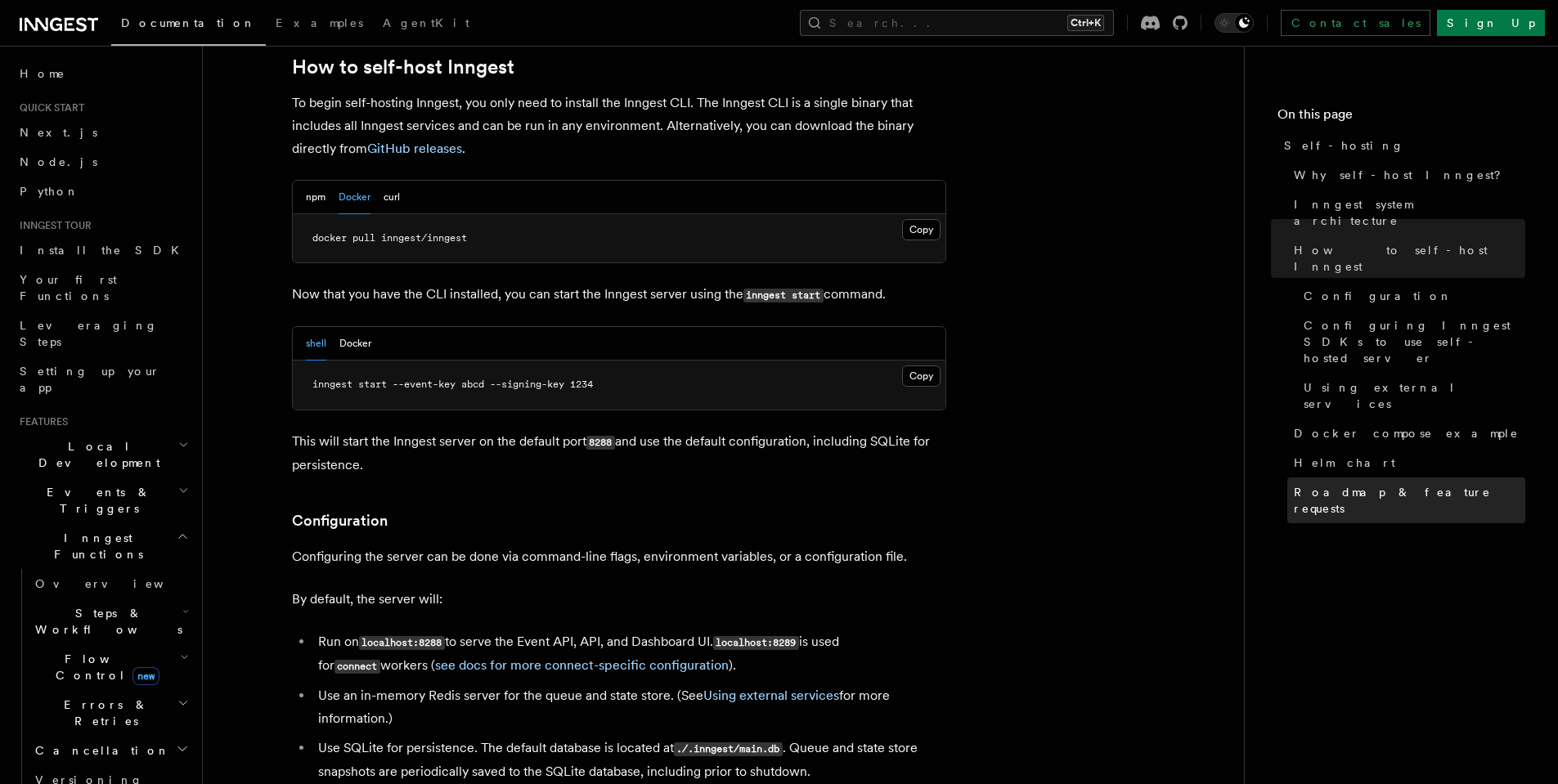
click at [1350, 484] on span "Roadmap & feature requests" at bounding box center [1409, 500] width 231 height 32
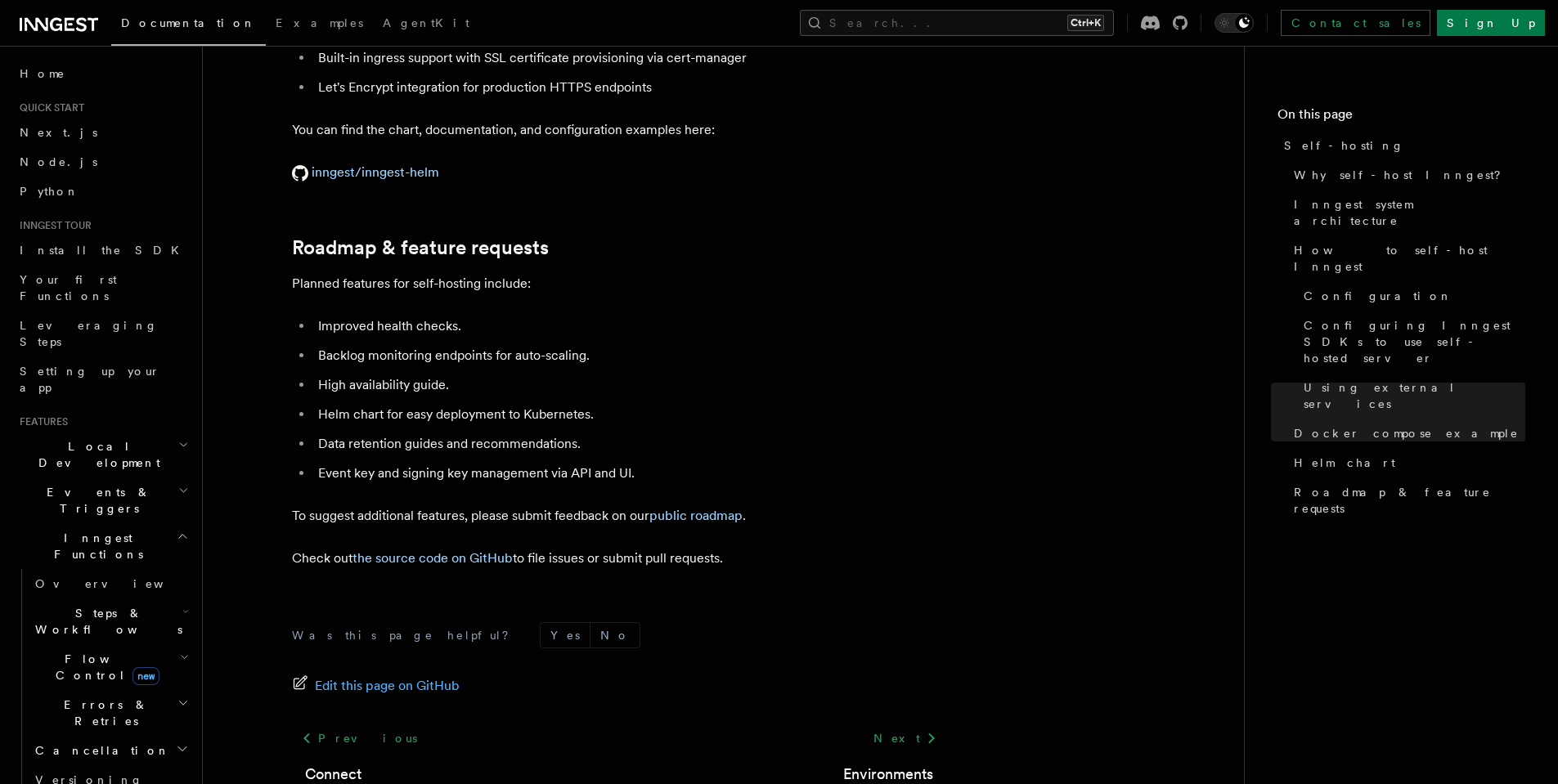
scroll to position [6167, 0]
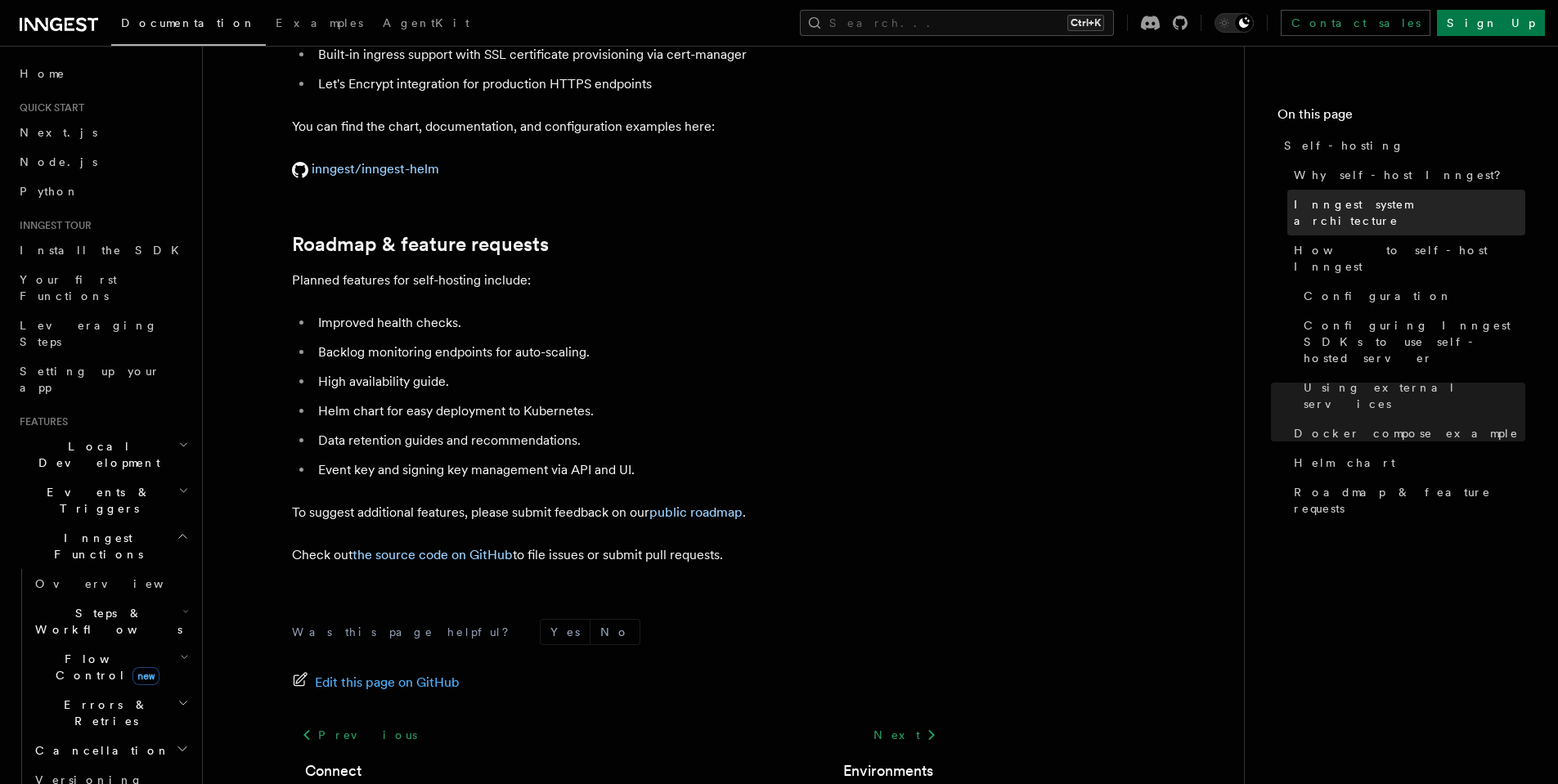
click at [1330, 210] on span "Inngest system architecture" at bounding box center [1409, 212] width 231 height 32
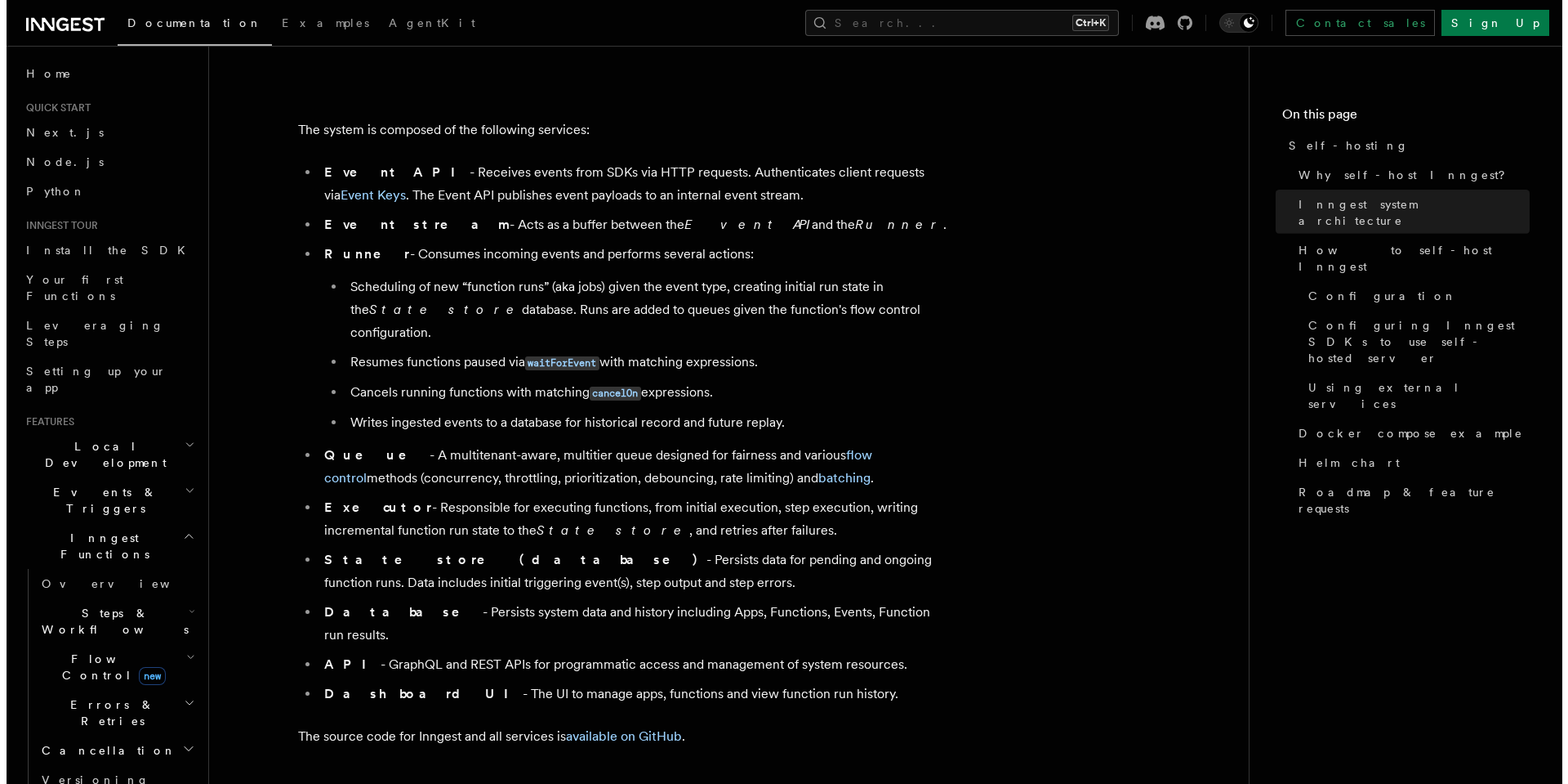
scroll to position [943, 0]
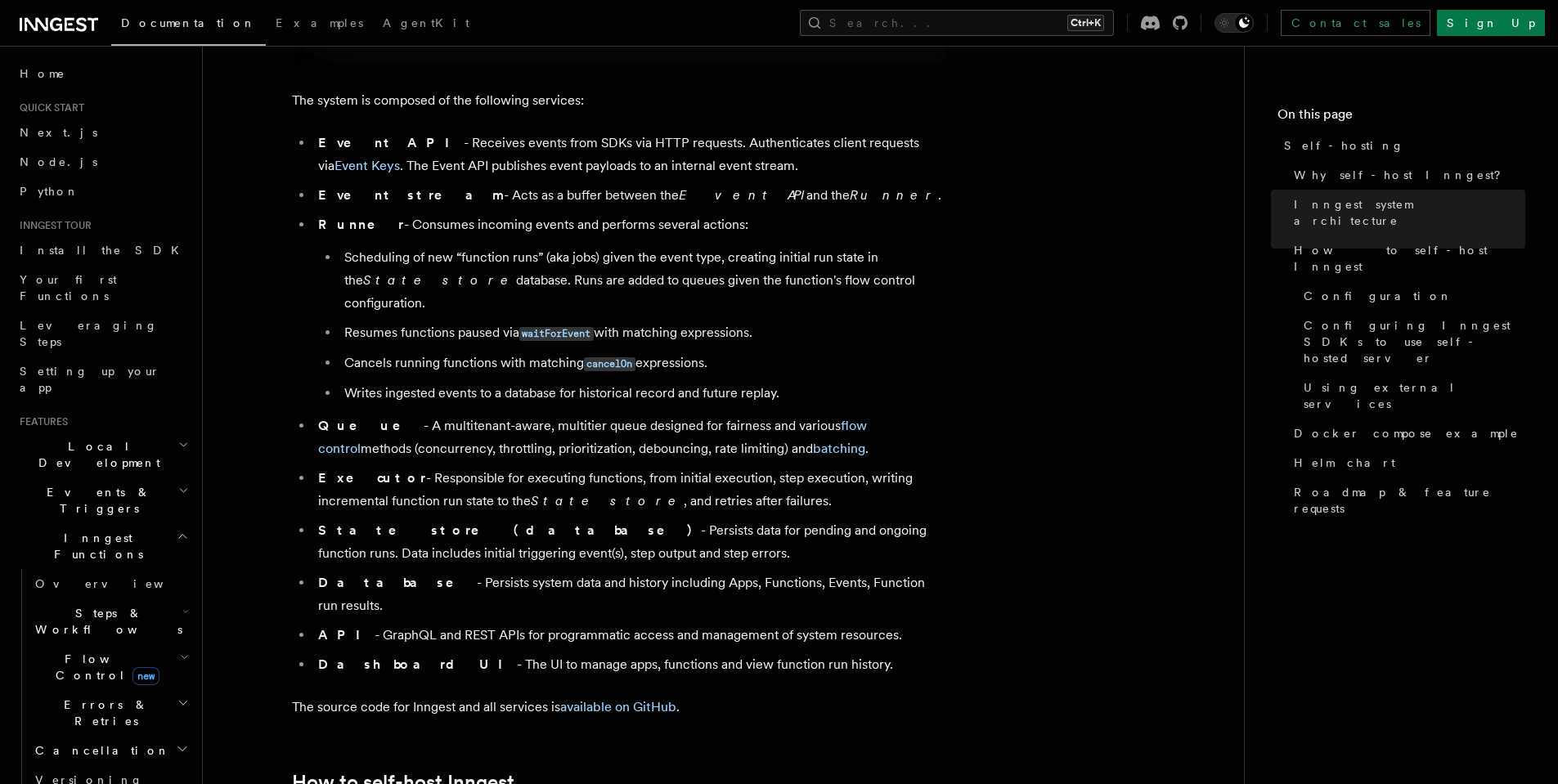
click at [377, 321] on li "Resumes functions paused via waitForEvent with matching expressions." at bounding box center [642, 333] width 606 height 24
click at [1031, 23] on button "Search... Ctrl+K" at bounding box center [956, 22] width 314 height 26
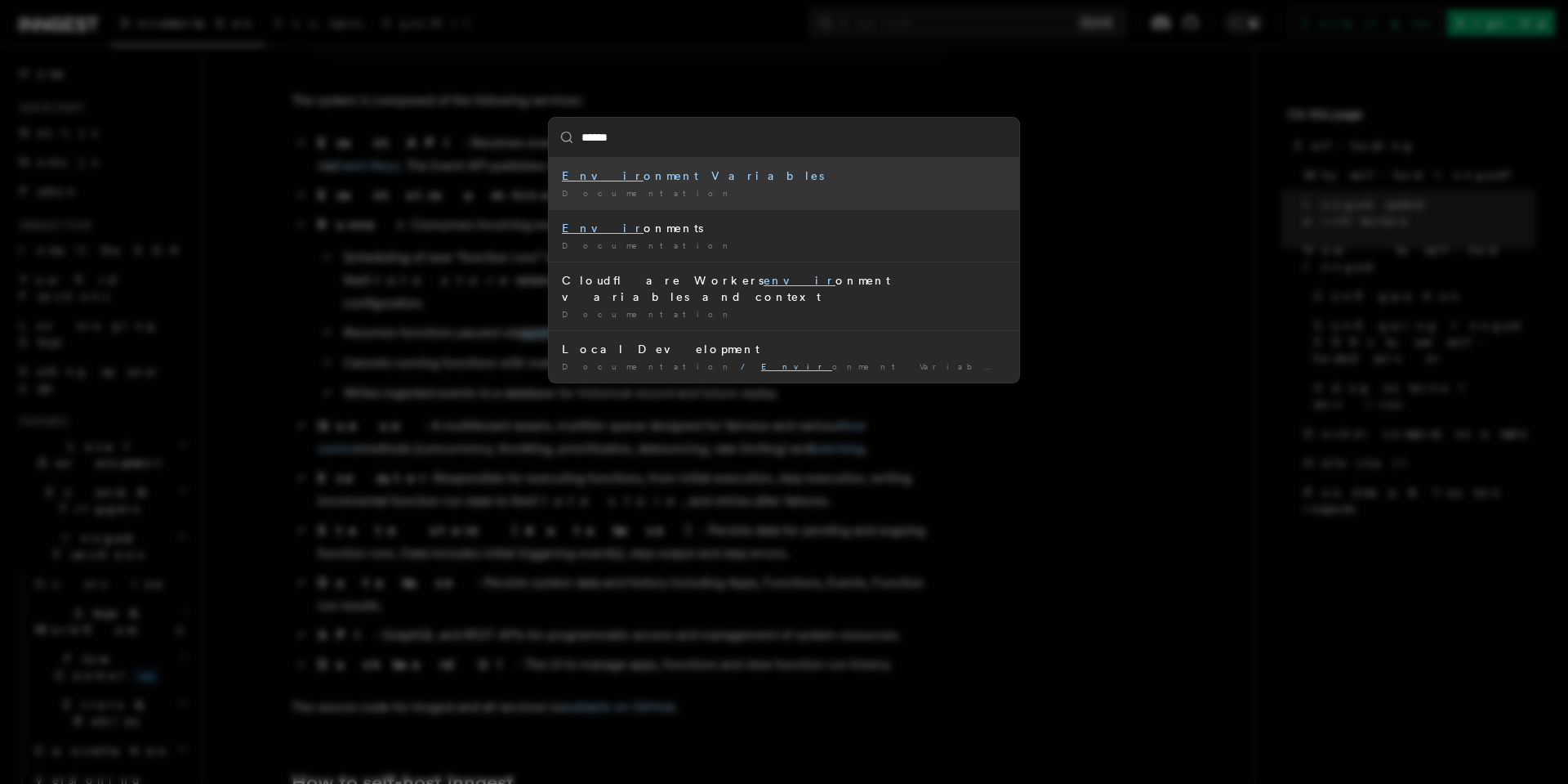
type input "*******"
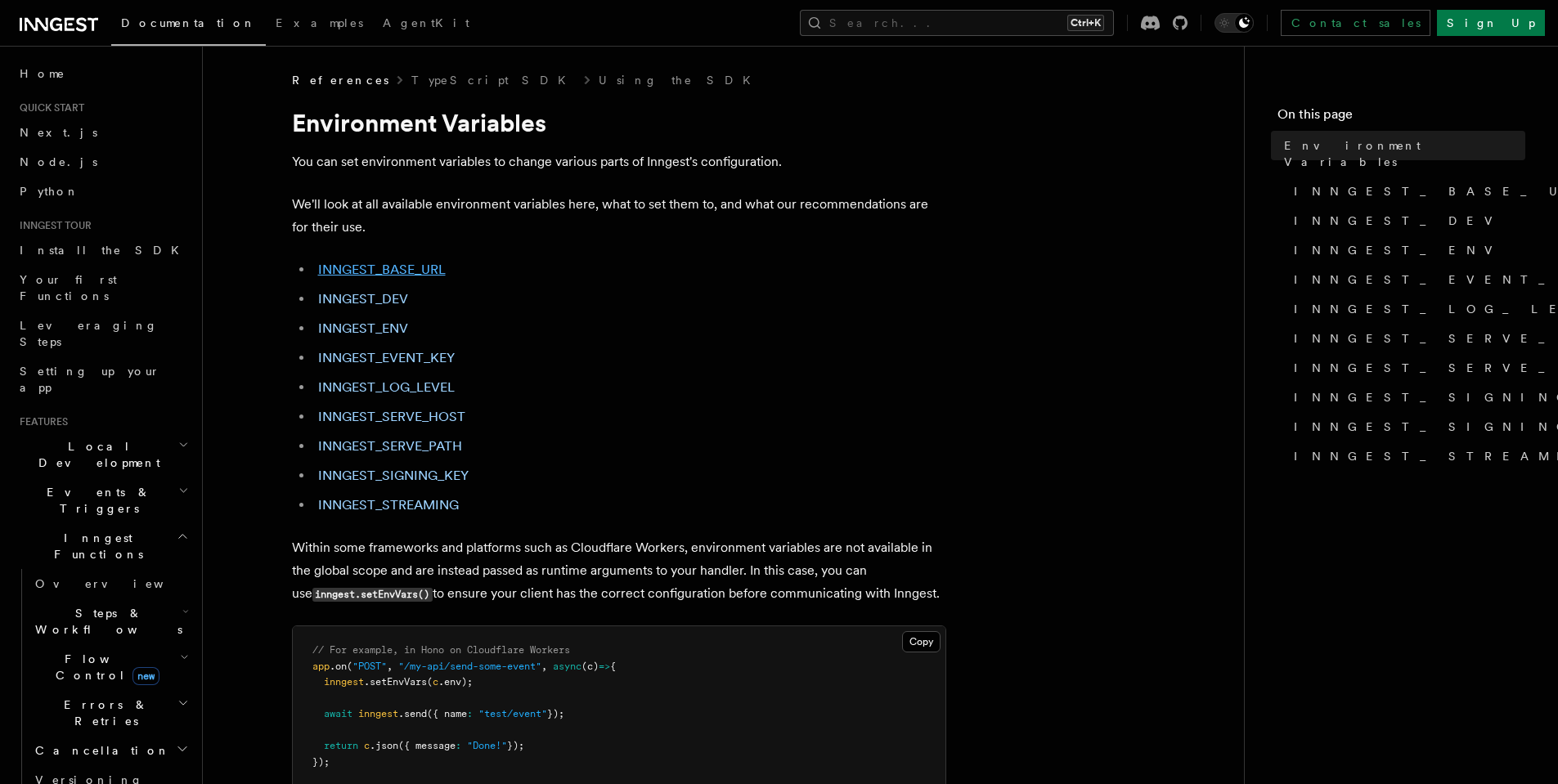
click at [400, 269] on link "INNGEST_BASE_URL" at bounding box center [381, 269] width 127 height 16
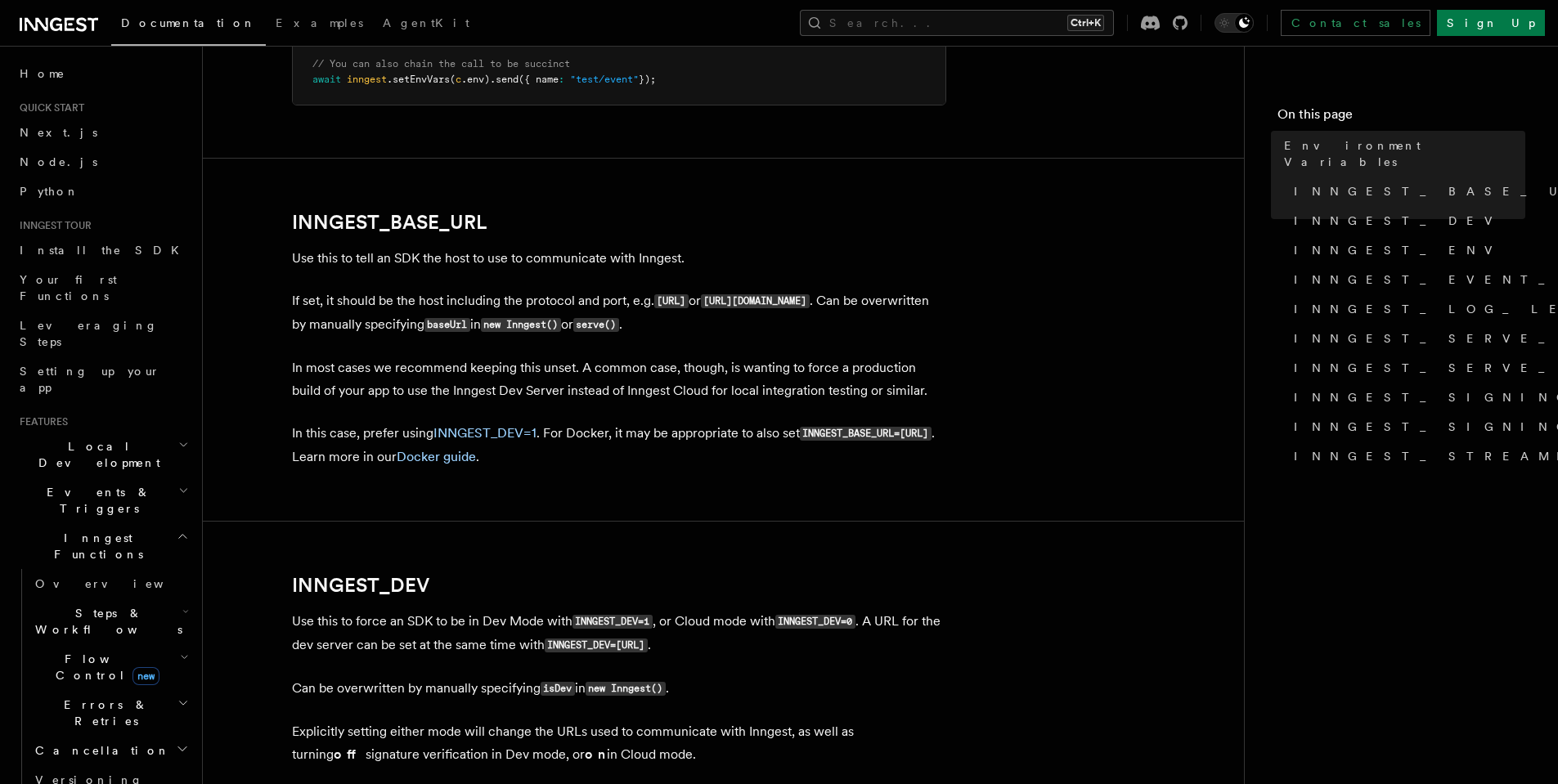
scroll to position [678, 0]
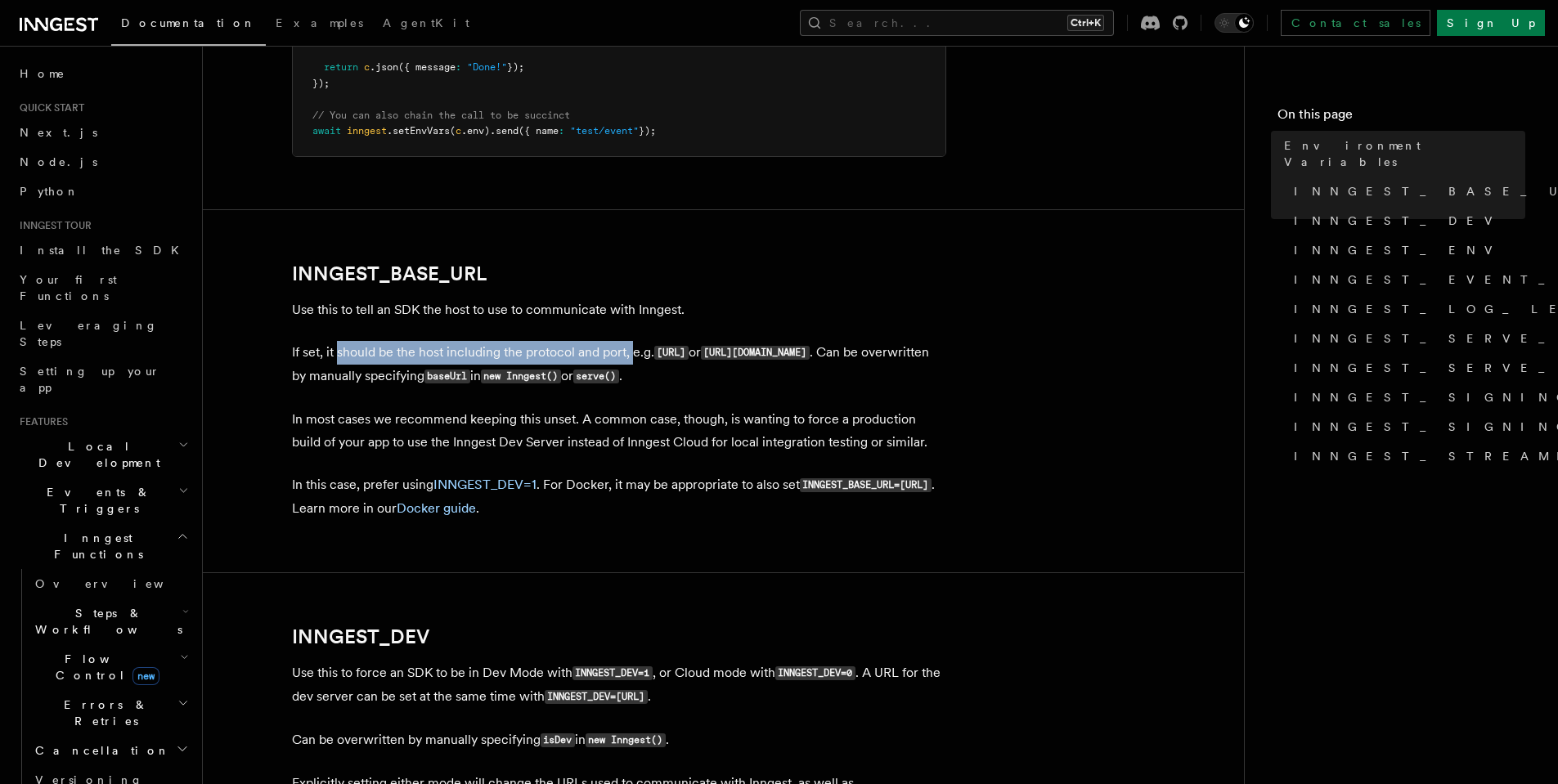
drag, startPoint x: 337, startPoint y: 354, endPoint x: 632, endPoint y: 347, distance: 295.1
click at [632, 347] on p "If set, it should be the host including the protocol and port, e.g. http://loca…" at bounding box center [619, 364] width 654 height 47
drag, startPoint x: 456, startPoint y: 379, endPoint x: 516, endPoint y: 372, distance: 60.4
click at [516, 372] on p "If set, it should be the host including the protocol and port, e.g. http://loca…" at bounding box center [619, 364] width 654 height 47
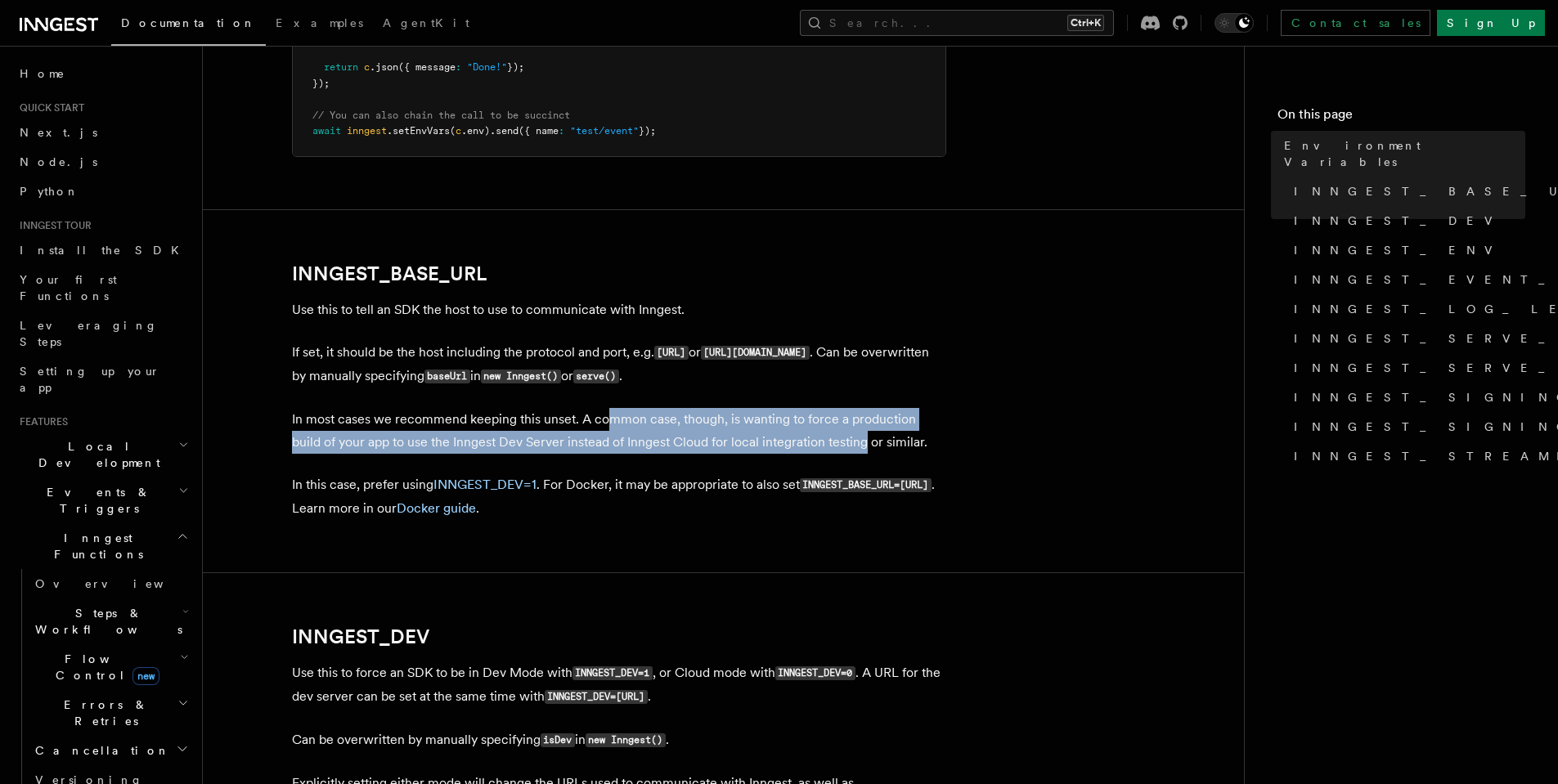
drag, startPoint x: 603, startPoint y: 418, endPoint x: 830, endPoint y: 436, distance: 227.7
click at [830, 436] on p "In most cases we recommend keeping this unset. A common case, though, is wantin…" at bounding box center [619, 431] width 654 height 46
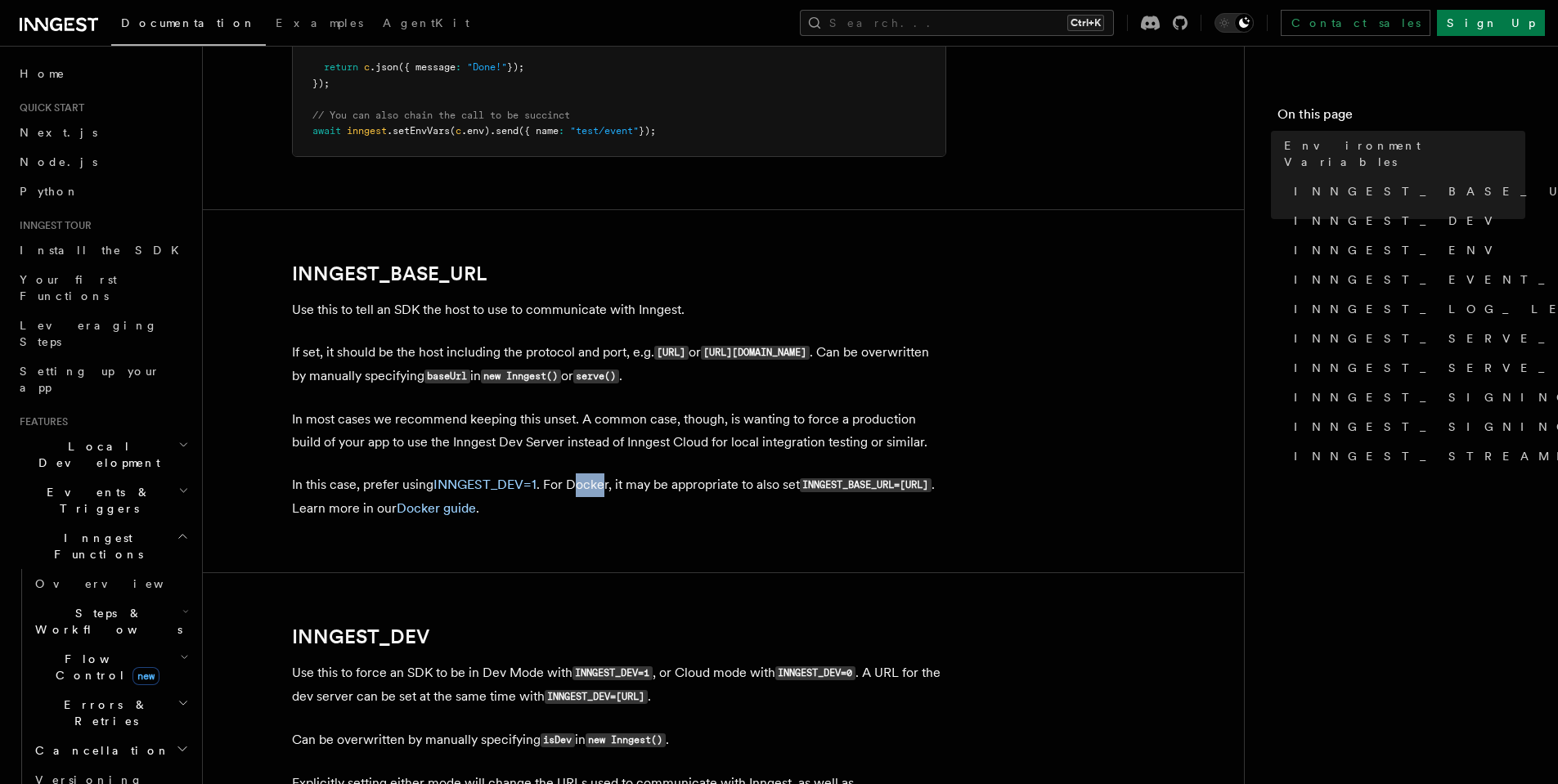
drag, startPoint x: 574, startPoint y: 485, endPoint x: 601, endPoint y: 479, distance: 27.7
click at [601, 479] on p "In this case, prefer using INNGEST_DEV=1 . For Docker, it may be appropriate to…" at bounding box center [619, 496] width 654 height 47
click at [362, 481] on p "In this case, prefer using INNGEST_DEV=1 . For Docker, it may be appropriate to…" at bounding box center [619, 496] width 654 height 47
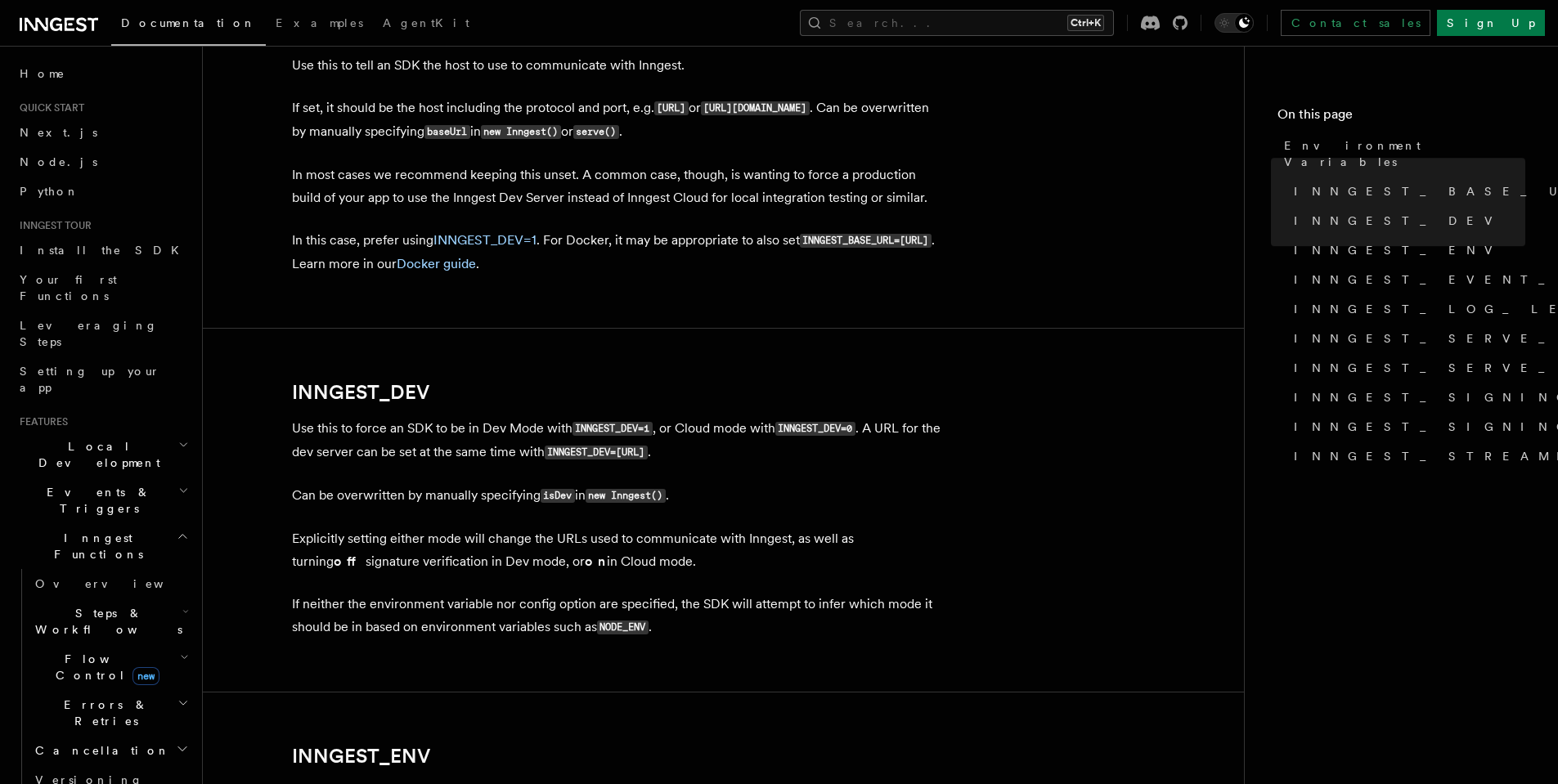
scroll to position [924, 0]
drag, startPoint x: 389, startPoint y: 430, endPoint x: 561, endPoint y: 428, distance: 172.0
click at [561, 428] on p "Use this to force an SDK to be in Dev Mode with INNGEST_DEV=1 , or Cloud mode w…" at bounding box center [619, 439] width 654 height 47
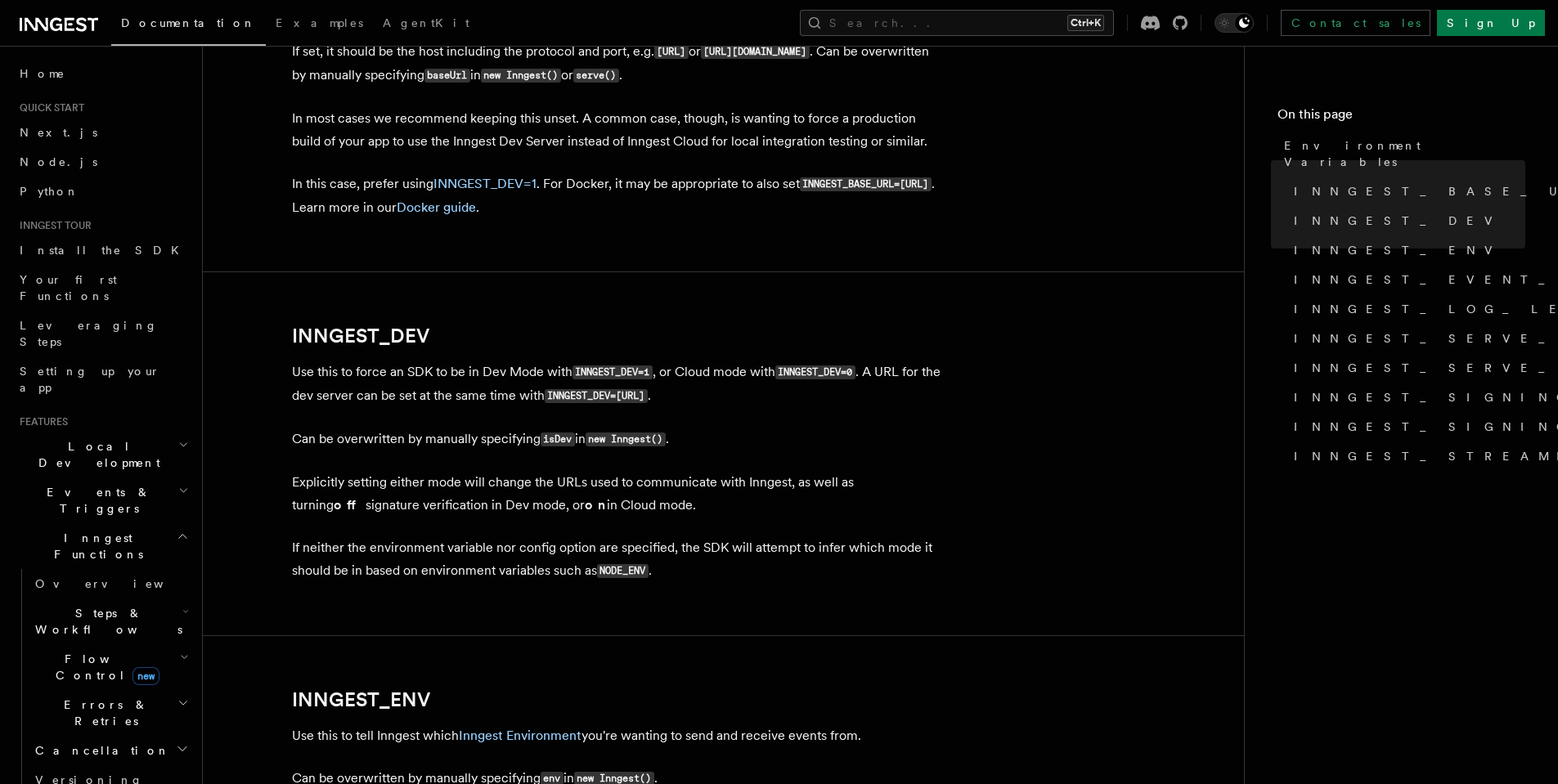
scroll to position [981, 0]
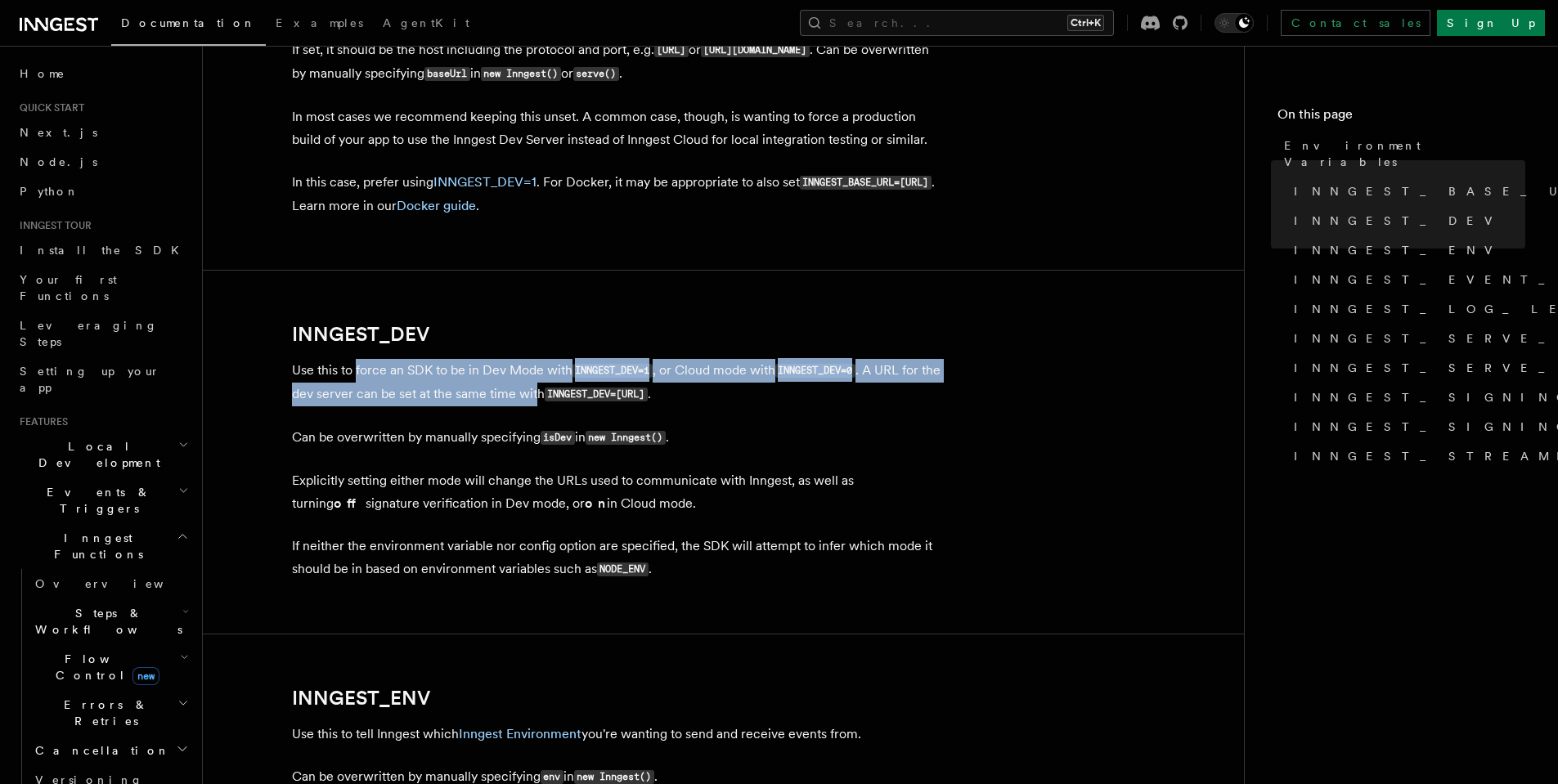
drag, startPoint x: 357, startPoint y: 374, endPoint x: 555, endPoint y: 394, distance: 199.0
click at [555, 394] on p "Use this to force an SDK to be in Dev Mode with INNGEST_DEV=1 , or Cloud mode w…" at bounding box center [619, 382] width 654 height 47
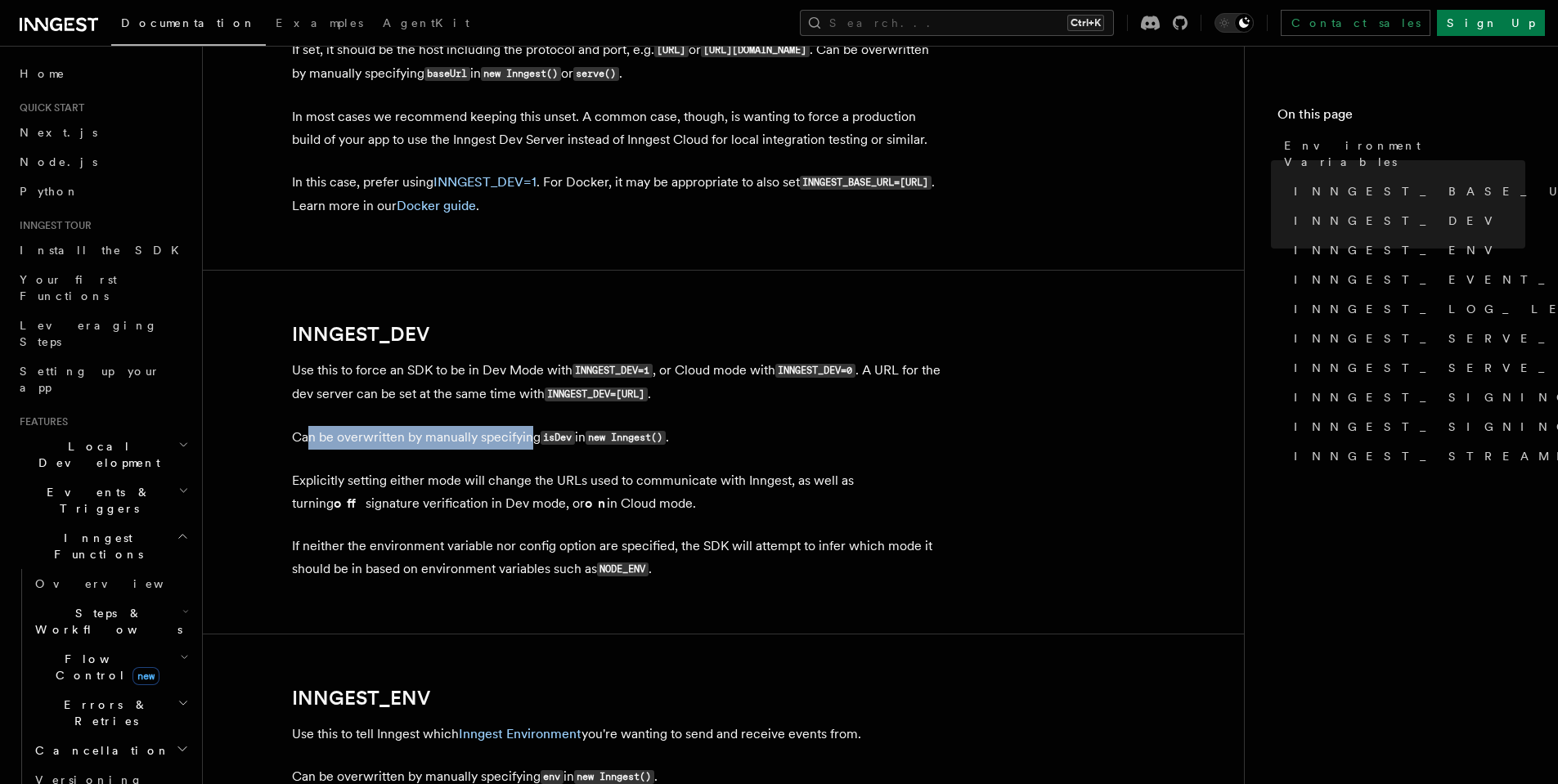
drag, startPoint x: 310, startPoint y: 438, endPoint x: 529, endPoint y: 435, distance: 219.0
click at [529, 435] on p "Can be overwritten by manually specifying isDev in new Inngest() ." at bounding box center [619, 437] width 654 height 24
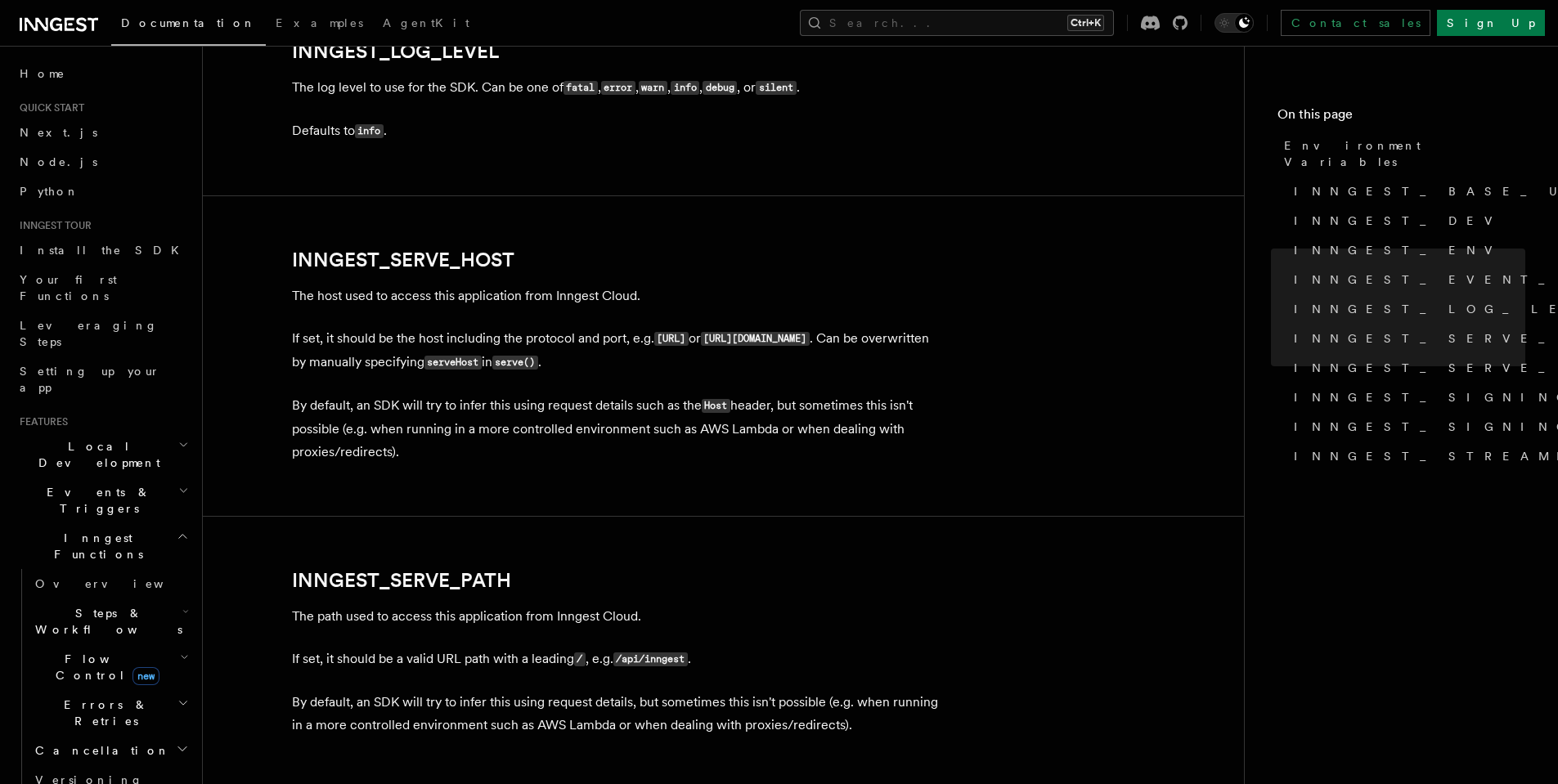
scroll to position [2108, 0]
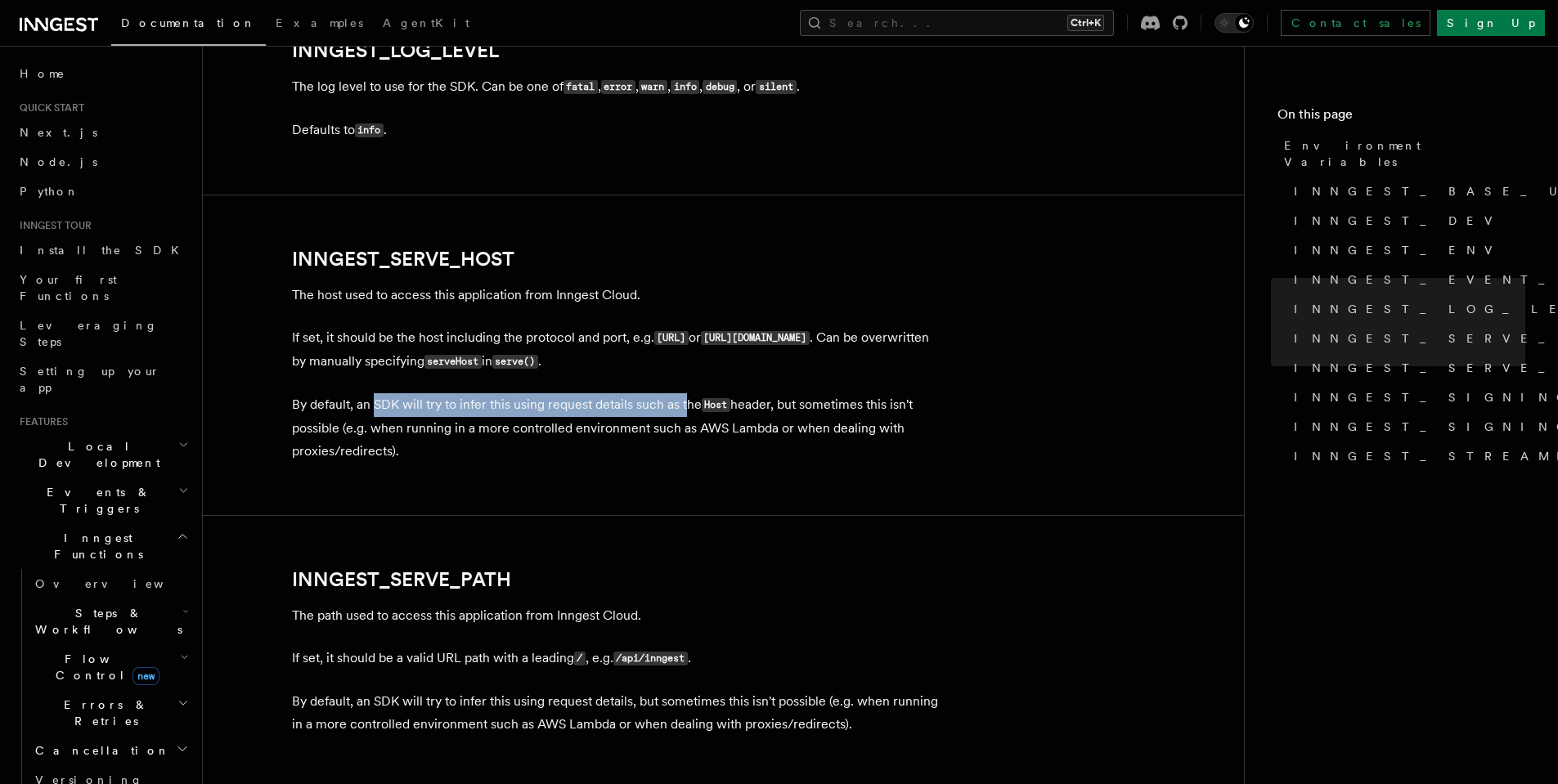
drag, startPoint x: 376, startPoint y: 410, endPoint x: 686, endPoint y: 407, distance: 310.0
click at [686, 407] on p "By default, an SDK will try to infer this using request details such as the Hos…" at bounding box center [619, 428] width 654 height 70
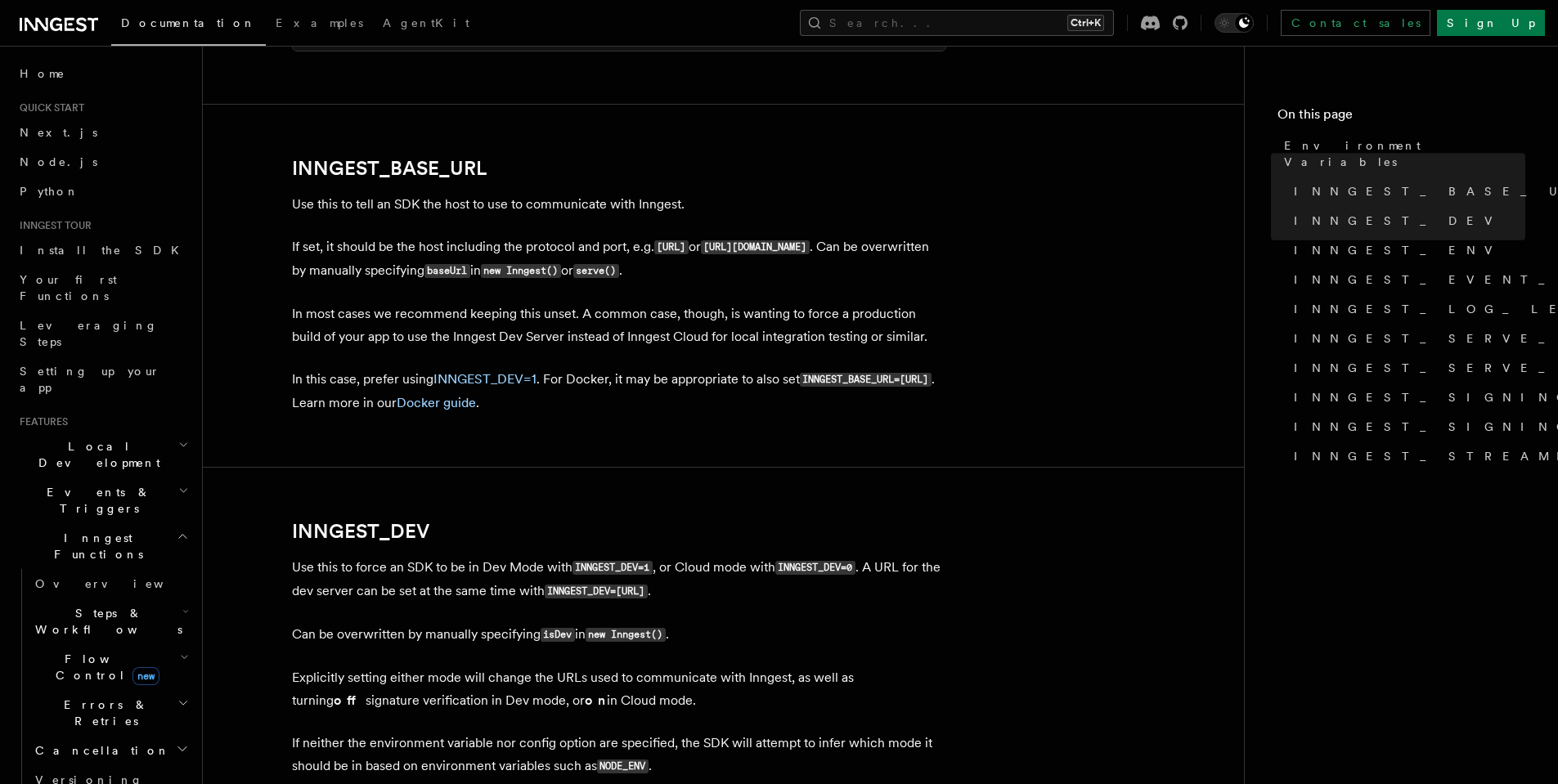
scroll to position [777, 0]
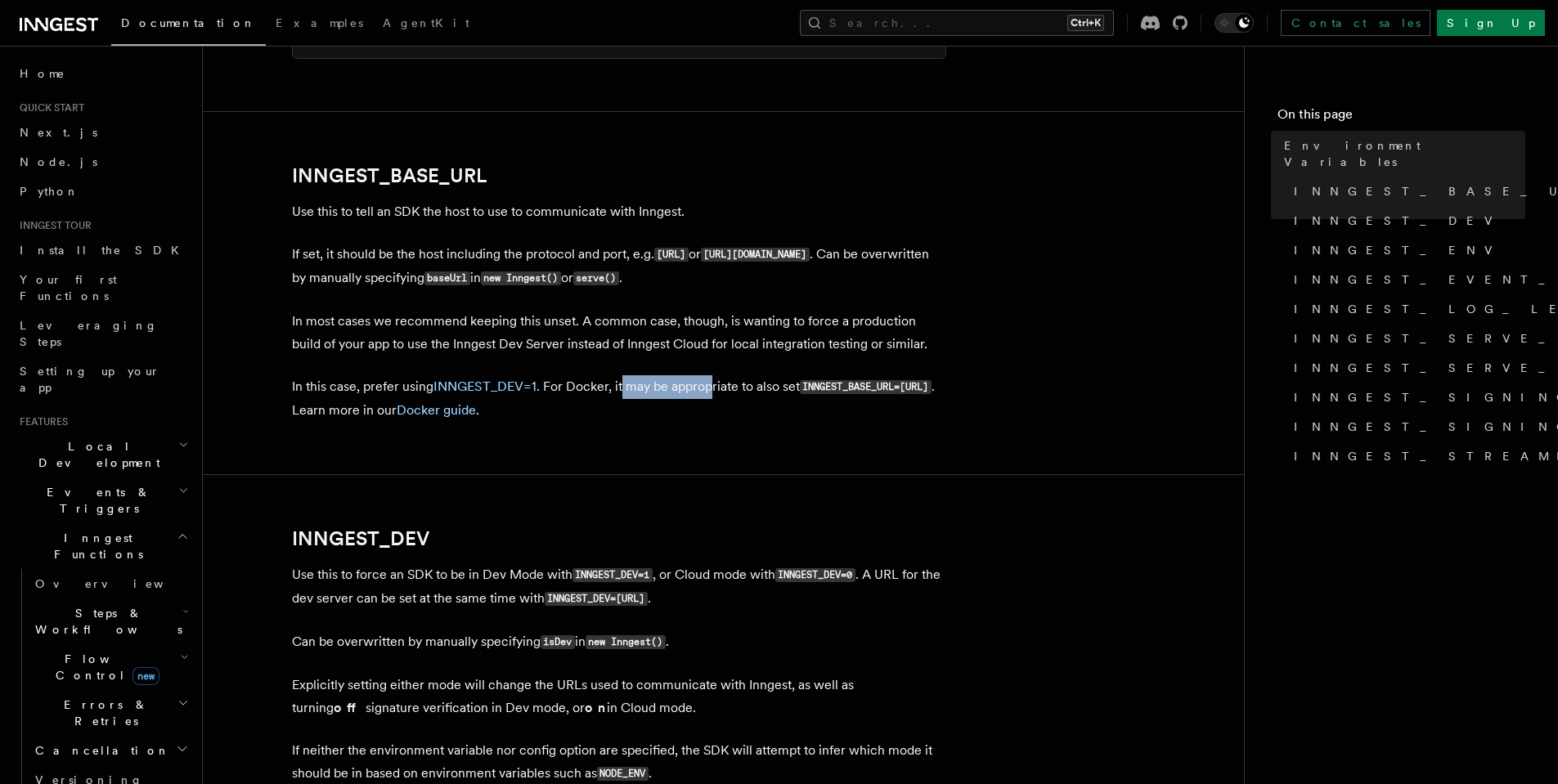
drag, startPoint x: 620, startPoint y: 386, endPoint x: 710, endPoint y: 393, distance: 90.3
click at [710, 393] on p "In this case, prefer using INNGEST_DEV=1 . For Docker, it may be appropriate to…" at bounding box center [619, 398] width 654 height 47
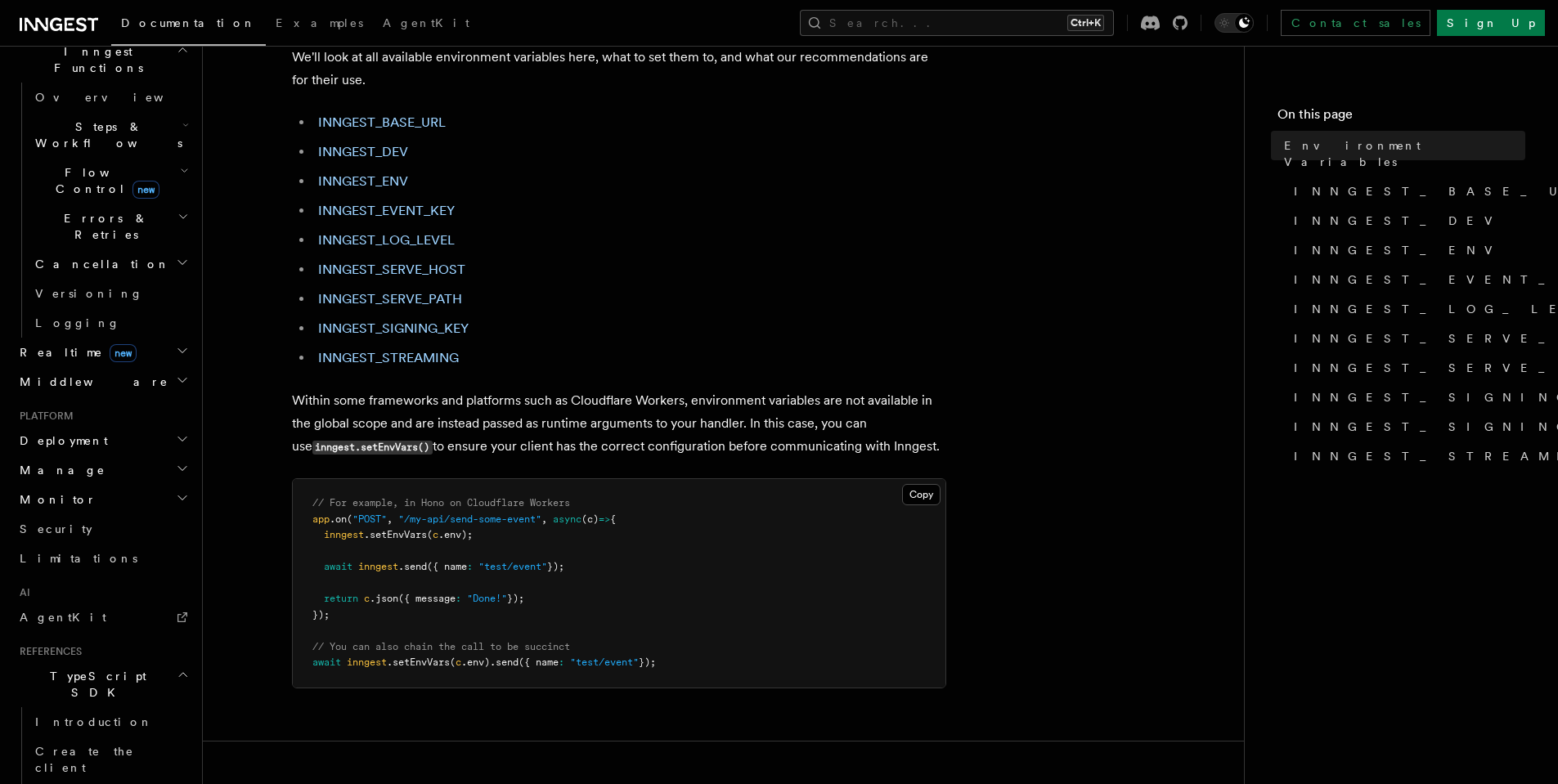
scroll to position [491, 0]
click at [82, 428] on span "Deployment" at bounding box center [61, 436] width 95 height 17
click at [107, 621] on span "Cloud Providers Setup" at bounding box center [104, 645] width 152 height 49
click at [105, 621] on span "Cloud Providers Setup" at bounding box center [104, 645] width 152 height 49
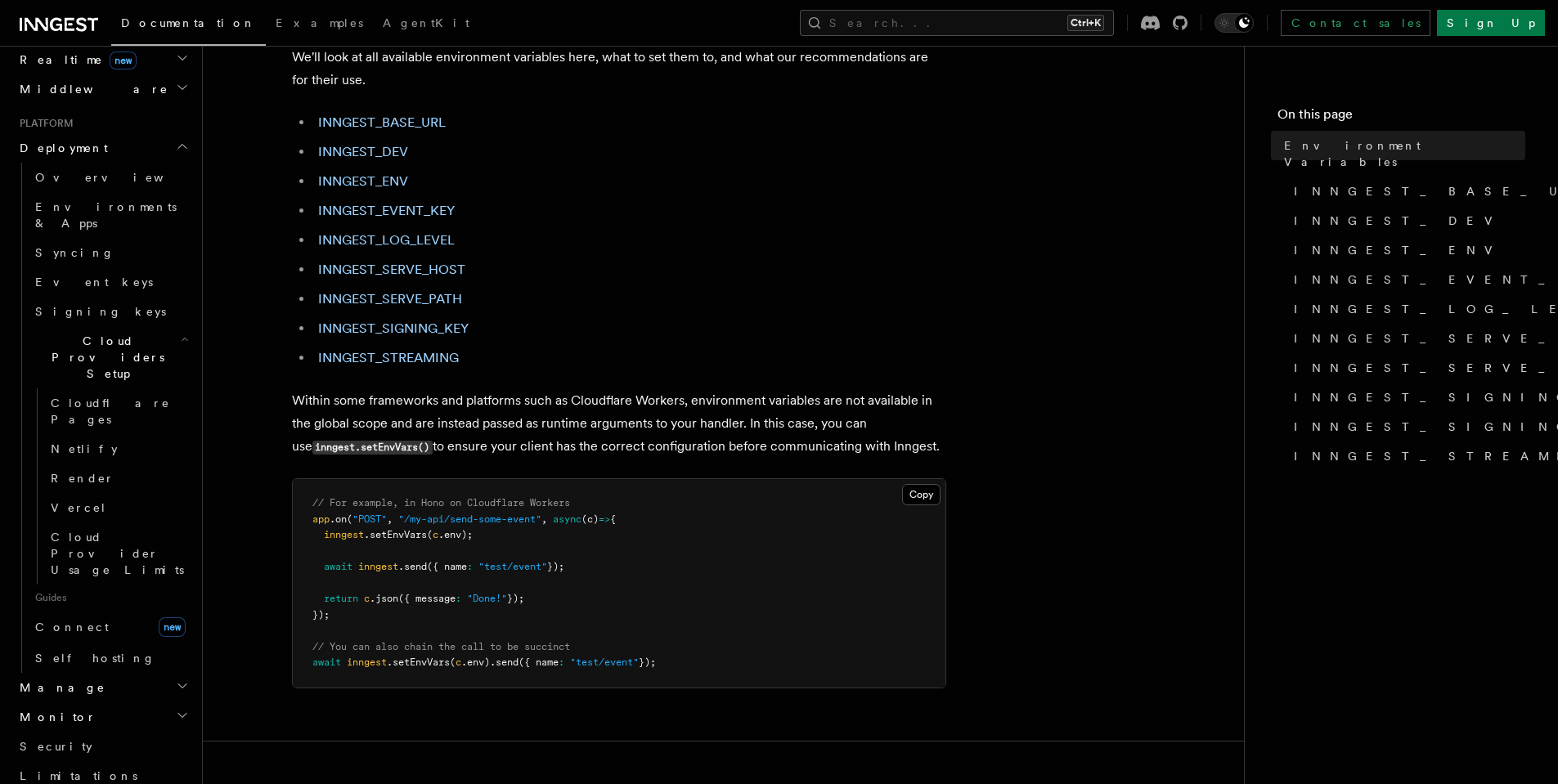
scroll to position [785, 0]
click at [56, 646] on span "Self hosting" at bounding box center [95, 653] width 121 height 13
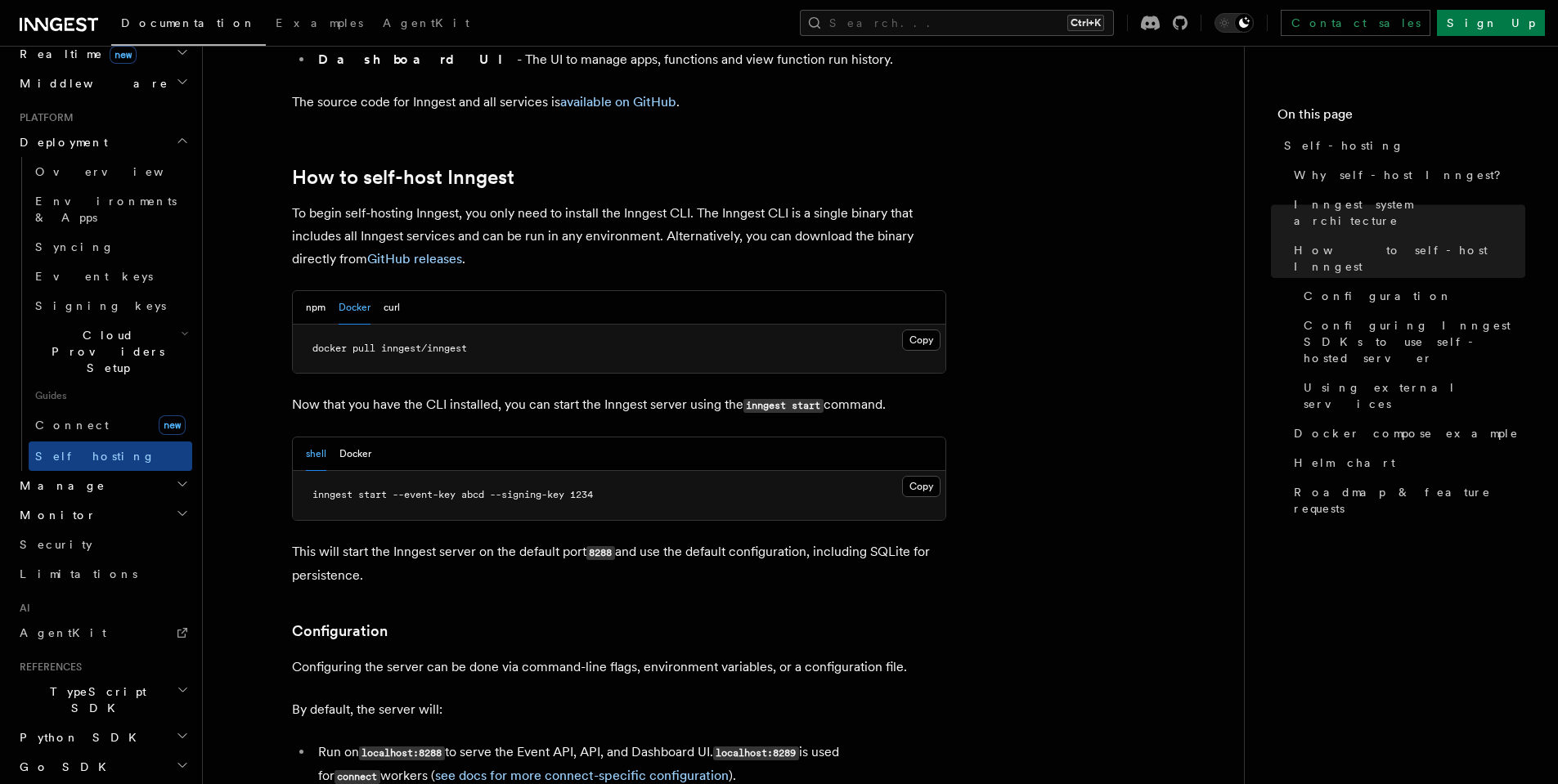
scroll to position [1545, 0]
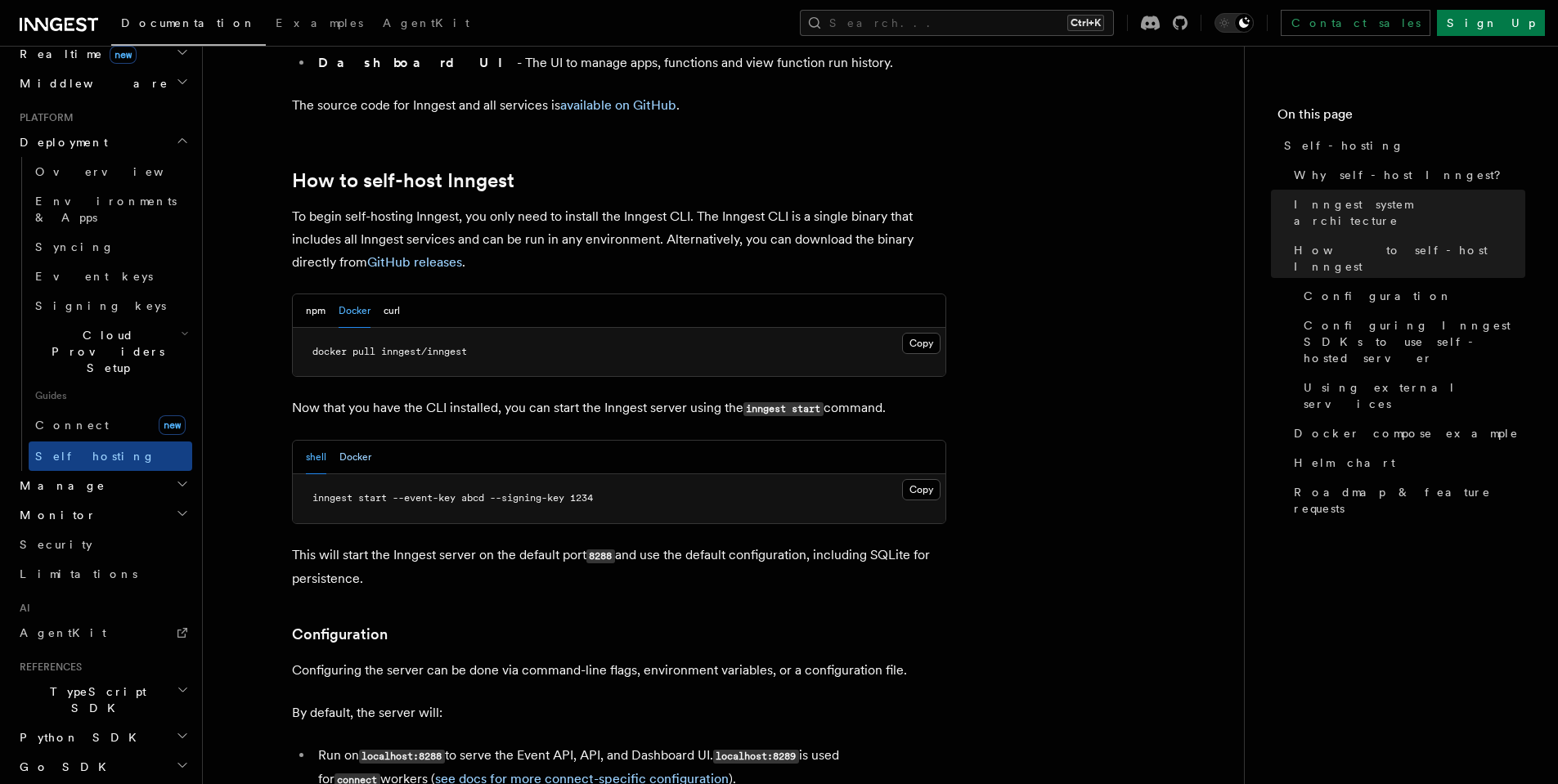
click at [353, 441] on button "Docker" at bounding box center [355, 457] width 32 height 33
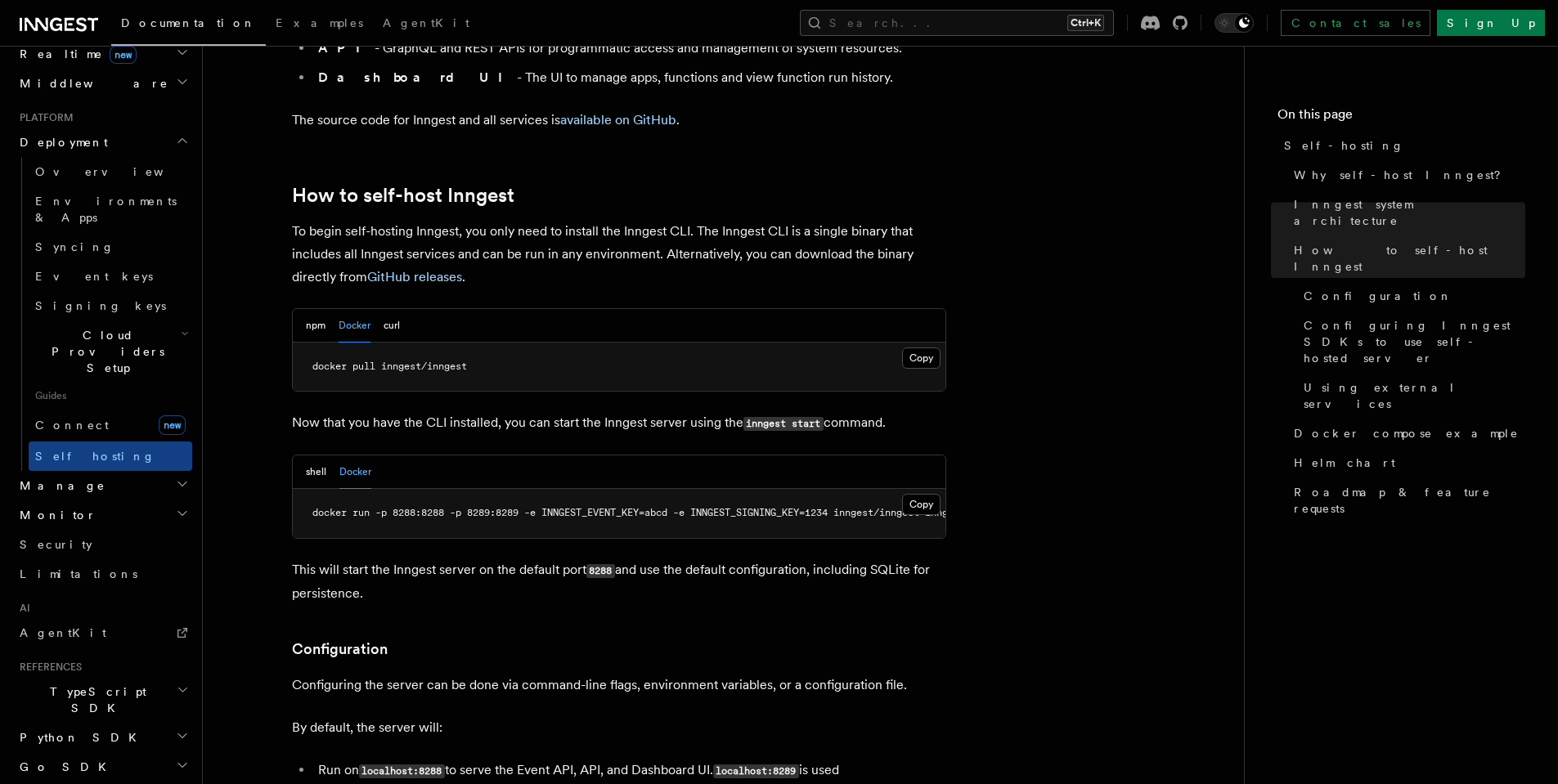
scroll to position [1521, 0]
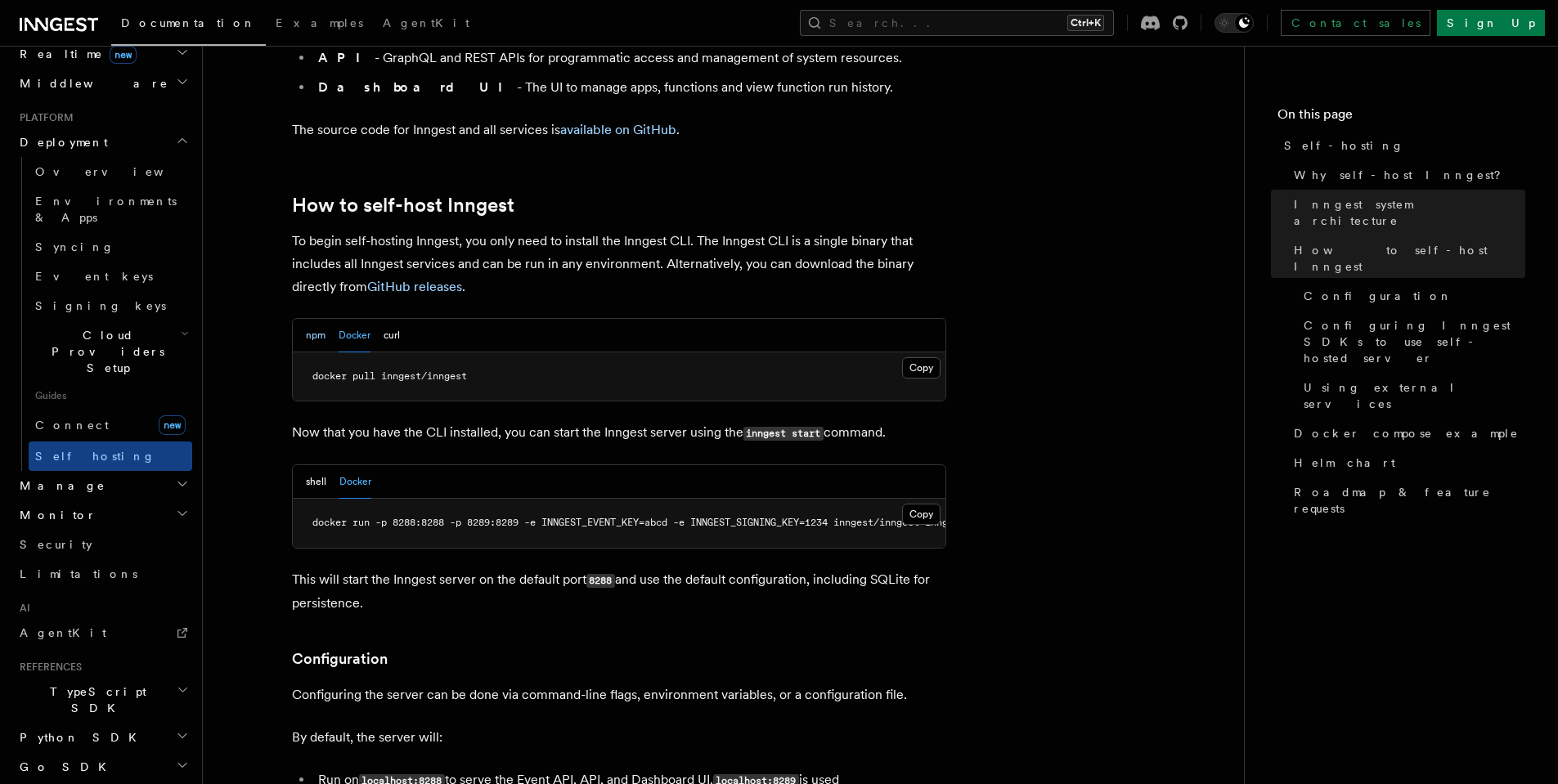
click at [314, 318] on button "npm" at bounding box center [316, 335] width 20 height 33
click at [323, 465] on button "shell" at bounding box center [316, 481] width 21 height 33
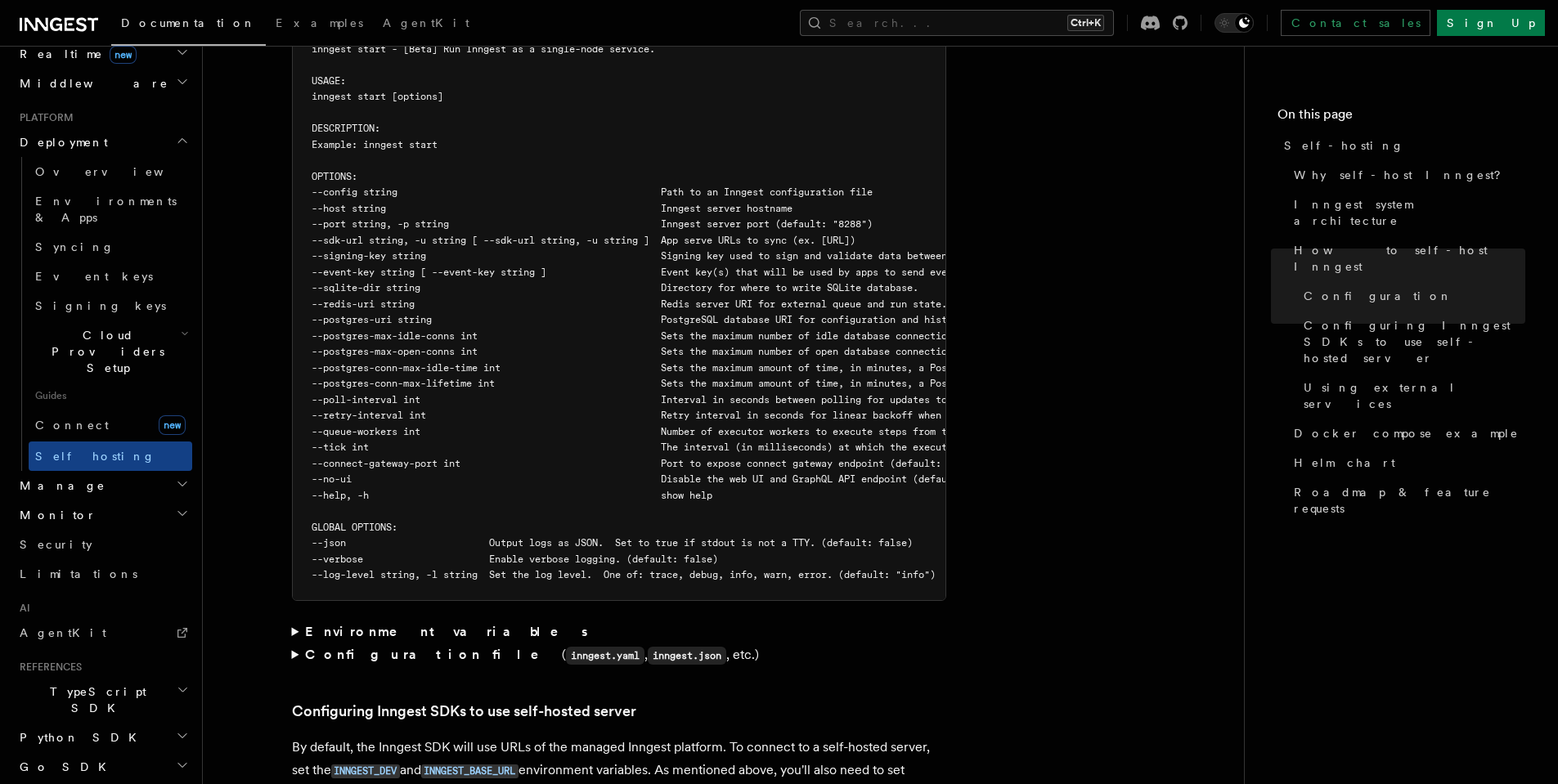
scroll to position [0, 0]
click at [347, 234] on span "--sdk-url string, -u string [ --sdk-url string, -u string ] App serve URLs to s…" at bounding box center [585, 240] width 544 height 12
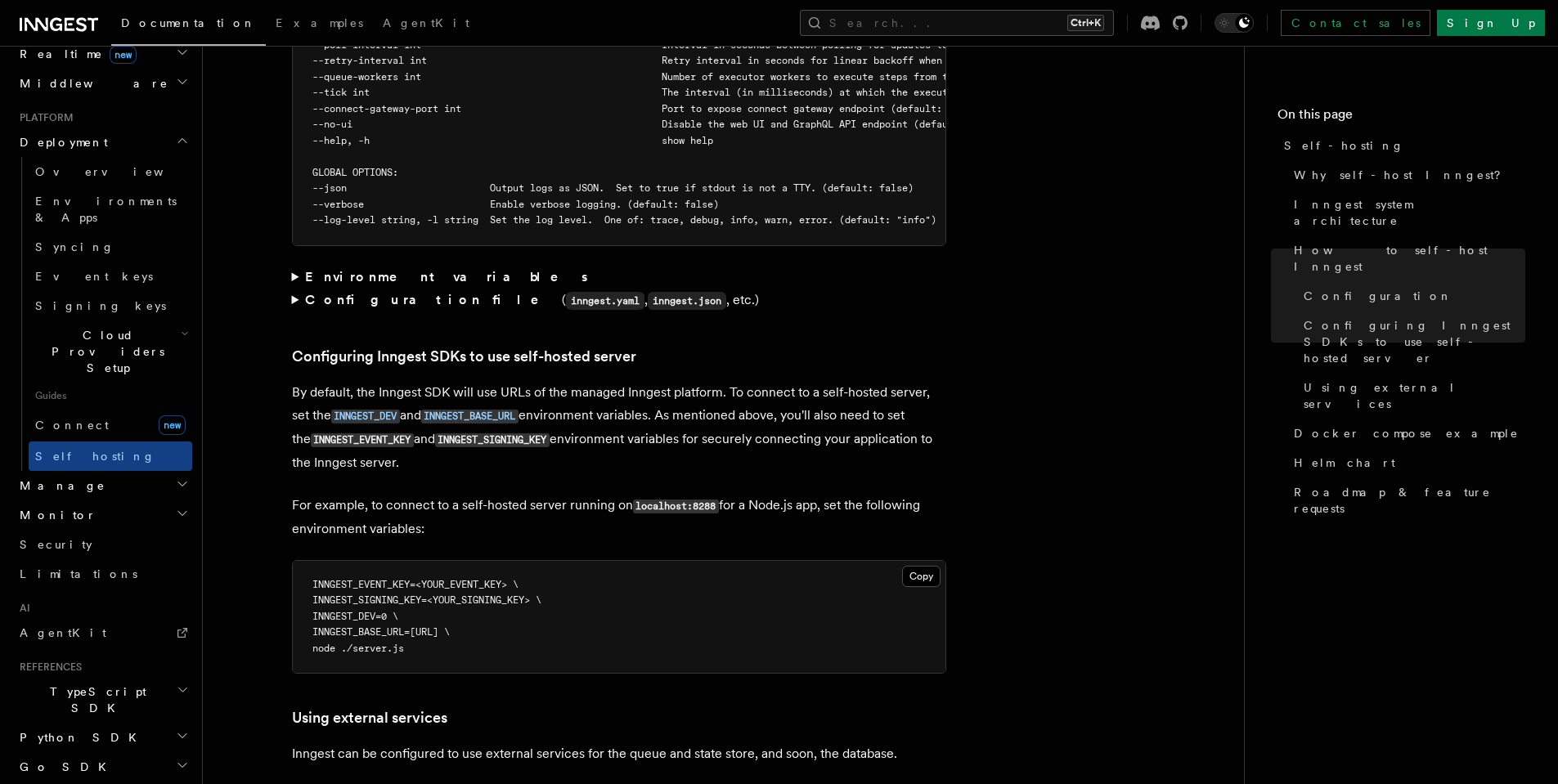
scroll to position [3396, 0]
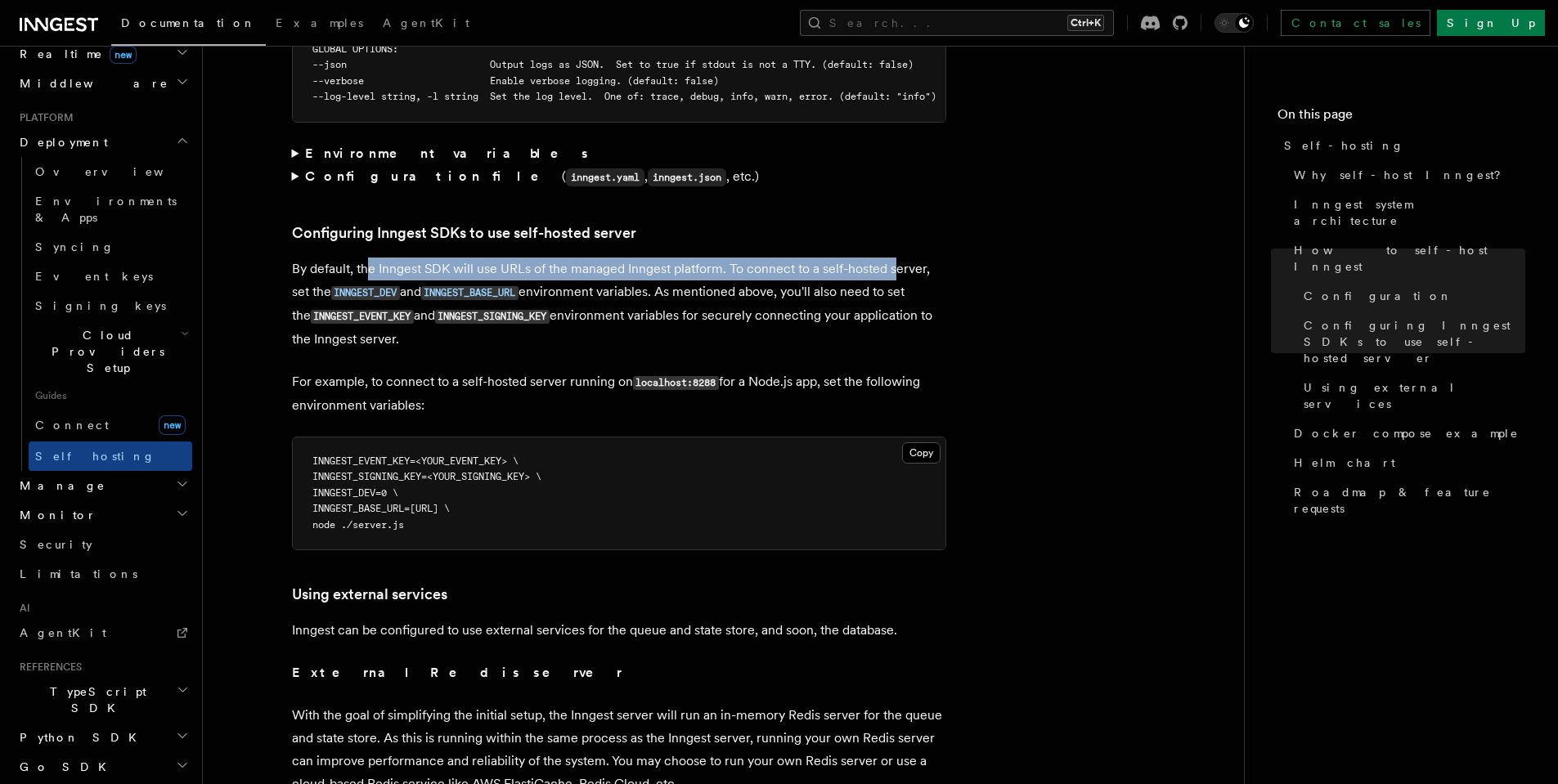
drag, startPoint x: 367, startPoint y: 236, endPoint x: 898, endPoint y: 235, distance: 531.0
click at [898, 258] on p "By default, the Inngest SDK will use URLs of the managed Inngest platform. To c…" at bounding box center [619, 304] width 654 height 93
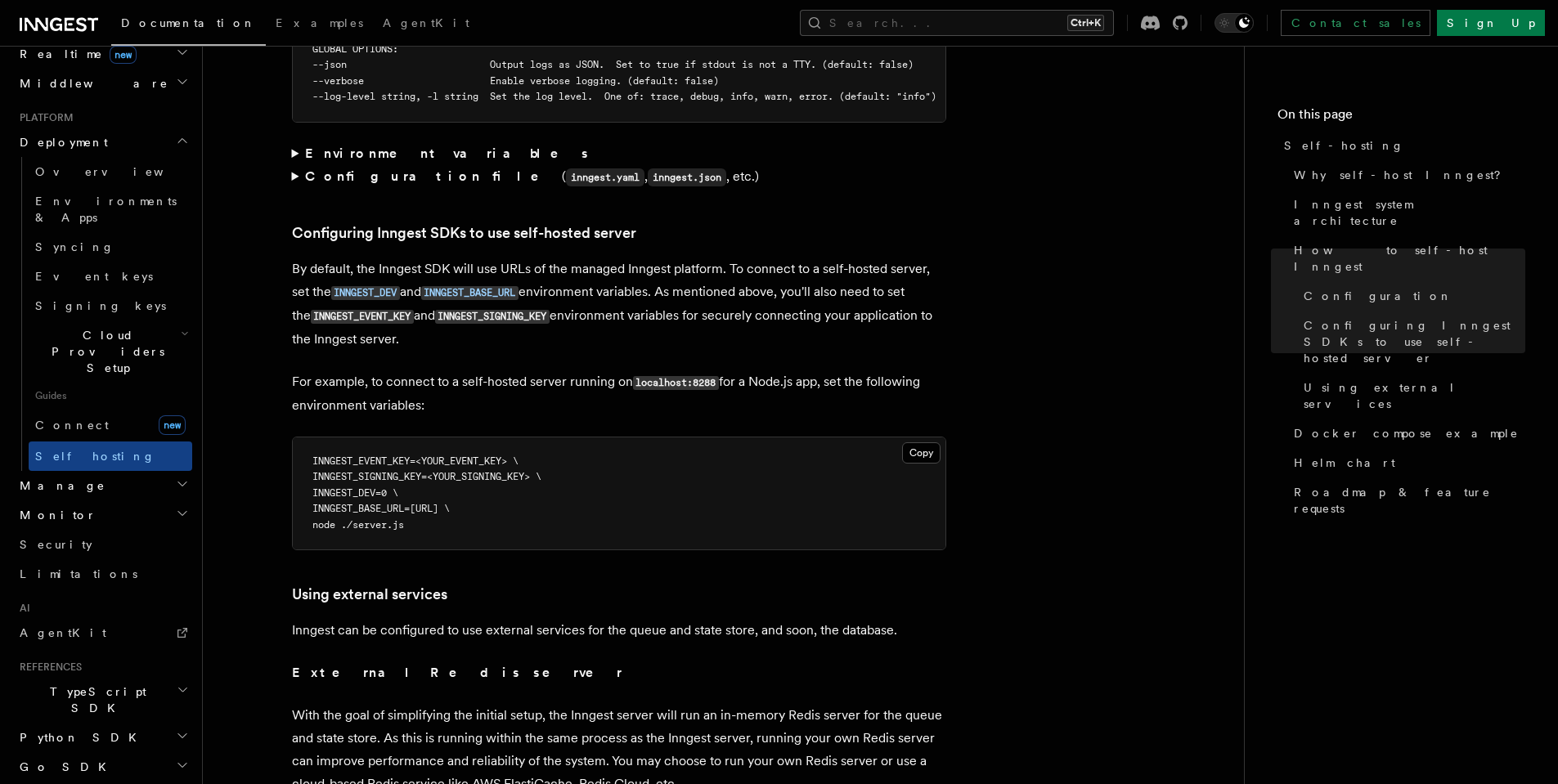
click at [670, 261] on p "By default, the Inngest SDK will use URLs of the managed Inngest platform. To c…" at bounding box center [619, 304] width 654 height 93
click at [551, 327] on article "Platform Deployment Self-hosting Self-hosting support for Inngest is supported …" at bounding box center [723, 169] width 989 height 6986
drag, startPoint x: 349, startPoint y: 351, endPoint x: 602, endPoint y: 345, distance: 253.1
click at [602, 370] on p "For example, to connect to a self-hosted server running on localhost:8288 for a…" at bounding box center [619, 393] width 654 height 47
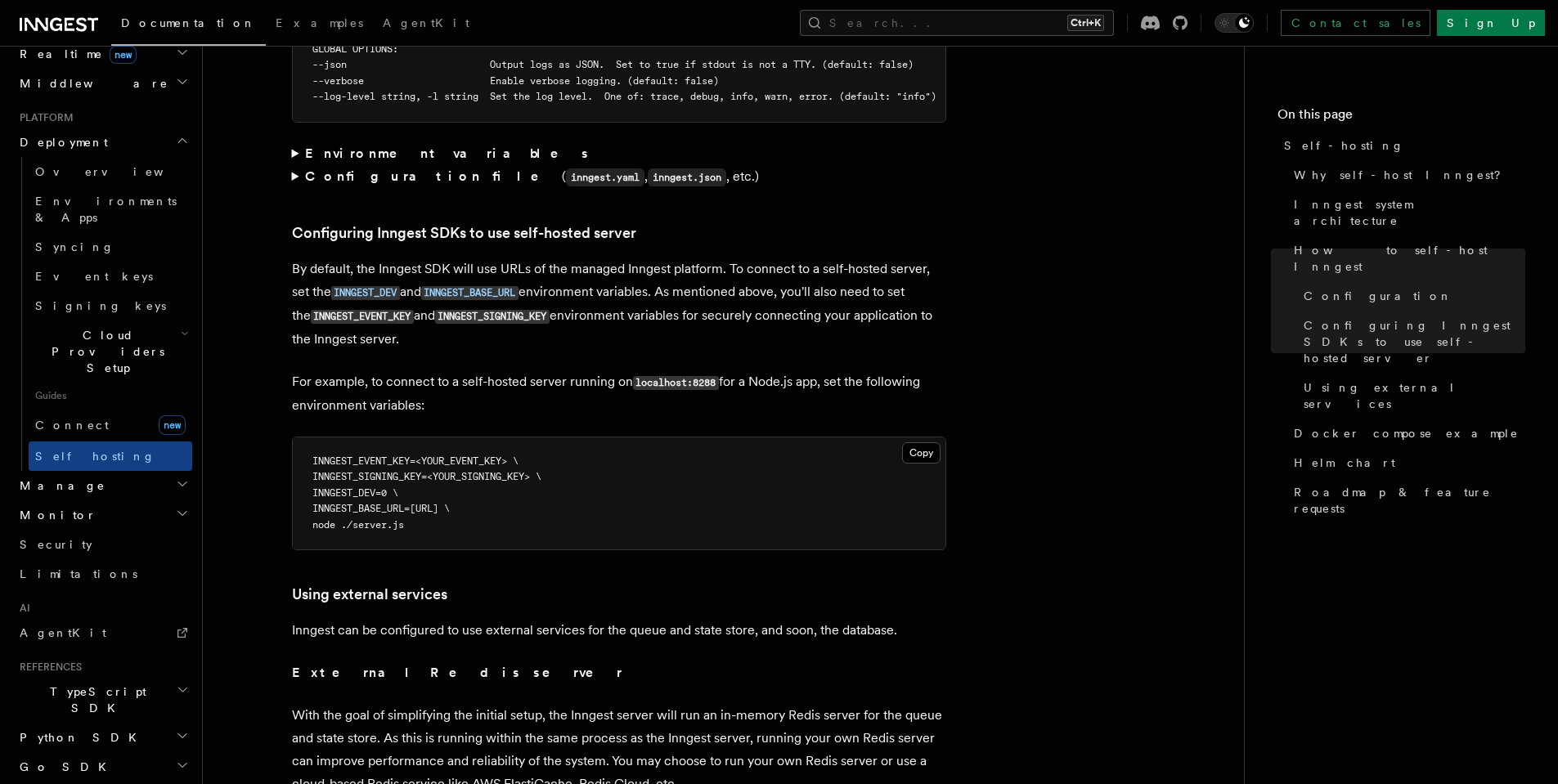
click at [541, 370] on p "For example, to connect to a self-hosted server running on localhost:8288 for a…" at bounding box center [619, 393] width 654 height 47
click at [503, 370] on p "For example, to connect to a self-hosted server running on localhost:8288 for a…" at bounding box center [619, 393] width 654 height 47
click at [500, 370] on p "For example, to connect to a self-hosted server running on localhost:8288 for a…" at bounding box center [619, 393] width 654 height 47
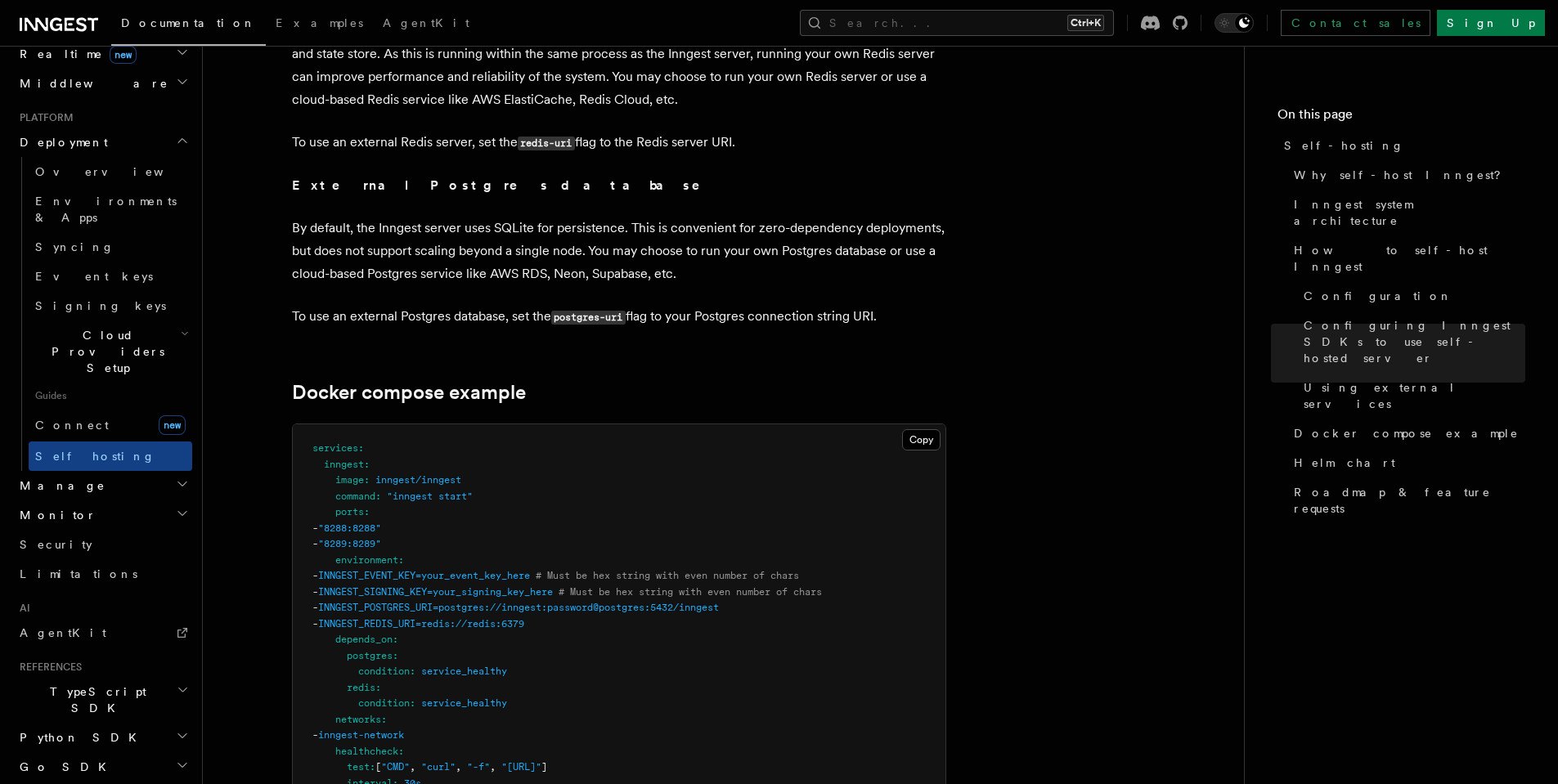
scroll to position [4082, 0]
click at [665, 303] on p "To use an external Postgres database, set the postgres-uri flag to your Postgre…" at bounding box center [619, 314] width 654 height 24
click at [739, 247] on p "By default, the Inngest server uses SQLite for persistence. This is convenient …" at bounding box center [619, 249] width 654 height 69
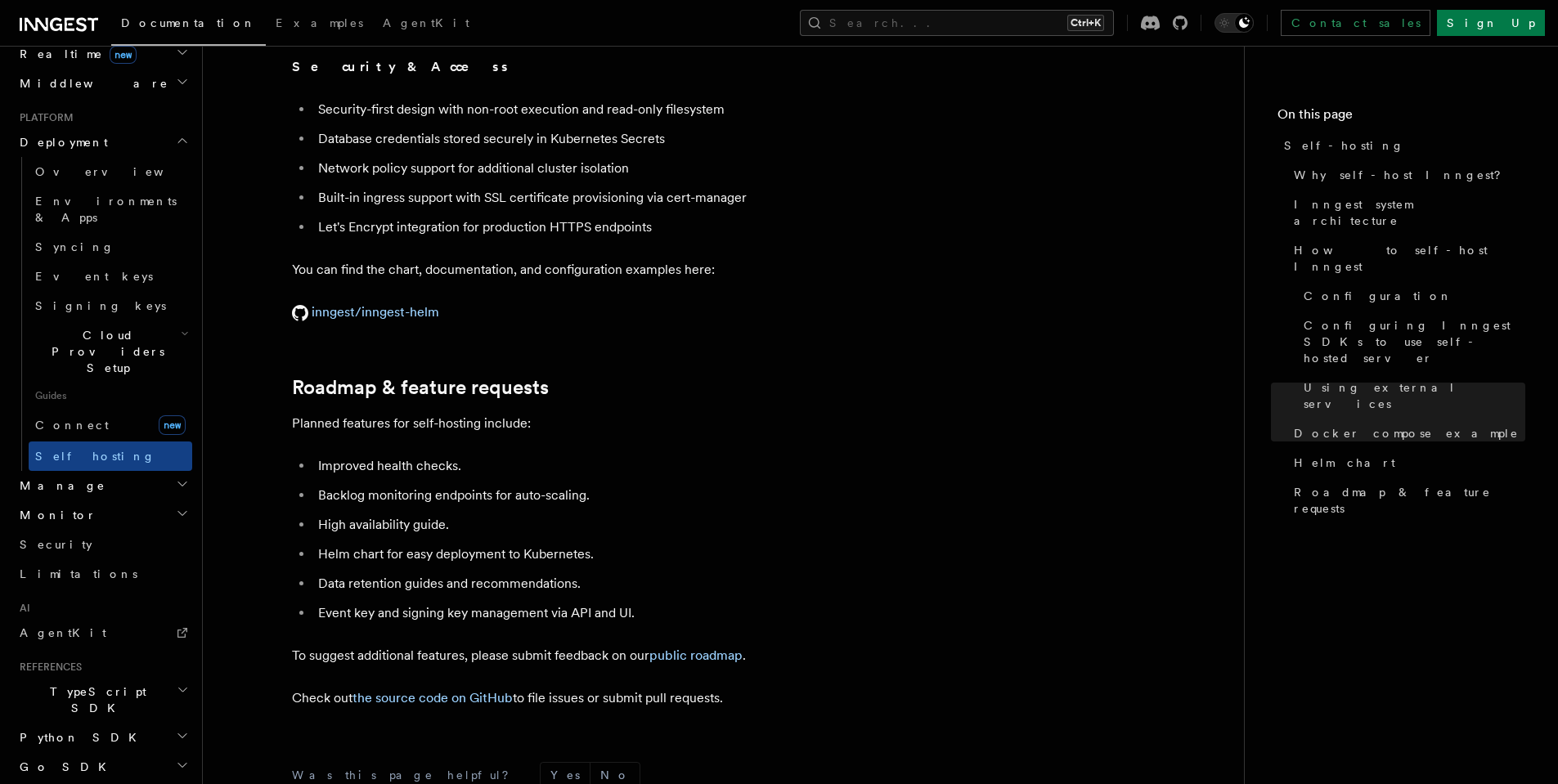
scroll to position [5934, 0]
